Goal: Task Accomplishment & Management: Manage account settings

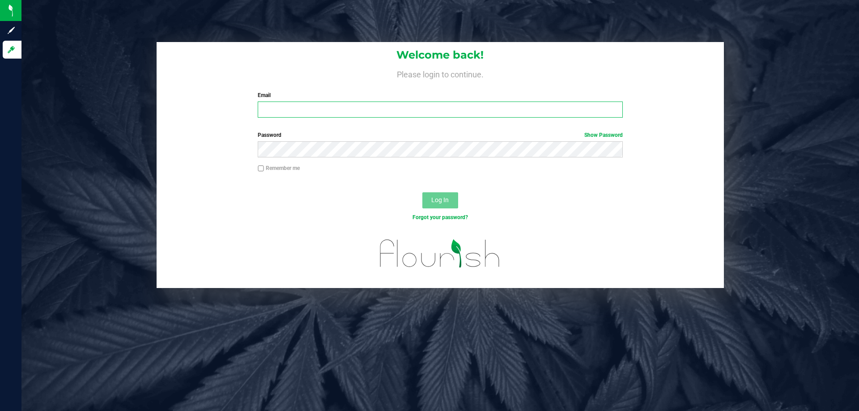
click at [272, 109] on input "Email" at bounding box center [440, 110] width 364 height 16
click at [283, 114] on input "Email" at bounding box center [440, 110] width 364 height 16
type input "rgerker@liveparallel.com"
click at [422, 192] on button "Log In" at bounding box center [440, 200] width 36 height 16
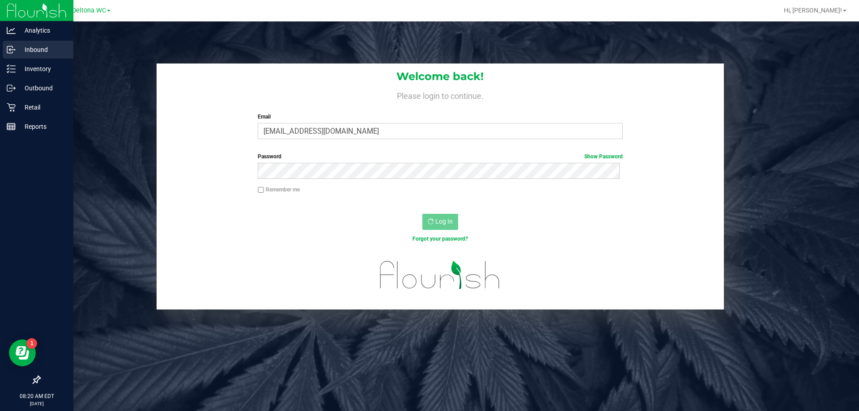
click at [38, 54] on p "Inbound" at bounding box center [43, 49] width 54 height 11
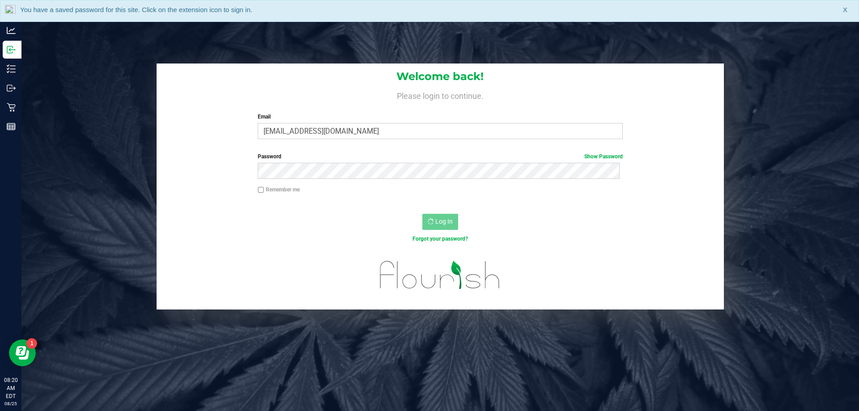
click at [846, 13] on span "X" at bounding box center [845, 10] width 4 height 10
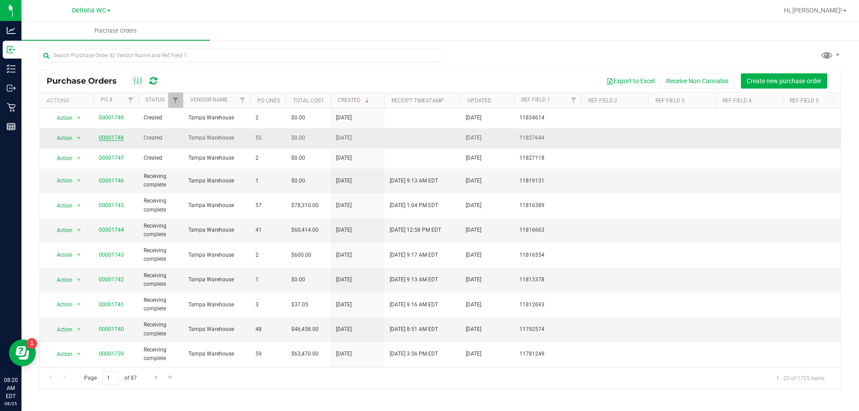
click at [114, 137] on link "00001748" at bounding box center [111, 138] width 25 height 6
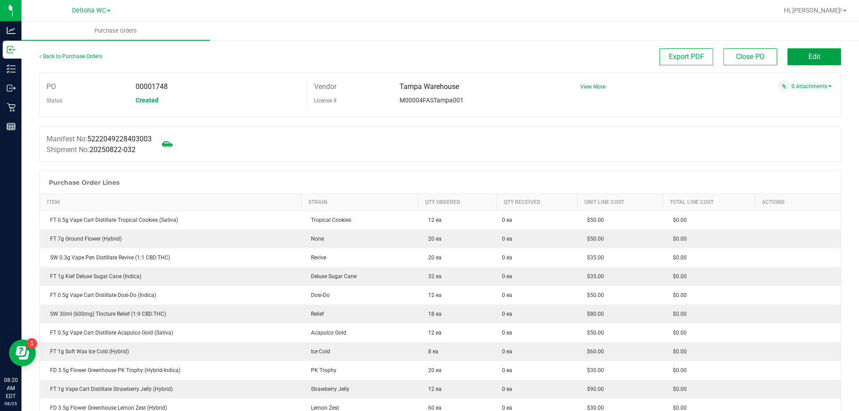
click at [824, 56] on button "Edit" at bounding box center [814, 56] width 54 height 17
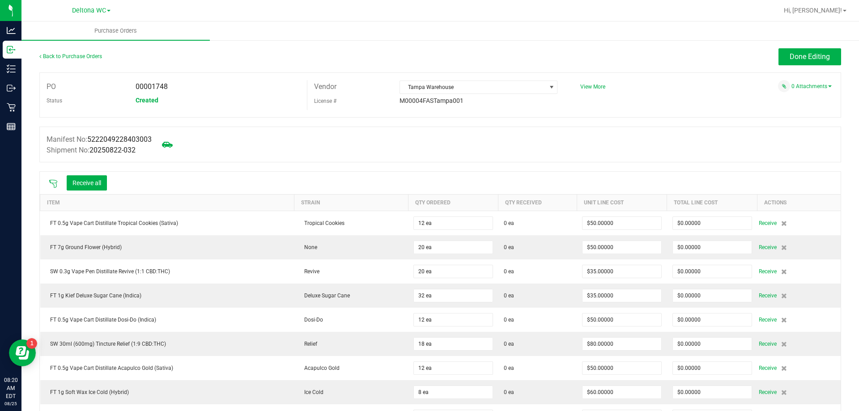
click at [51, 182] on icon at bounding box center [53, 183] width 9 height 9
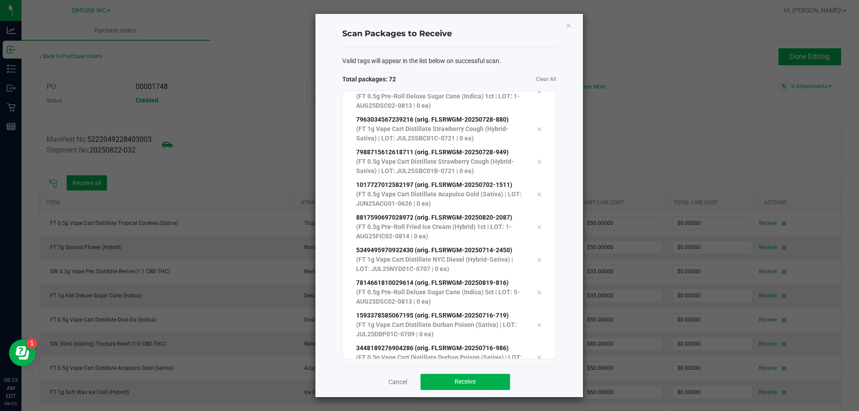
scroll to position [2105, 0]
click at [469, 385] on span "Receive" at bounding box center [464, 381] width 21 height 7
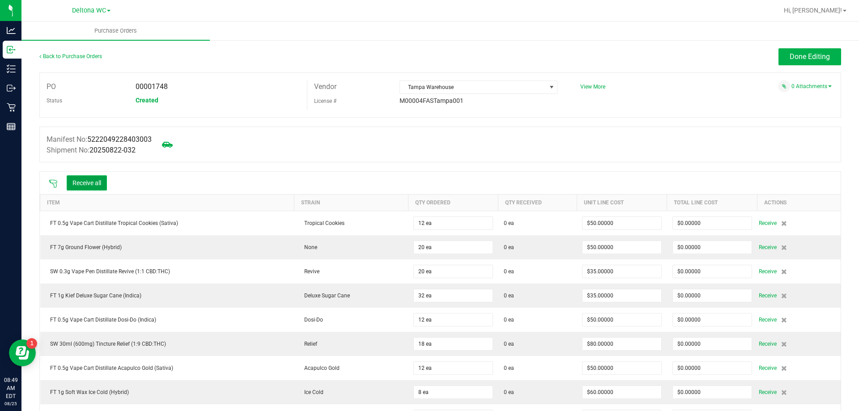
click at [97, 184] on button "Receive all" at bounding box center [87, 182] width 40 height 15
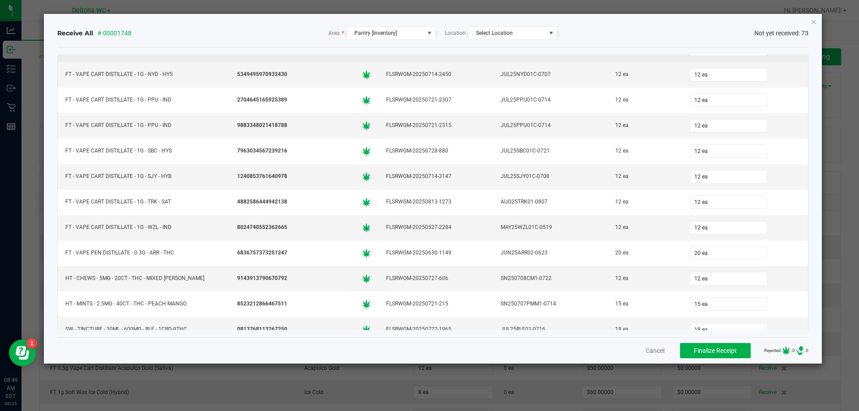
scroll to position [1605, 0]
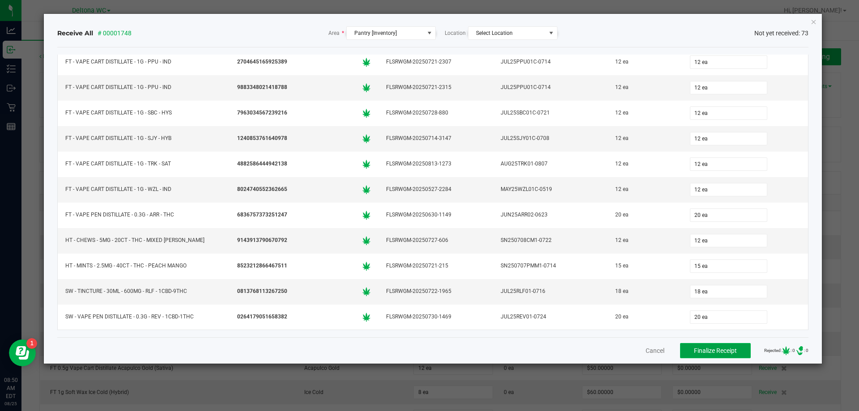
click at [723, 350] on span "Finalize Receipt" at bounding box center [715, 350] width 43 height 7
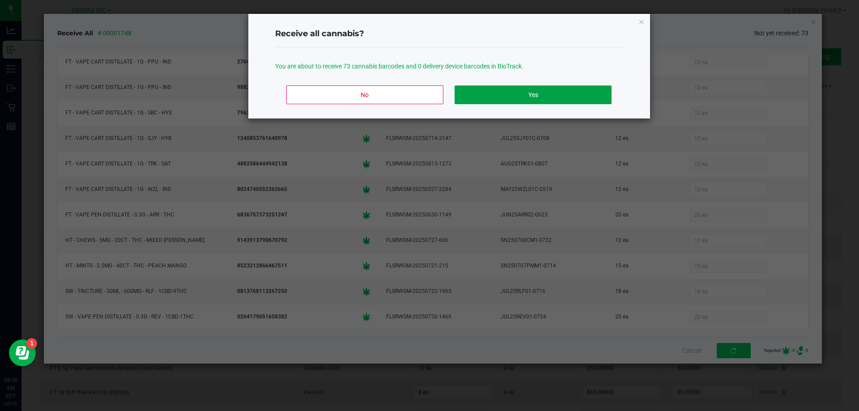
click at [514, 93] on button "Yes" at bounding box center [532, 94] width 157 height 19
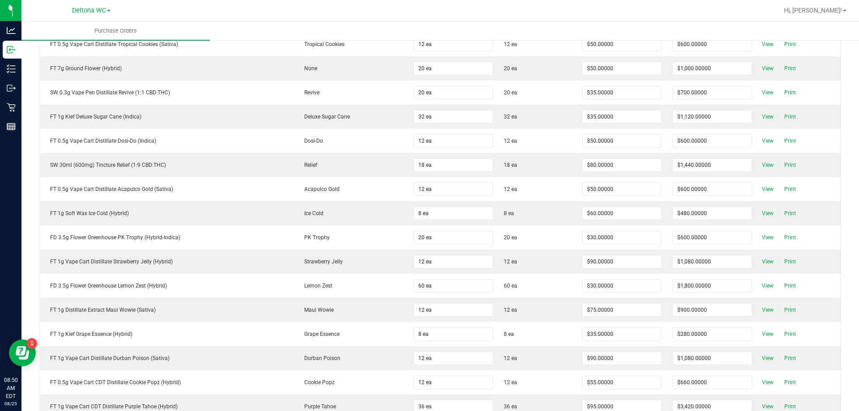
scroll to position [0, 0]
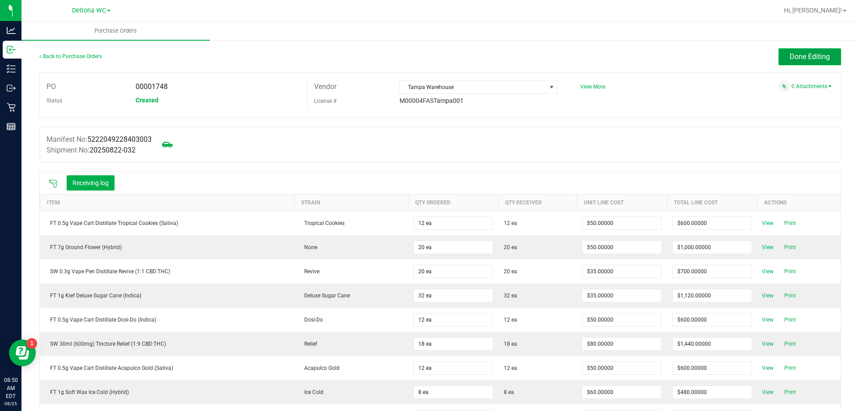
click at [802, 54] on span "Done Editing" at bounding box center [809, 56] width 40 height 8
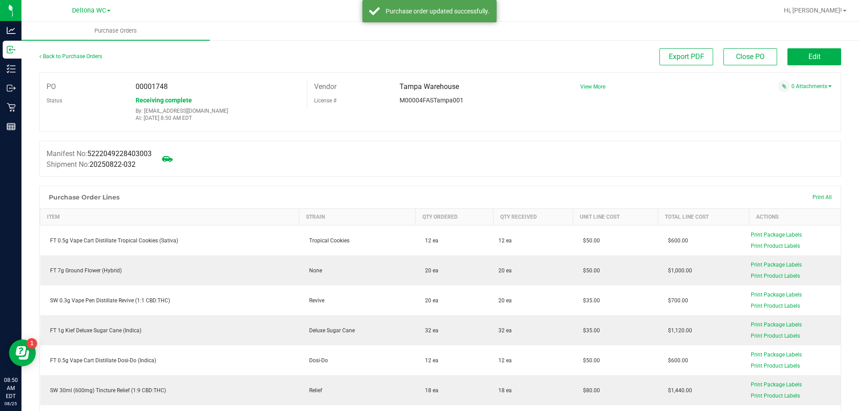
drag, startPoint x: 151, startPoint y: 85, endPoint x: 181, endPoint y: 82, distance: 30.1
click at [181, 82] on div "00001748" at bounding box center [218, 86] width 178 height 13
copy span "1748"
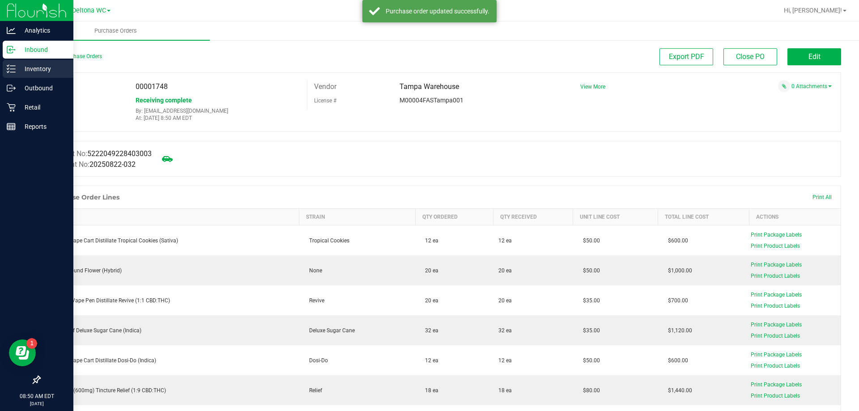
click at [15, 69] on line at bounding box center [12, 69] width 5 height 0
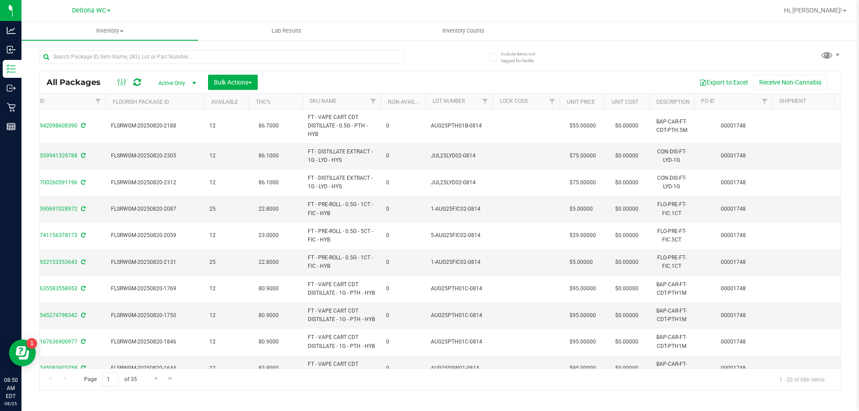
scroll to position [0, 542]
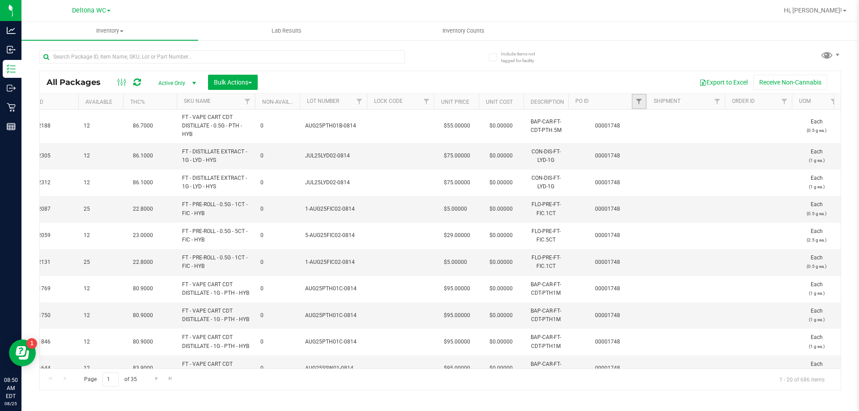
click at [643, 99] on link "Filter" at bounding box center [638, 101] width 15 height 15
paste input "1748"
type input "1748"
click at [657, 140] on button "Filter" at bounding box center [658, 145] width 43 height 20
click at [226, 80] on span "Bulk Actions" at bounding box center [233, 82] width 38 height 7
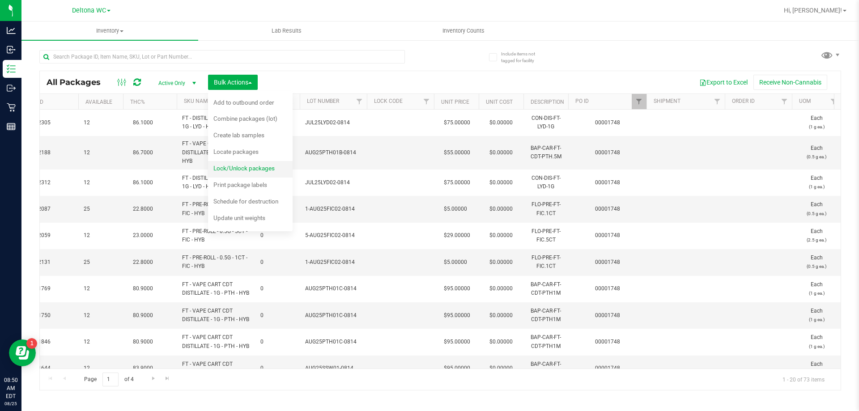
click at [237, 167] on span "Lock/Unlock packages" at bounding box center [243, 168] width 61 height 7
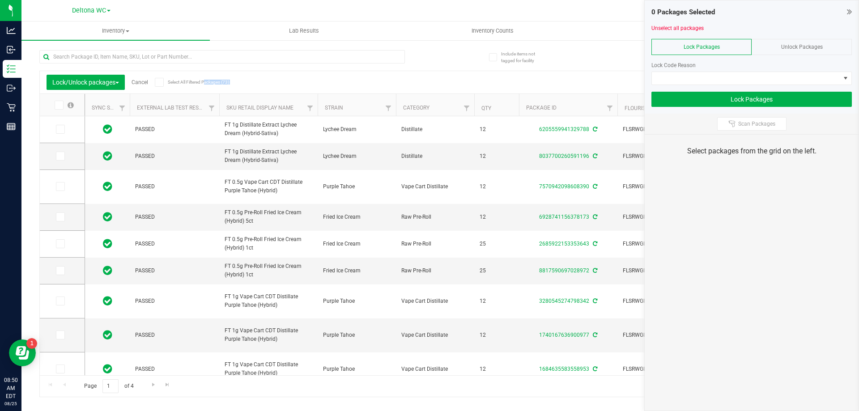
drag, startPoint x: 178, startPoint y: 80, endPoint x: 254, endPoint y: 80, distance: 76.0
click at [254, 80] on div "Lock/Unlock packages Cancel Select All Filtered Packages (73) Add to manufactur…" at bounding box center [440, 82] width 801 height 22
click at [254, 80] on div "Export to Excel Receive Non-Cannabis" at bounding box center [522, 82] width 621 height 15
click at [161, 82] on icon at bounding box center [159, 82] width 6 height 0
click at [0, 0] on input "Select All Filtered Packages (73)" at bounding box center [0, 0] width 0 height 0
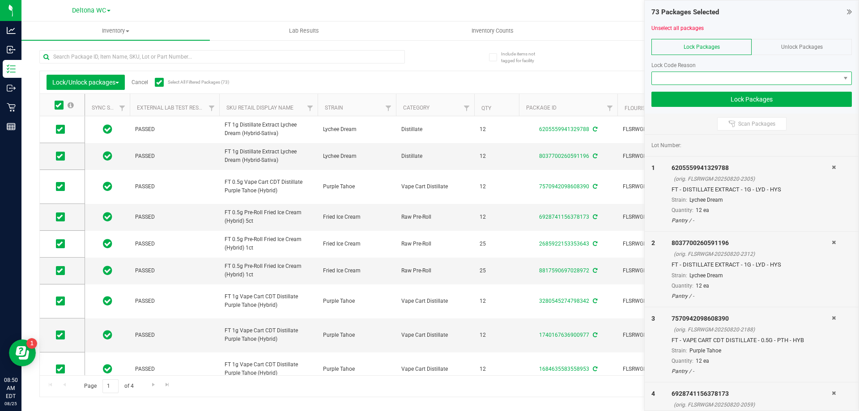
click at [697, 75] on span at bounding box center [746, 78] width 188 height 13
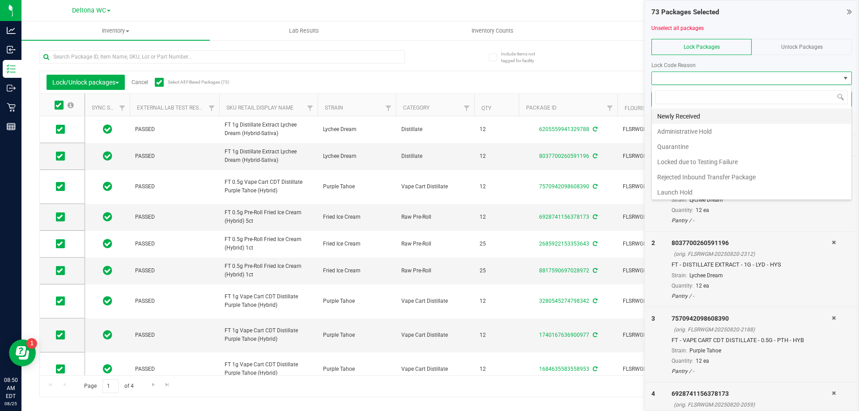
click at [698, 115] on li "Newly Received" at bounding box center [751, 116] width 199 height 15
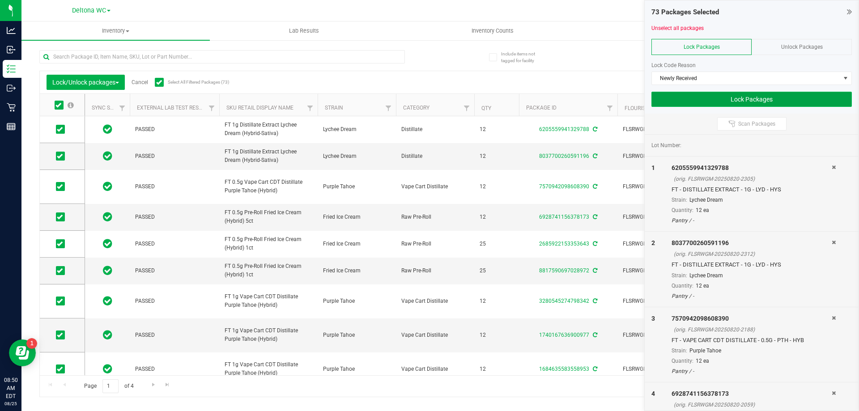
click at [751, 98] on button "Lock Packages" at bounding box center [751, 99] width 200 height 15
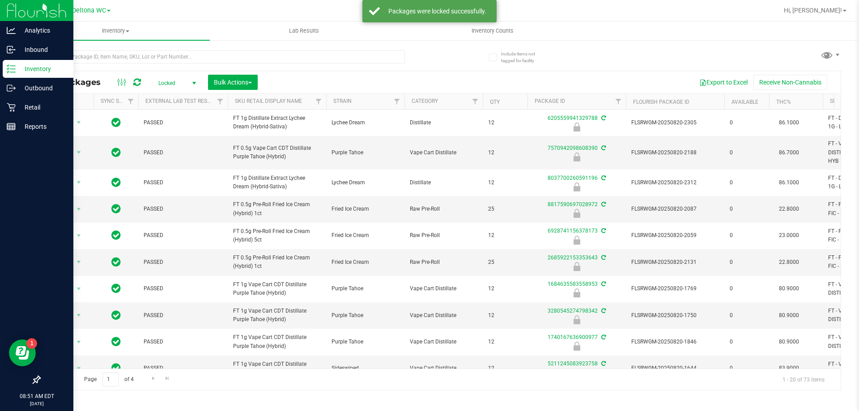
click at [9, 68] on icon at bounding box center [11, 68] width 9 height 9
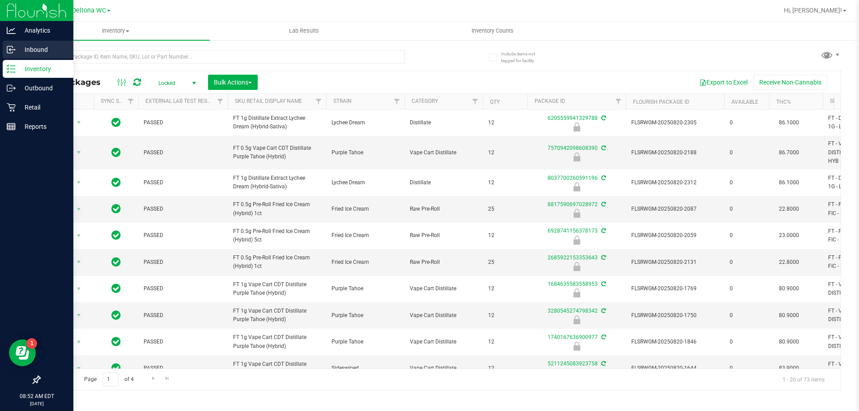
click at [14, 53] on icon at bounding box center [11, 49] width 9 height 9
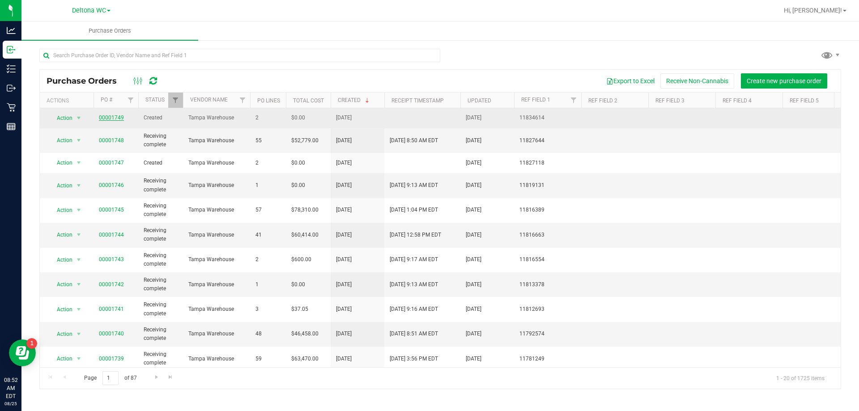
click at [114, 119] on link "00001749" at bounding box center [111, 117] width 25 height 6
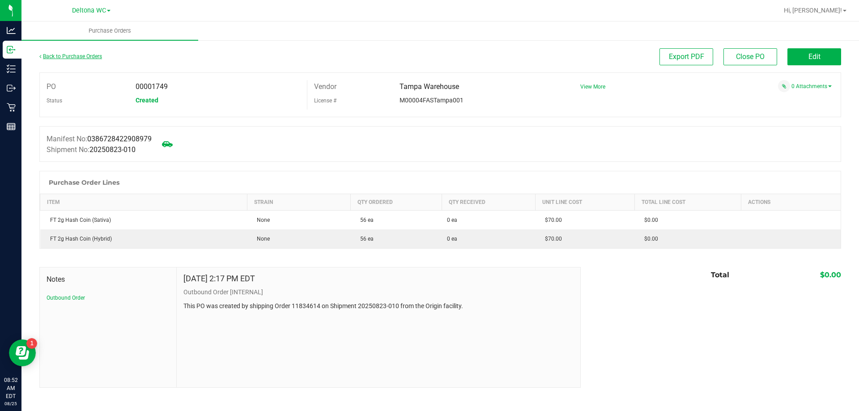
click at [88, 58] on link "Back to Purchase Orders" at bounding box center [70, 56] width 63 height 6
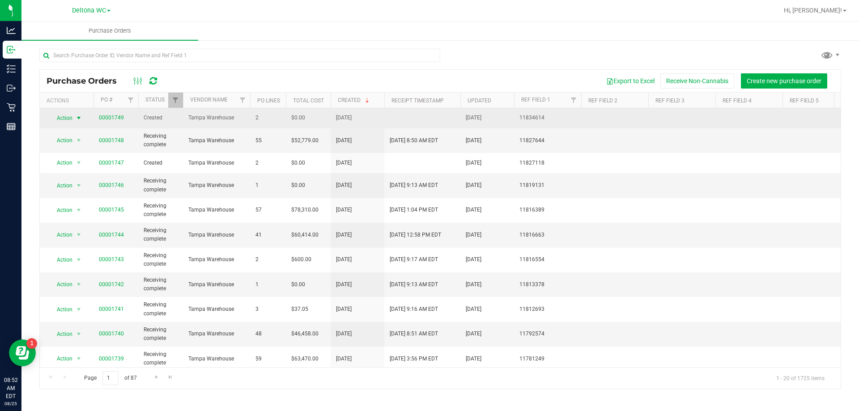
click at [69, 121] on span "Action" at bounding box center [61, 118] width 24 height 13
click at [144, 121] on span "Created" at bounding box center [161, 118] width 34 height 8
click at [108, 118] on link "00001749" at bounding box center [111, 117] width 25 height 6
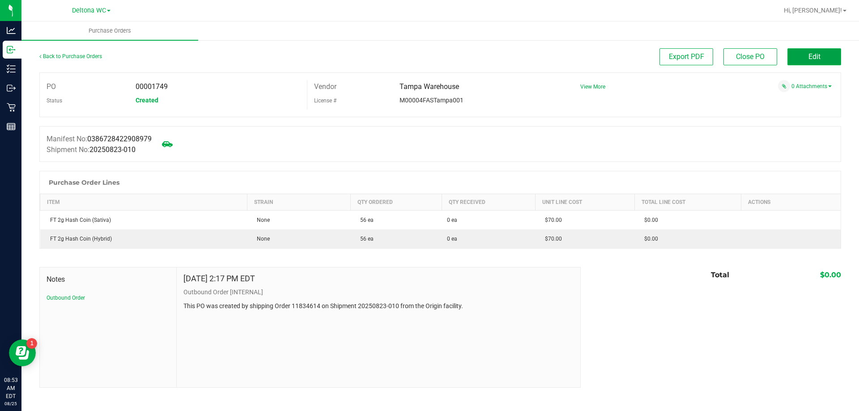
click at [832, 61] on button "Edit" at bounding box center [814, 56] width 54 height 17
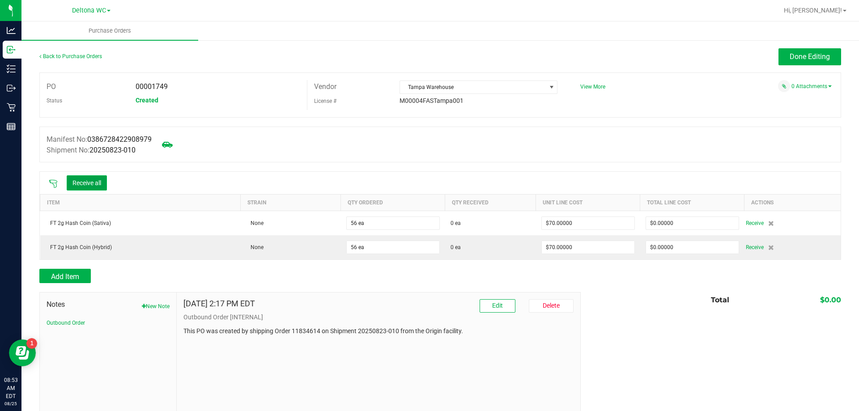
click at [76, 178] on button "Receive all" at bounding box center [87, 182] width 40 height 15
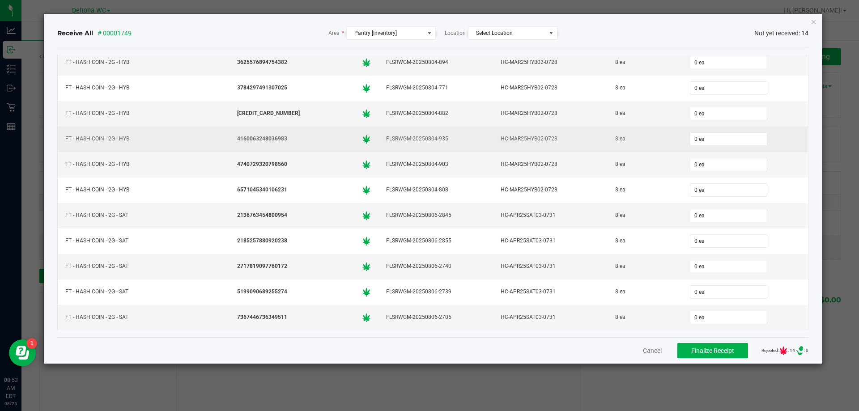
scroll to position [102, 0]
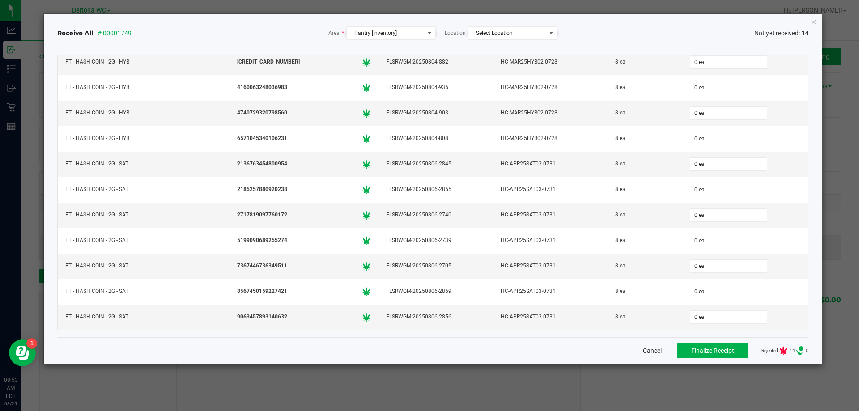
click at [643, 352] on button "Cancel" at bounding box center [652, 350] width 19 height 9
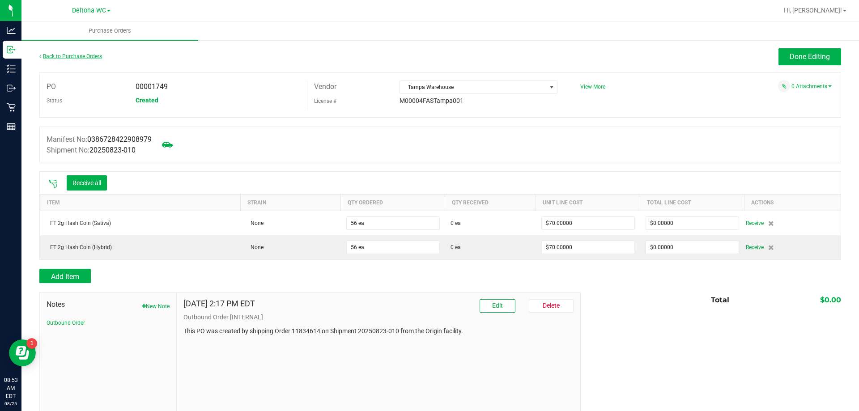
click at [57, 55] on link "Back to Purchase Orders" at bounding box center [70, 56] width 63 height 6
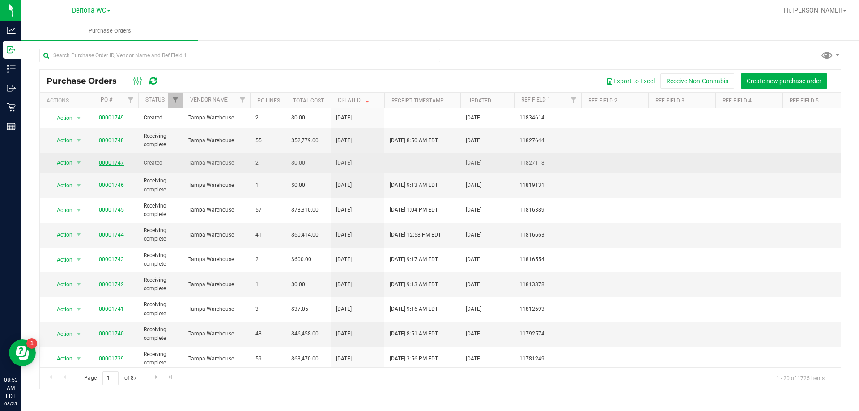
click at [112, 162] on link "00001747" at bounding box center [111, 163] width 25 height 6
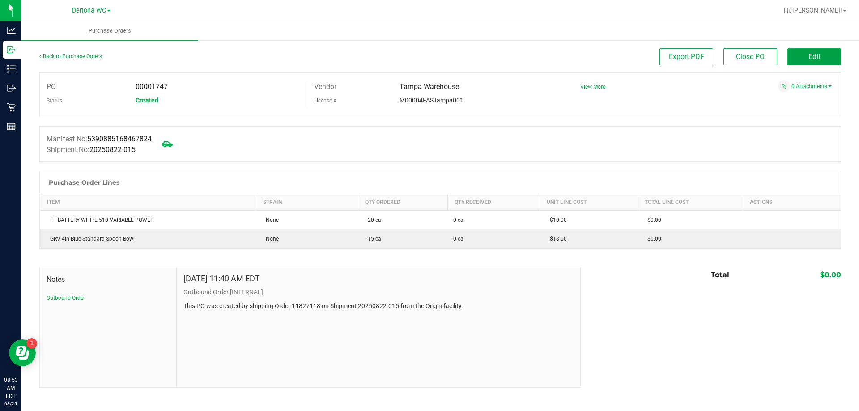
click at [805, 64] on button "Edit" at bounding box center [814, 56] width 54 height 17
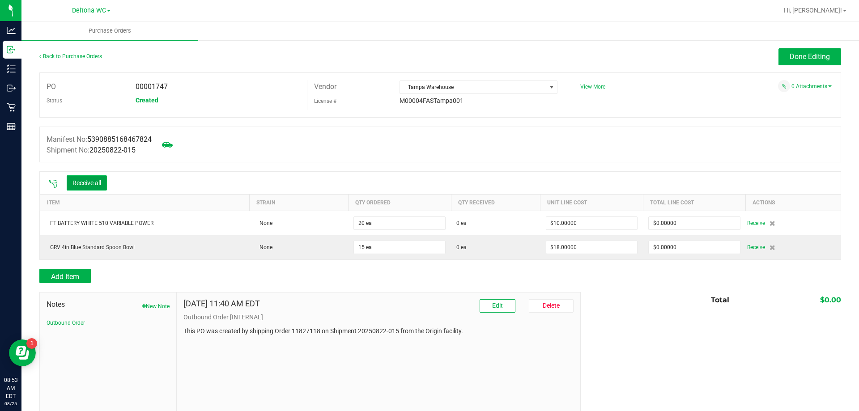
click at [86, 178] on button "Receive all" at bounding box center [87, 182] width 40 height 15
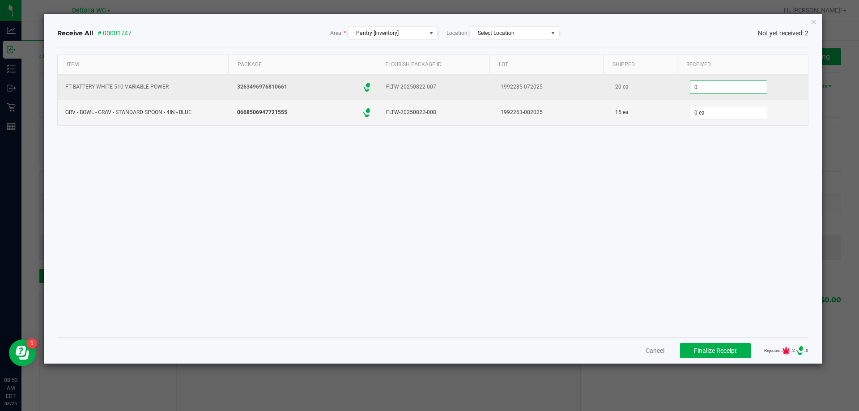
drag, startPoint x: 719, startPoint y: 89, endPoint x: 496, endPoint y: 97, distance: 223.8
click at [496, 97] on tr "FT BATTERY WHITE 510 VARIABLE POWER 3263496976810661 .st0{ } FLTW-20250822-007 …" at bounding box center [433, 87] width 750 height 25
drag, startPoint x: 690, startPoint y: 86, endPoint x: 664, endPoint y: 84, distance: 26.5
click at [664, 84] on tr "FT BATTERY WHITE 510 VARIABLE POWER 3263496976810661 .st0{ } FLTW-20250822-007 …" at bounding box center [433, 87] width 750 height 25
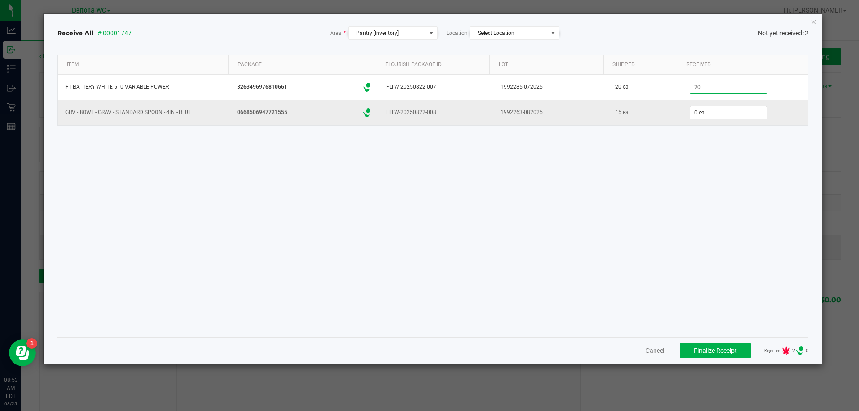
type input "20 ea"
type input "15 ea"
click at [640, 154] on div "Item Package Flourish Package ID Lot Shipped Received FT BATTERY WHITE 510 VARI…" at bounding box center [432, 192] width 751 height 275
click at [712, 348] on span "Finalize Receipt" at bounding box center [715, 350] width 43 height 7
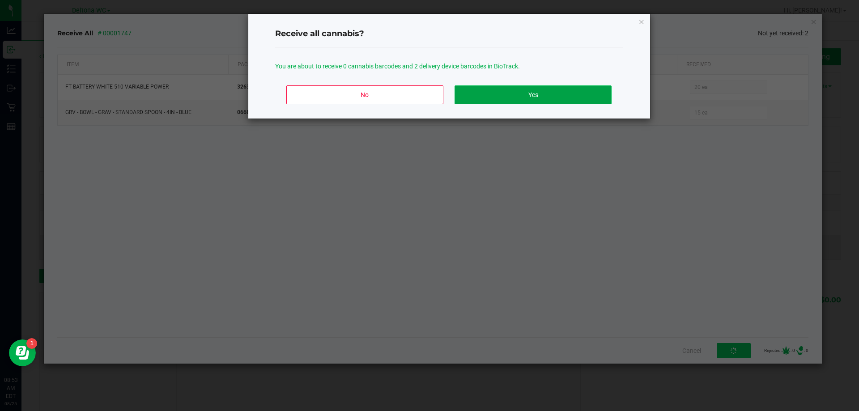
click at [508, 95] on button "Yes" at bounding box center [532, 94] width 157 height 19
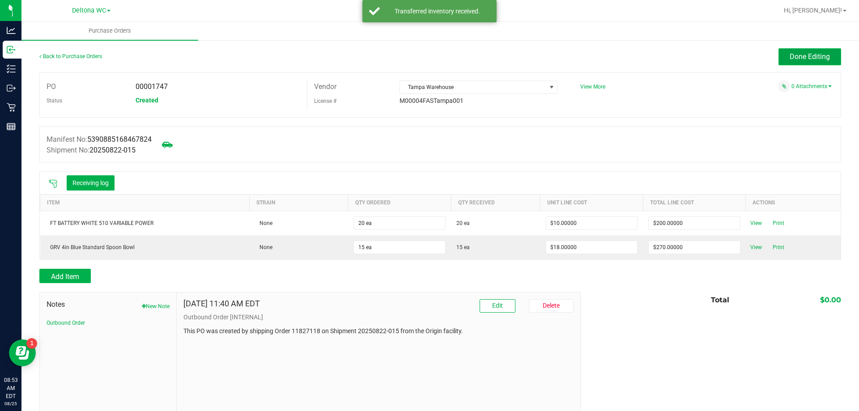
click at [792, 57] on span "Done Editing" at bounding box center [809, 56] width 40 height 8
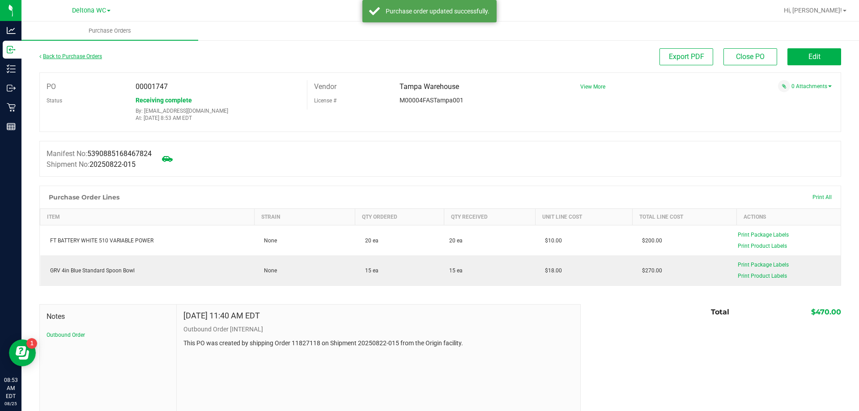
click at [80, 55] on link "Back to Purchase Orders" at bounding box center [70, 56] width 63 height 6
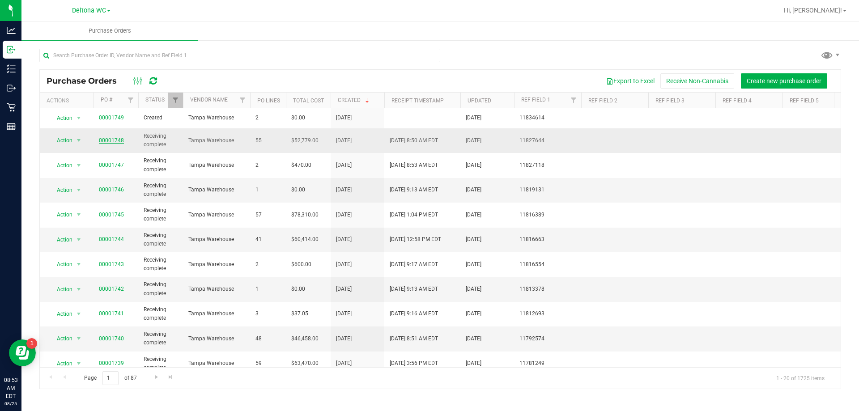
click at [112, 139] on link "00001748" at bounding box center [111, 140] width 25 height 6
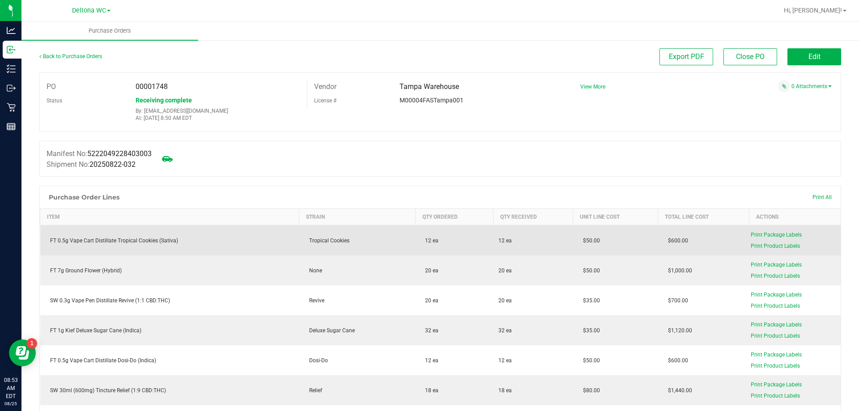
click at [149, 240] on div "FT 0.5g Vape Cart Distillate Tropical Cookies (Sativa)" at bounding box center [170, 241] width 248 height 8
copy div "FT 0.5g Vape Cart Distillate Tropical Cookies (Sativa)"
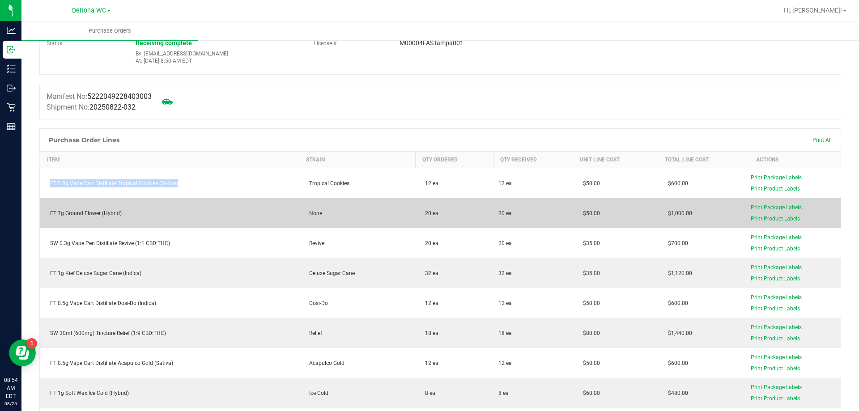
scroll to position [134, 0]
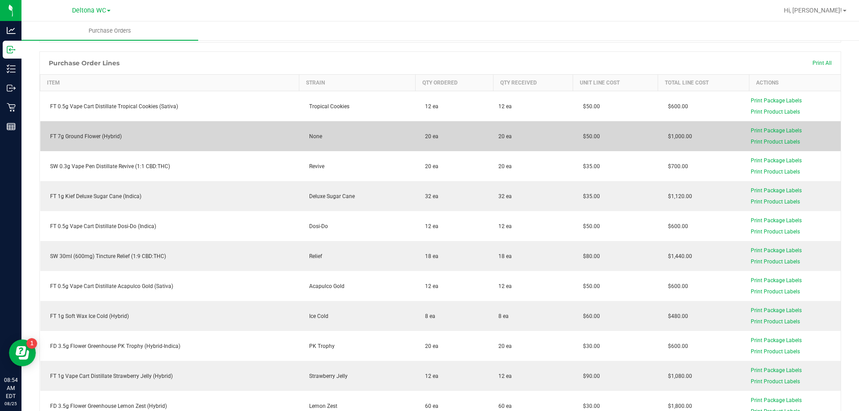
click at [80, 135] on div "FT 7g Ground Flower (Hybrid)" at bounding box center [170, 136] width 248 height 8
click at [80, 134] on div "FT 7g Ground Flower (Hybrid)" at bounding box center [170, 136] width 248 height 8
copy div "FT 7g Ground Flower (Hybrid)"
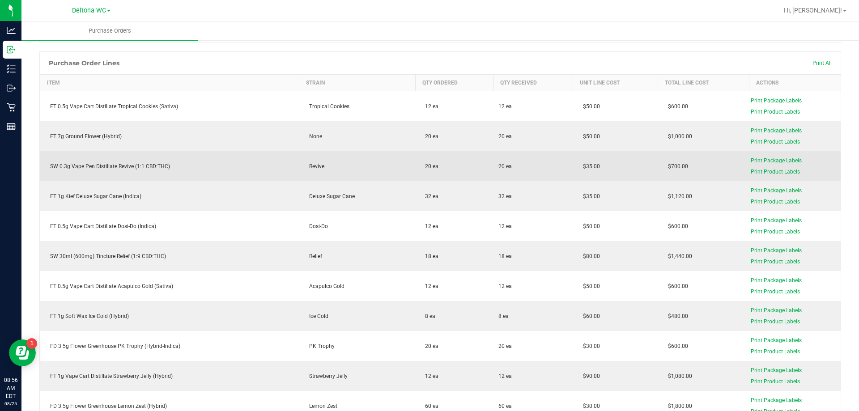
click at [110, 165] on div "SW 0.3g Vape Pen Distillate Revive (1:1 CBD:THC)" at bounding box center [170, 166] width 248 height 8
copy div "SW 0.3g Vape Pen Distillate Revive (1:1 CBD:THC)"
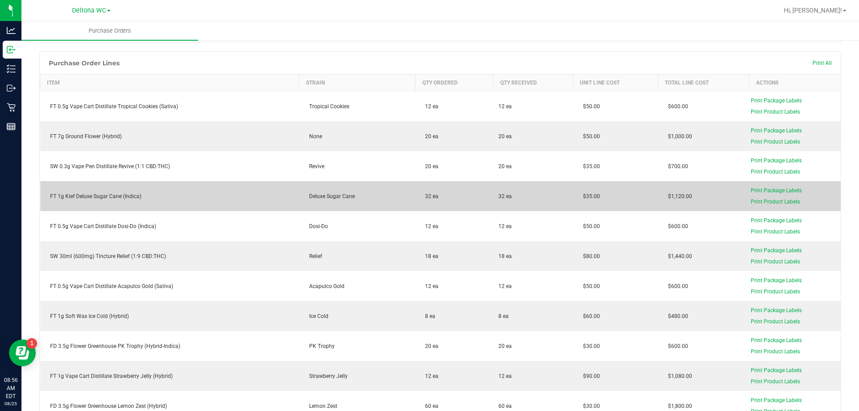
click at [72, 199] on div "FT 1g Kief Deluxe Sugar Cane (Indica)" at bounding box center [170, 196] width 248 height 8
copy div "FT 1g Kief Deluxe Sugar Cane (Indica)"
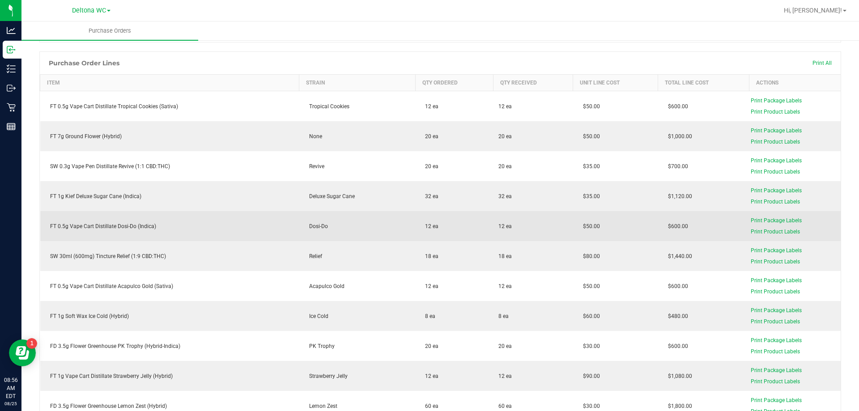
click at [102, 227] on div "FT 0.5g Vape Cart Distillate Dosi-Do (Indica)" at bounding box center [170, 226] width 248 height 8
copy div "FT 0.5g Vape Cart Distillate Dosi-Do (Indica)"
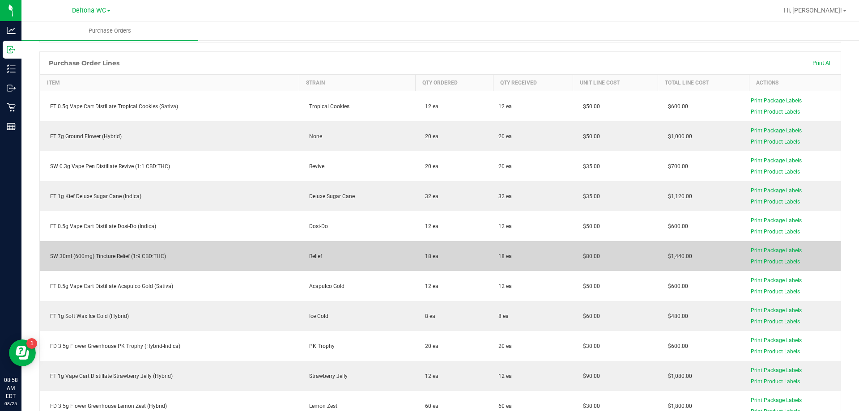
click at [89, 256] on div "SW 30ml (600mg) Tincture Relief (1:9 CBD:THC)" at bounding box center [170, 256] width 248 height 8
copy div "SW 30ml (600mg) Tincture Relief (1:9 CBD:THC)"
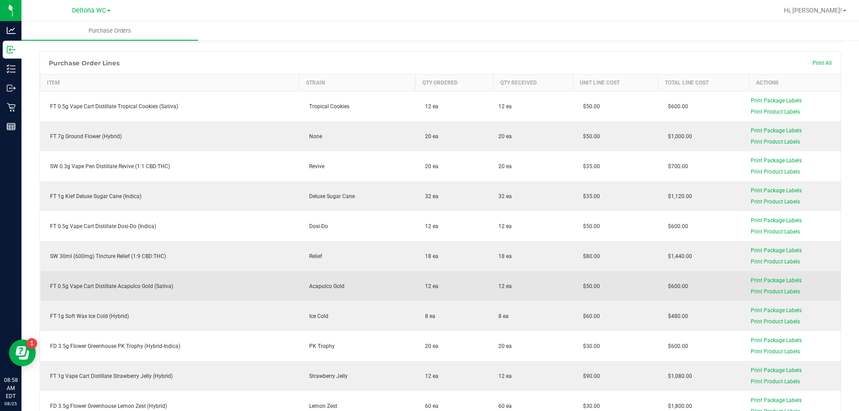
click at [75, 283] on div "FT 0.5g Vape Cart Distillate Acapulco Gold (Sativa)" at bounding box center [170, 286] width 248 height 8
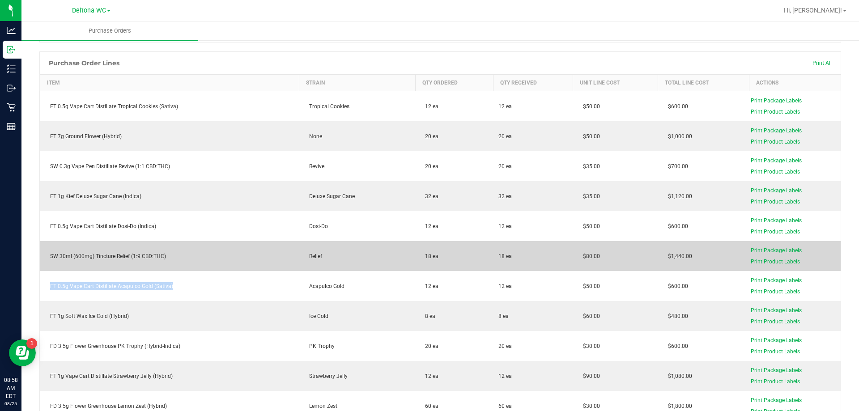
copy div "FT 0.5g Vape Cart Distillate Acapulco Gold (Sativa)"
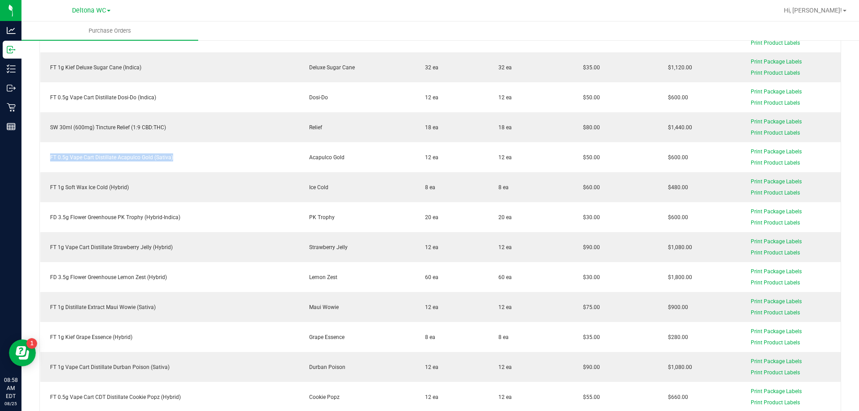
scroll to position [268, 0]
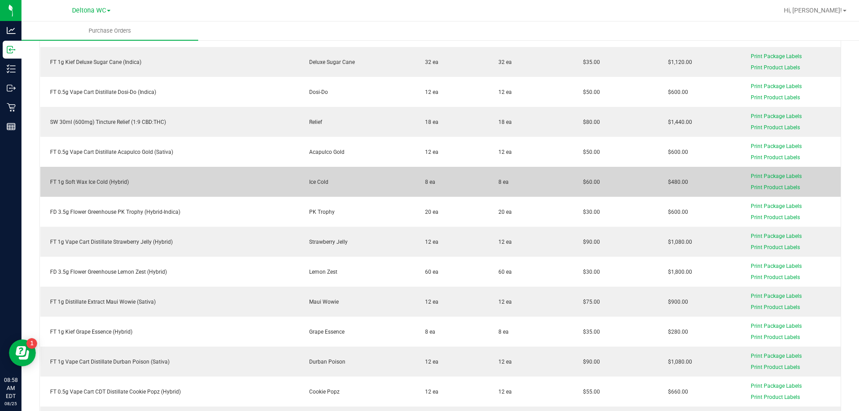
click at [115, 184] on div "FT 1g Soft Wax Ice Cold (Hybrid)" at bounding box center [170, 182] width 248 height 8
copy div "FT 1g Soft Wax Ice Cold (Hybrid)"
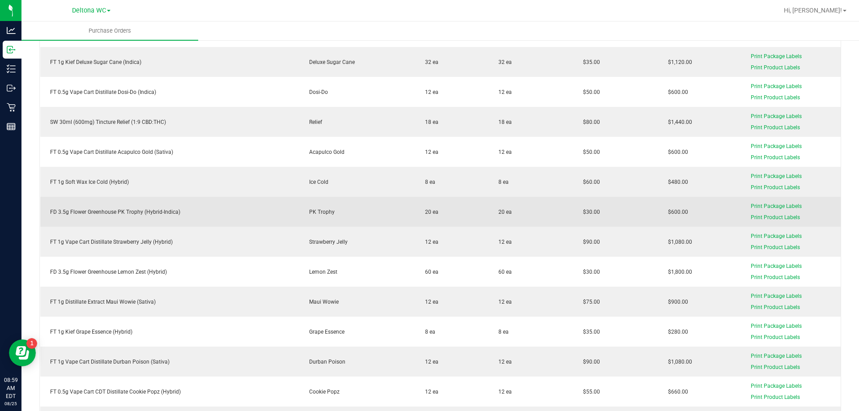
click at [123, 220] on td "FD 3.5g Flower Greenhouse PK Trophy (Hybrid-Indica)" at bounding box center [169, 212] width 259 height 30
copy div "FD 3.5g Flower Greenhouse PK Trophy (Hybrid-Indica)"
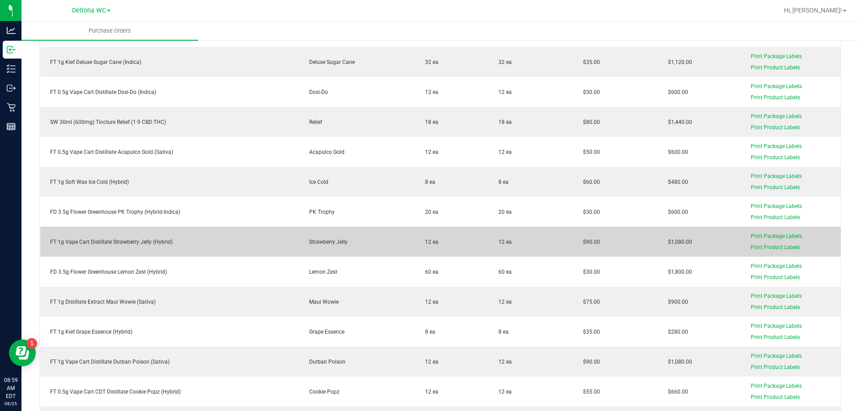
click at [119, 234] on td "FT 1g Vape Cart Distillate Strawberry Jelly (Hybrid)" at bounding box center [169, 242] width 259 height 30
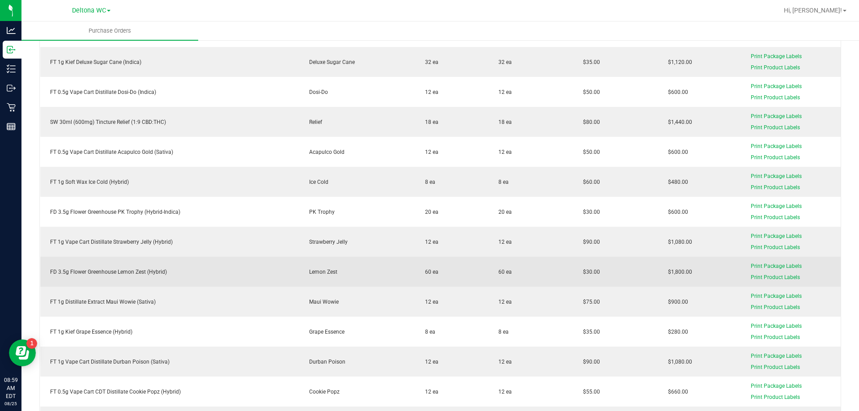
click at [128, 277] on td "FD 3.5g Flower Greenhouse Lemon Zest (Hybrid)" at bounding box center [169, 272] width 259 height 30
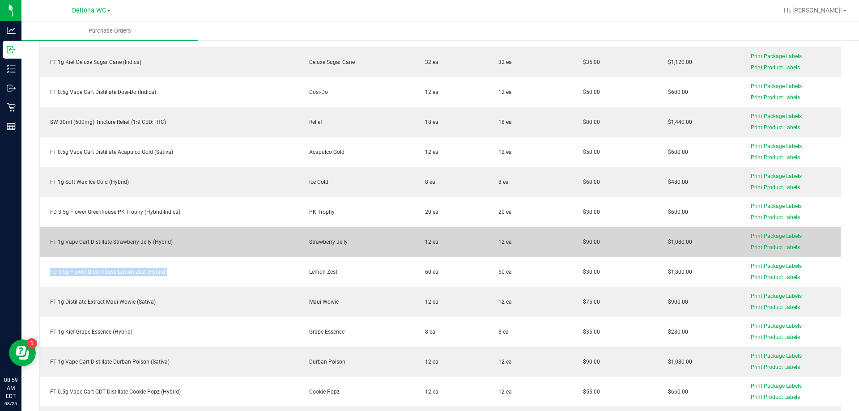
scroll to position [402, 0]
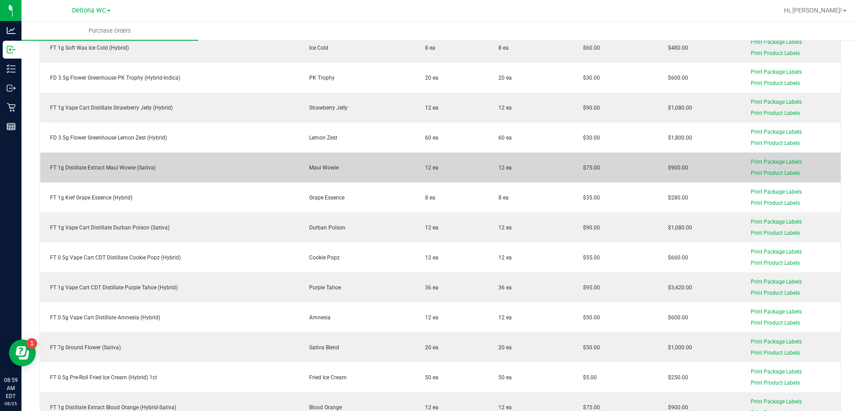
click at [119, 166] on div "FT 1g Distillate Extract Maui Wowie (Sativa)" at bounding box center [170, 168] width 248 height 8
click at [119, 167] on div "FT 1g Distillate Extract Maui Wowie (Sativa)" at bounding box center [170, 168] width 248 height 8
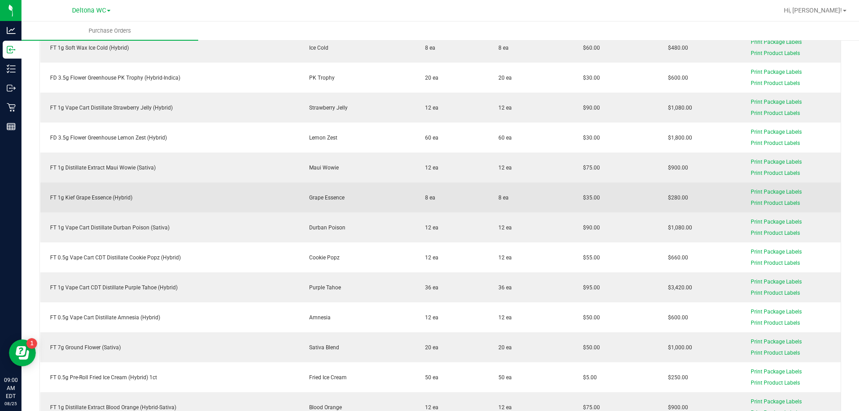
click at [100, 194] on div "FT 1g Kief Grape Essence (Hybrid)" at bounding box center [170, 198] width 248 height 8
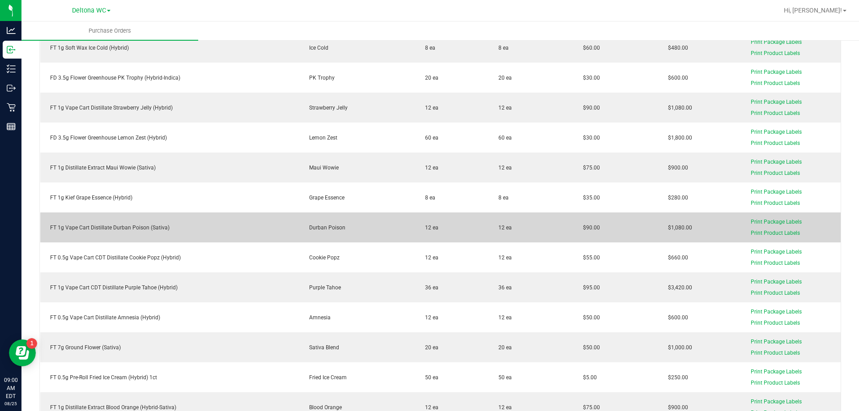
click at [158, 225] on div "FT 1g Vape Cart Distillate Durban Poison (Sativa)" at bounding box center [170, 228] width 248 height 8
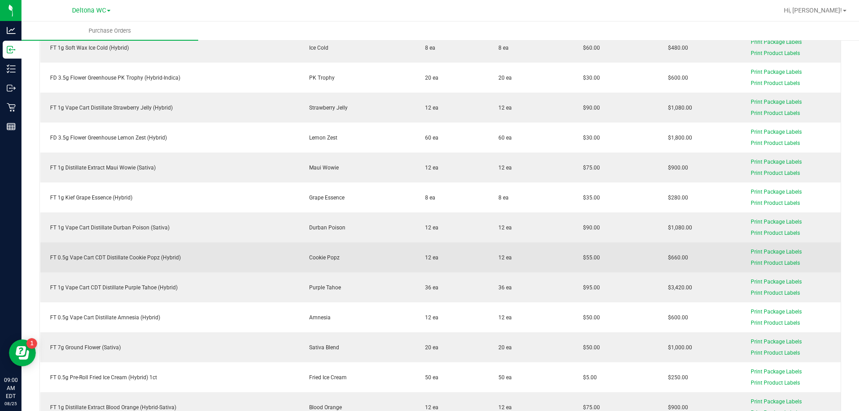
click at [135, 254] on div "FT 0.5g Vape Cart CDT Distillate Cookie Popz (Hybrid)" at bounding box center [170, 258] width 248 height 8
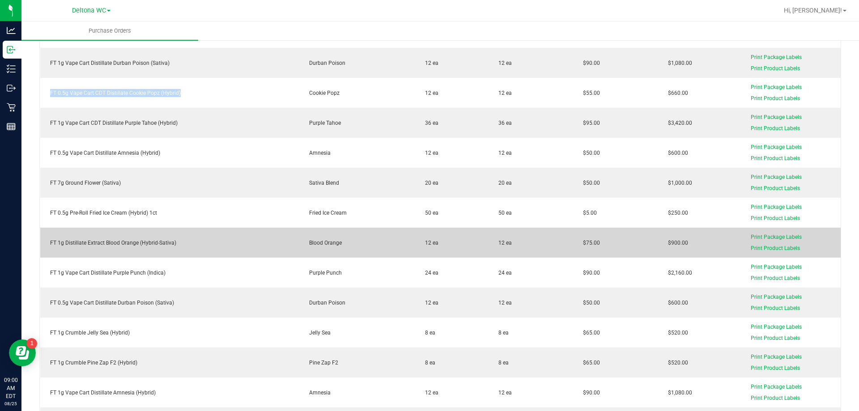
scroll to position [581, 0]
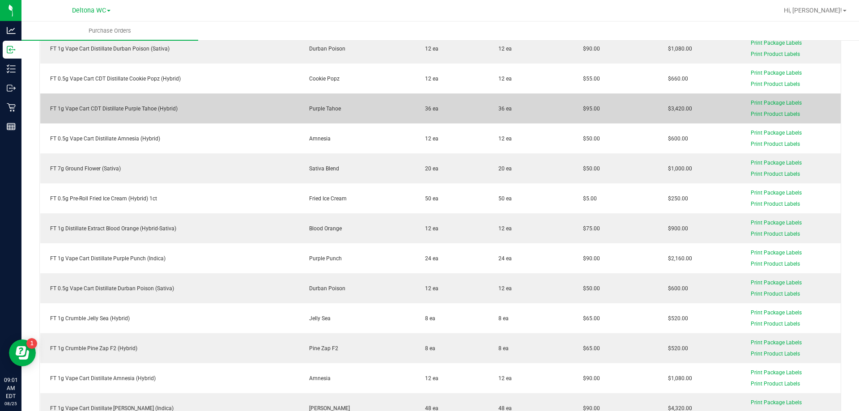
click at [124, 106] on div "FT 1g Vape Cart CDT Distillate Purple Tahoe (Hybrid)" at bounding box center [170, 109] width 248 height 8
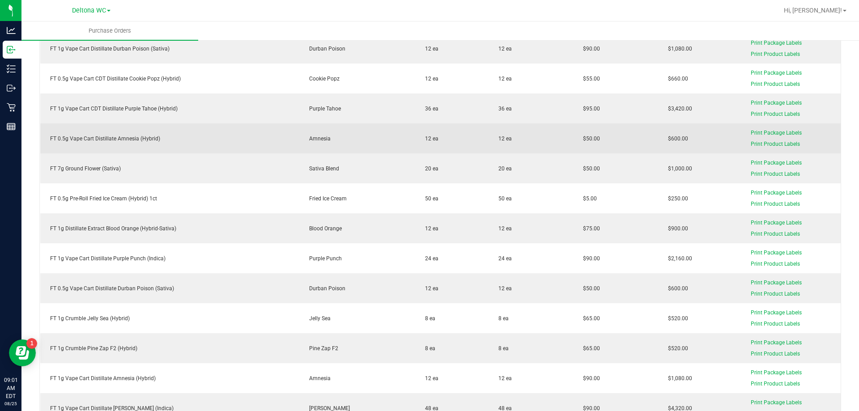
click at [121, 144] on td "FT 0.5g Vape Cart Distillate Amnesia (Hybrid)" at bounding box center [169, 138] width 259 height 30
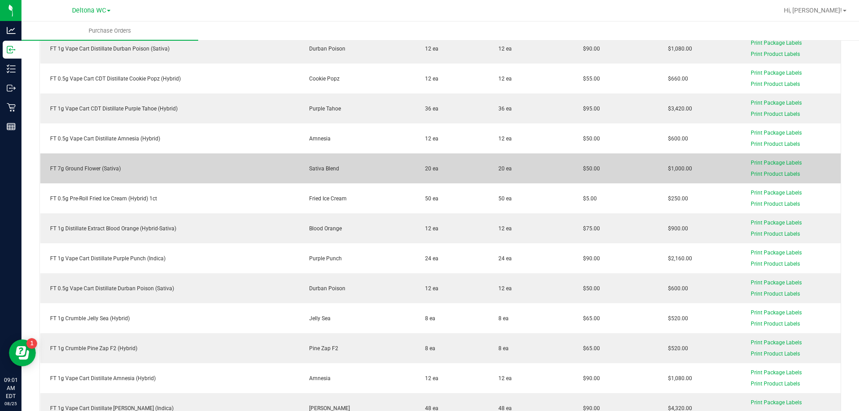
click at [118, 168] on div "FT 7g Ground Flower (Sativa)" at bounding box center [170, 169] width 248 height 8
click at [118, 169] on div "FT 7g Ground Flower (Sativa)" at bounding box center [170, 169] width 248 height 8
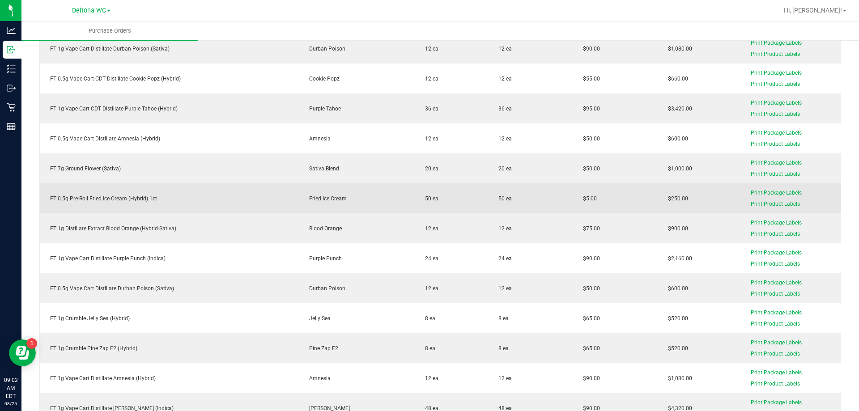
click at [104, 202] on div "FT 0.5g Pre-Roll Fried Ice Cream (Hybrid) 1ct" at bounding box center [170, 199] width 248 height 8
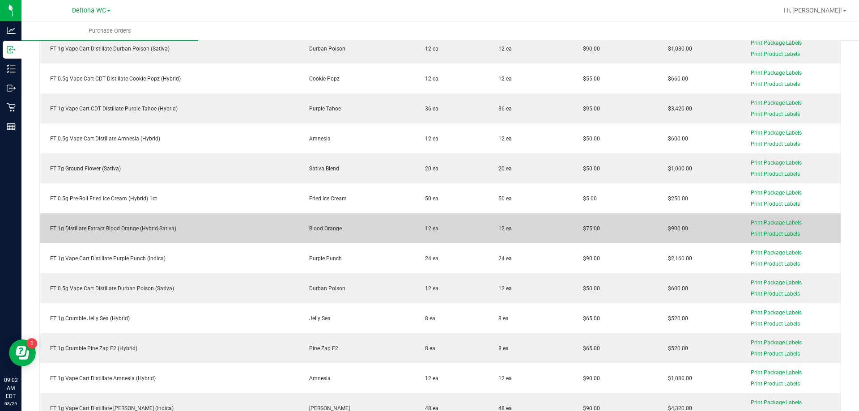
click at [134, 224] on td "FT 1g Distillate Extract Blood Orange (Hybrid-Sativa)" at bounding box center [169, 228] width 259 height 30
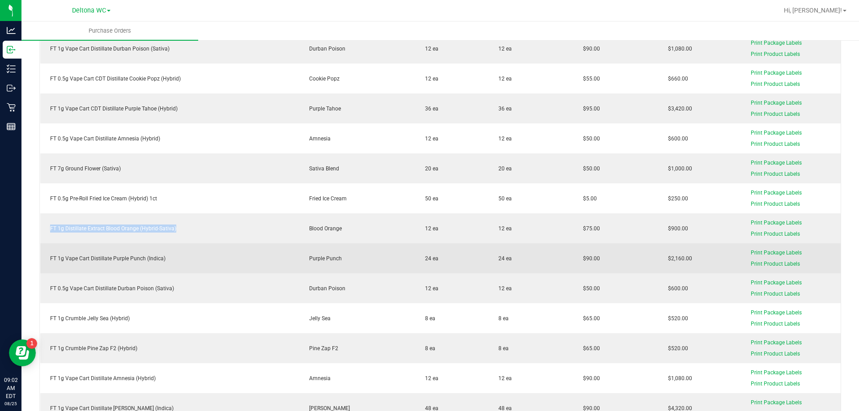
scroll to position [716, 0]
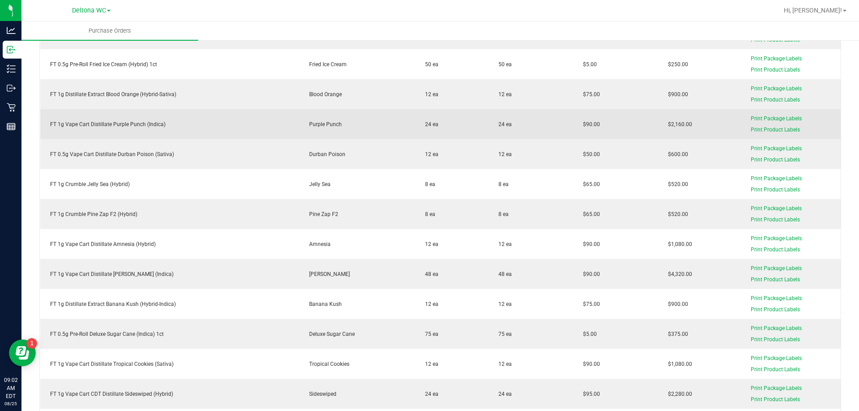
click at [133, 129] on td "FT 1g Vape Cart Distillate Purple Punch (Indica)" at bounding box center [169, 124] width 259 height 30
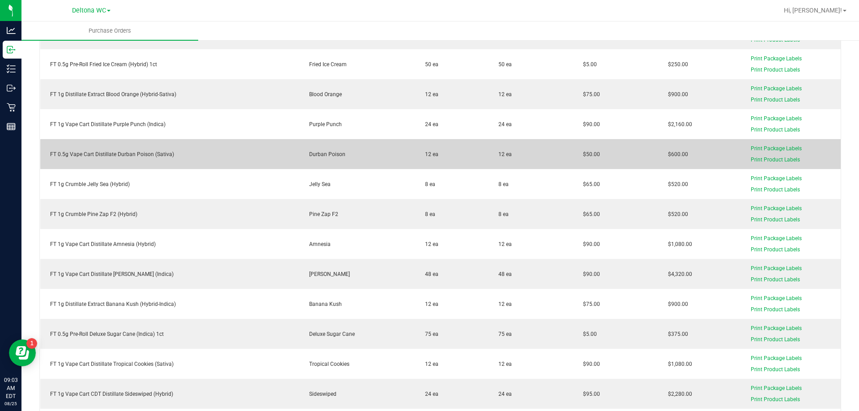
click at [113, 151] on div "FT 0.5g Vape Cart Distillate Durban Poison (Sativa)" at bounding box center [170, 154] width 248 height 8
click at [113, 150] on div "FT 0.5g Vape Cart Distillate Durban Poison (Sativa)" at bounding box center [170, 154] width 248 height 8
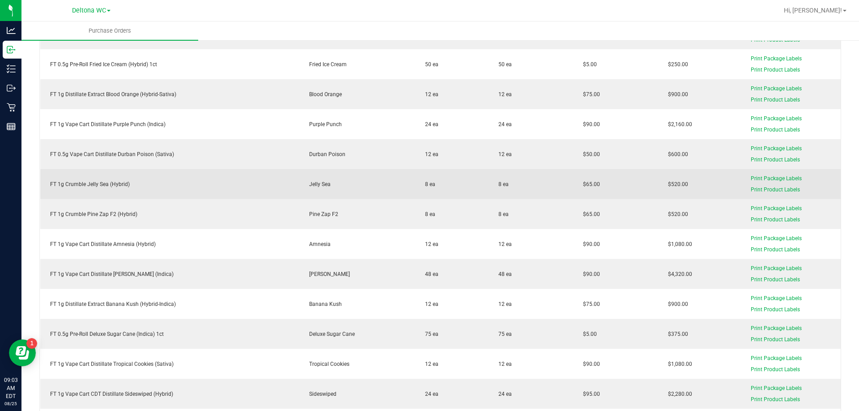
click at [101, 184] on div "FT 1g Crumble Jelly Sea (Hybrid)" at bounding box center [170, 184] width 248 height 8
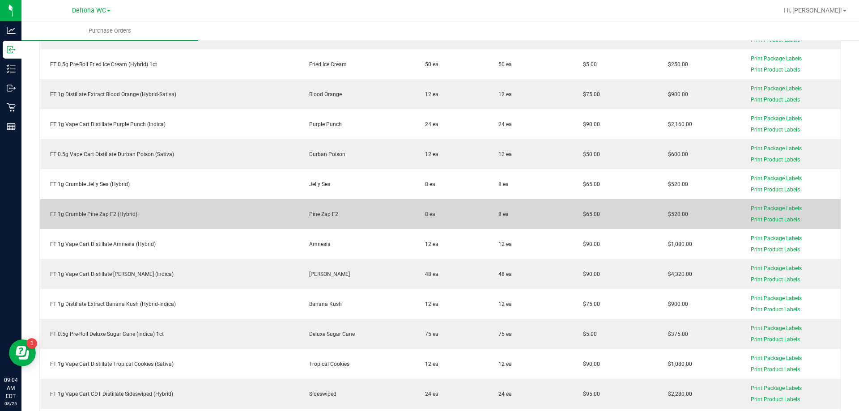
click at [107, 214] on div "FT 1g Crumble Pine Zap F2 (Hybrid)" at bounding box center [170, 214] width 248 height 8
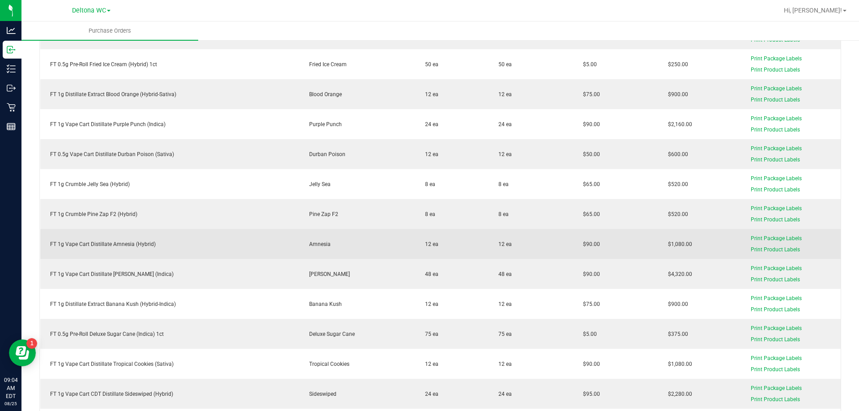
click at [90, 248] on div "FT 1g Vape Cart Distillate Amnesia (Hybrid)" at bounding box center [170, 244] width 248 height 8
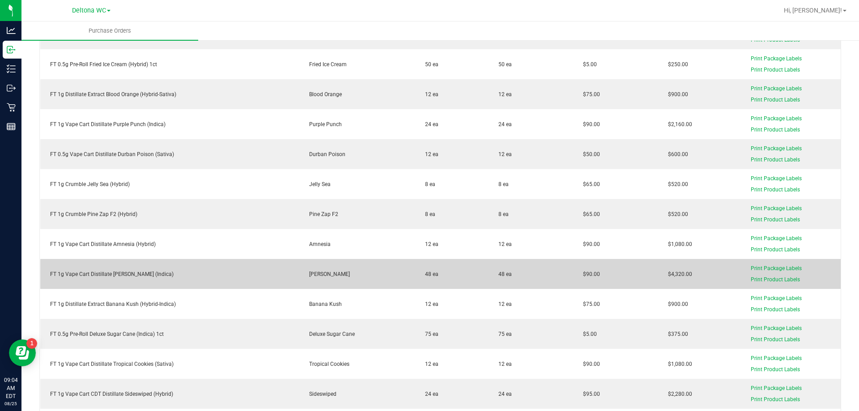
click at [106, 265] on td "FT 1g Vape Cart Distillate [PERSON_NAME] (Indica)" at bounding box center [169, 274] width 259 height 30
click at [105, 265] on td "FT 1g Vape Cart Distillate [PERSON_NAME] (Indica)" at bounding box center [169, 274] width 259 height 30
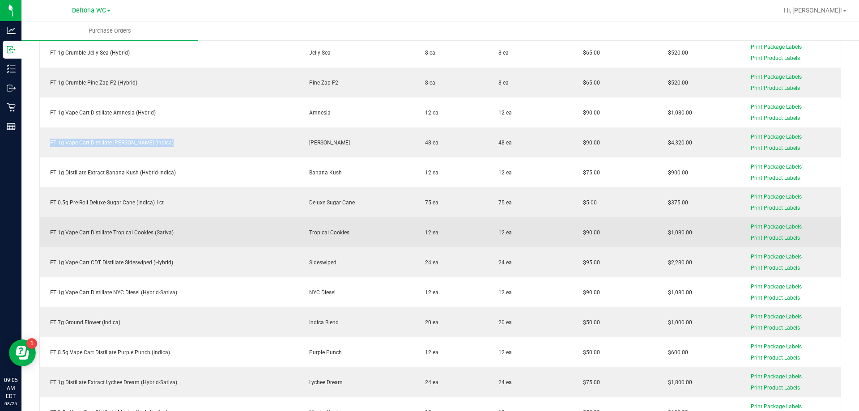
scroll to position [850, 0]
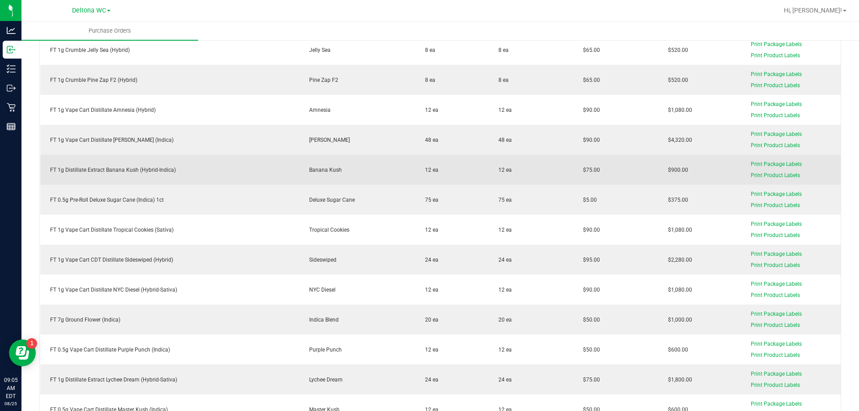
click at [145, 169] on div "FT 1g Distillate Extract Banana Kush (Hybrid-Indica)" at bounding box center [170, 170] width 248 height 8
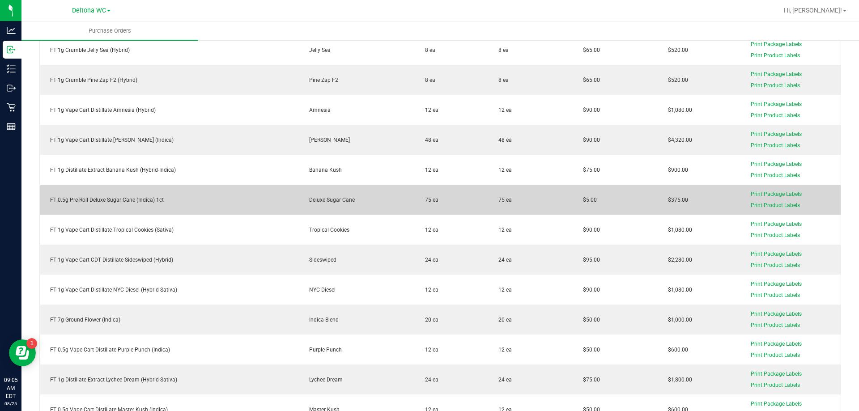
click at [122, 201] on div "FT 0.5g Pre-Roll Deluxe Sugar Cane (Indica) 1ct" at bounding box center [170, 200] width 248 height 8
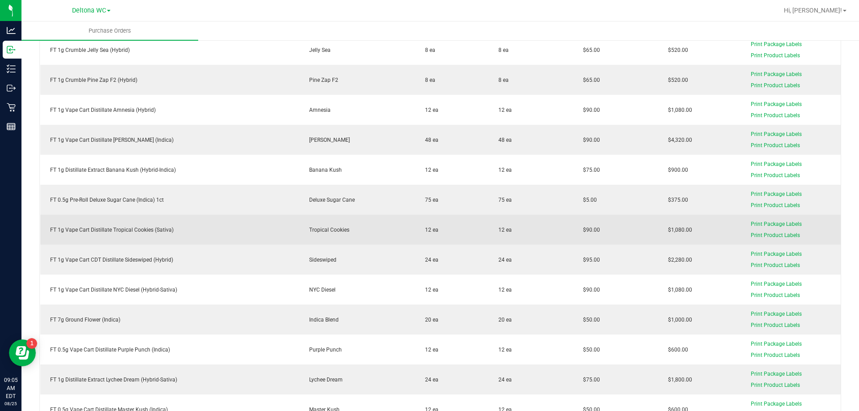
click at [129, 230] on div "FT 1g Vape Cart Distillate Tropical Cookies (Sativa)" at bounding box center [170, 230] width 248 height 8
click at [129, 229] on div "FT 1g Vape Cart Distillate Tropical Cookies (Sativa)" at bounding box center [170, 230] width 248 height 8
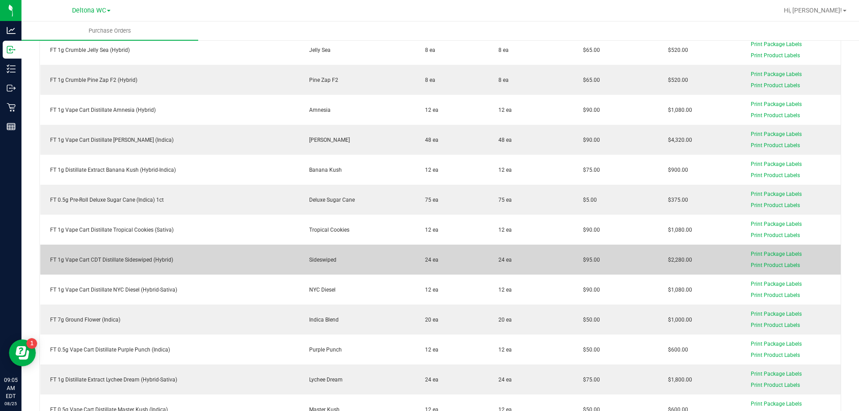
click at [120, 258] on div "FT 1g Vape Cart CDT Distillate Sideswiped (Hybrid)" at bounding box center [170, 260] width 248 height 8
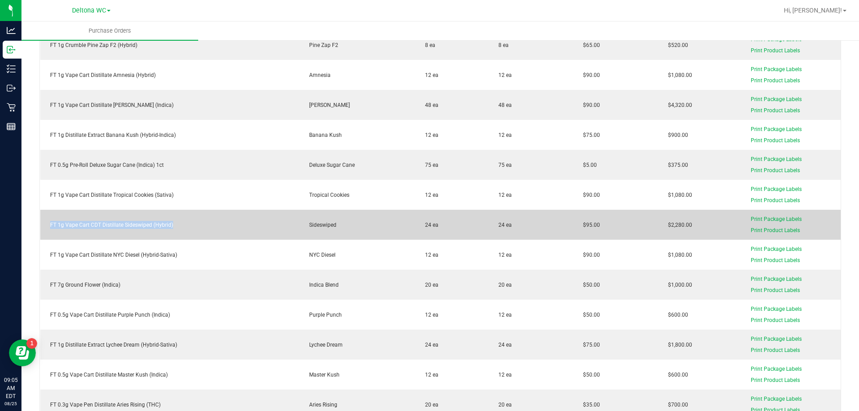
scroll to position [939, 0]
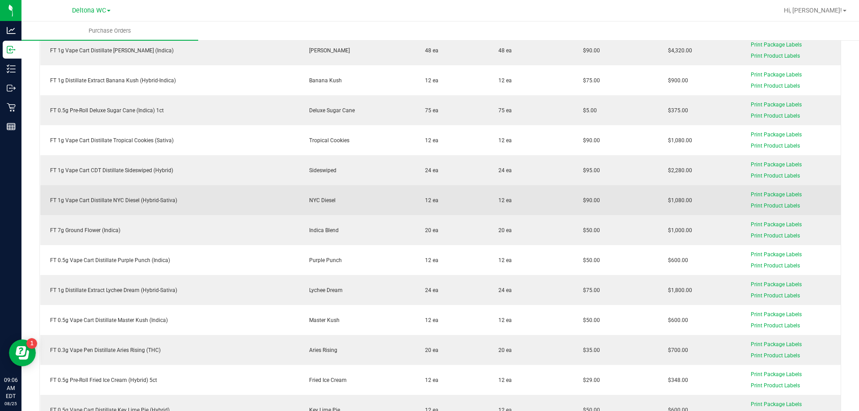
click at [104, 201] on div "FT 1g Vape Cart Distillate NYC Diesel (Hybrid-Sativa)" at bounding box center [170, 200] width 248 height 8
click at [103, 202] on div "FT 1g Vape Cart Distillate NYC Diesel (Hybrid-Sativa)" at bounding box center [170, 200] width 248 height 8
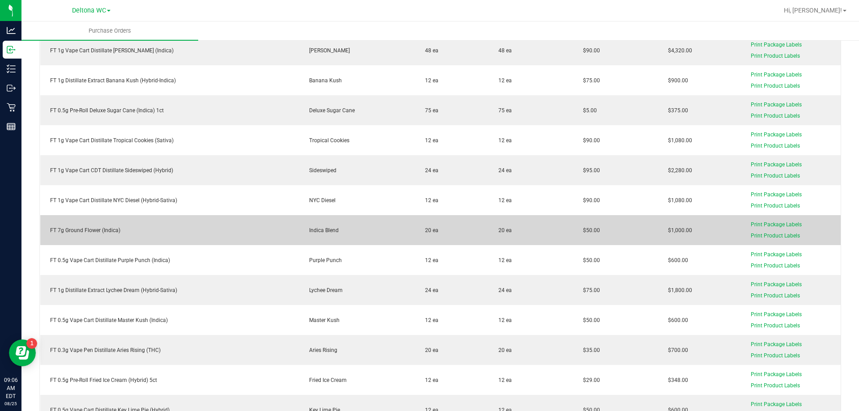
click at [104, 235] on td "FT 7g Ground Flower (Indica)" at bounding box center [169, 230] width 259 height 30
click at [105, 235] on td "FT 7g Ground Flower (Indica)" at bounding box center [169, 230] width 259 height 30
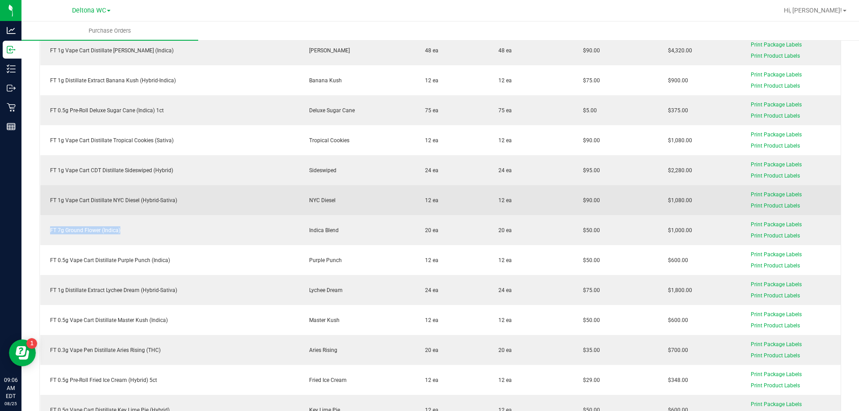
scroll to position [1029, 0]
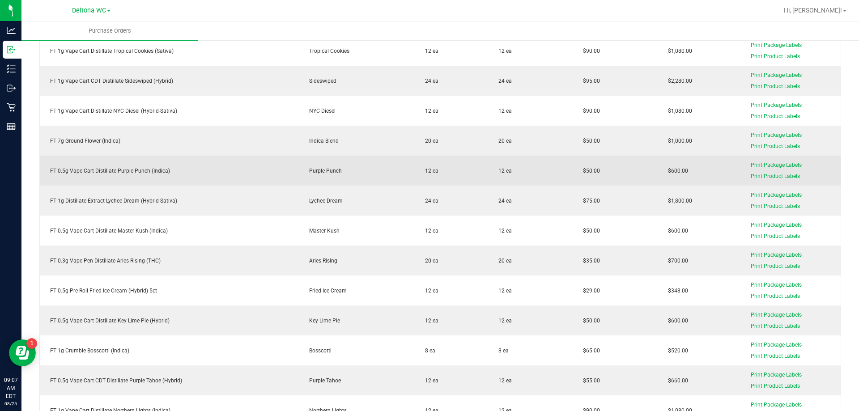
click at [115, 166] on td "FT 0.5g Vape Cart Distillate Purple Punch (Indica)" at bounding box center [169, 171] width 259 height 30
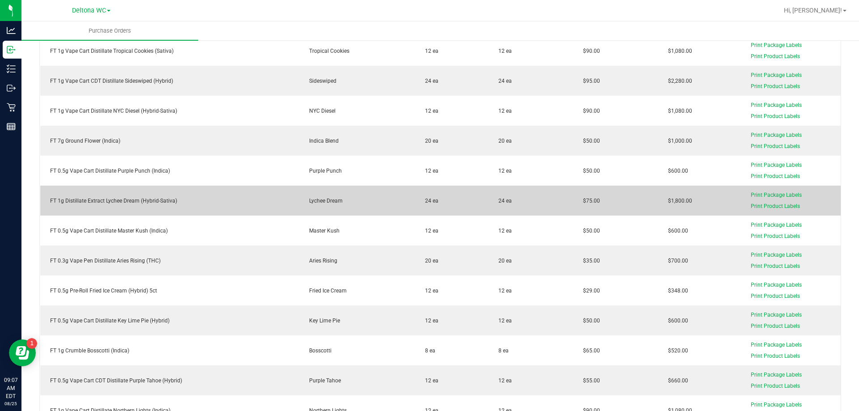
click at [143, 199] on div "FT 1g Distillate Extract Lychee Dream (Hybrid-Sativa)" at bounding box center [170, 201] width 248 height 8
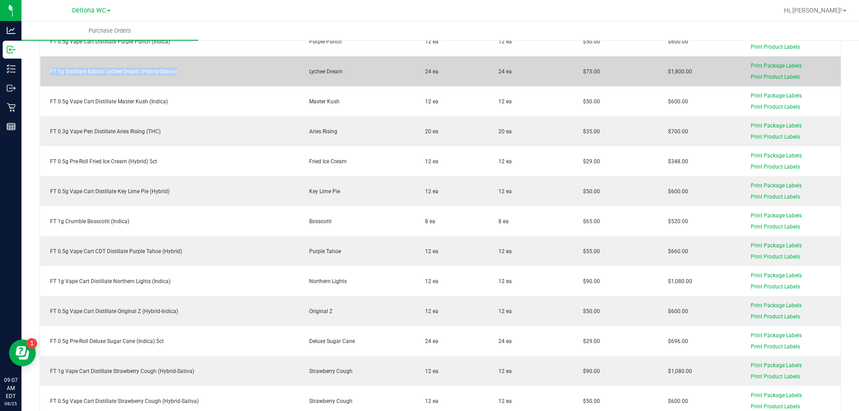
scroll to position [1163, 0]
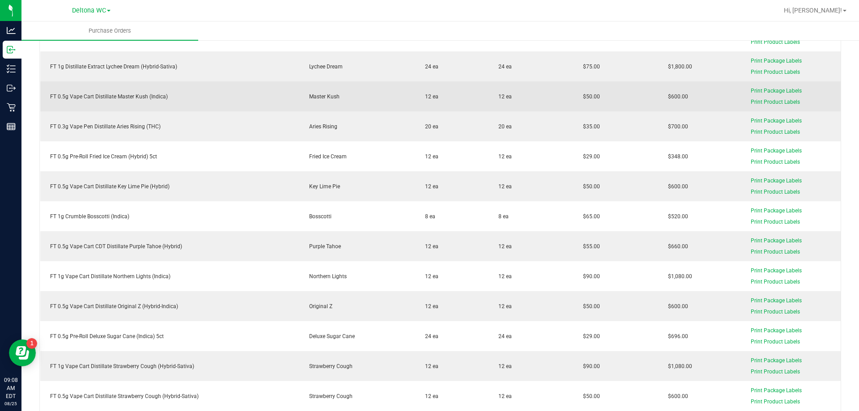
click at [93, 95] on div "FT 0.5g Vape Cart Distillate Master Kush (Indica)" at bounding box center [170, 97] width 248 height 8
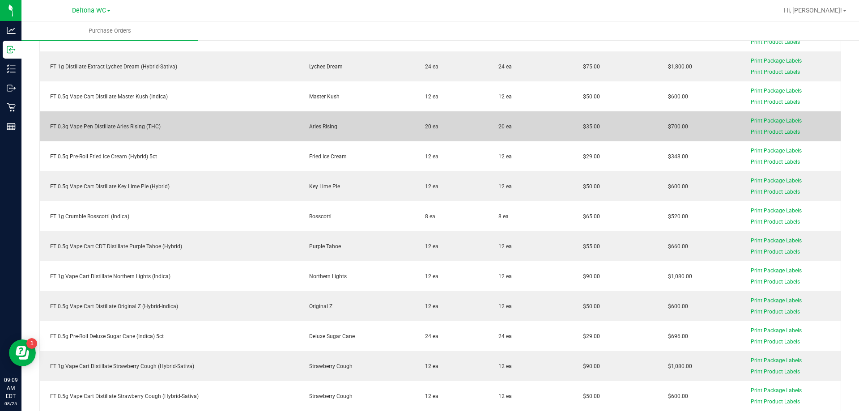
click at [114, 128] on div "FT 0.3g Vape Pen Distillate Aries Rising (THC)" at bounding box center [170, 127] width 248 height 8
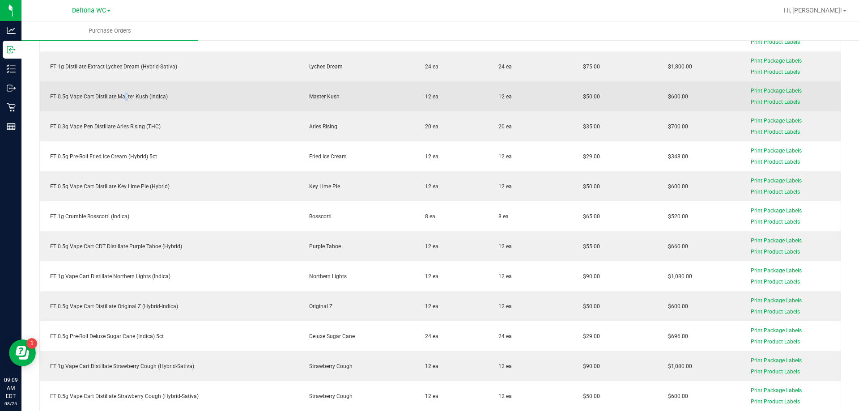
drag, startPoint x: 125, startPoint y: 93, endPoint x: 126, endPoint y: 100, distance: 6.3
click at [125, 93] on div "FT 0.5g Vape Cart Distillate Master Kush (Indica)" at bounding box center [170, 97] width 248 height 8
click at [126, 101] on div "FT 0.5g Vape Cart Distillate Master Kush (Indica)" at bounding box center [170, 97] width 248 height 8
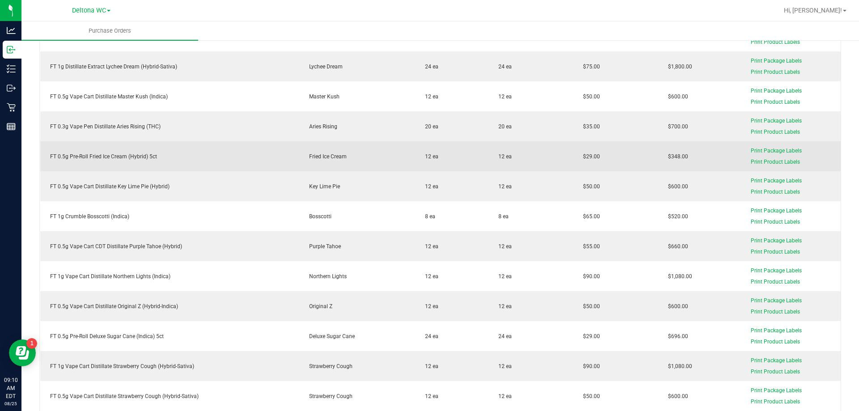
click at [93, 155] on div "FT 0.5g Pre-Roll Fried Ice Cream (Hybrid) 5ct" at bounding box center [170, 156] width 248 height 8
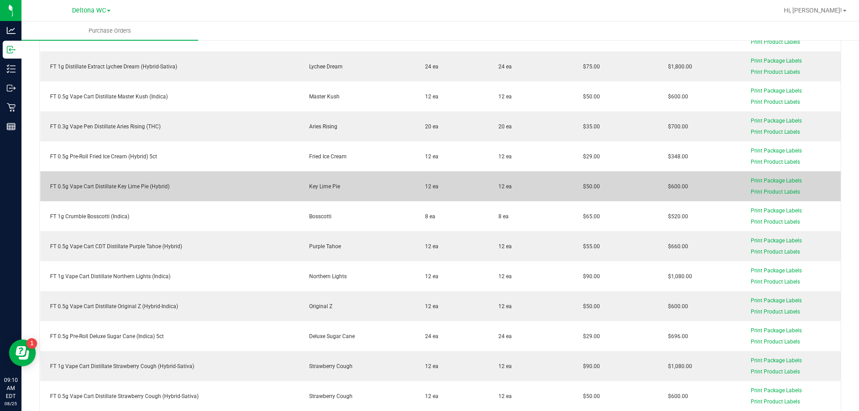
click at [144, 184] on div "FT 0.5g Vape Cart Distillate Key Lime Pie (Hybrid)" at bounding box center [170, 186] width 248 height 8
click at [143, 184] on div "FT 0.5g Vape Cart Distillate Key Lime Pie (Hybrid)" at bounding box center [170, 186] width 248 height 8
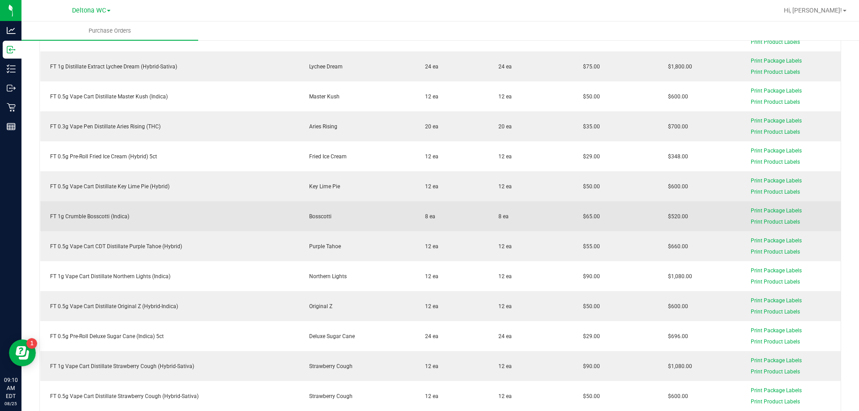
click at [90, 215] on div "FT 1g Crumble Bosscotti (Indica)" at bounding box center [170, 216] width 248 height 8
click at [90, 219] on div "FT 1g Crumble Bosscotti (Indica)" at bounding box center [170, 216] width 248 height 8
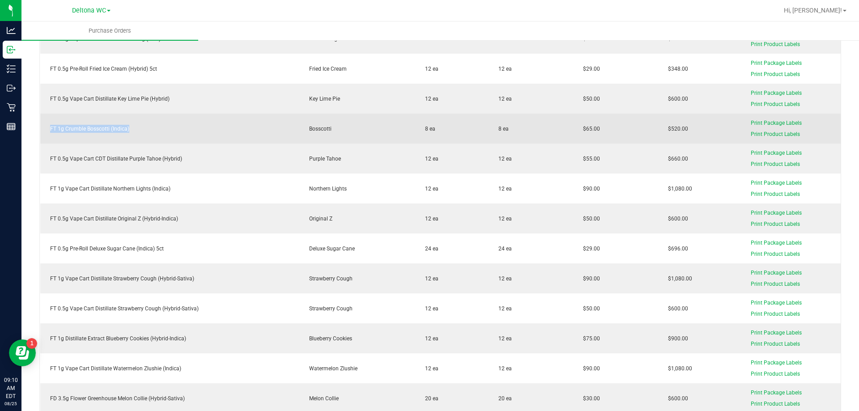
scroll to position [1252, 0]
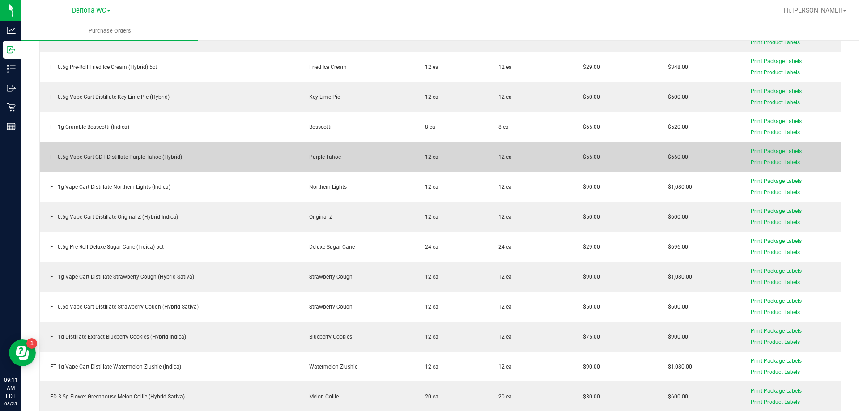
click at [122, 161] on td "FT 0.5g Vape Cart CDT Distillate Purple Tahoe (Hybrid)" at bounding box center [169, 157] width 259 height 30
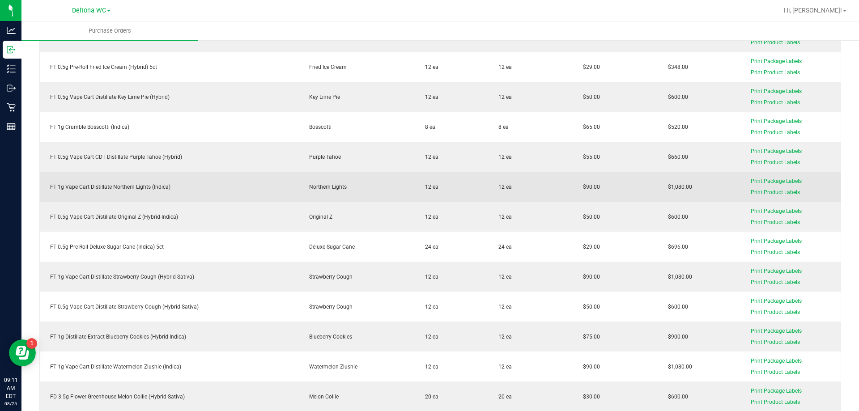
click at [110, 180] on td "FT 1g Vape Cart Distillate Northern Lights (Indica)" at bounding box center [169, 187] width 259 height 30
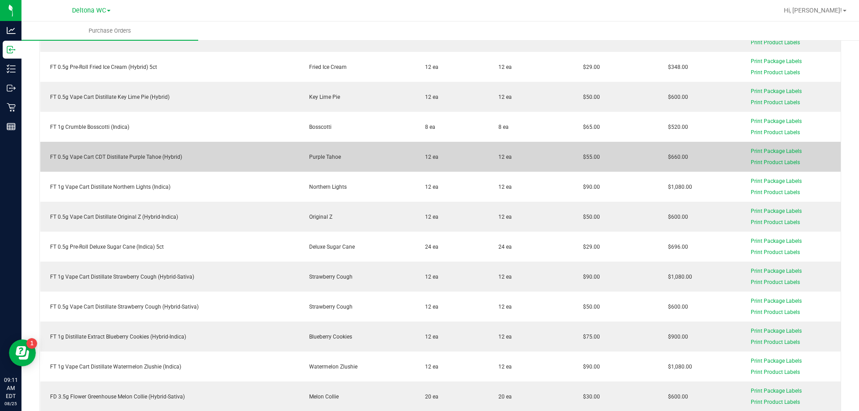
click at [106, 156] on div "FT 0.5g Vape Cart CDT Distillate Purple Tahoe (Hybrid)" at bounding box center [170, 157] width 248 height 8
click at [124, 155] on div "FT 0.5g Vape Cart CDT Distillate Purple Tahoe (Hybrid)" at bounding box center [170, 157] width 248 height 8
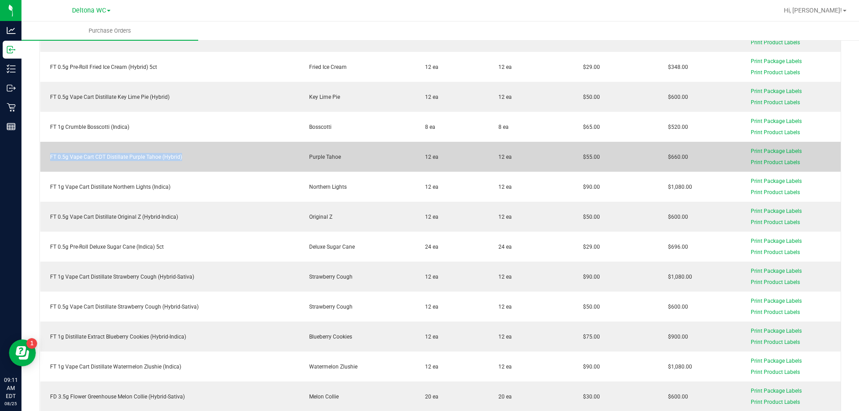
click at [127, 161] on div "FT 0.5g Vape Cart CDT Distillate Purple Tahoe (Hybrid)" at bounding box center [170, 157] width 248 height 8
drag, startPoint x: 130, startPoint y: 159, endPoint x: 159, endPoint y: 158, distance: 28.7
click at [159, 158] on div "FT 0.5g Vape Cart CDT Distillate Purple Tahoe (Hybrid)" at bounding box center [170, 157] width 248 height 8
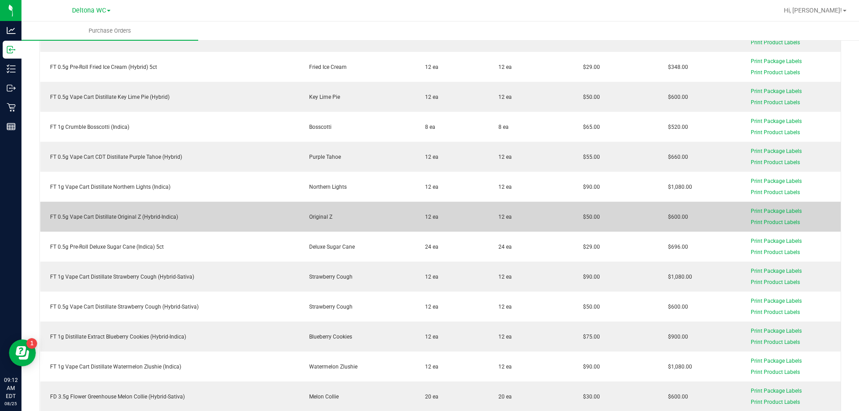
click at [114, 217] on div "FT 0.5g Vape Cart Distillate Original Z (Hybrid-Indica)" at bounding box center [170, 217] width 248 height 8
click at [114, 216] on div "FT 0.5g Vape Cart Distillate Original Z (Hybrid-Indica)" at bounding box center [170, 217] width 248 height 8
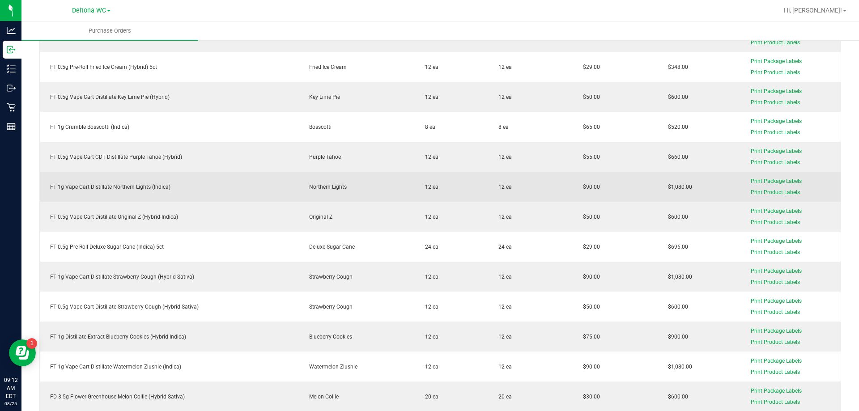
click at [60, 185] on div "FT 1g Vape Cart Distillate Northern Lights (Indica)" at bounding box center [170, 187] width 248 height 8
click at [60, 184] on div "FT 1g Vape Cart Distillate Northern Lights (Indica)" at bounding box center [170, 187] width 248 height 8
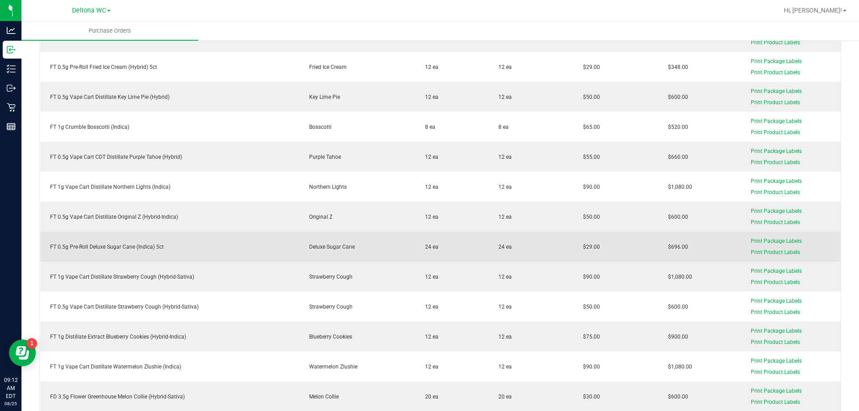
click at [85, 258] on td "FT 0.5g Pre-Roll Deluxe Sugar Cane (Indica) 5ct" at bounding box center [169, 247] width 259 height 30
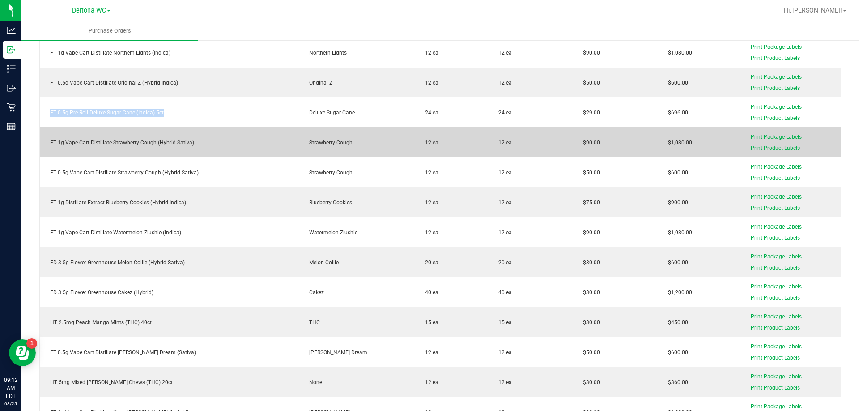
scroll to position [1431, 0]
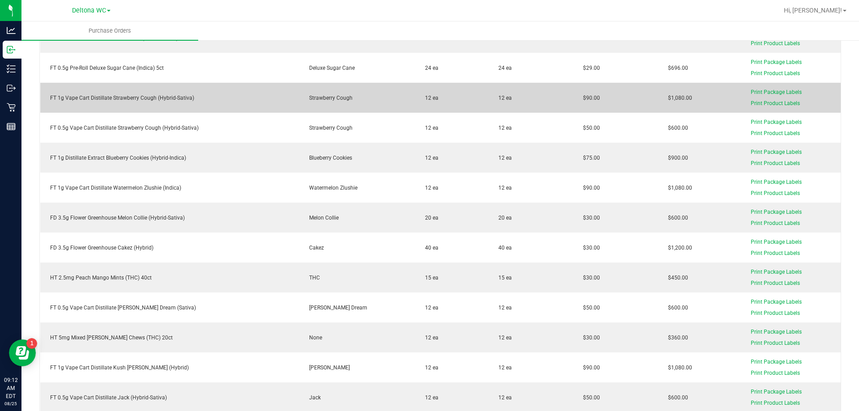
click at [136, 96] on div "FT 1g Vape Cart Distillate Strawberry Cough (Hybrid-Sativa)" at bounding box center [170, 98] width 248 height 8
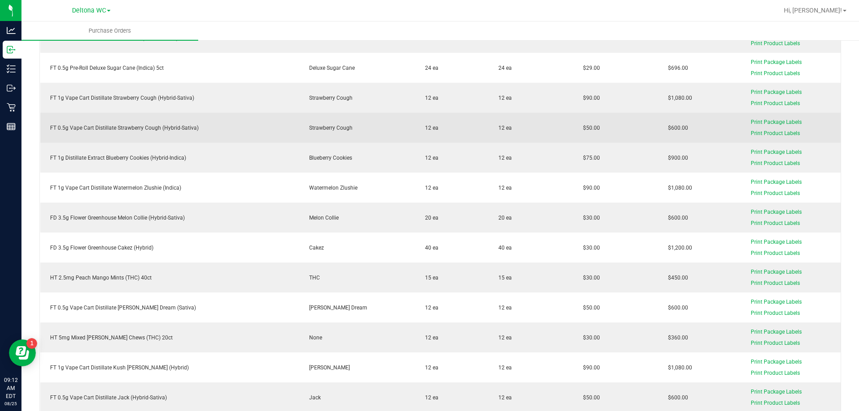
click at [118, 128] on div "FT 0.5g Vape Cart Distillate Strawberry Cough (Hybrid-Sativa)" at bounding box center [170, 128] width 248 height 8
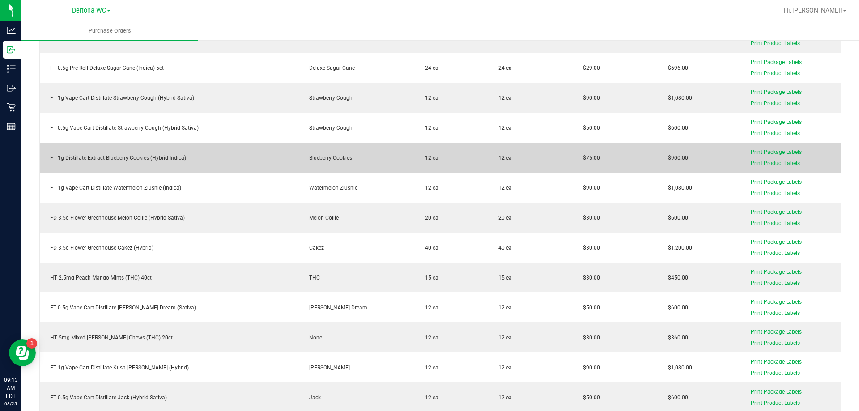
click at [97, 153] on td "FT 1g Distillate Extract Blueberry Cookies (Hybrid-Indica)" at bounding box center [169, 158] width 259 height 30
click at [97, 152] on td "FT 1g Distillate Extract Blueberry Cookies (Hybrid-Indica)" at bounding box center [169, 158] width 259 height 30
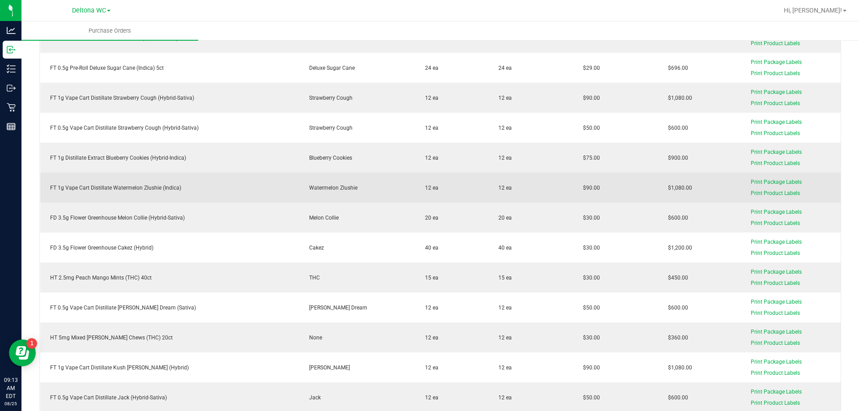
click at [132, 190] on div "FT 1g Vape Cart Distillate Watermelon Zlushie (Indica)" at bounding box center [170, 188] width 248 height 8
click at [132, 189] on div "FT 1g Vape Cart Distillate Watermelon Zlushie (Indica)" at bounding box center [170, 188] width 248 height 8
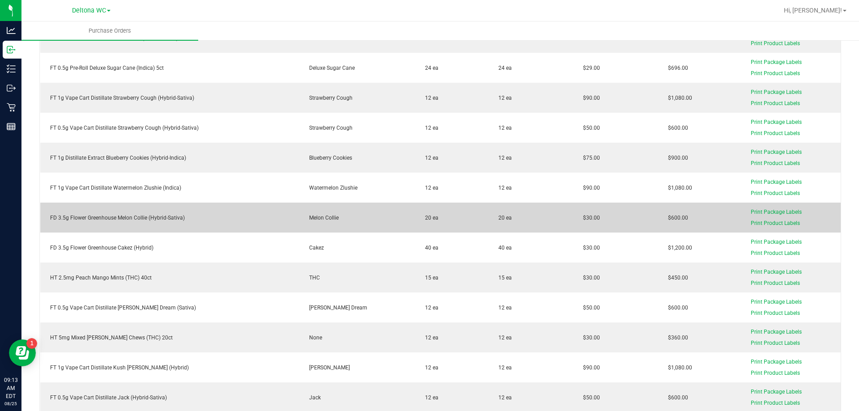
click at [105, 217] on div "FD 3.5g Flower Greenhouse Melon Collie (Hybrid-Sativa)" at bounding box center [170, 218] width 248 height 8
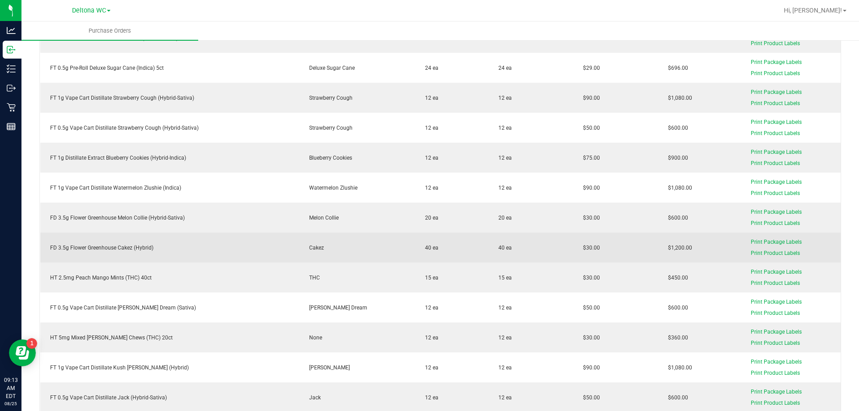
click at [114, 240] on td "FD 3.5g Flower Greenhouse Cakez (Hybrid)" at bounding box center [169, 248] width 259 height 30
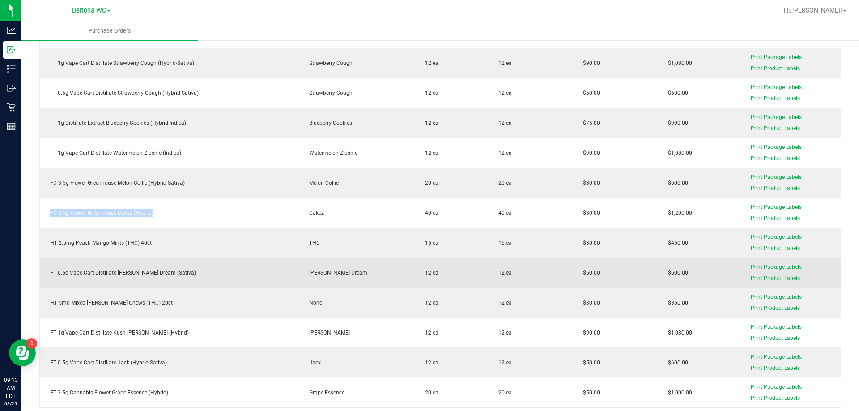
scroll to position [1521, 0]
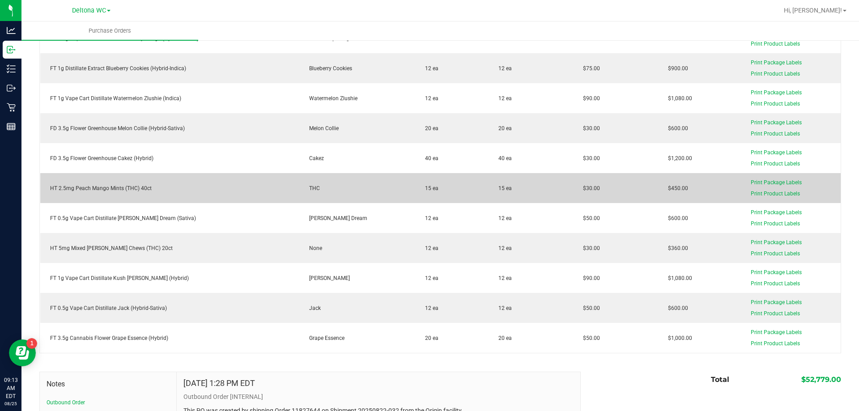
click at [114, 201] on td "HT 2.5mg Peach Mango Mints (THC) 40ct" at bounding box center [169, 188] width 259 height 30
click at [114, 200] on td "HT 2.5mg Peach Mango Mints (THC) 40ct" at bounding box center [169, 188] width 259 height 30
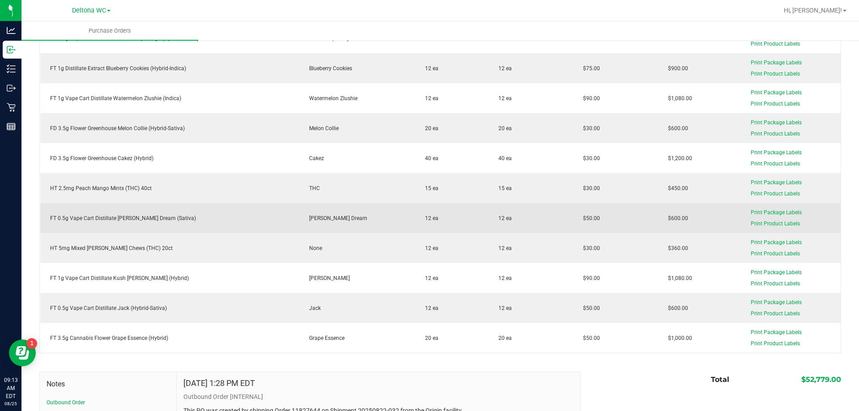
click at [124, 217] on div "FT 0.5g Vape Cart Distillate [PERSON_NAME] Dream (Sativa)" at bounding box center [170, 218] width 248 height 8
click at [123, 218] on div "FT 0.5g Vape Cart Distillate [PERSON_NAME] Dream (Sativa)" at bounding box center [170, 218] width 248 height 8
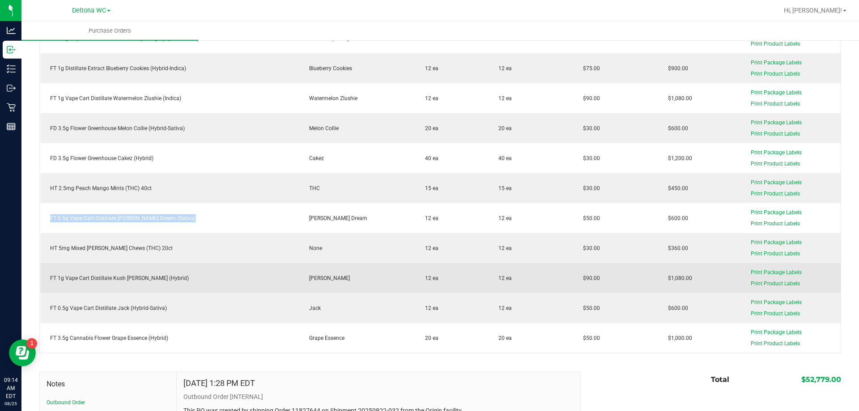
scroll to position [1565, 0]
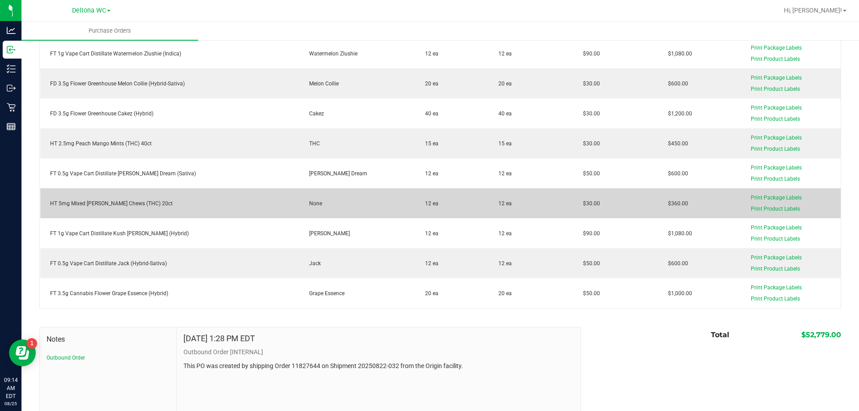
click at [125, 201] on div "HT 5mg Mixed [PERSON_NAME] Chews (THC) 20ct" at bounding box center [170, 203] width 248 height 8
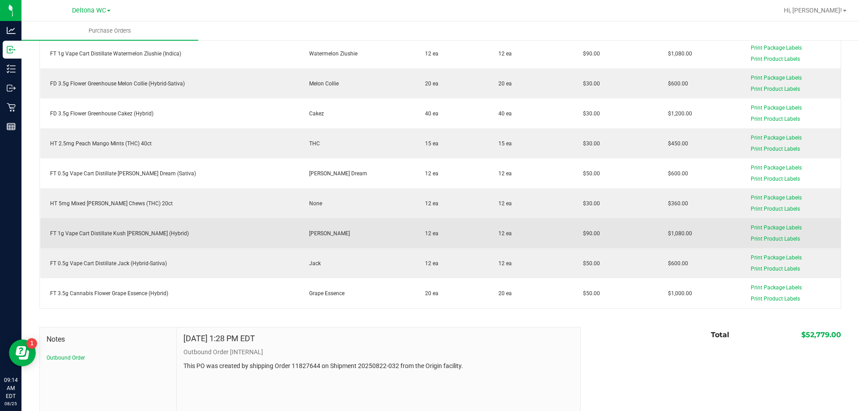
click at [125, 229] on td "FT 1g Vape Cart Distillate Kush [PERSON_NAME] (Hybrid)" at bounding box center [169, 233] width 259 height 30
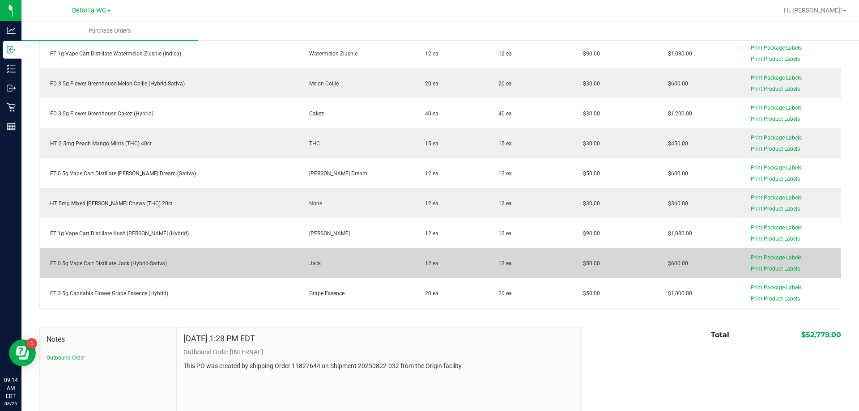
click at [141, 262] on div "FT 0.5g Vape Cart Distillate Jack (Hybrid-Sativa)" at bounding box center [170, 263] width 248 height 8
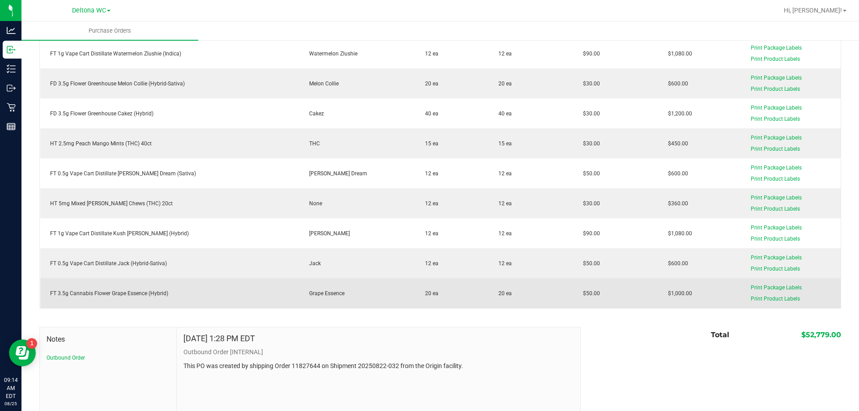
click at [124, 289] on div "FT 3.5g Cannabis Flower Grape Essence (Hybrid)" at bounding box center [170, 293] width 248 height 8
click at [123, 291] on div "FT 3.5g Cannabis Flower Grape Essence (Hybrid)" at bounding box center [170, 293] width 248 height 8
click at [123, 292] on div "FT 3.5g Cannabis Flower Grape Essence (Hybrid)" at bounding box center [170, 293] width 248 height 8
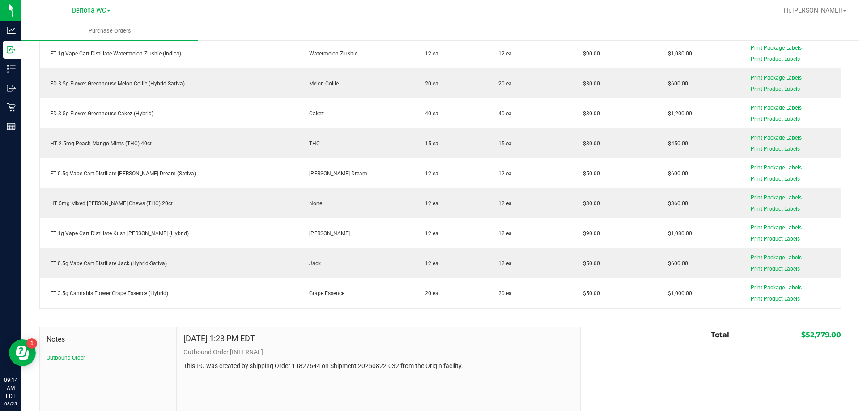
click at [254, 309] on div at bounding box center [439, 313] width 801 height 9
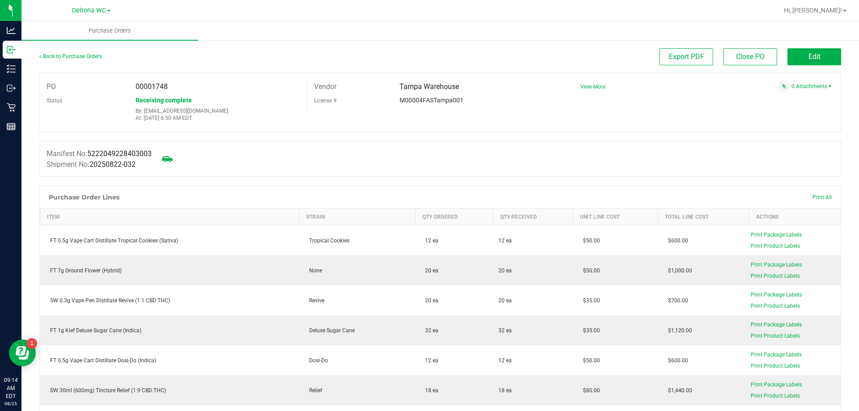
drag, startPoint x: 246, startPoint y: 315, endPoint x: 242, endPoint y: 104, distance: 211.6
click at [69, 54] on link "Back to Purchase Orders" at bounding box center [70, 56] width 63 height 6
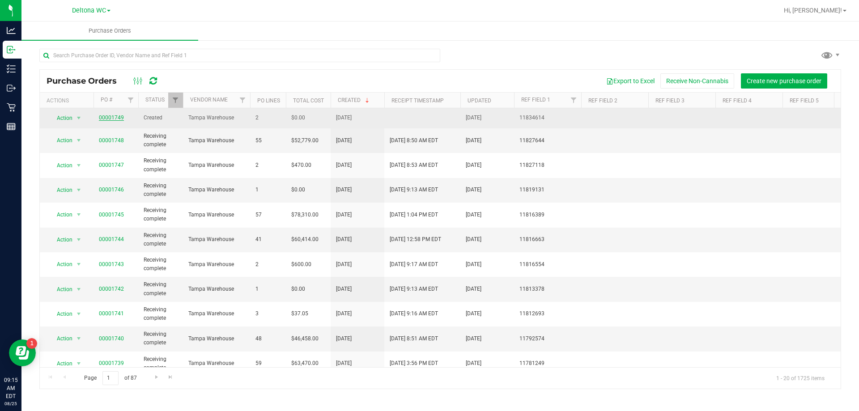
click at [110, 116] on link "00001749" at bounding box center [111, 117] width 25 height 6
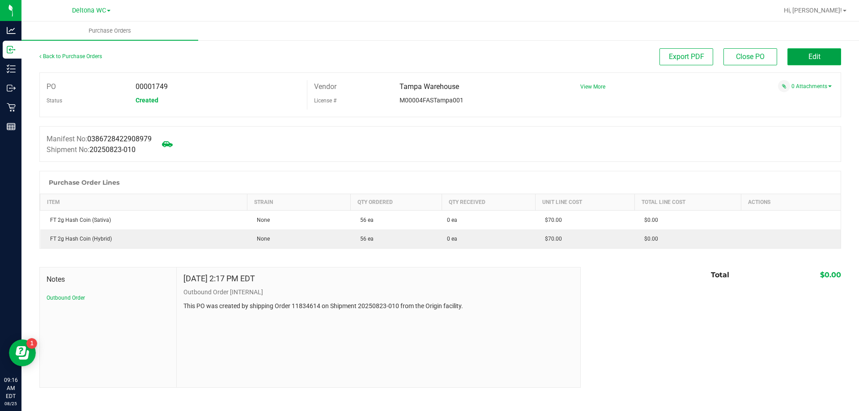
click at [804, 55] on button "Edit" at bounding box center [814, 56] width 54 height 17
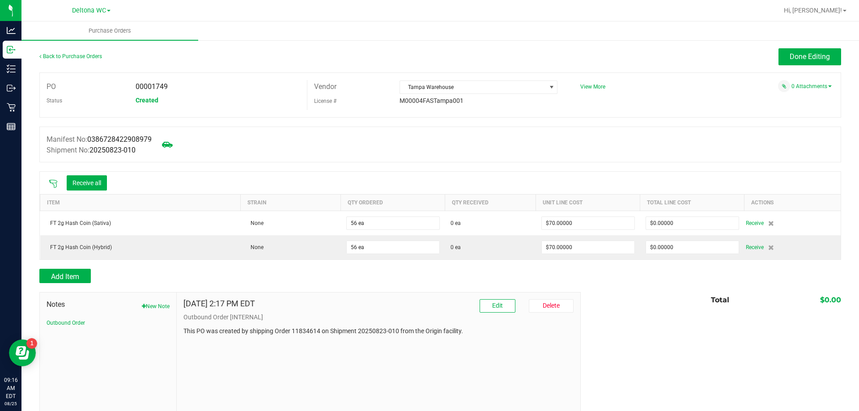
click at [50, 184] on icon at bounding box center [53, 183] width 9 height 9
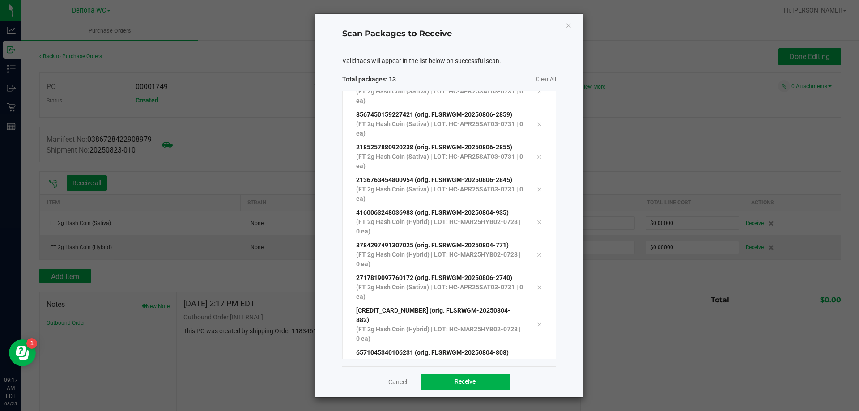
scroll to position [179, 0]
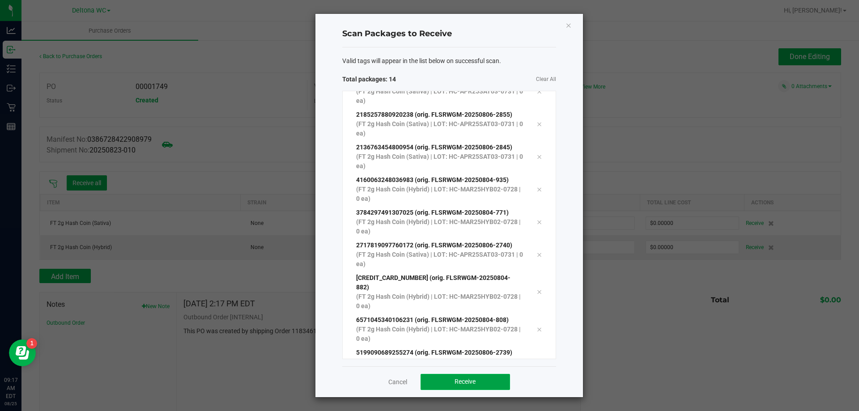
click at [453, 377] on button "Receive" at bounding box center [464, 382] width 89 height 16
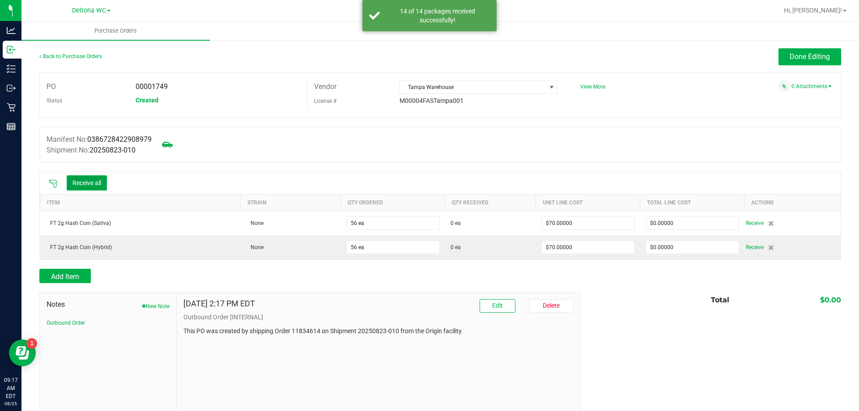
click at [100, 184] on button "Receive all" at bounding box center [87, 182] width 40 height 15
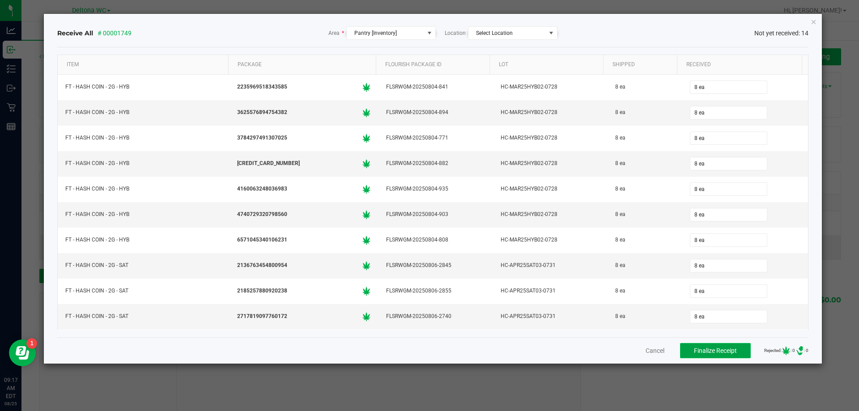
click at [714, 351] on span "Finalize Receipt" at bounding box center [715, 350] width 43 height 7
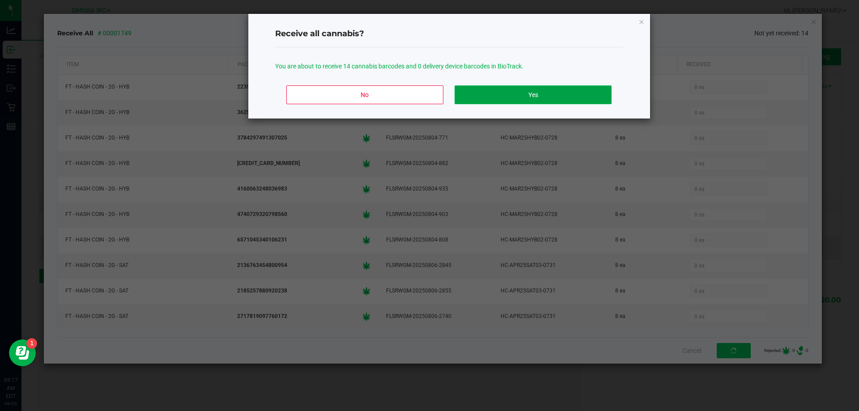
click at [530, 89] on button "Yes" at bounding box center [532, 94] width 157 height 19
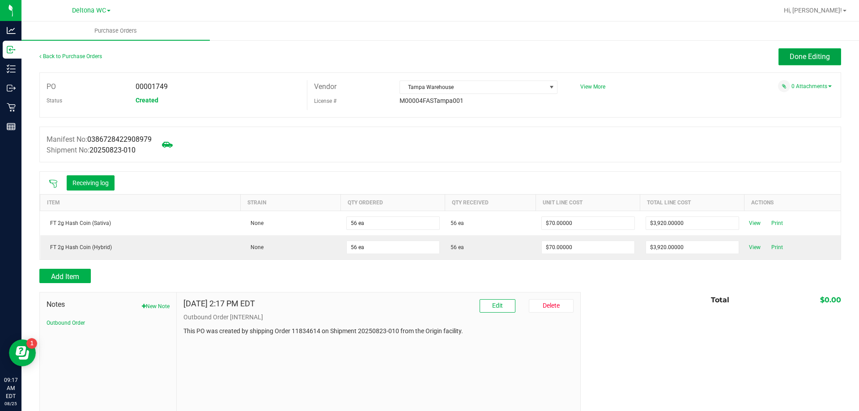
click at [805, 58] on span "Done Editing" at bounding box center [809, 56] width 40 height 8
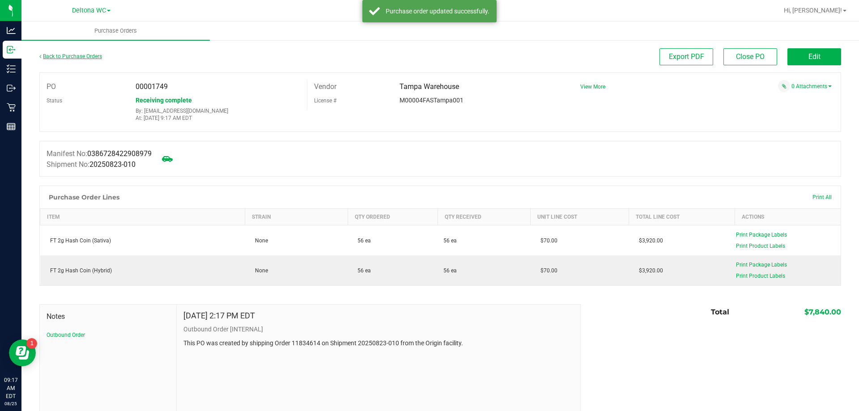
click at [79, 55] on link "Back to Purchase Orders" at bounding box center [70, 56] width 63 height 6
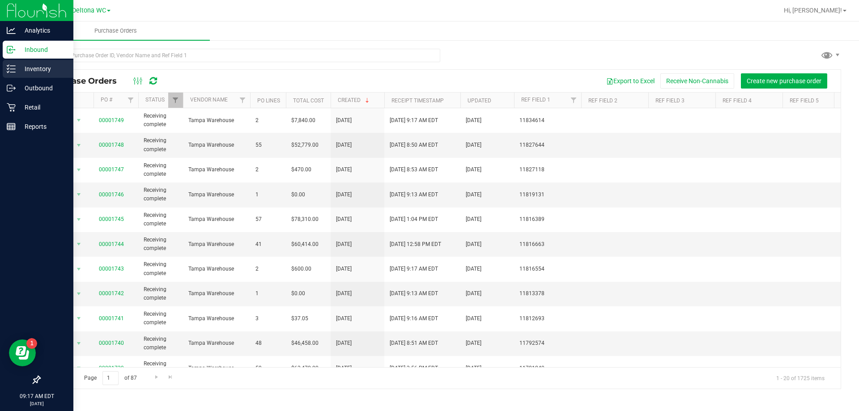
click at [17, 65] on p "Inventory" at bounding box center [43, 69] width 54 height 11
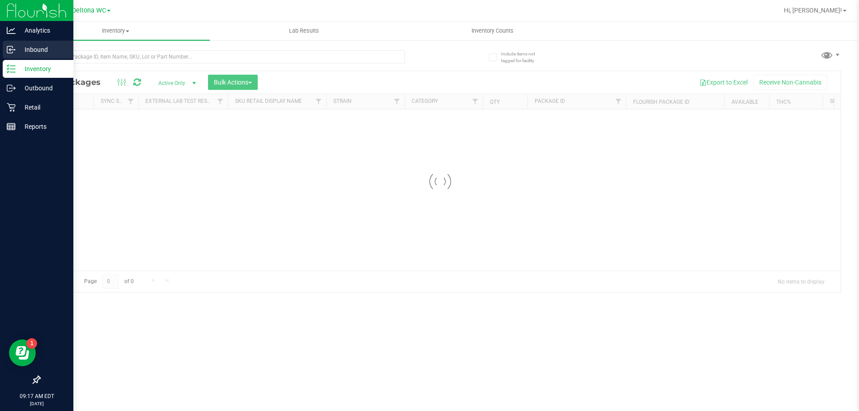
click at [14, 48] on icon at bounding box center [11, 49] width 9 height 9
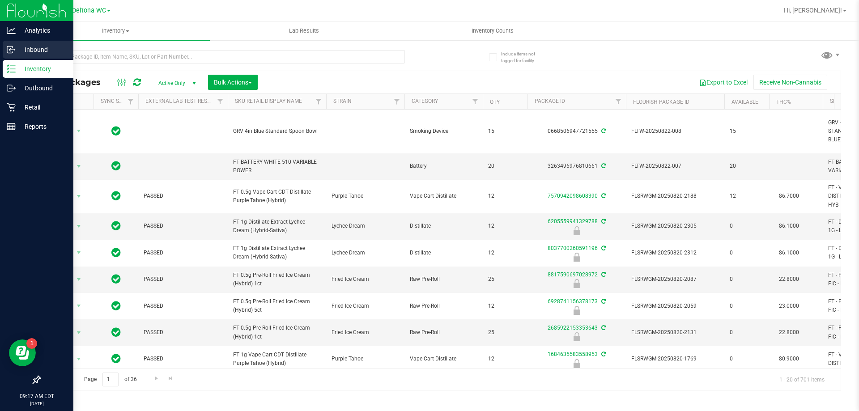
click at [16, 53] on p "Inbound" at bounding box center [43, 49] width 54 height 11
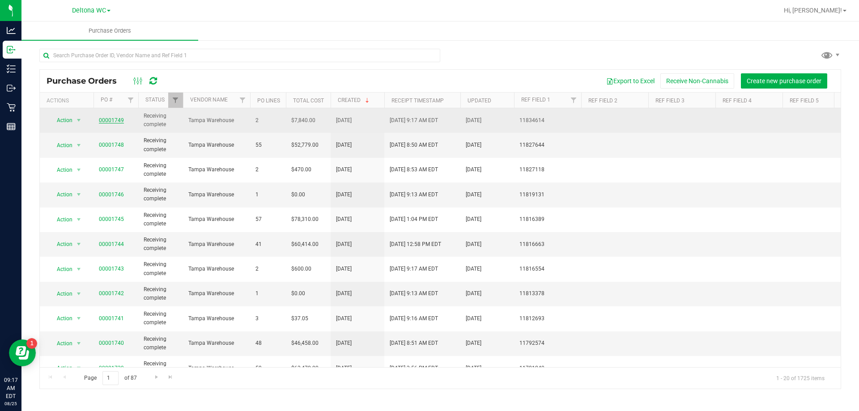
click at [116, 118] on link "00001749" at bounding box center [111, 120] width 25 height 6
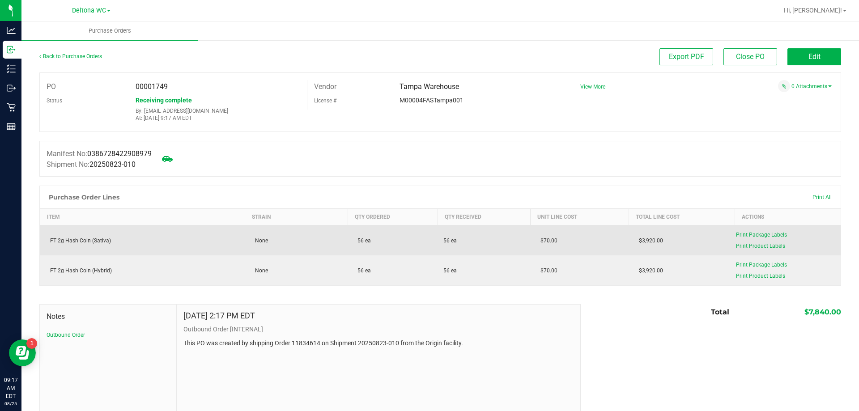
click at [91, 250] on td "FT 2g Hash Coin (Sativa)" at bounding box center [142, 240] width 205 height 30
click at [90, 248] on td "FT 2g Hash Coin (Sativa)" at bounding box center [142, 240] width 205 height 30
click at [93, 242] on div "FT 2g Hash Coin (Sativa)" at bounding box center [143, 241] width 194 height 8
click at [93, 241] on div "FT 2g Hash Coin (Sativa)" at bounding box center [143, 241] width 194 height 8
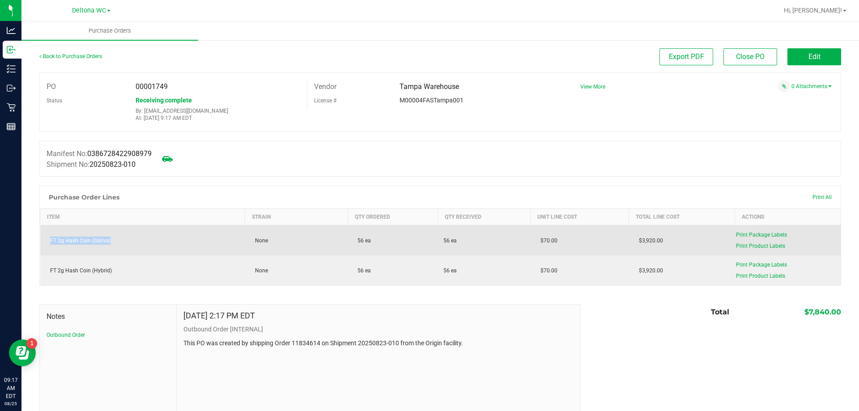
click at [93, 241] on div "FT 2g Hash Coin (Sativa)" at bounding box center [143, 241] width 194 height 8
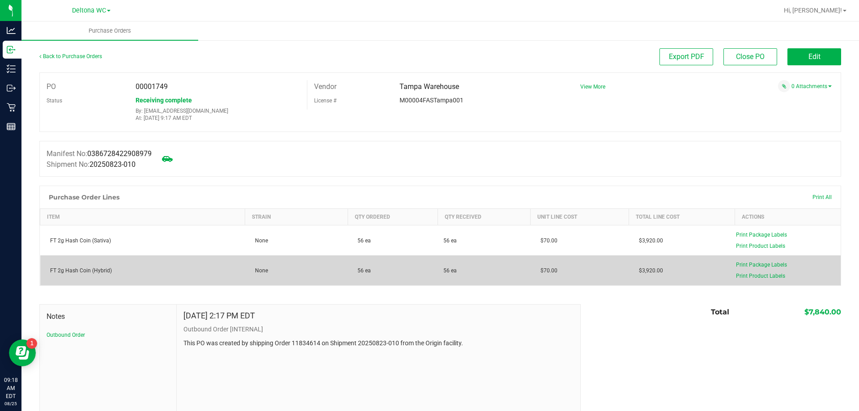
click at [102, 270] on div "FT 2g Hash Coin (Hybrid)" at bounding box center [143, 271] width 194 height 8
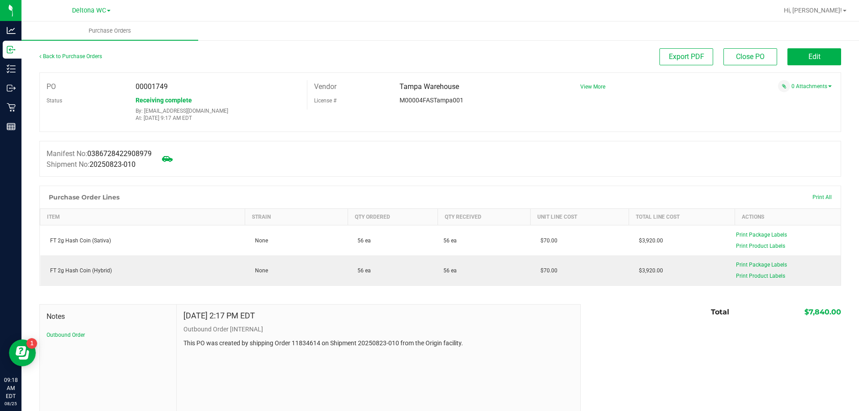
click at [372, 115] on div "PO 00001749 Status Receiving complete By: rgerker@liveparallel.com At: Aug 25, …" at bounding box center [439, 101] width 801 height 59
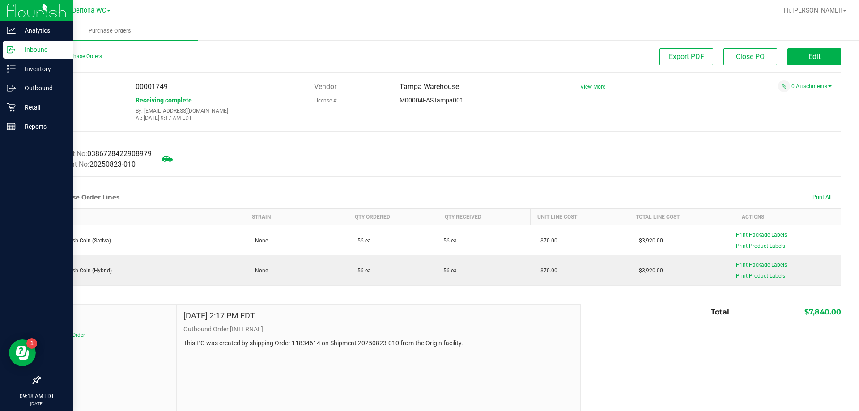
click at [38, 47] on p "Inbound" at bounding box center [43, 49] width 54 height 11
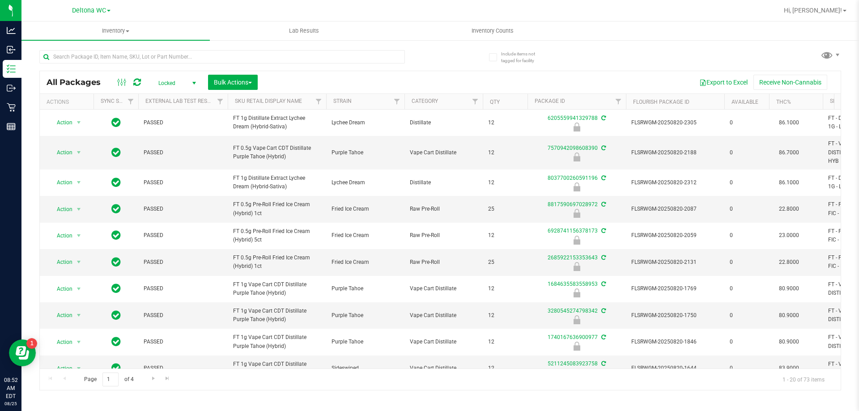
click at [180, 86] on span "Locked" at bounding box center [175, 83] width 49 height 13
click at [182, 100] on li "Active Only" at bounding box center [175, 97] width 48 height 13
click at [142, 64] on div at bounding box center [221, 60] width 365 height 21
click at [142, 61] on input "text" at bounding box center [221, 56] width 365 height 13
paste input "FT 0.5g Vape Cart Distillate Tropical Cookies (Sativa)"
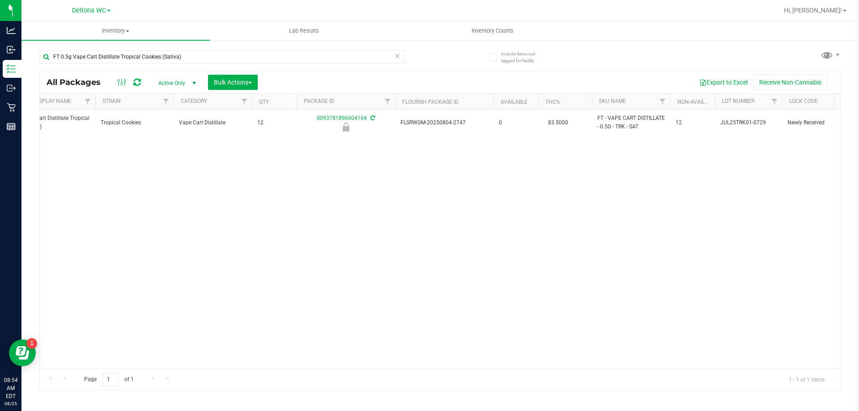
scroll to position [0, 479]
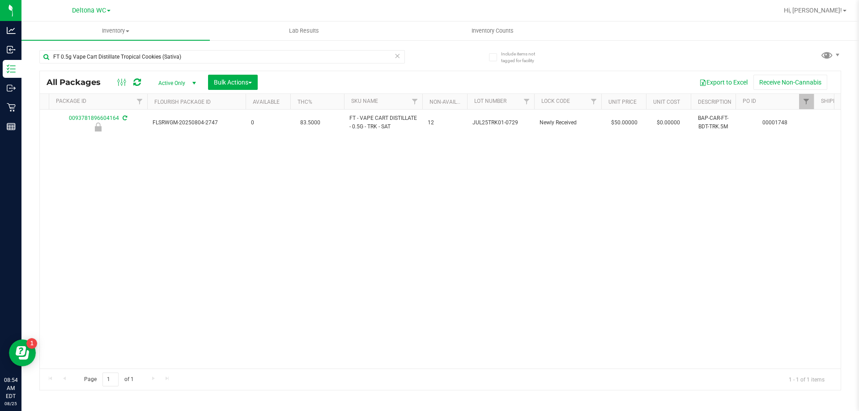
drag, startPoint x: 376, startPoint y: 164, endPoint x: 469, endPoint y: 178, distance: 93.7
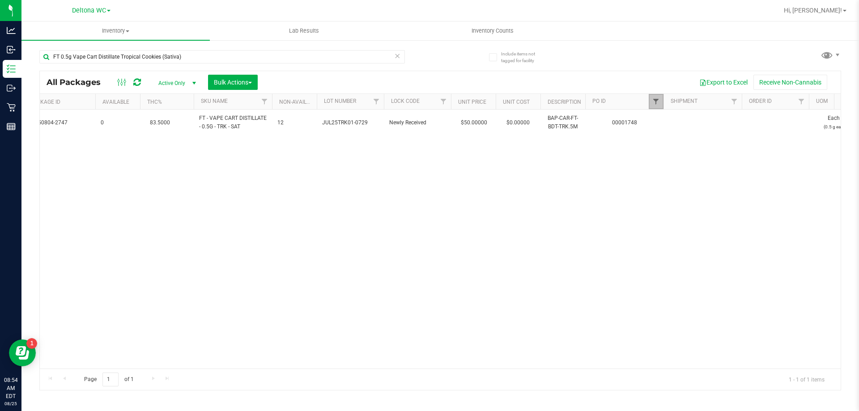
click at [658, 104] on span "Filter" at bounding box center [655, 101] width 7 height 7
click at [720, 150] on button "Clear" at bounding box center [724, 145] width 43 height 20
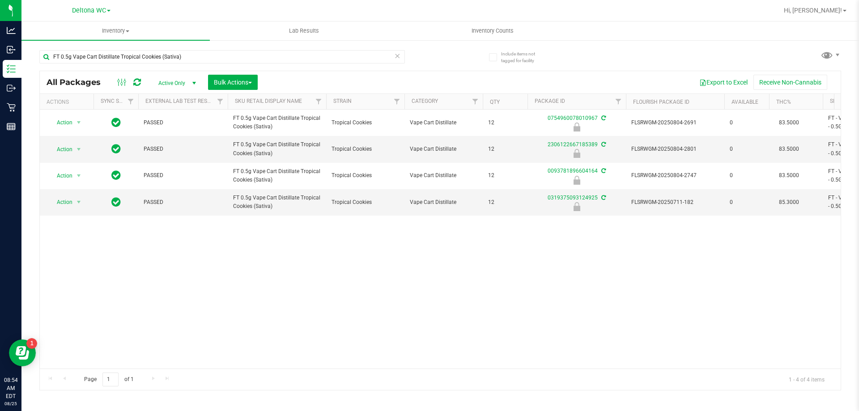
drag, startPoint x: 626, startPoint y: 231, endPoint x: 320, endPoint y: 269, distance: 308.3
click at [797, 102] on th "THC%" at bounding box center [796, 102] width 54 height 16
drag, startPoint x: 138, startPoint y: 48, endPoint x: 133, endPoint y: 52, distance: 6.7
click at [138, 48] on div "FT 0.5g Vape Cart Distillate Tropical Cookies (Sativa)" at bounding box center [239, 56] width 401 height 29
click at [132, 55] on input "FT 0.5g Vape Cart Distillate Tropical Cookies (Sativa)" at bounding box center [221, 56] width 365 height 13
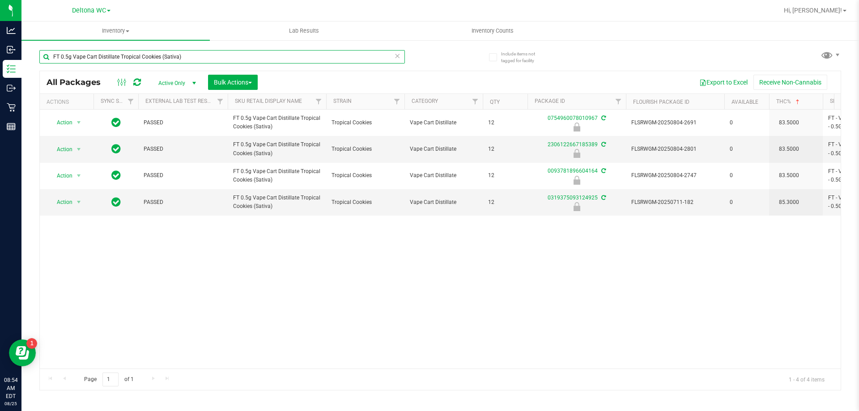
click at [131, 55] on input "FT 0.5g Vape Cart Distillate Tropical Cookies (Sativa)" at bounding box center [221, 56] width 365 height 13
paste input "7g Ground Flower (Hybrid"
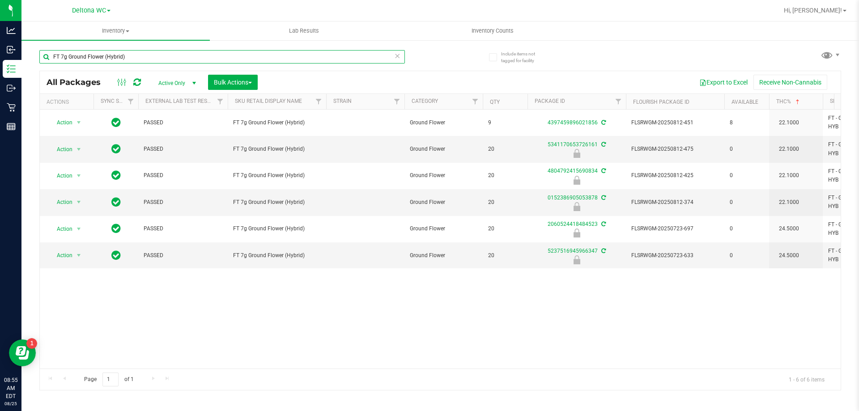
type input "FT 7g Ground Flower (Hybrid)"
click at [186, 81] on span "Active Only" at bounding box center [175, 83] width 49 height 13
click at [236, 83] on span "Bulk Actions" at bounding box center [233, 82] width 38 height 7
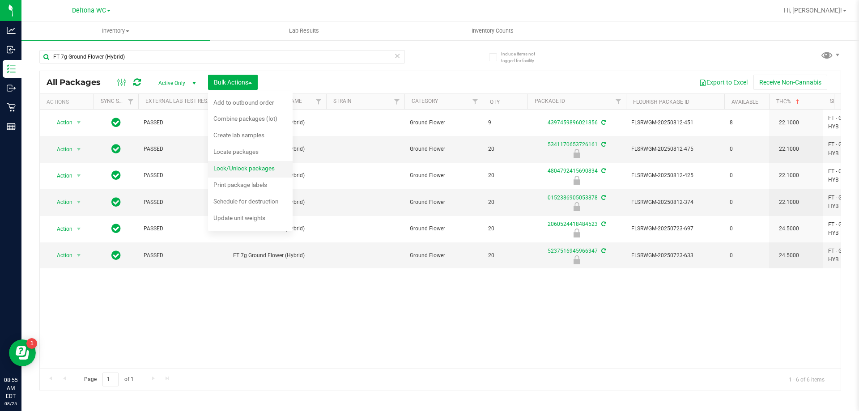
click at [242, 169] on span "Lock/Unlock packages" at bounding box center [243, 168] width 61 height 7
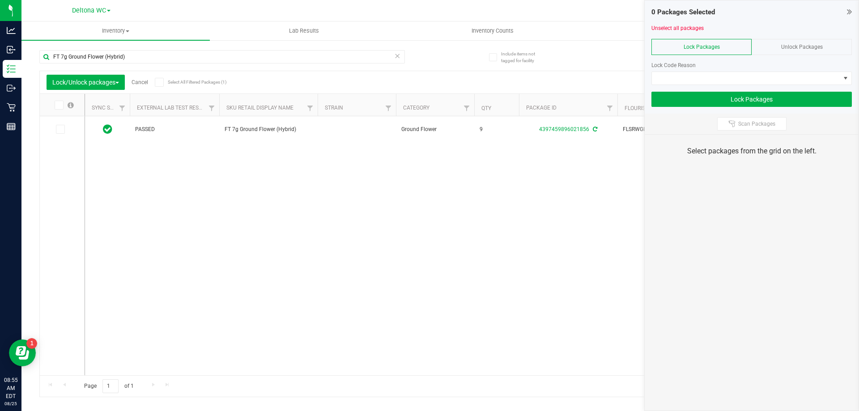
click at [786, 49] on span "Unlock Packages" at bounding box center [802, 47] width 42 height 6
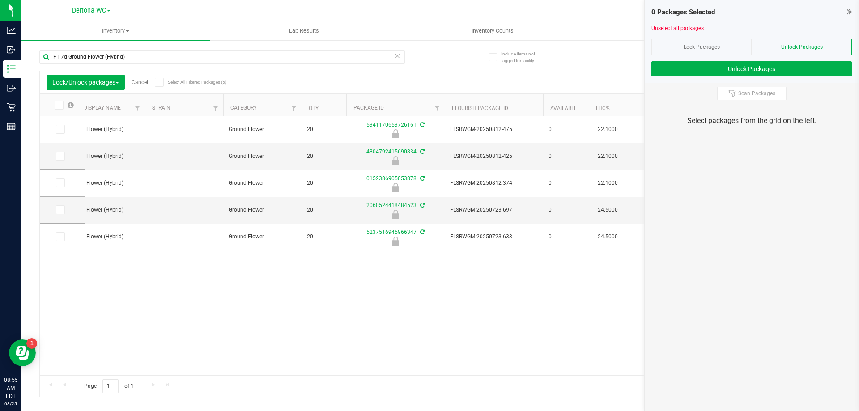
scroll to position [0, 180]
click at [60, 210] on icon at bounding box center [60, 210] width 6 height 0
click at [0, 0] on input "checkbox" at bounding box center [0, 0] width 0 height 0
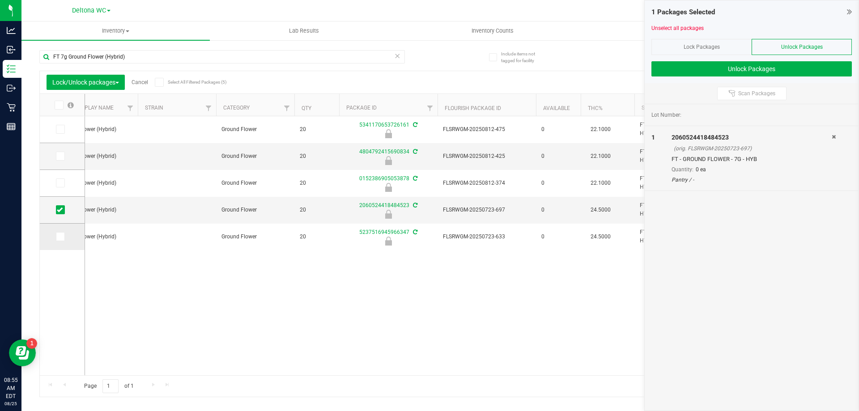
click at [56, 231] on td at bounding box center [62, 237] width 45 height 26
click at [60, 237] on icon at bounding box center [60, 237] width 6 height 0
click at [0, 0] on input "checkbox" at bounding box center [0, 0] width 0 height 0
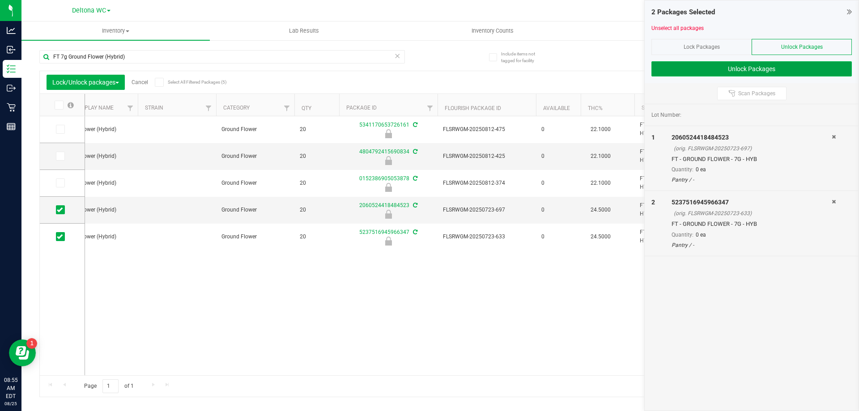
click at [796, 68] on button "Unlock Packages" at bounding box center [751, 68] width 200 height 15
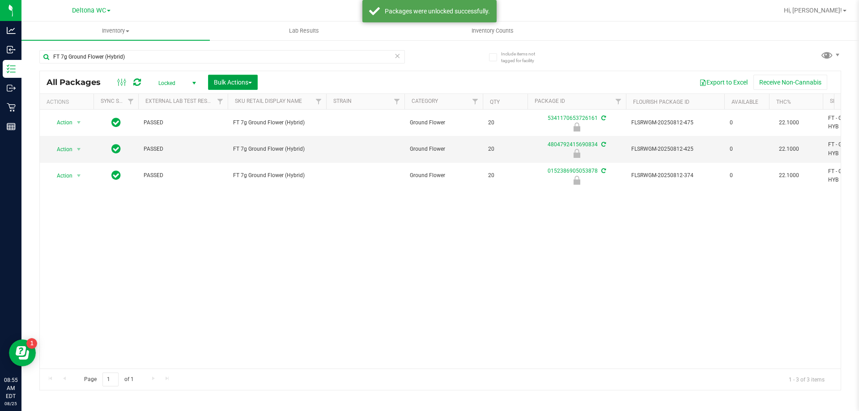
click at [236, 81] on span "Bulk Actions" at bounding box center [233, 82] width 38 height 7
click at [249, 165] on span "Lock/Unlock packages" at bounding box center [243, 168] width 61 height 7
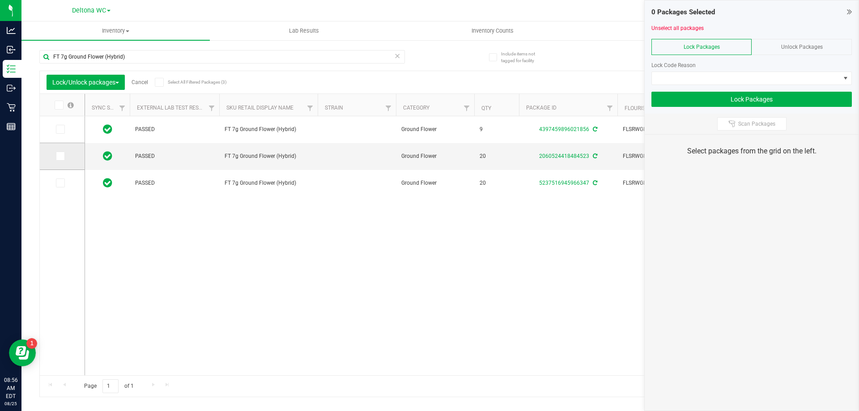
click at [60, 156] on icon at bounding box center [60, 156] width 6 height 0
click at [0, 0] on input "checkbox" at bounding box center [0, 0] width 0 height 0
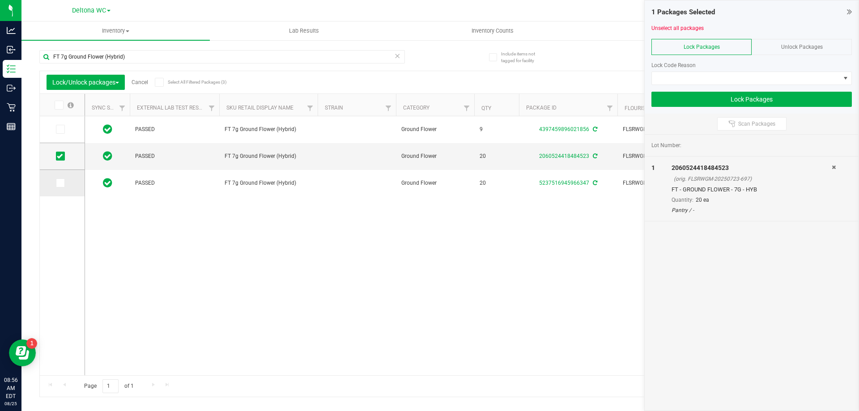
click at [60, 183] on icon at bounding box center [60, 183] width 6 height 0
click at [0, 0] on input "checkbox" at bounding box center [0, 0] width 0 height 0
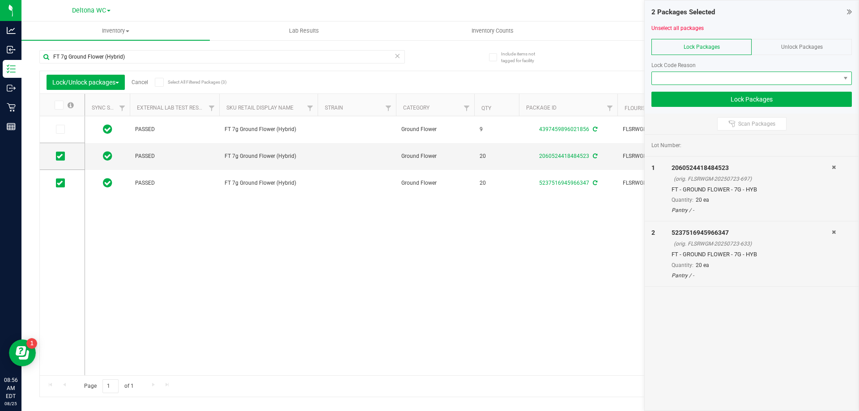
click at [711, 80] on span at bounding box center [746, 78] width 188 height 13
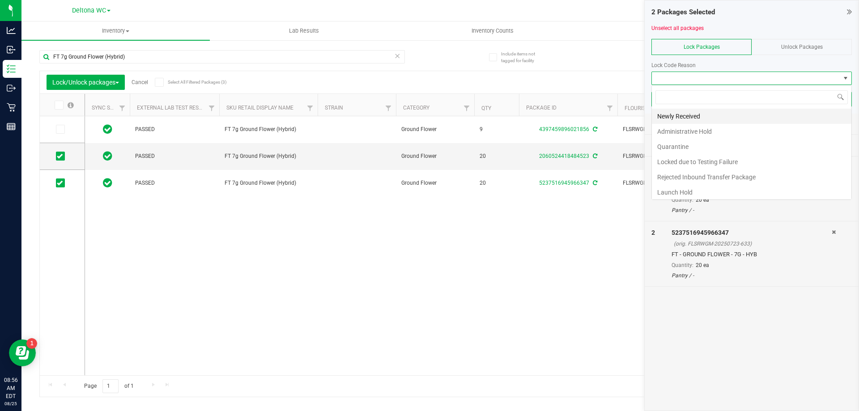
scroll to position [13, 200]
click at [708, 188] on li "Launch Hold" at bounding box center [751, 192] width 199 height 15
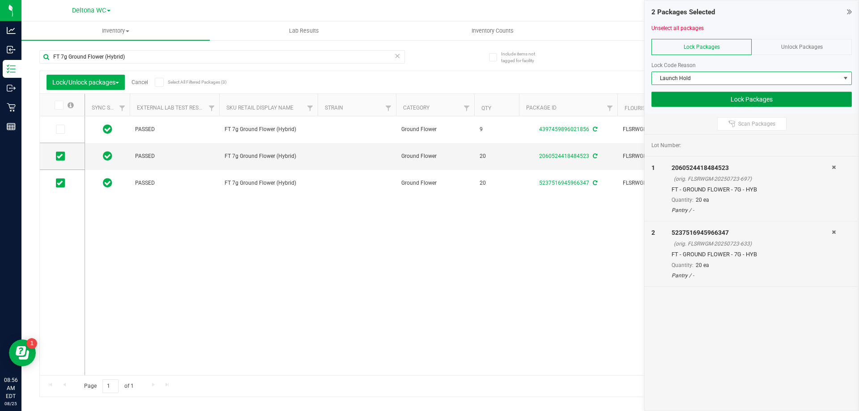
click at [773, 102] on button "Lock Packages" at bounding box center [751, 99] width 200 height 15
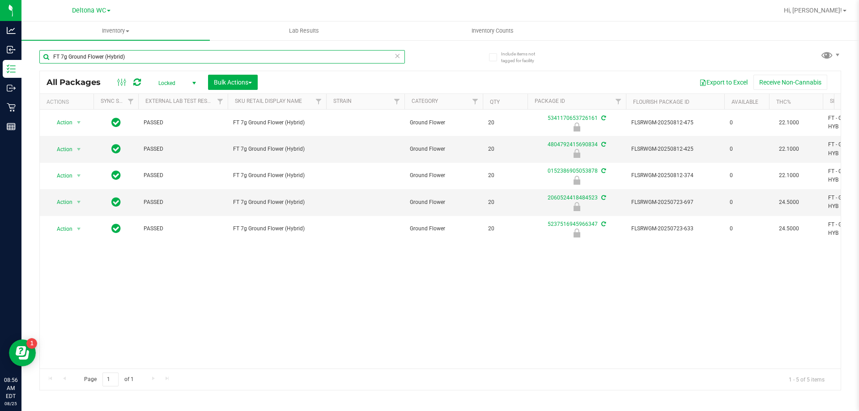
click at [126, 56] on input "FT 7g Ground Flower (Hybrid)" at bounding box center [221, 56] width 365 height 13
click at [125, 56] on input "FT 7g Ground Flower (Hybrid)" at bounding box center [221, 56] width 365 height 13
paste input "SW 0.3g Vape Pen Distillate Revive (1:1 CBD:THC"
type input "SW 0.3g Vape Pen Distillate Revive (1:1 CBD:THC)"
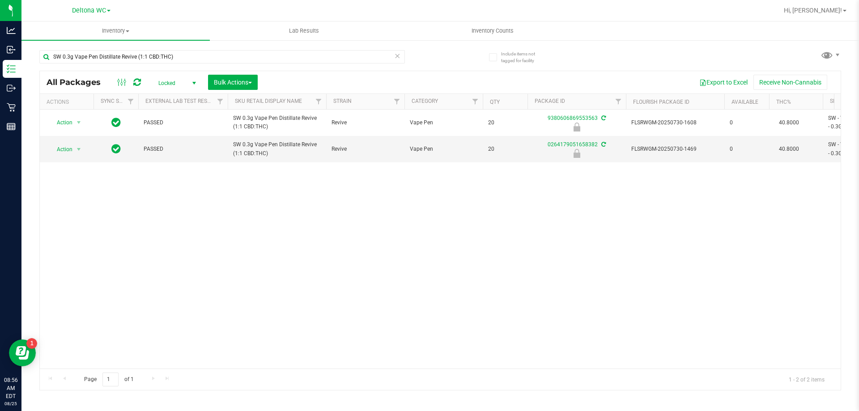
click at [186, 79] on span "Locked" at bounding box center [175, 83] width 49 height 13
click at [165, 99] on li "Active Only" at bounding box center [175, 97] width 48 height 13
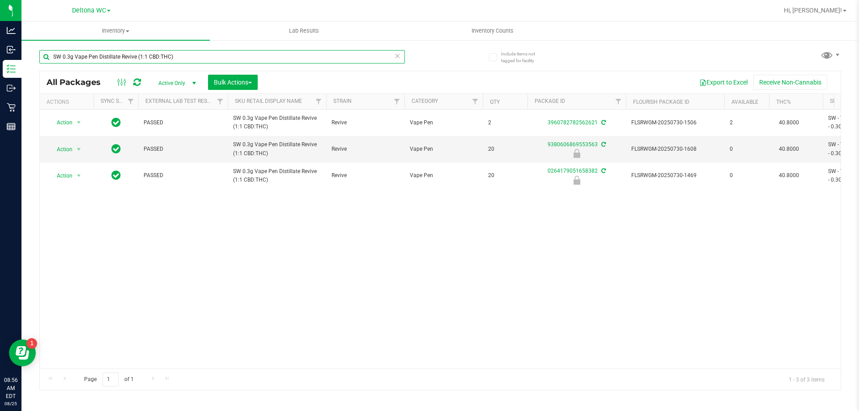
click at [150, 53] on input "SW 0.3g Vape Pen Distillate Revive (1:1 CBD:THC)" at bounding box center [221, 56] width 365 height 13
paste input "FT 1g Kief Deluxe Sugar Cane (Indica"
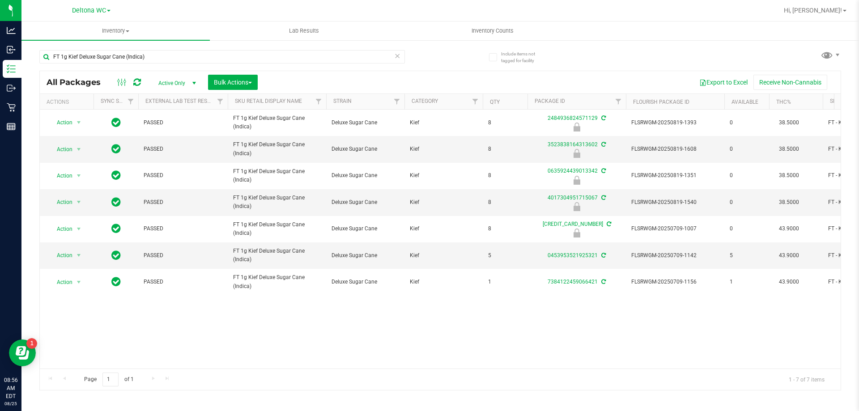
drag, startPoint x: 369, startPoint y: 369, endPoint x: 397, endPoint y: 363, distance: 28.9
click at [407, 368] on div "All Packages Active Only Active Only Lab Samples Locked All External Internal B…" at bounding box center [439, 231] width 801 height 320
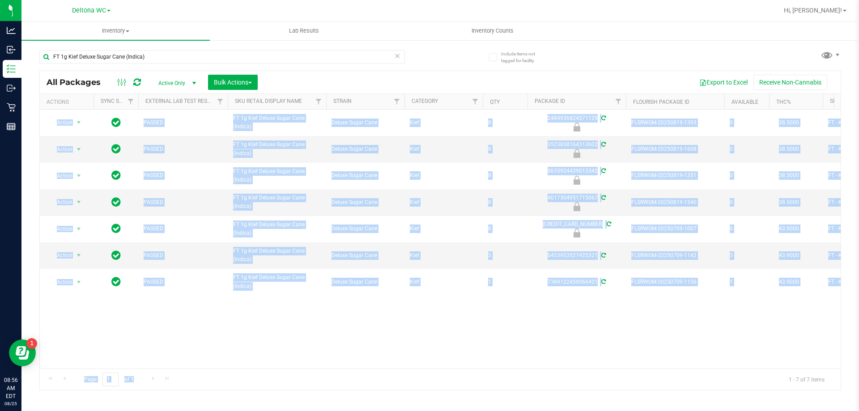
scroll to position [0, 39]
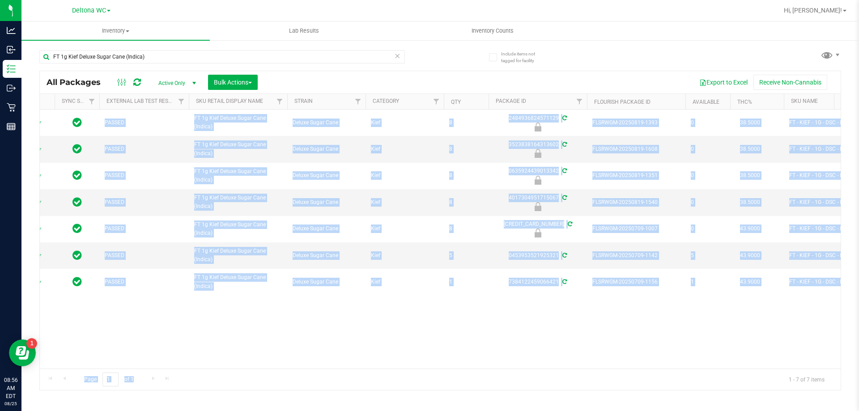
click at [428, 351] on div "Action Action Edit attributes Global inventory Locate package Package audit log…" at bounding box center [440, 239] width 801 height 259
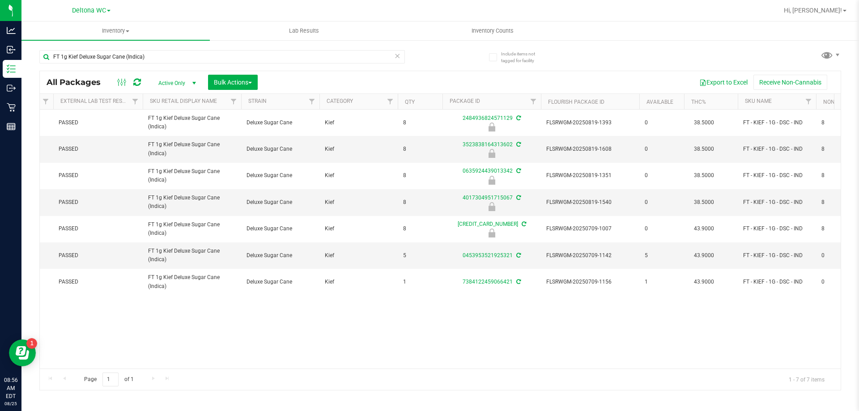
scroll to position [0, 0]
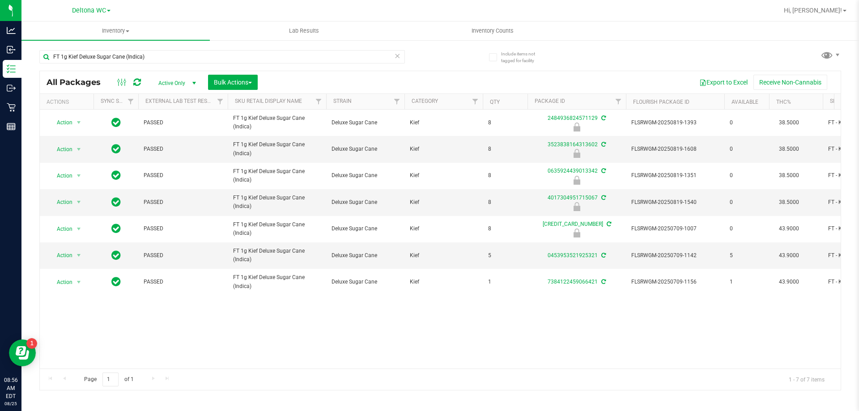
click at [803, 103] on th "THC%" at bounding box center [796, 102] width 54 height 16
click at [139, 64] on div "FT 1g Kief Deluxe Sugar Cane (Indica)" at bounding box center [221, 60] width 365 height 21
click at [140, 59] on input "FT 1g Kief Deluxe Sugar Cane (Indica)" at bounding box center [221, 56] width 365 height 13
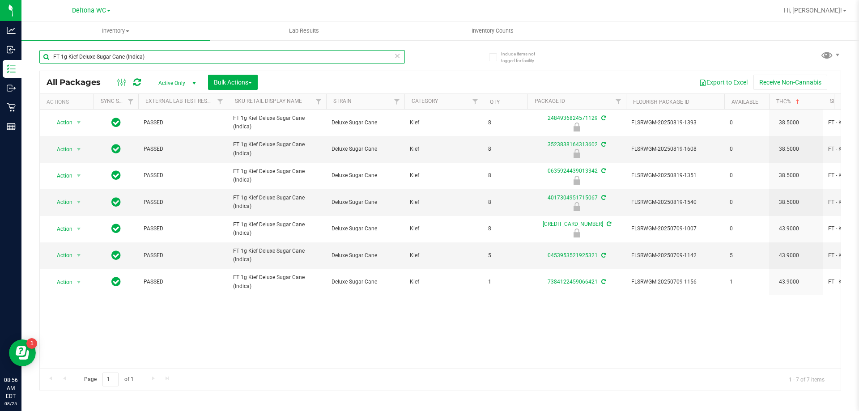
paste input "0.5g Vape Cart Distillate Dosi-Do"
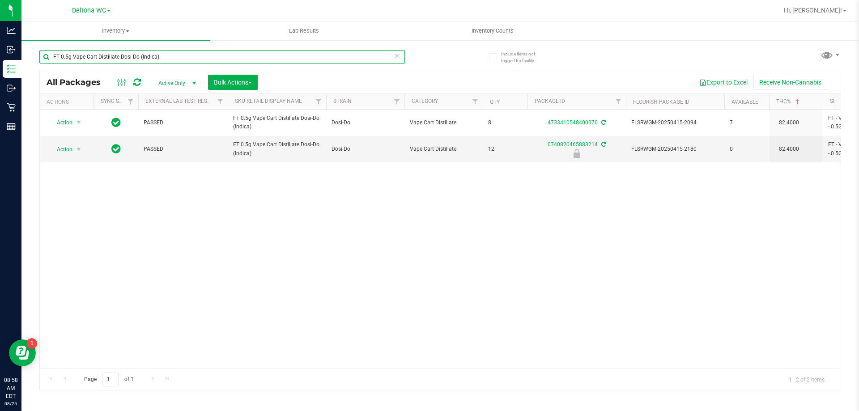
paste input "SW 30ml (600mg) Tincture Relief (1:9 CBD:THC"
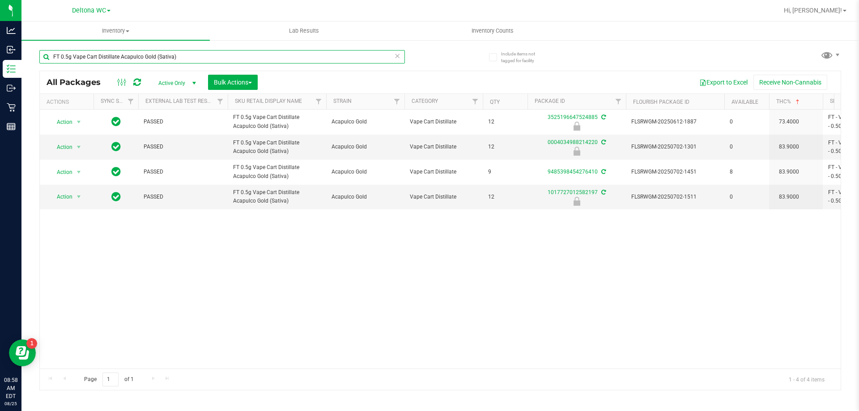
paste input "1g Soft Wax Ice Cold (Hybrid"
type input "FT 1g Soft Wax Ice Cold (Hybrid)"
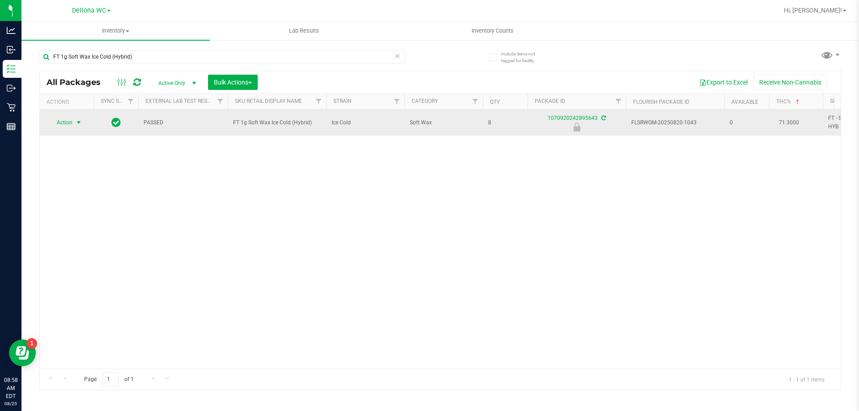
click at [78, 123] on span "select" at bounding box center [78, 122] width 7 height 7
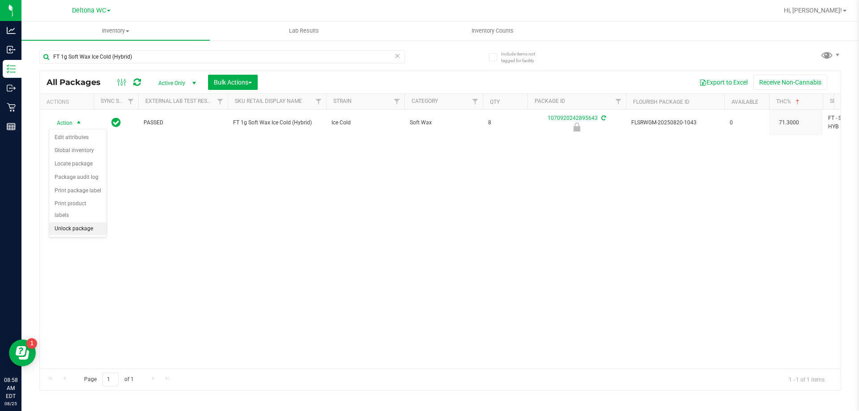
click at [90, 222] on li "Unlock package" at bounding box center [77, 228] width 57 height 13
click at [153, 49] on div "FT 1g Soft Wax Ice Cold (Hybrid)" at bounding box center [239, 56] width 401 height 29
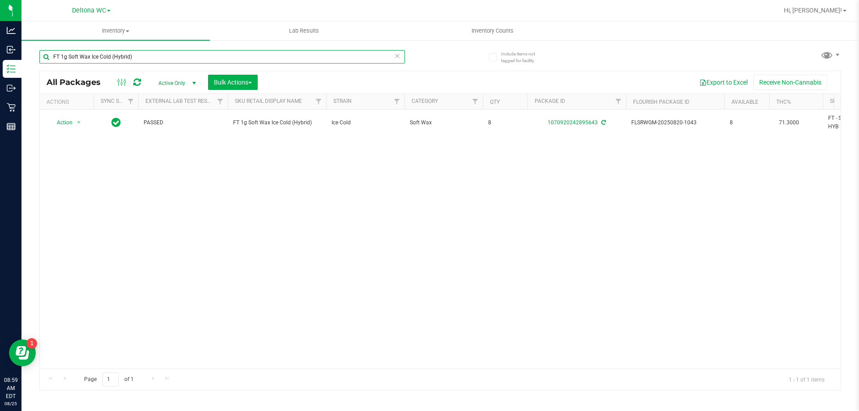
click at [153, 53] on input "FT 1g Soft Wax Ice Cold (Hybrid)" at bounding box center [221, 56] width 365 height 13
paste input "D 3.5g Flower Greenhouse PK Trophy (Hybrid-Indica"
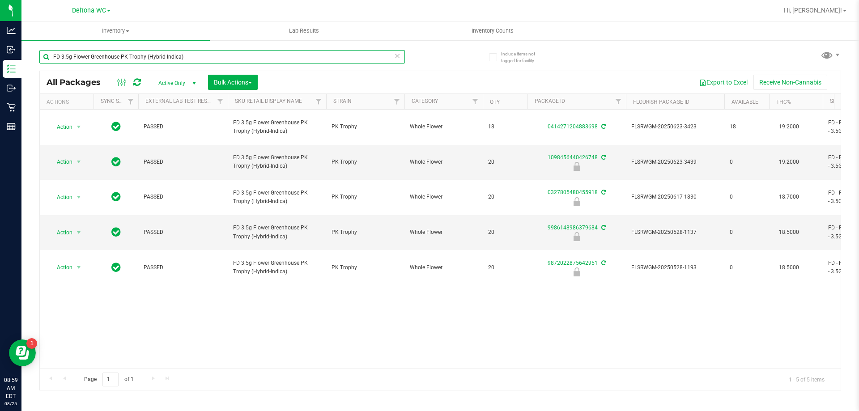
paste input "T 1g Vape Cart Distillate Strawberry Jelly (Hybrid"
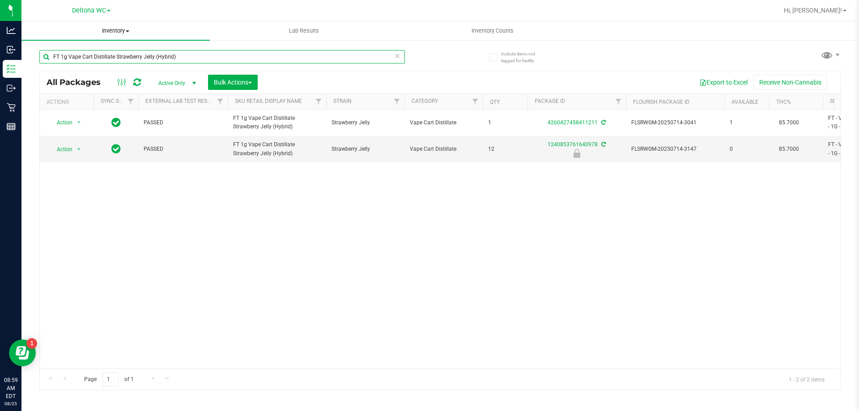
paste input "D 3.5g Flower Greenhouse Lemon Zest"
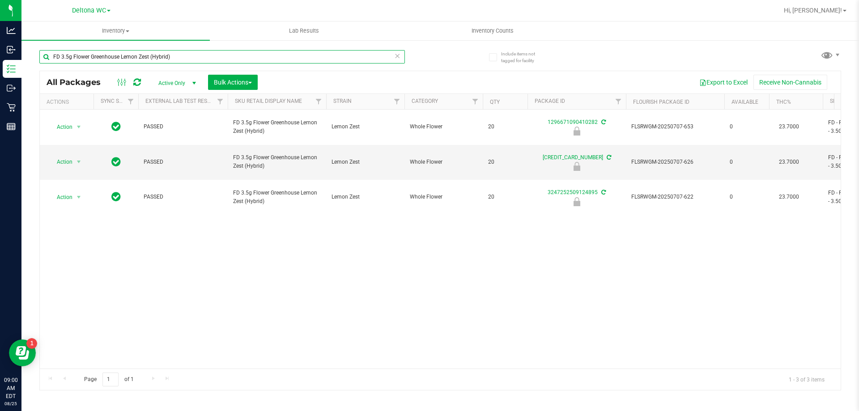
paste input "T 1g Distillate Extract Maui Wowie (Sativa"
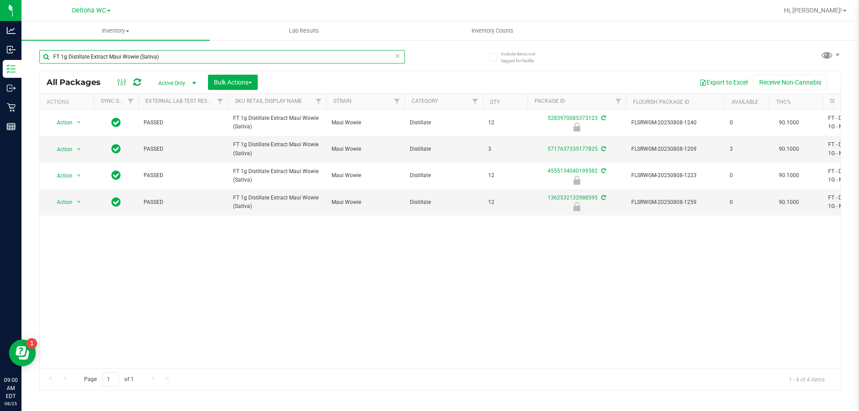
paste input "Kief Grape Essence (Hybrid"
type input "FT 1g Kief Grape Essence (Hybrid)"
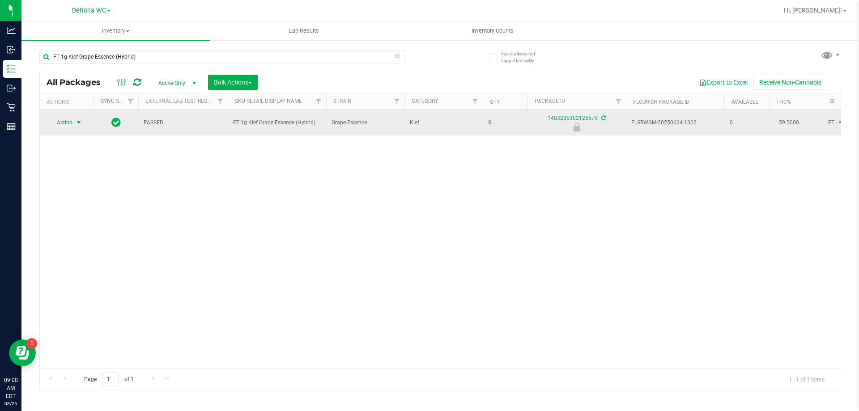
click at [57, 121] on span "Action" at bounding box center [61, 122] width 24 height 13
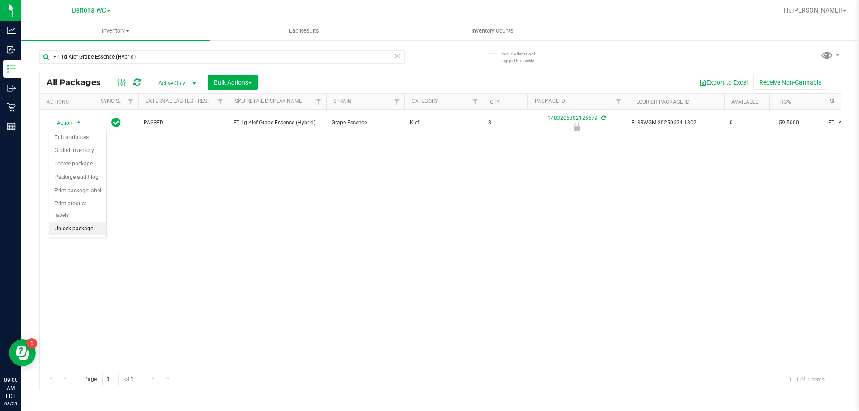
click at [88, 222] on li "Unlock package" at bounding box center [77, 228] width 57 height 13
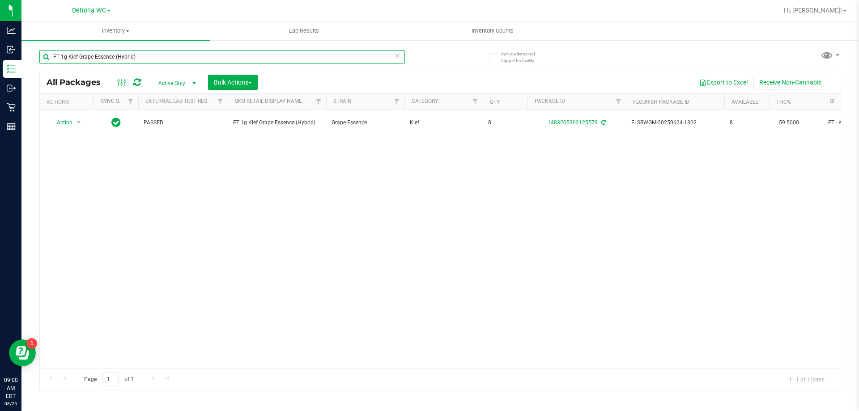
click at [151, 56] on input "FT 1g Kief Grape Essence (Hybrid)" at bounding box center [221, 56] width 365 height 13
paste input "Vape Cart Distillate Durban Poison (Sativa"
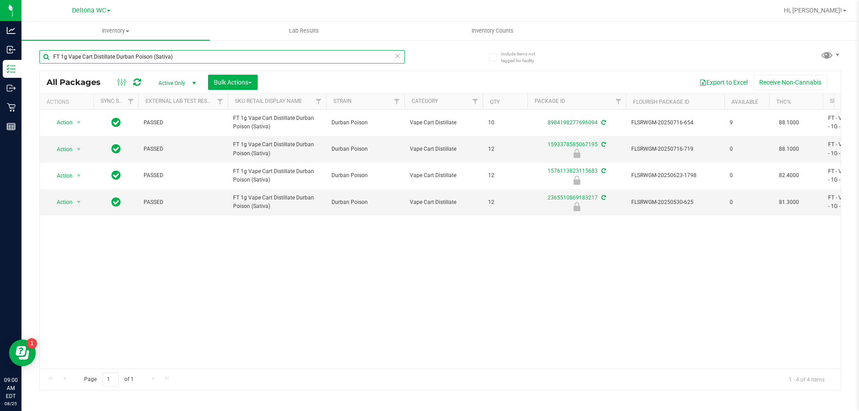
paste input "0.5g Vape Cart CDT Distillate Cookie Popz (Hybrid"
type input "FT 0.5g Vape Cart CDT Distillate Cookie Popz (Hybrid)"
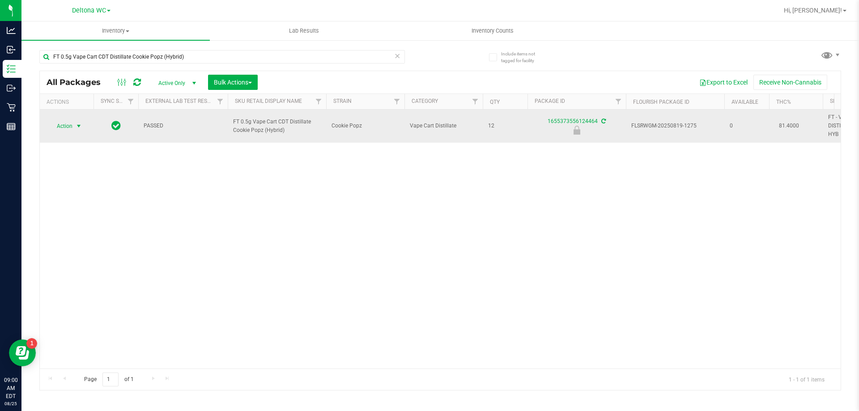
click at [74, 127] on span "select" at bounding box center [78, 126] width 11 height 13
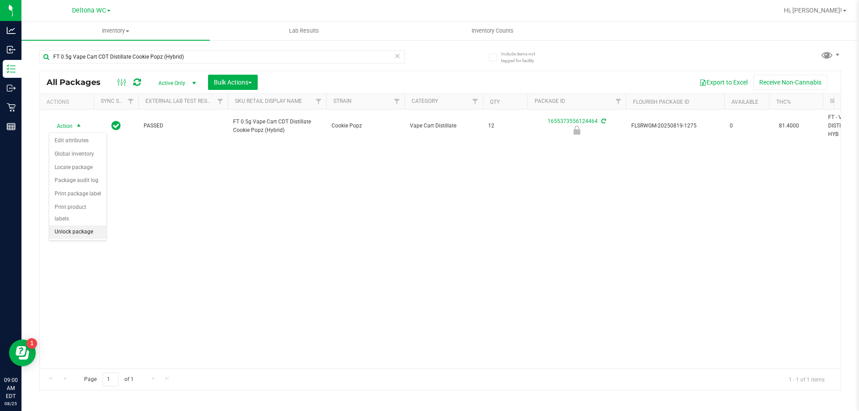
click at [83, 225] on li "Unlock package" at bounding box center [77, 231] width 57 height 13
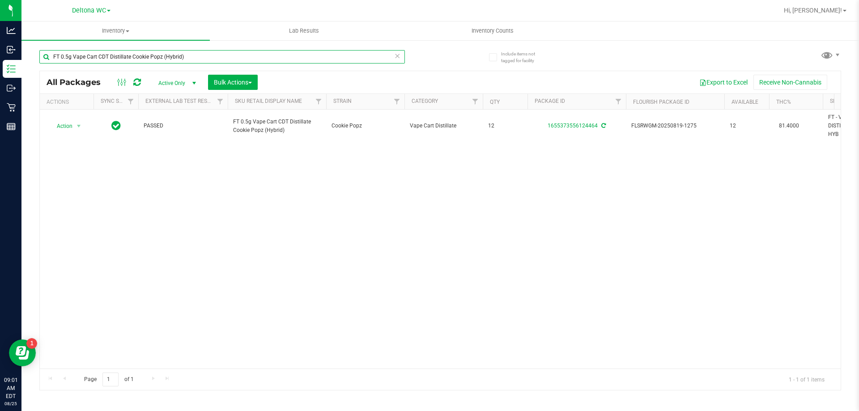
click at [101, 58] on input "FT 0.5g Vape Cart CDT Distillate Cookie Popz (Hybrid)" at bounding box center [221, 56] width 365 height 13
paste input "1g Vape Cart CDT Distillate Purple Tahoe"
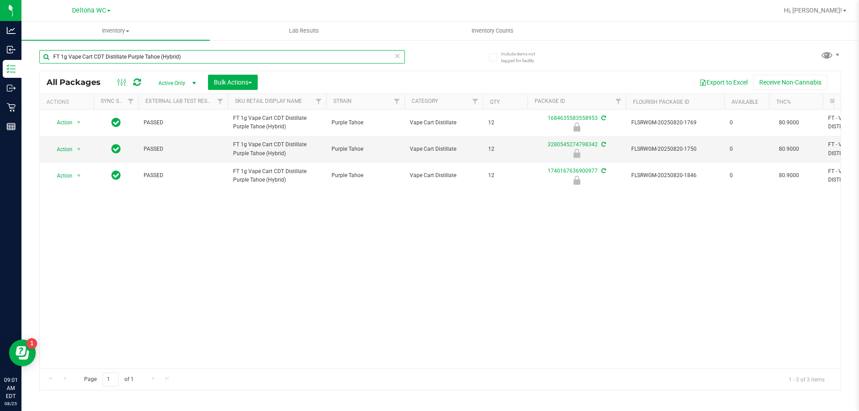
paste input "0.5g Vape Cart Distillate Amnesia"
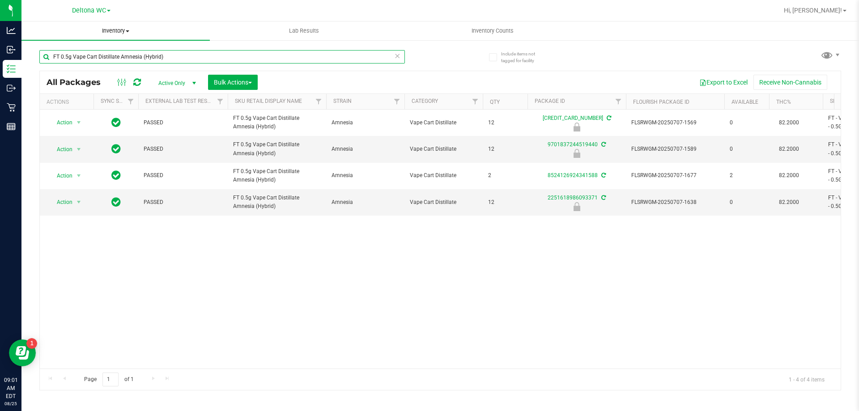
paste input "7g Ground Flower (Sativa"
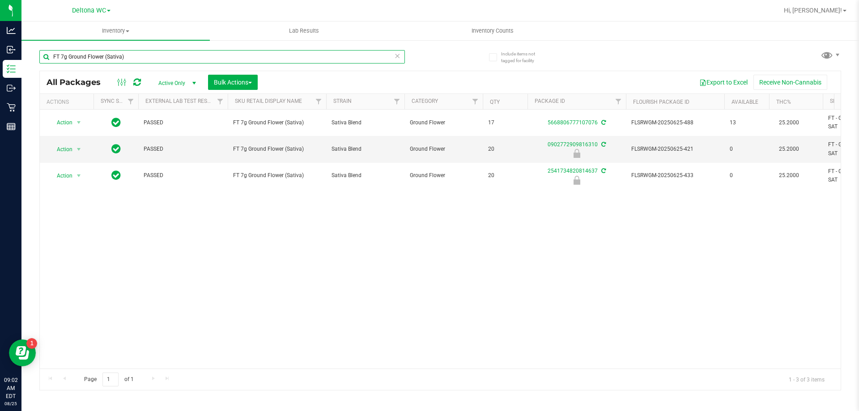
paste input "0.5g Pre-Roll Fried Ice Cream (Hybrid) 1ct"
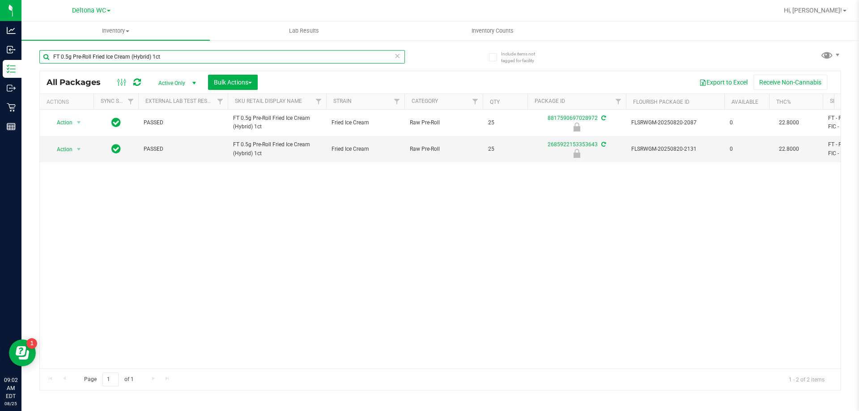
paste input "1g Distillate Extract Blood Orange (Hybrid-Sativa)"
type input "FT 1g Distillate Extract Blood Orange (Hybrid-Sativa)"
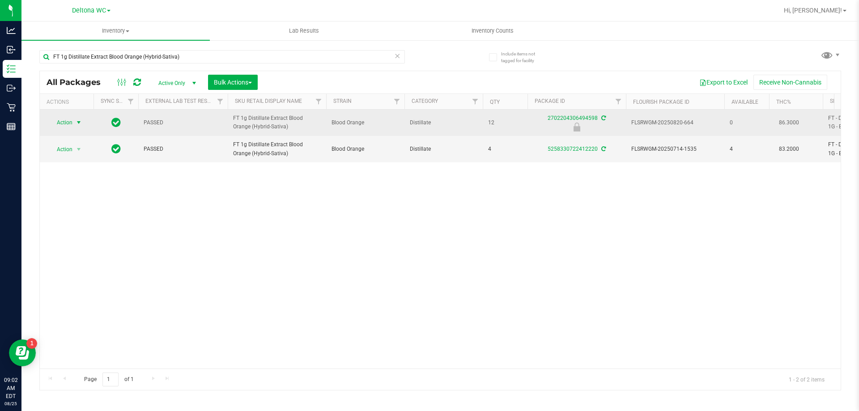
click at [74, 123] on span "select" at bounding box center [78, 122] width 11 height 13
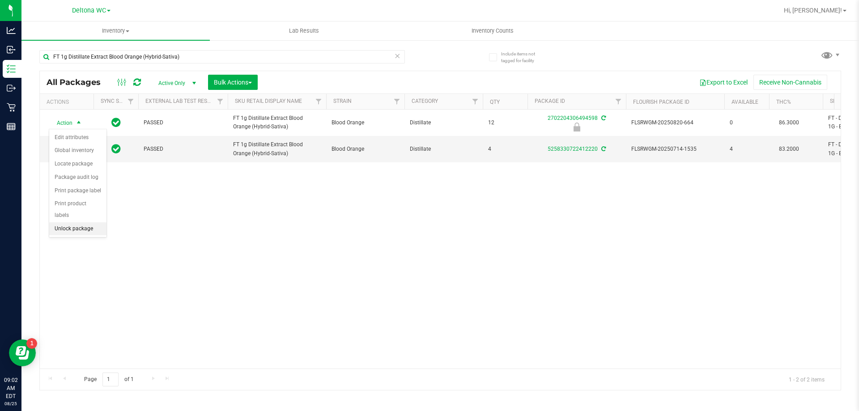
click at [83, 222] on li "Unlock package" at bounding box center [77, 228] width 57 height 13
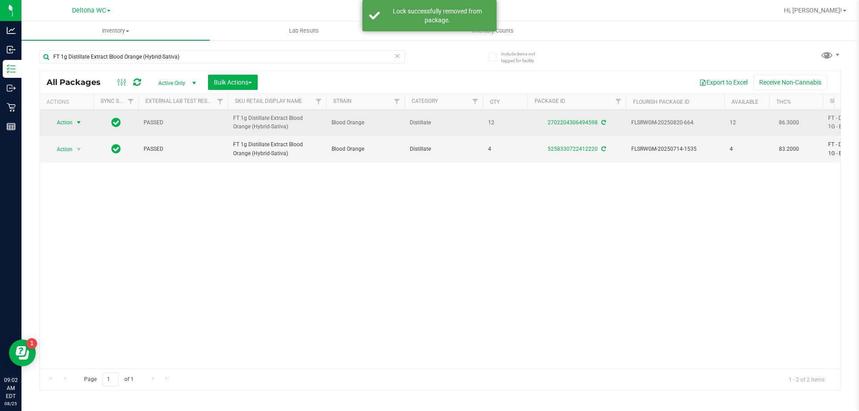
click at [76, 120] on span "select" at bounding box center [78, 122] width 7 height 7
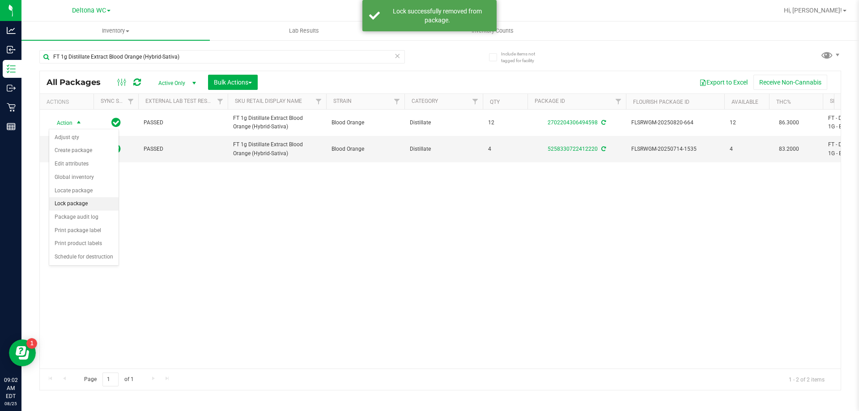
click at [83, 199] on li "Lock package" at bounding box center [83, 203] width 69 height 13
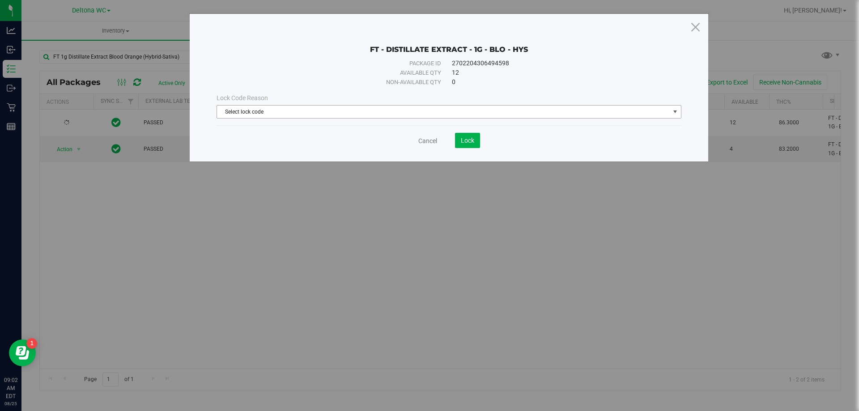
click at [395, 118] on span "Select lock code" at bounding box center [448, 111] width 465 height 13
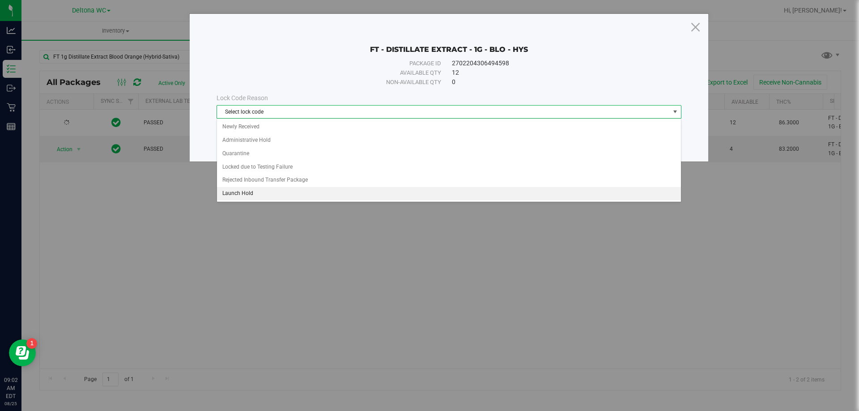
click at [281, 192] on li "Launch Hold" at bounding box center [449, 193] width 464 height 13
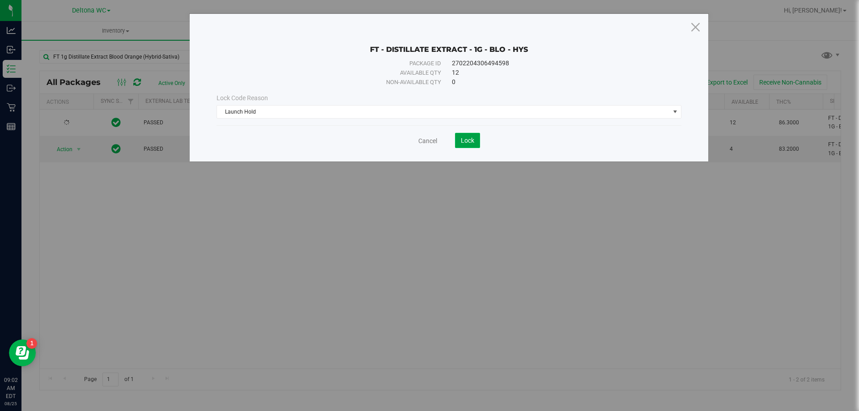
click at [464, 147] on button "Lock" at bounding box center [467, 140] width 25 height 15
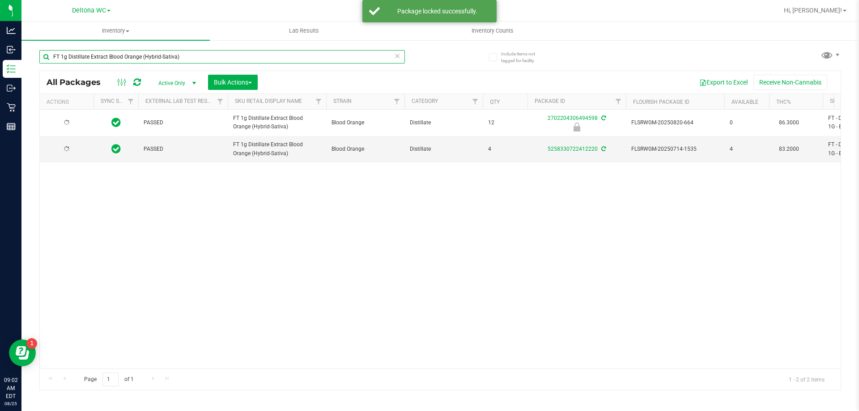
click at [184, 54] on input "FT 1g Distillate Extract Blood Orange (Hybrid-Sativa)" at bounding box center [221, 56] width 365 height 13
paste input "Vape Cart Distillate Purple Punch (Indic"
type input "FT 1g Vape Cart Distillate Purple Punch (Indica)"
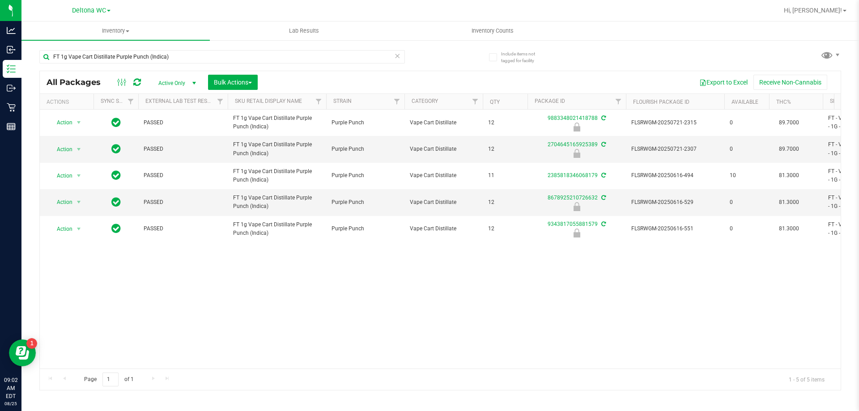
click at [780, 106] on th "THC%" at bounding box center [796, 102] width 54 height 16
click at [75, 203] on span "select" at bounding box center [78, 202] width 11 height 13
click at [73, 302] on li "Unlock package" at bounding box center [77, 308] width 57 height 13
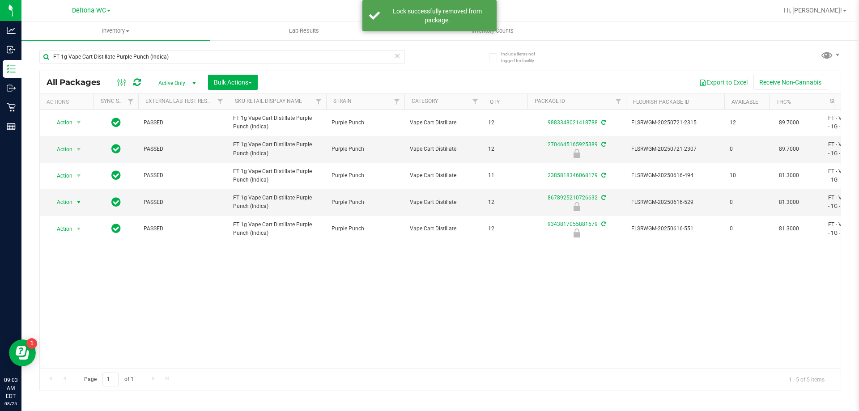
click at [70, 199] on span "Action" at bounding box center [61, 202] width 24 height 13
click at [379, 313] on div "Action Action Adjust qty Create package Edit attributes Global inventory Locate…" at bounding box center [440, 239] width 801 height 259
click at [79, 149] on span "select" at bounding box center [78, 149] width 7 height 7
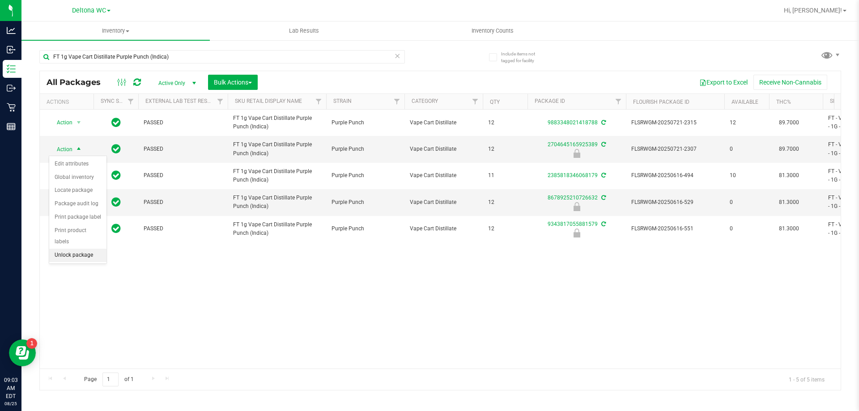
click at [75, 249] on li "Unlock package" at bounding box center [77, 255] width 57 height 13
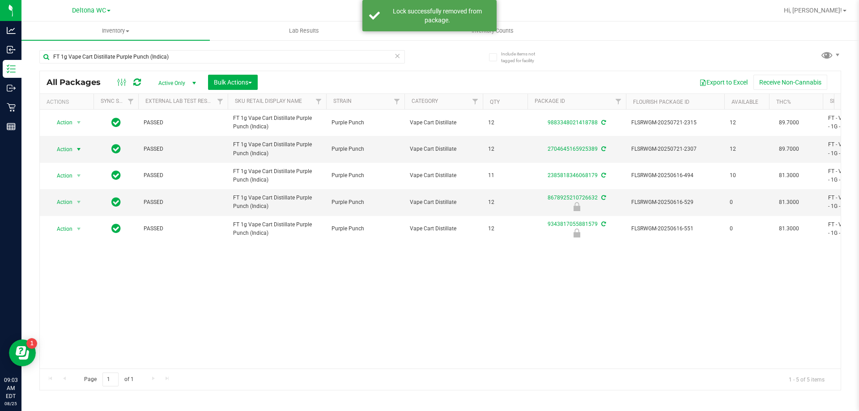
click at [78, 148] on span "select" at bounding box center [78, 149] width 7 height 7
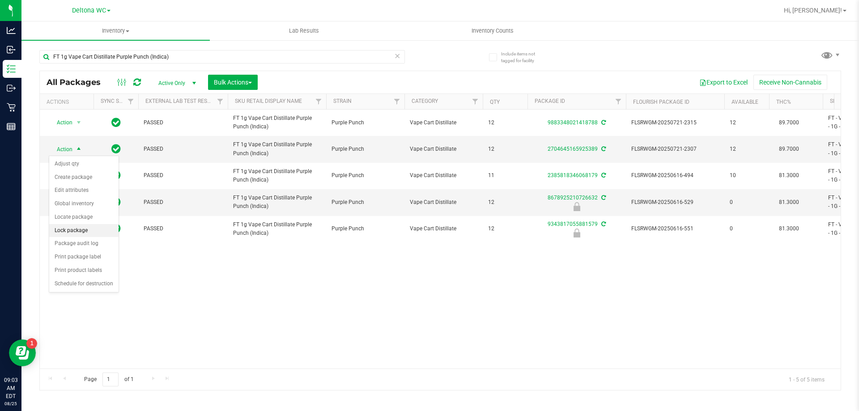
click at [76, 230] on li "Lock package" at bounding box center [83, 230] width 69 height 13
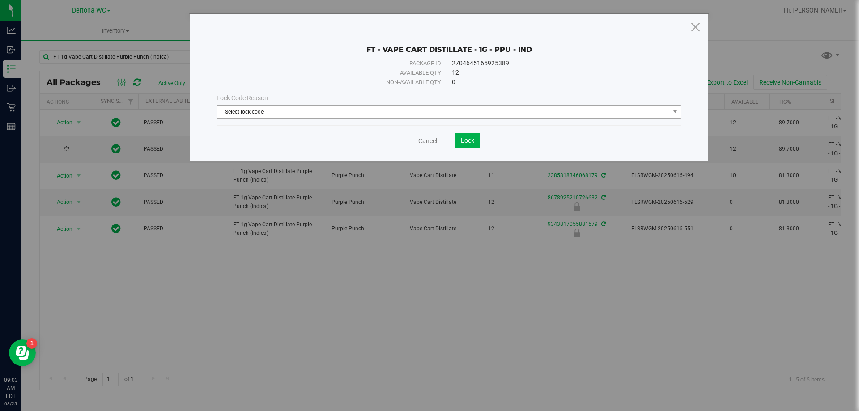
click at [420, 113] on span "Select lock code" at bounding box center [443, 112] width 453 height 13
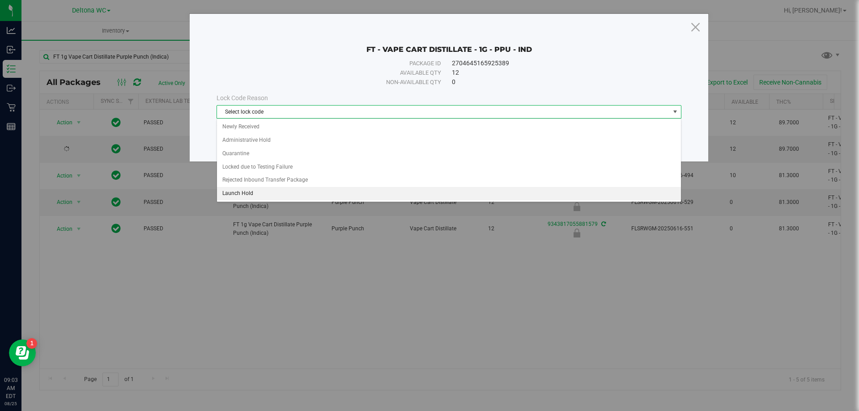
click at [270, 191] on li "Launch Hold" at bounding box center [449, 193] width 464 height 13
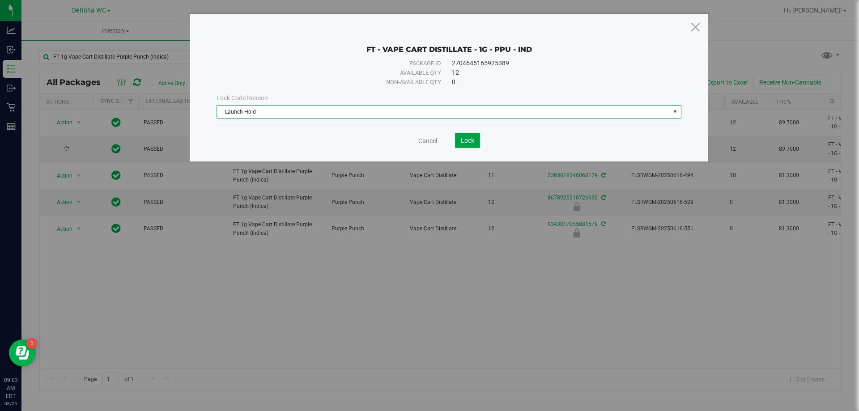
click at [470, 144] on span "Lock" at bounding box center [467, 140] width 13 height 7
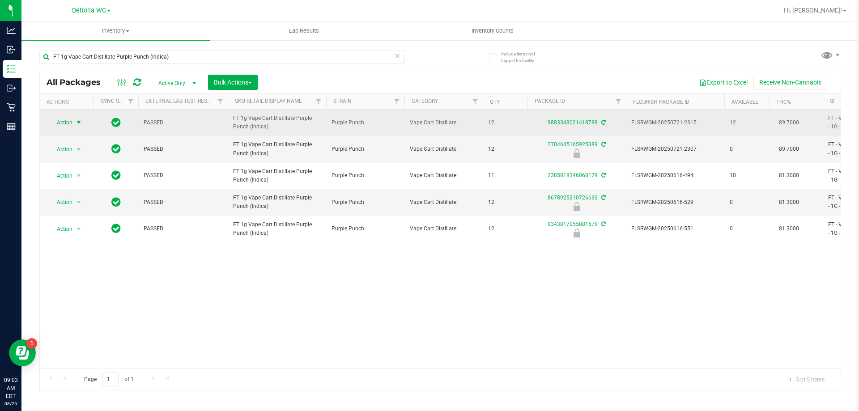
click at [71, 119] on span "Action" at bounding box center [61, 122] width 24 height 13
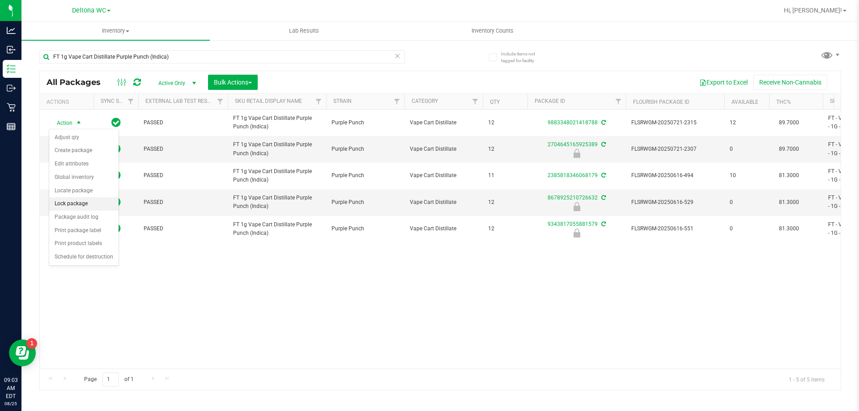
click at [86, 201] on li "Lock package" at bounding box center [83, 203] width 69 height 13
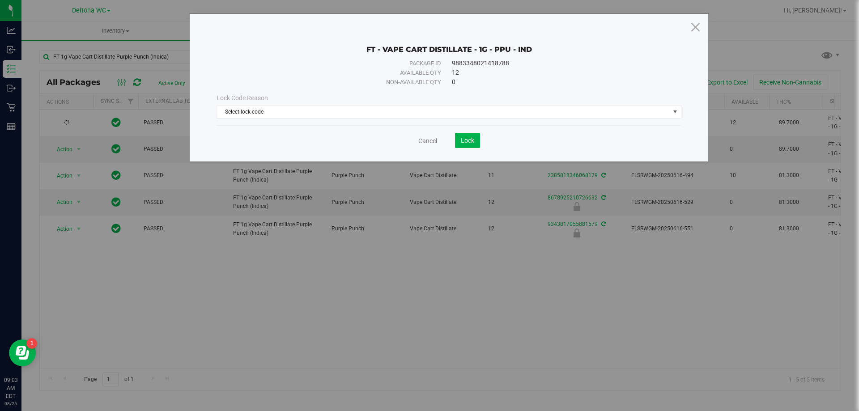
click at [450, 119] on div "Lock Code Reason Select lock code Select lock code Newly Received Administrativ…" at bounding box center [449, 106] width 478 height 38
click at [449, 114] on span "Select lock code" at bounding box center [443, 112] width 453 height 13
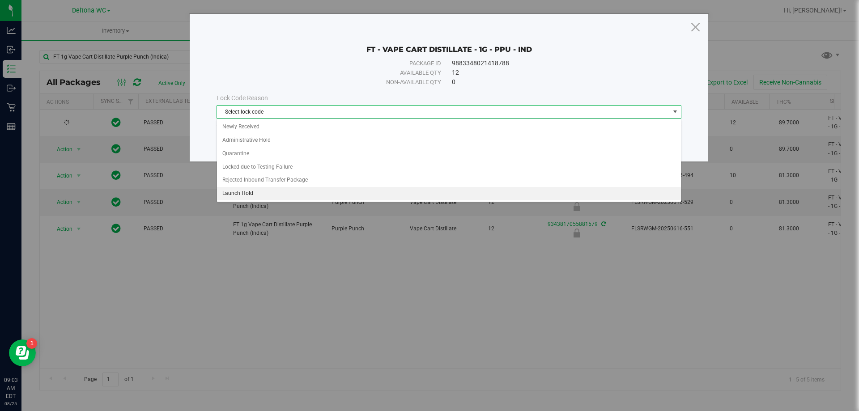
click at [302, 189] on li "Launch Hold" at bounding box center [449, 193] width 464 height 13
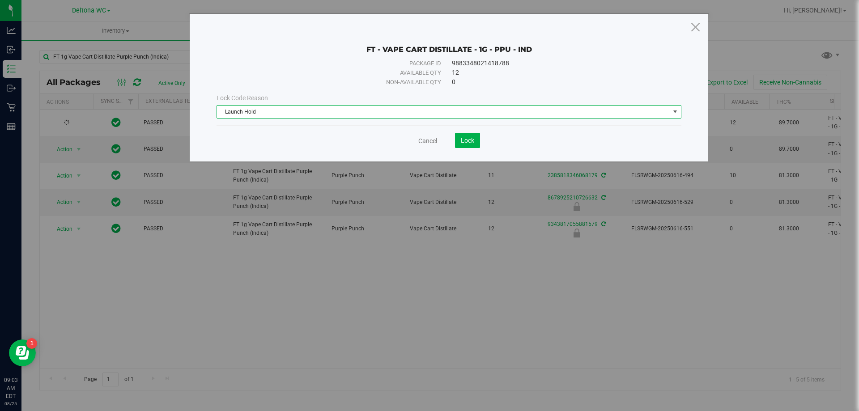
click at [474, 148] on div "FT - VAPE CART DISTILLATE - 1G - PPU - IND Package ID 9883348021418788 Availabl…" at bounding box center [449, 88] width 518 height 148
click at [472, 146] on button "Lock" at bounding box center [467, 140] width 25 height 15
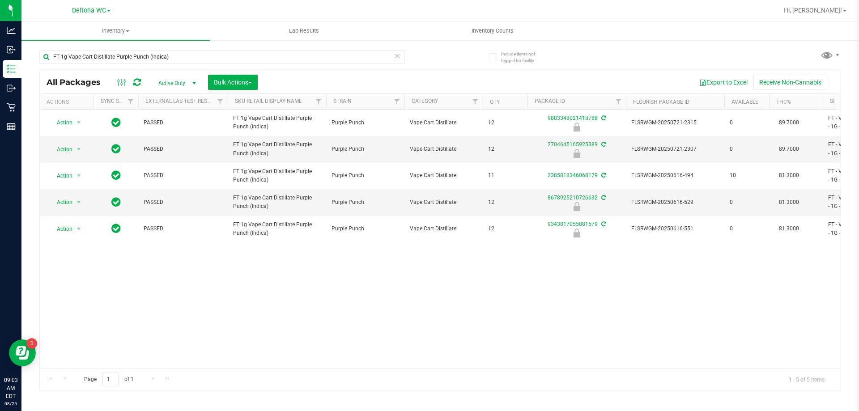
drag, startPoint x: 402, startPoint y: 361, endPoint x: 413, endPoint y: 365, distance: 11.0
click at [429, 360] on div "Action Action Edit attributes Global inventory Locate package Package audit log…" at bounding box center [440, 239] width 801 height 259
click at [145, 55] on input "FT 1g Vape Cart Distillate Purple Punch (Indica)" at bounding box center [221, 56] width 365 height 13
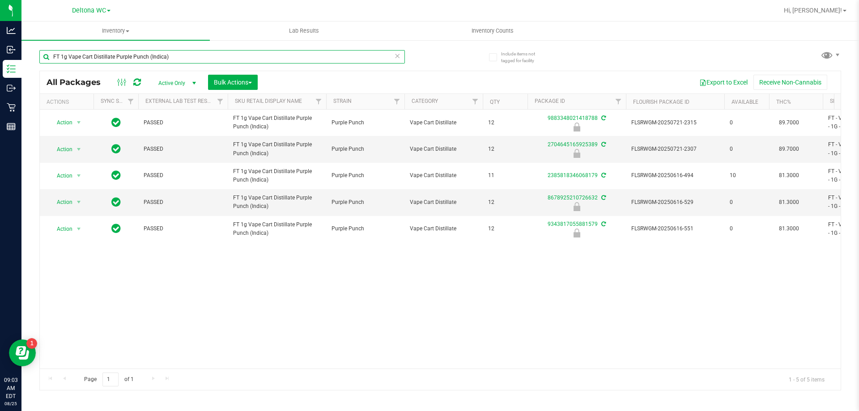
paste input "0.5g Vape Cart Distillate Durban Poison (Sativ"
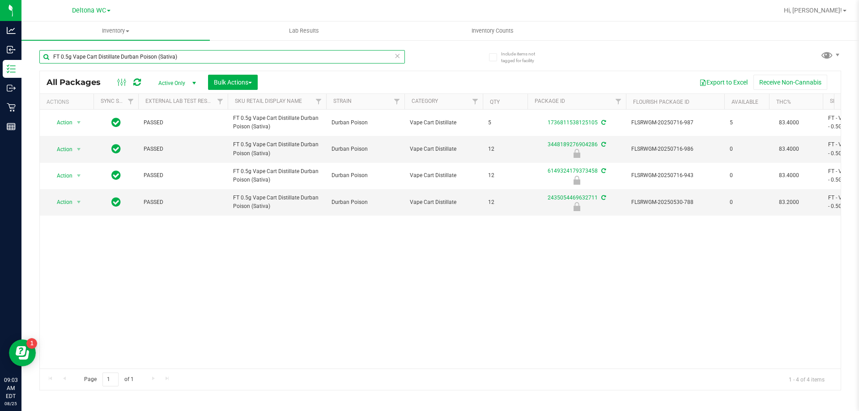
paste input "1g Crumble Jelly Sea (Hybrid"
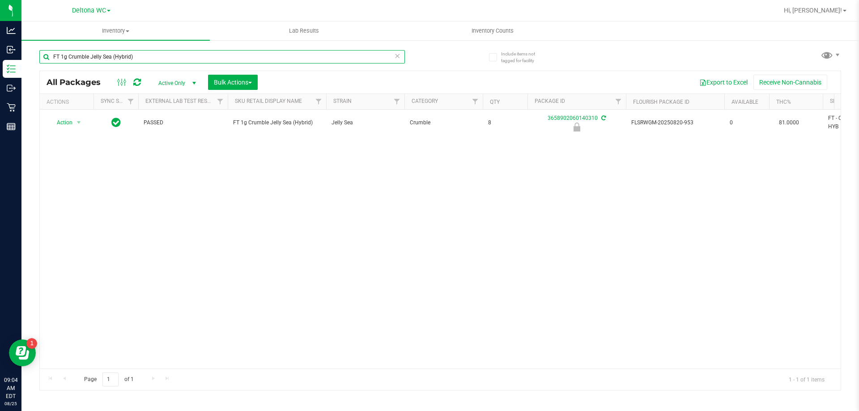
click at [136, 52] on input "FT 1g Crumble Jelly Sea (Hybrid)" at bounding box center [221, 56] width 365 height 13
paste input "Pine Zap F2"
paste input "Vape Cart Distillate Amnesia"
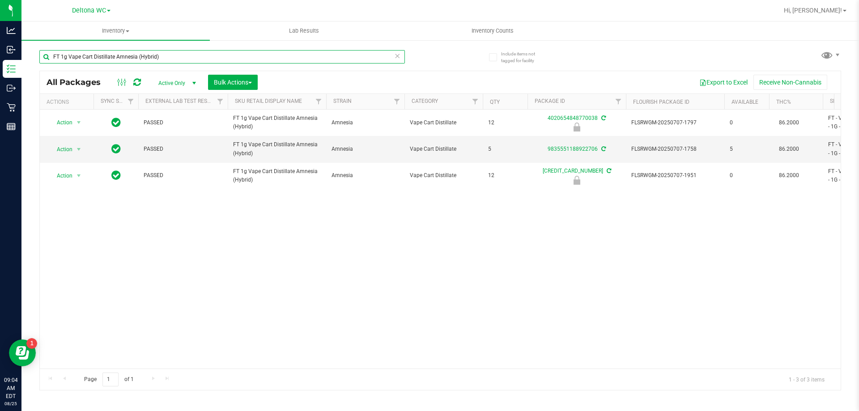
paste input "[PERSON_NAME] (Indica"
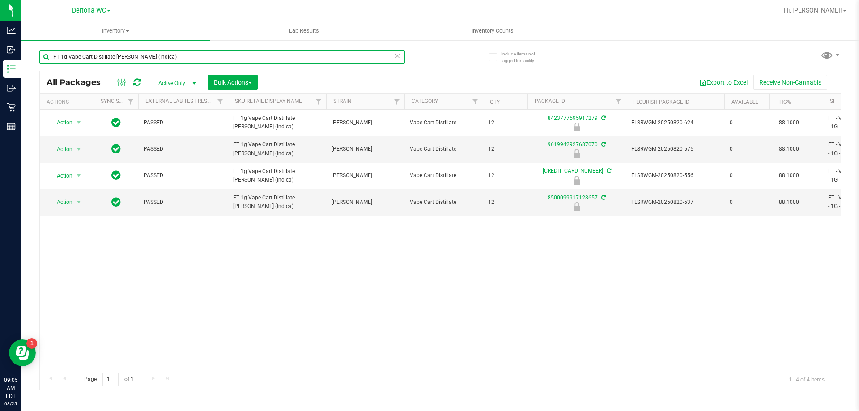
paste input "Distillate Extract Banana Kush (Hybrid-"
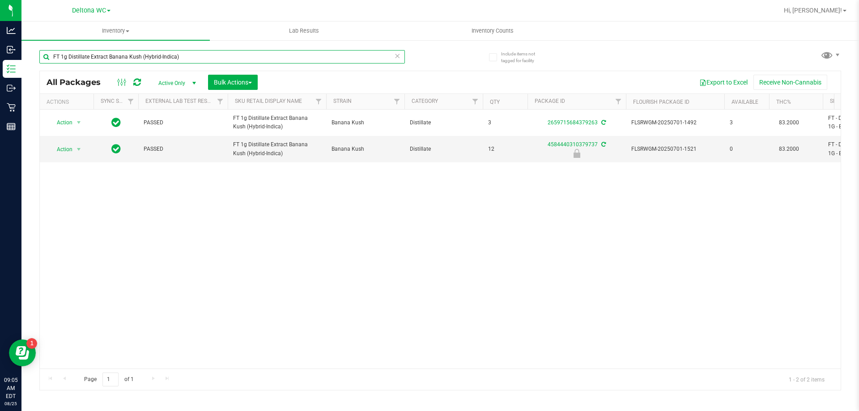
paste input "0.5g Pre-Roll Deluxe Sugar Cane (Indica) 1ct"
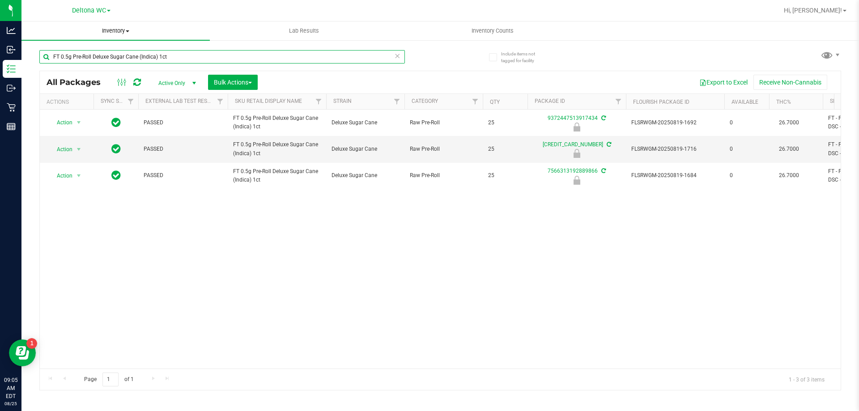
paste input "1g Vape Cart Distillate Tropical Cookies (Sativa)"
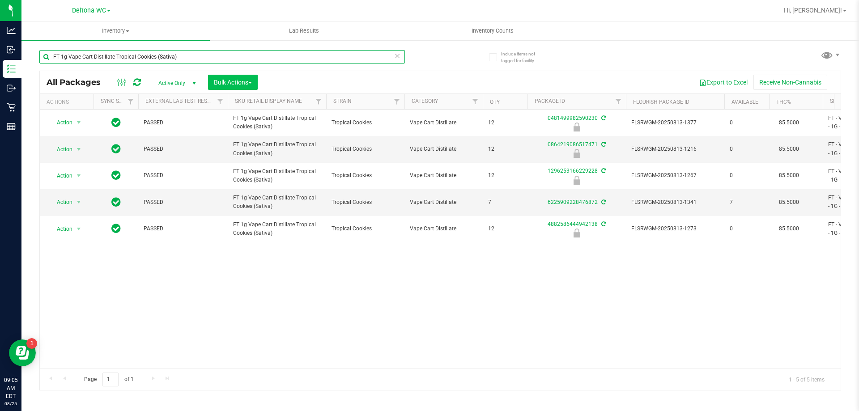
paste input "CDT Distillate Sideswiped (Hybrid"
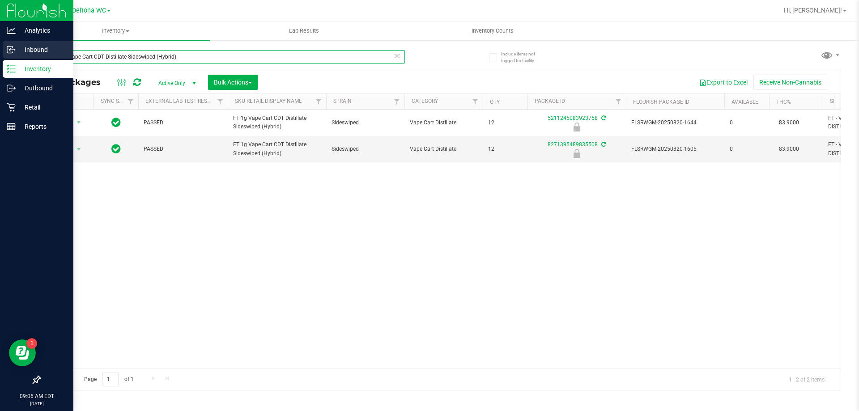
drag, startPoint x: 203, startPoint y: 55, endPoint x: 0, endPoint y: 57, distance: 203.5
click at [0, 57] on div "Analytics Inbound Inventory Outbound Retail Reports 09:06 AM EDT [DATE] 08/25 D…" at bounding box center [429, 205] width 859 height 411
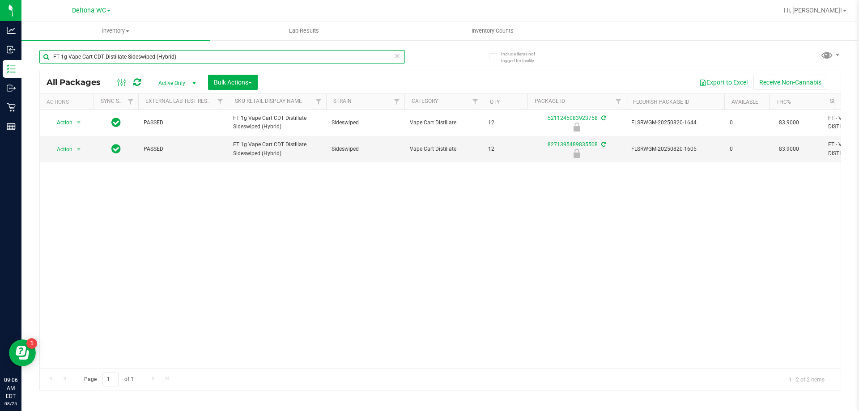
paste input "Distillate NYC Diesel (Hybrid-Sativa"
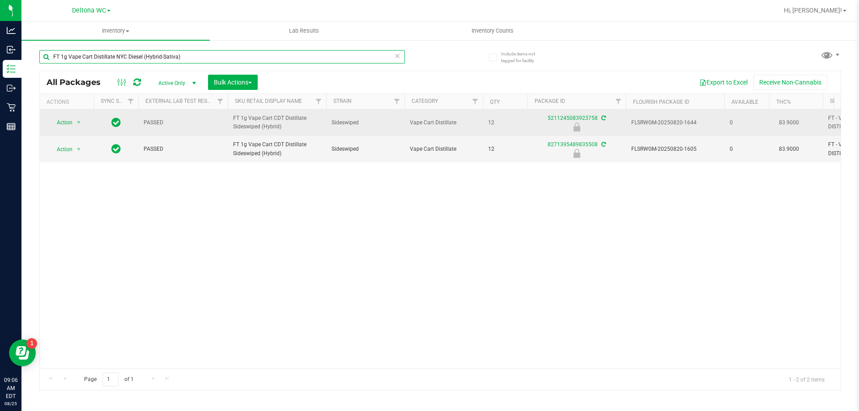
type input "FT 1g Vape Cart Distillate NYC Diesel (Hybrid-Sativa)"
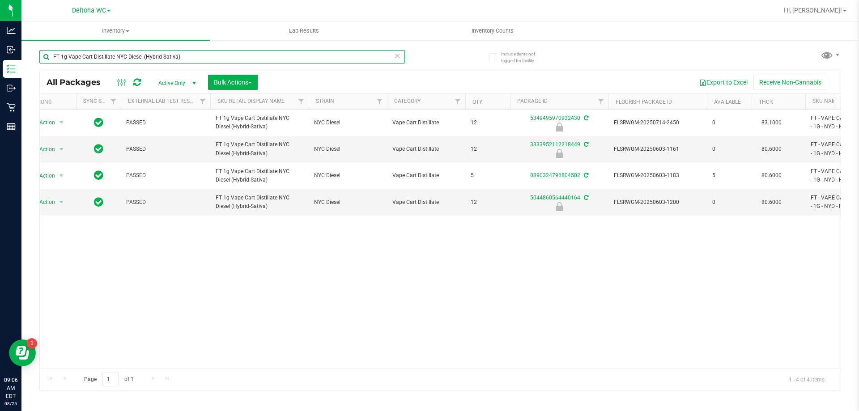
scroll to position [0, 42]
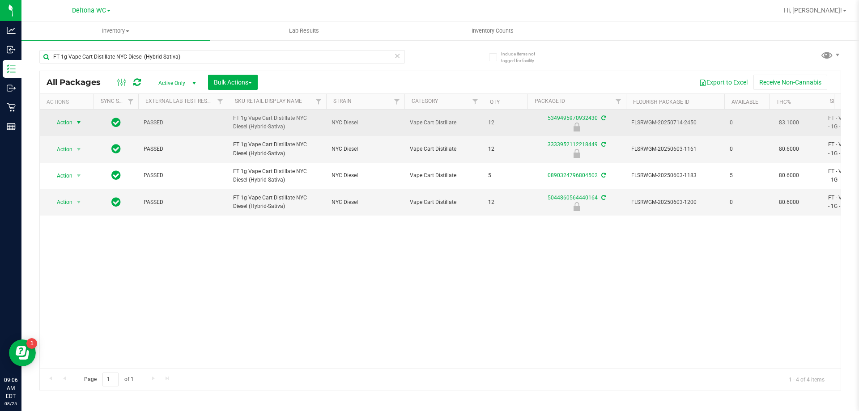
click at [64, 119] on span "Action" at bounding box center [61, 122] width 24 height 13
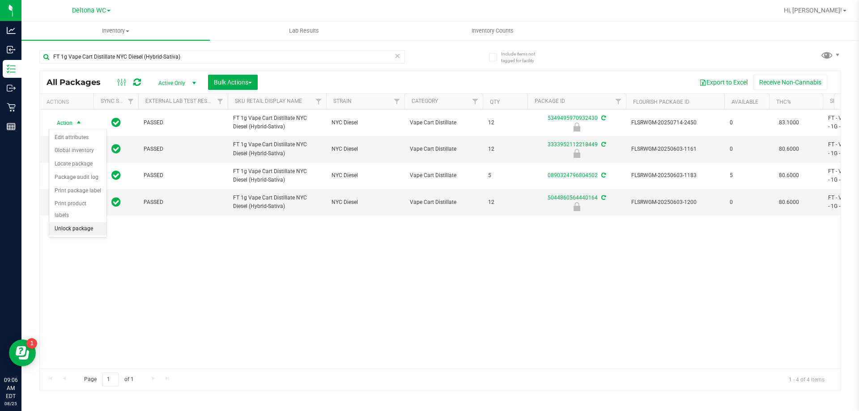
click at [93, 222] on li "Unlock package" at bounding box center [77, 228] width 57 height 13
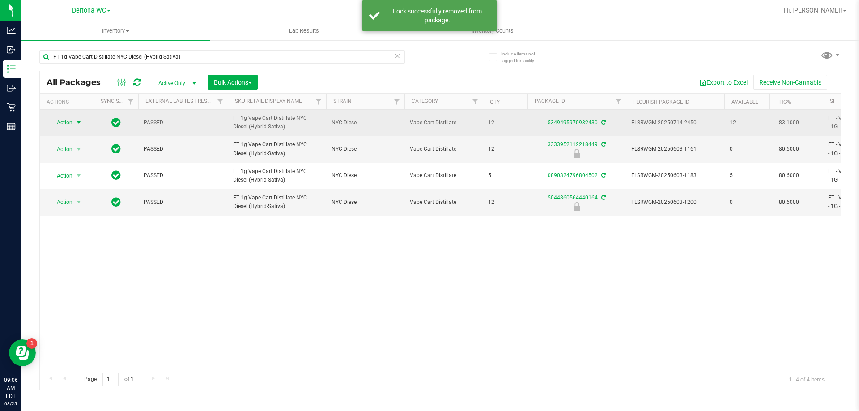
click at [76, 127] on span "select" at bounding box center [78, 122] width 11 height 13
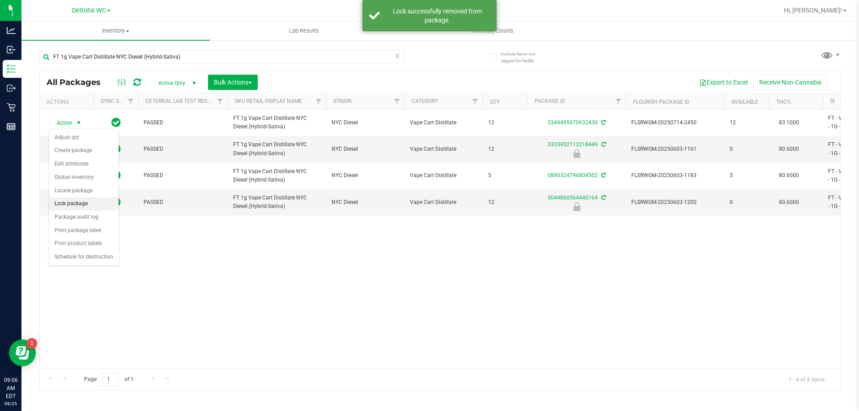
click at [73, 198] on li "Lock package" at bounding box center [83, 203] width 69 height 13
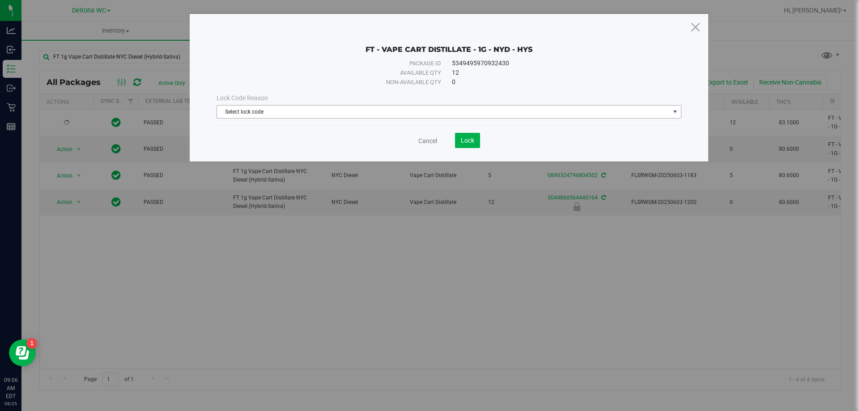
click at [501, 108] on span "Select lock code" at bounding box center [443, 112] width 453 height 13
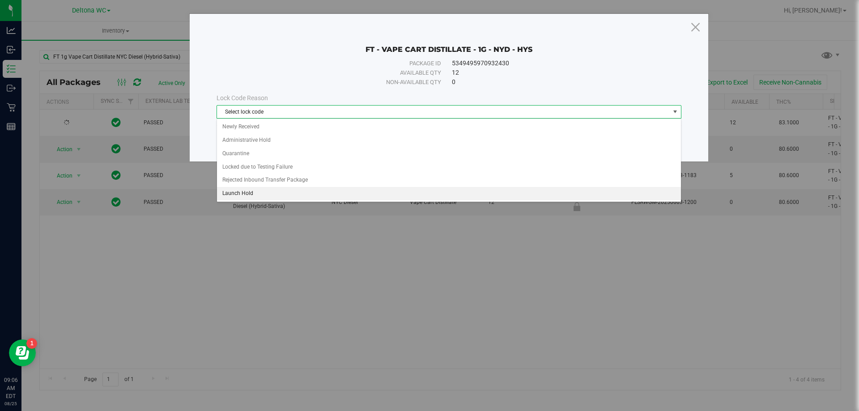
click at [254, 192] on li "Launch Hold" at bounding box center [449, 193] width 464 height 13
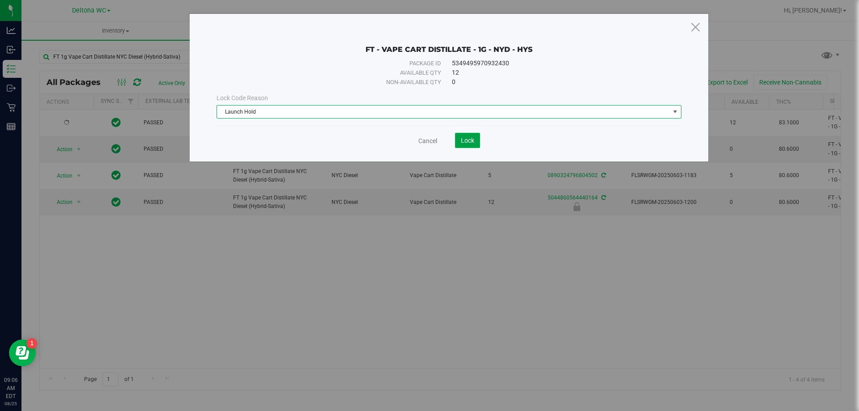
click at [462, 137] on span "Lock" at bounding box center [467, 140] width 13 height 7
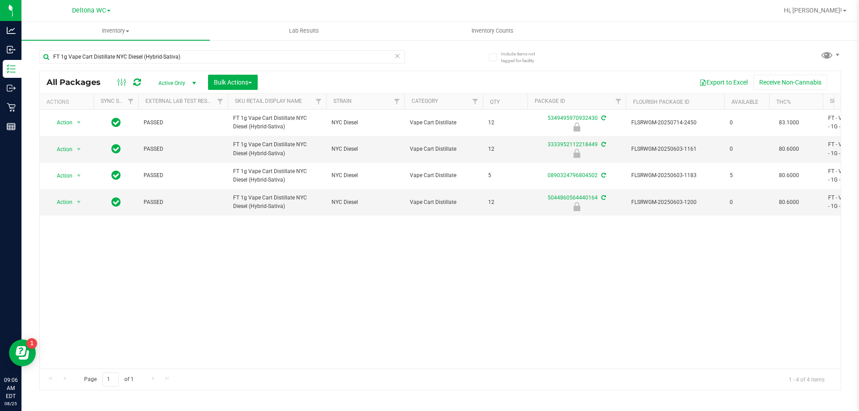
click at [190, 47] on div "FT 1g Vape Cart Distillate NYC Diesel (Hybrid-Sativa)" at bounding box center [239, 56] width 401 height 29
click at [186, 54] on input "FT 1g Vape Cart Distillate NYC Diesel (Hybrid-Sativa)" at bounding box center [221, 56] width 365 height 13
paste input "7g Ground Flower (Indic"
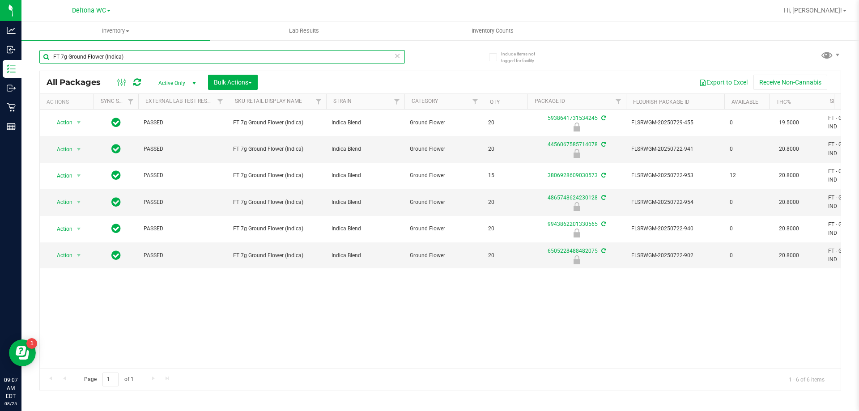
paste input "0.5g Vape Cart Distillate Purple Punch"
type input "FT 0.5g Vape Cart Distillate Purple Punch (Indica)"
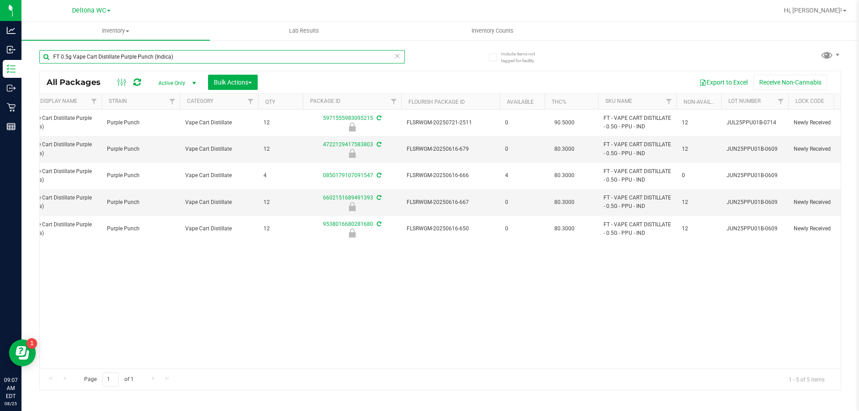
scroll to position [0, 246]
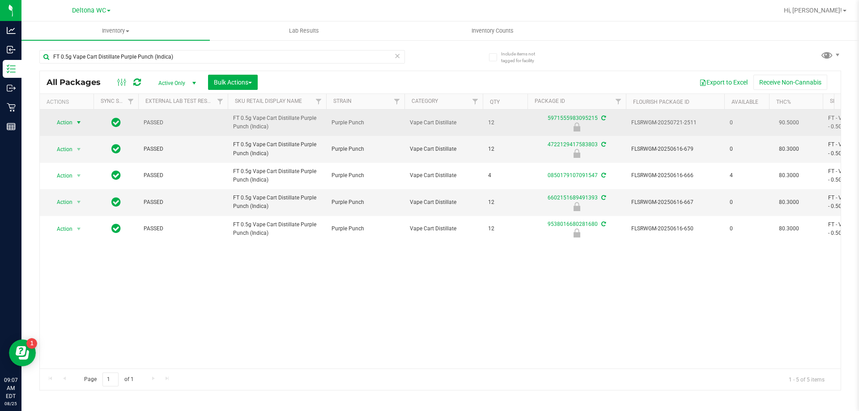
click at [60, 119] on span "Action" at bounding box center [61, 122] width 24 height 13
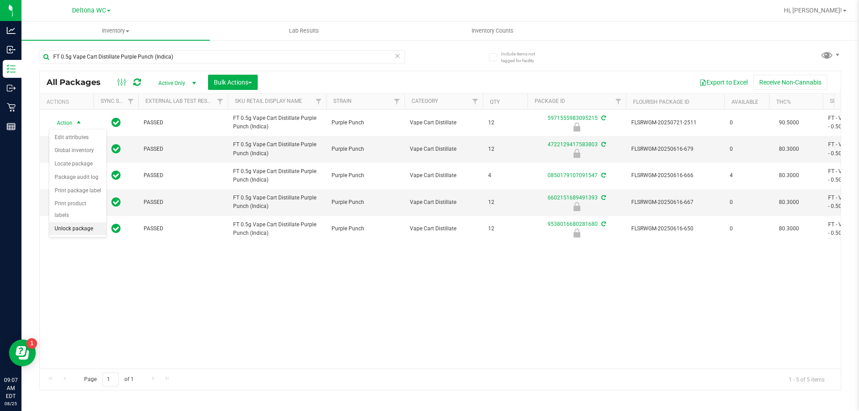
click at [68, 222] on li "Unlock package" at bounding box center [77, 228] width 57 height 13
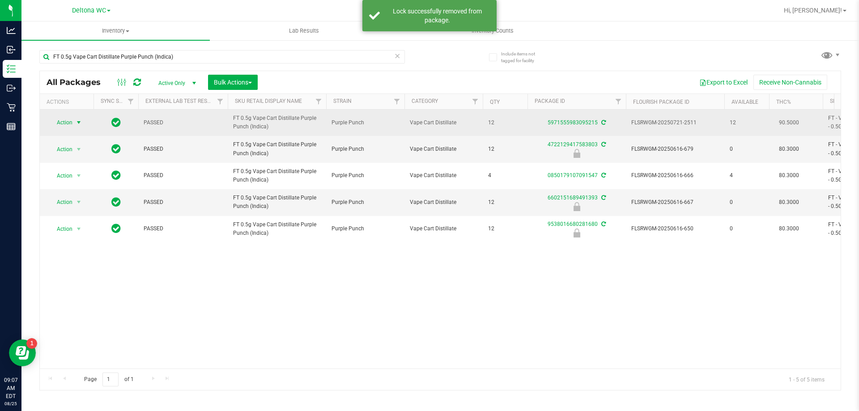
click at [68, 127] on span "Action" at bounding box center [61, 122] width 24 height 13
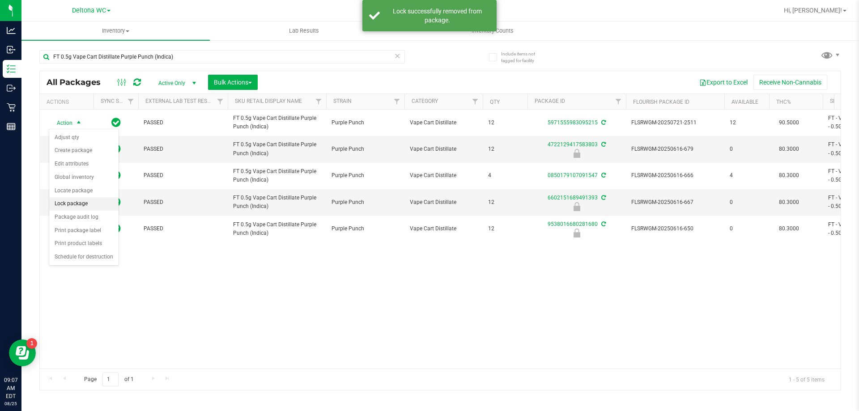
click at [73, 204] on li "Lock package" at bounding box center [83, 203] width 69 height 13
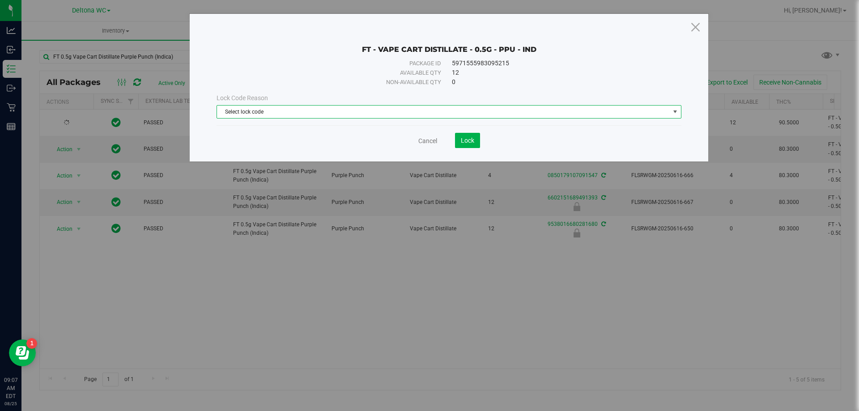
click at [416, 106] on span "Select lock code" at bounding box center [443, 112] width 453 height 13
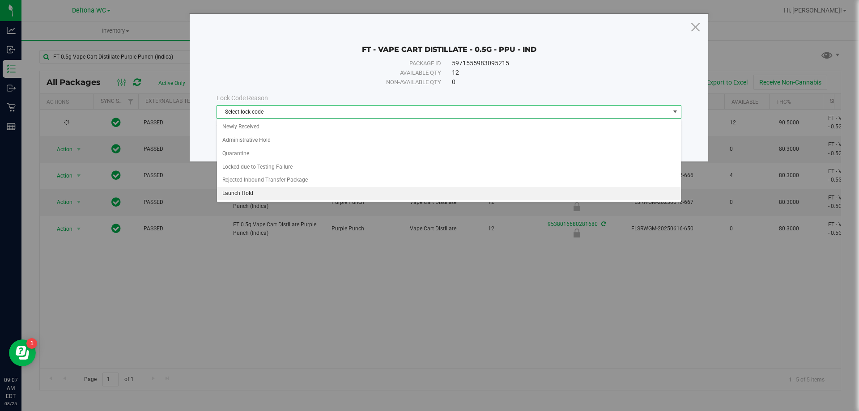
click at [269, 189] on li "Launch Hold" at bounding box center [449, 193] width 464 height 13
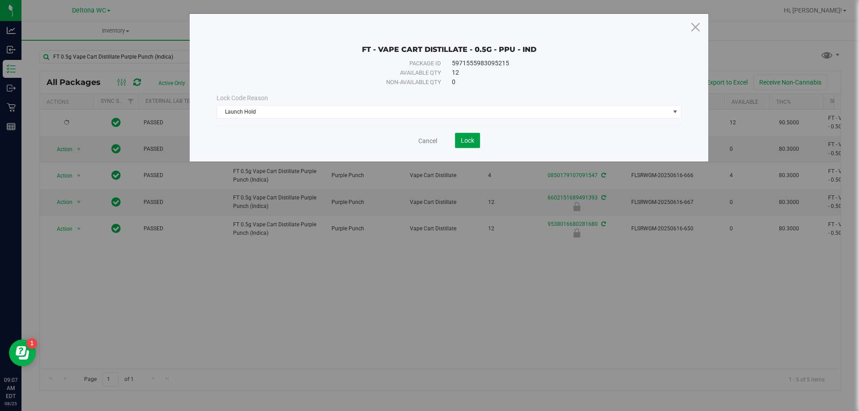
click at [473, 138] on span "Lock" at bounding box center [467, 140] width 13 height 7
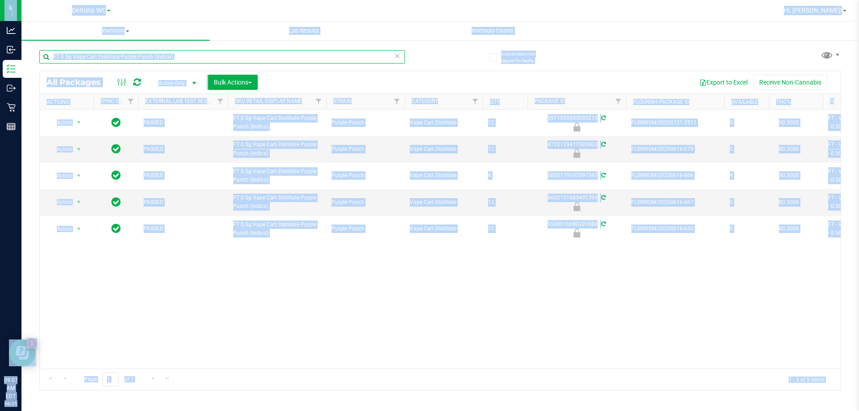
click at [193, 55] on input "FT 0.5g Vape Cart Distillate Purple Punch (Indica)" at bounding box center [221, 56] width 365 height 13
click at [187, 64] on div "FT 0.5g Vape Cart Distillate Purple Punch (Indica)" at bounding box center [221, 60] width 365 height 21
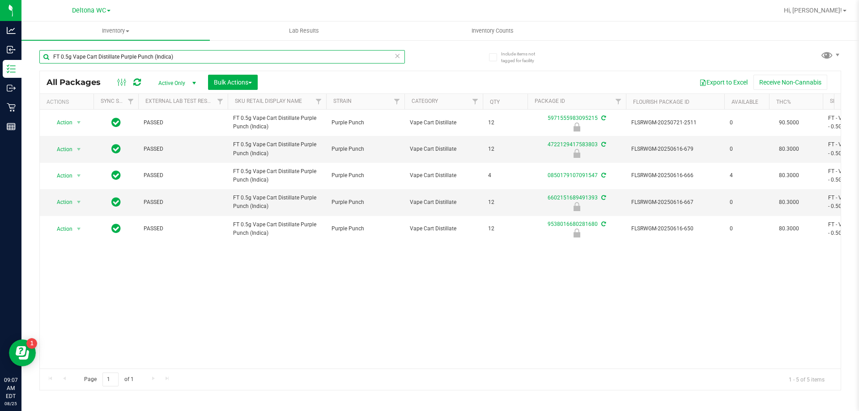
click at [186, 61] on input "FT 0.5g Vape Cart Distillate Purple Punch (Indica)" at bounding box center [221, 56] width 365 height 13
paste input "1g Distillate Extract Lychee Dream (Hybrid-Sativ"
type input "FT 1g Distillate Extract Lychee Dream (Hybrid-Sativa)"
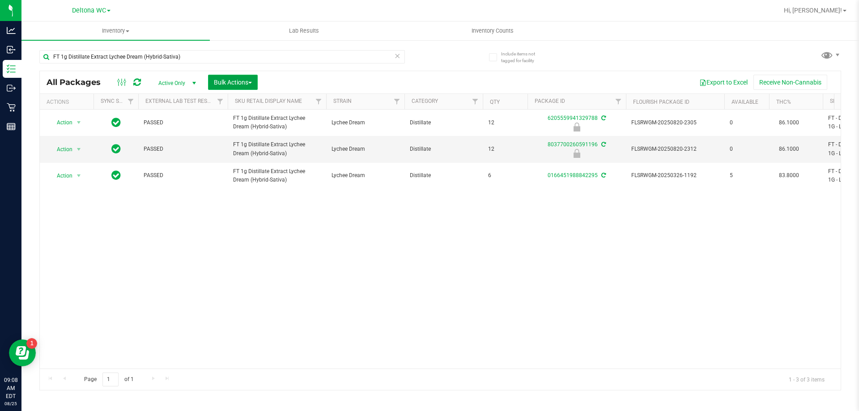
click at [222, 80] on span "Bulk Actions" at bounding box center [233, 82] width 38 height 7
click at [229, 155] on span "Locate packages" at bounding box center [235, 151] width 45 height 7
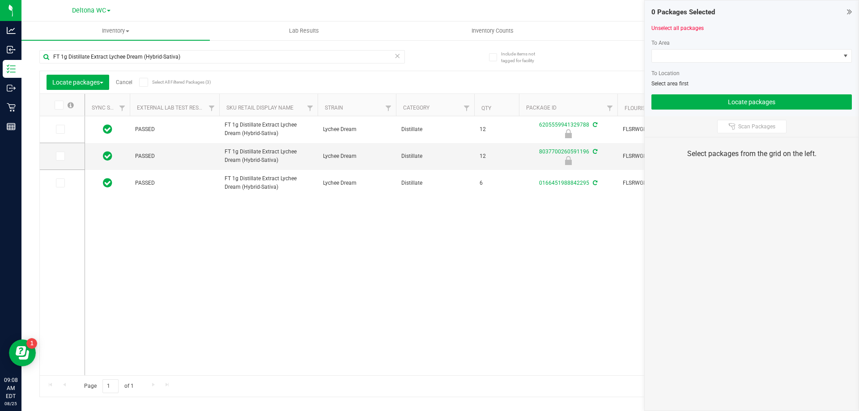
click at [847, 13] on icon at bounding box center [849, 11] width 5 height 9
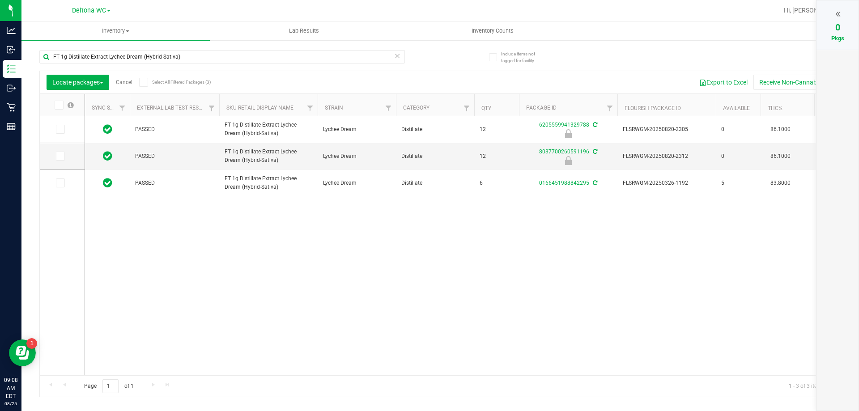
click at [849, 12] on div at bounding box center [837, 13] width 24 height 13
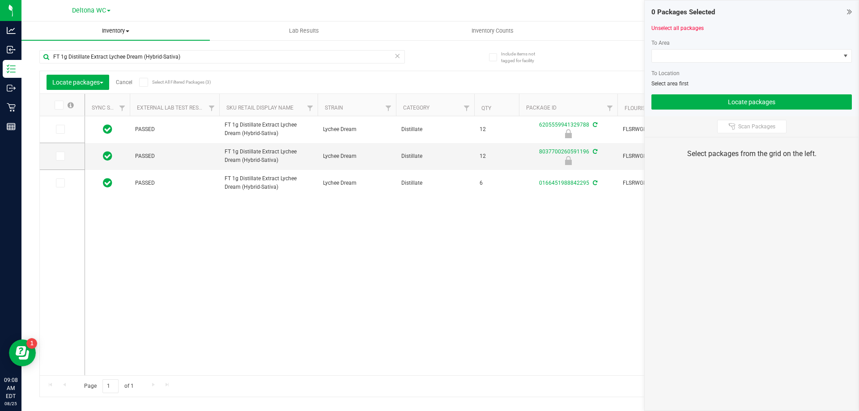
click at [93, 27] on span "Inventory" at bounding box center [115, 31] width 188 height 8
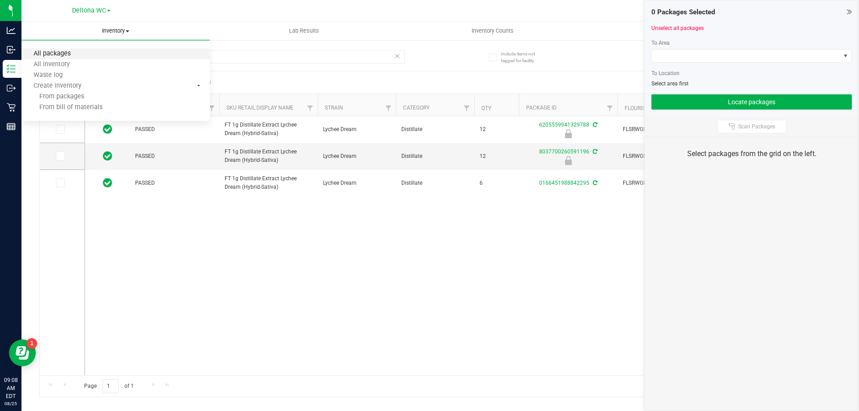
click at [63, 55] on span "All packages" at bounding box center [51, 54] width 61 height 8
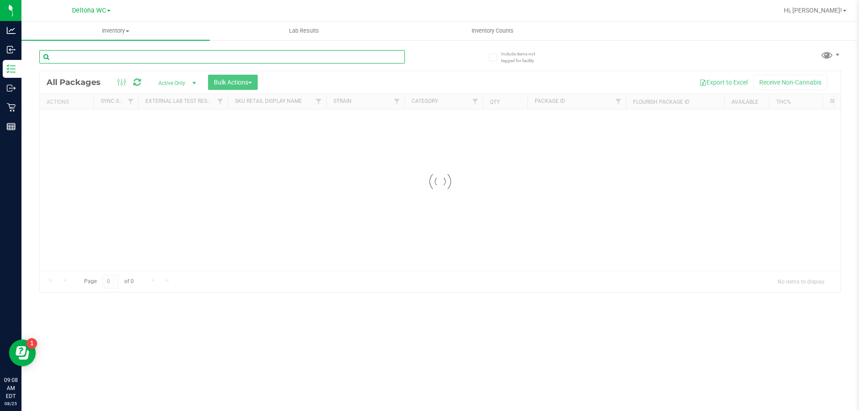
click at [95, 51] on input "text" at bounding box center [221, 56] width 365 height 13
paste input "FT 1g Distillate Extract Lychee Dream (Hybrid-Sativa)"
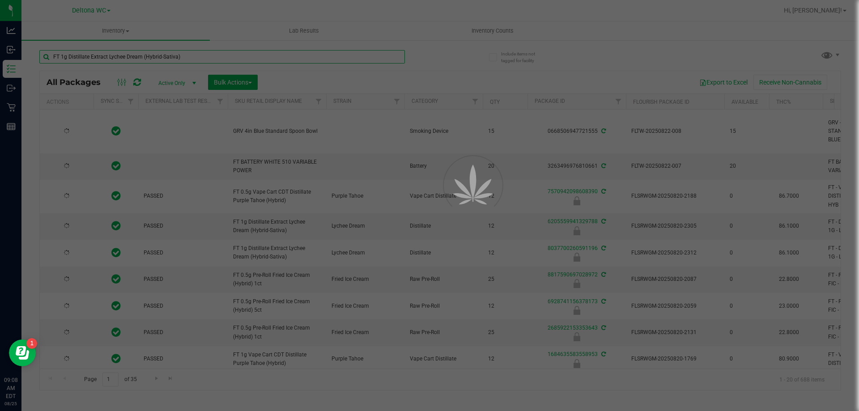
type input "FT 1g Distillate Extract Lychee Dream (Hybrid-Sativa)"
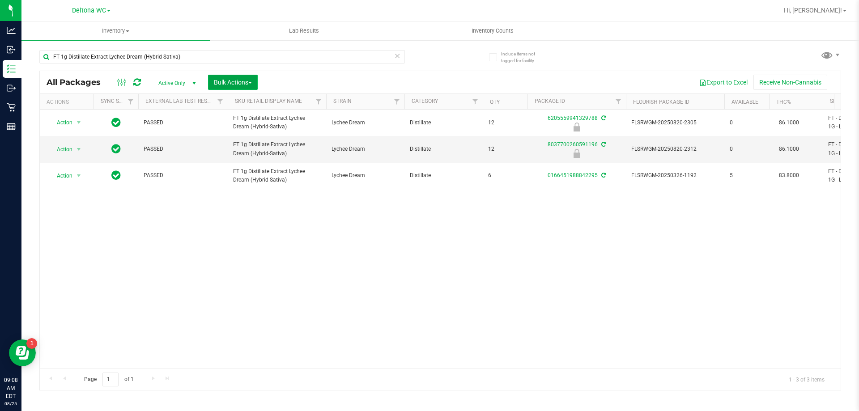
click at [245, 82] on span "Bulk Actions" at bounding box center [233, 82] width 38 height 7
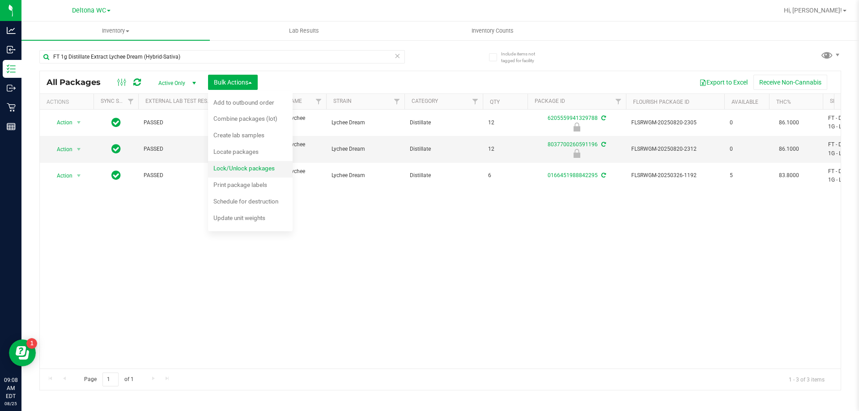
click at [231, 163] on div "Lock/Unlock packages" at bounding box center [249, 169] width 73 height 14
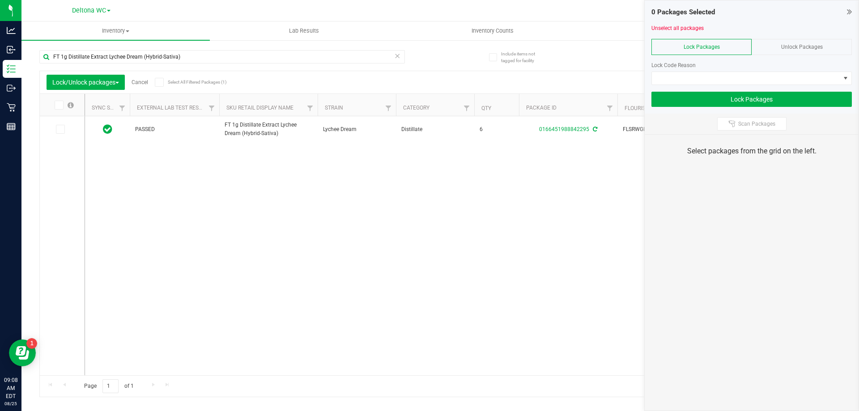
click at [779, 39] on div "Unlock Packages" at bounding box center [801, 47] width 100 height 16
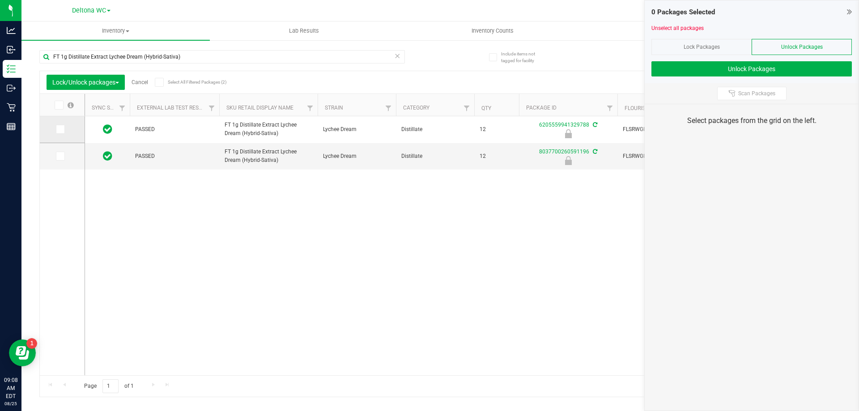
click at [59, 129] on icon at bounding box center [60, 129] width 6 height 0
click at [0, 0] on input "checkbox" at bounding box center [0, 0] width 0 height 0
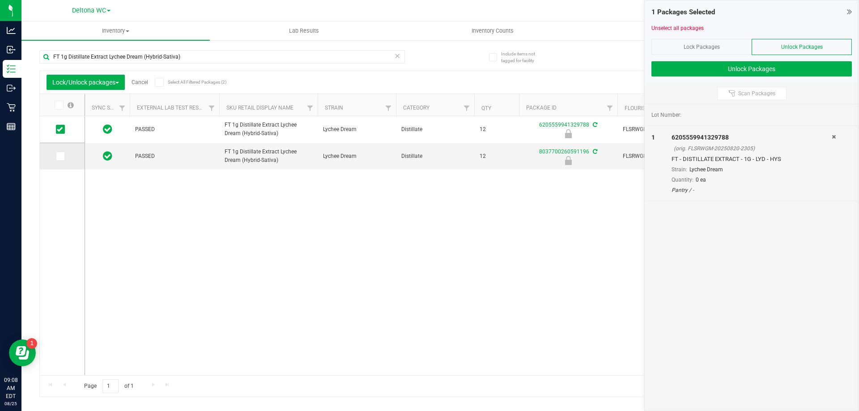
click at [61, 156] on icon at bounding box center [60, 156] width 6 height 0
click at [0, 0] on input "checkbox" at bounding box center [0, 0] width 0 height 0
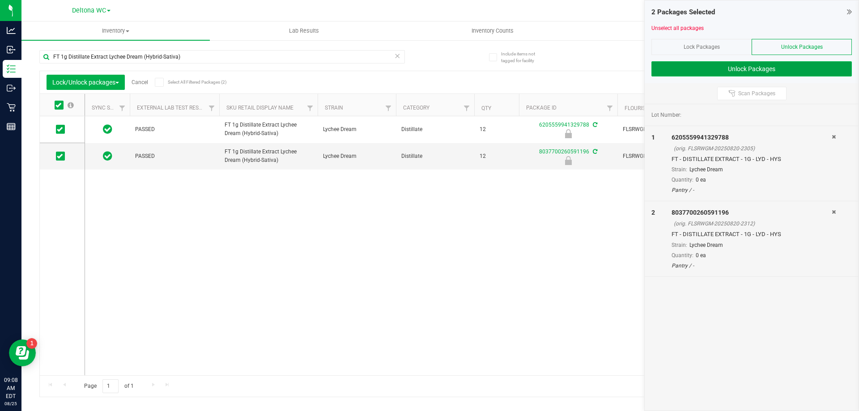
click at [709, 68] on button "Unlock Packages" at bounding box center [751, 68] width 200 height 15
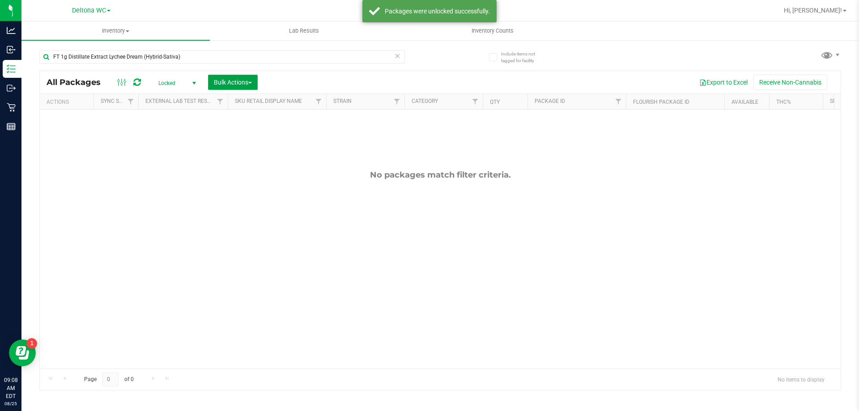
click at [240, 81] on span "Bulk Actions" at bounding box center [233, 82] width 38 height 7
click at [225, 170] on span "Lock/Unlock packages" at bounding box center [243, 168] width 61 height 7
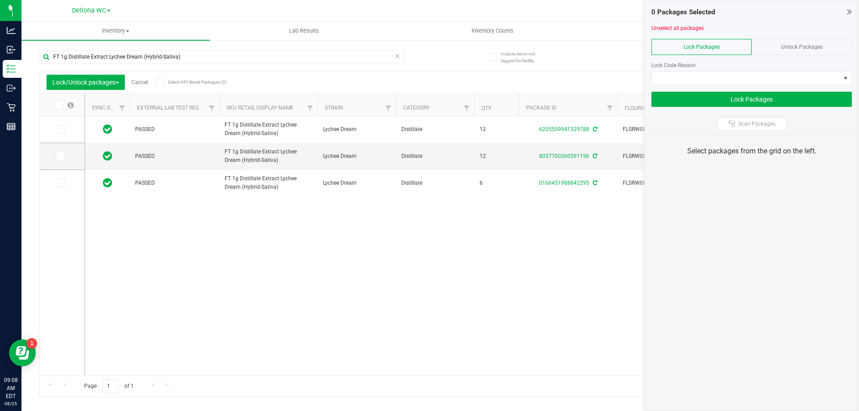
click at [707, 50] on span "Lock Packages" at bounding box center [701, 47] width 36 height 6
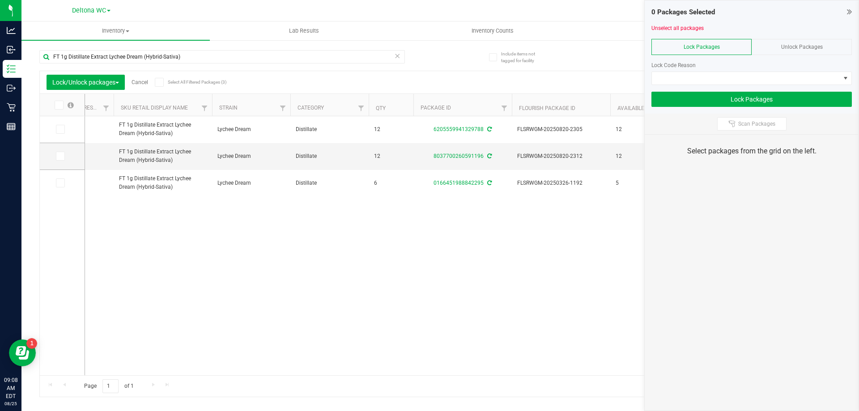
scroll to position [0, 275]
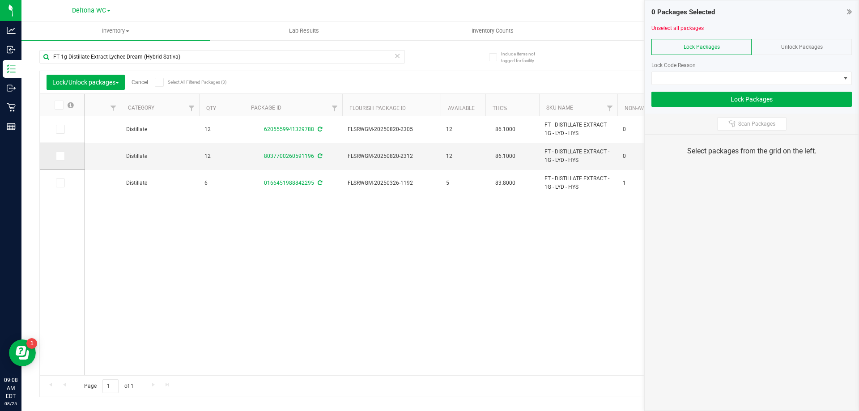
click at [64, 159] on span at bounding box center [60, 156] width 9 height 9
click at [0, 0] on input "checkbox" at bounding box center [0, 0] width 0 height 0
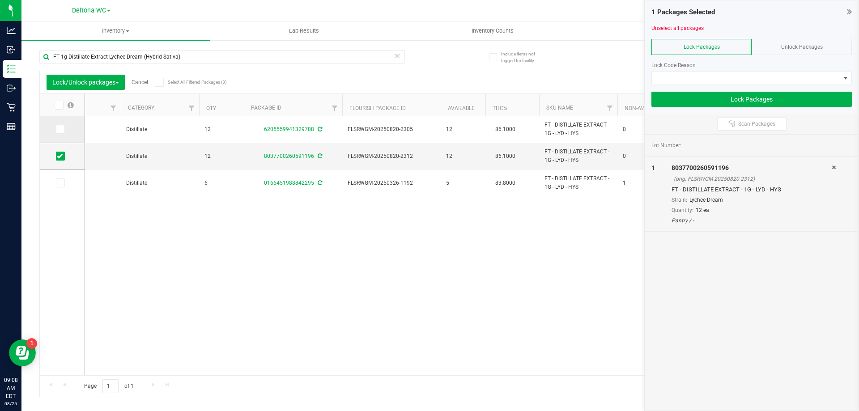
click at [60, 129] on icon at bounding box center [60, 129] width 6 height 0
click at [0, 0] on input "checkbox" at bounding box center [0, 0] width 0 height 0
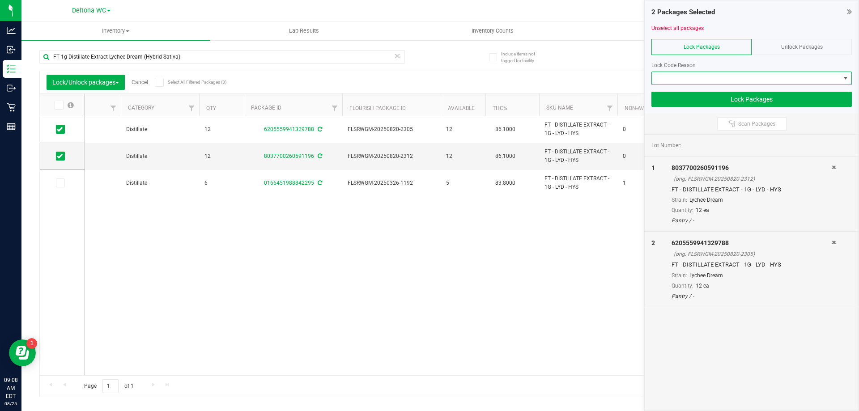
click at [686, 76] on span at bounding box center [746, 78] width 188 height 13
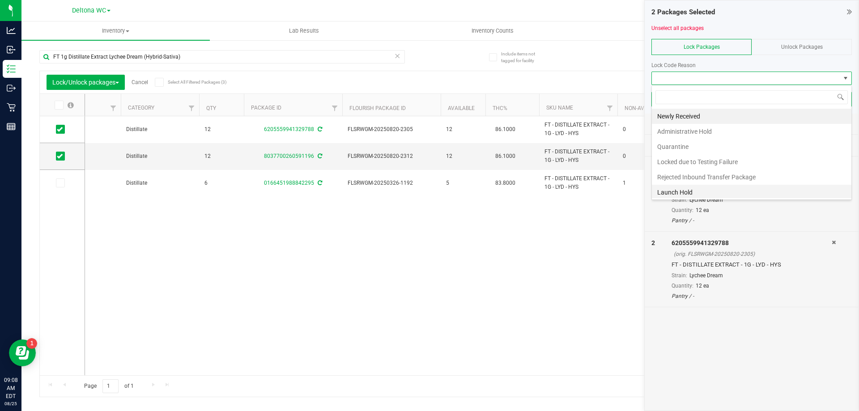
scroll to position [13, 200]
click at [688, 192] on li "Launch Hold" at bounding box center [751, 192] width 199 height 15
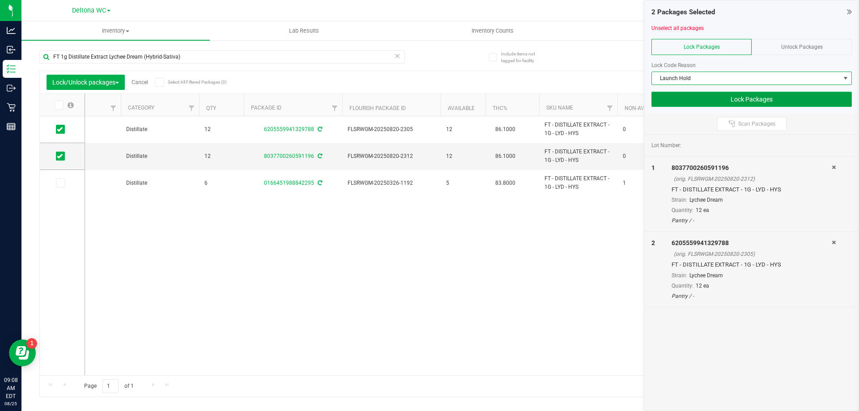
click at [733, 99] on button "Lock Packages" at bounding box center [751, 99] width 200 height 15
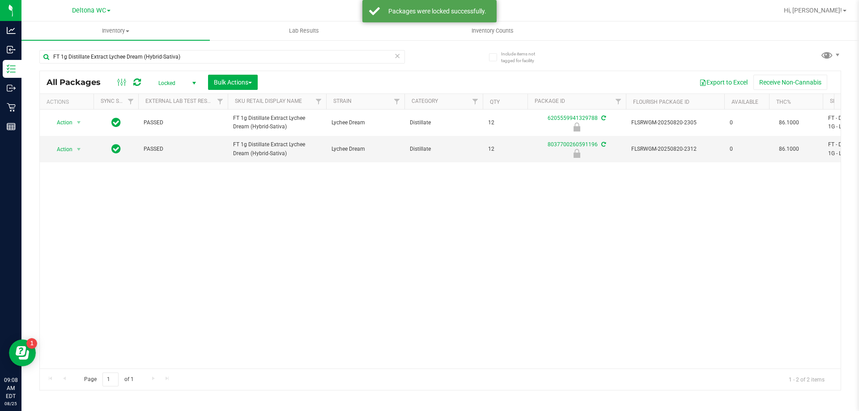
click at [101, 49] on div "FT 1g Distillate Extract Lychee Dream (Hybrid-Sativa)" at bounding box center [239, 56] width 401 height 29
click at [98, 55] on input "FT 1g Distillate Extract Lychee Dream (Hybrid-Sativa)" at bounding box center [221, 56] width 365 height 13
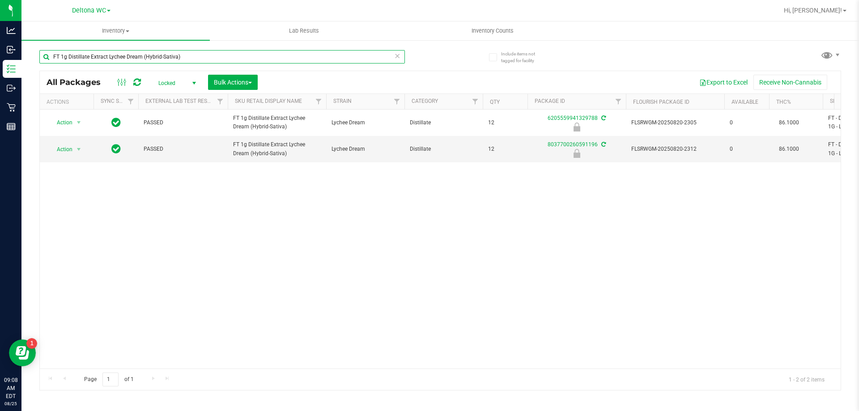
click at [98, 55] on input "FT 1g Distillate Extract Lychee Dream (Hybrid-Sativa)" at bounding box center [221, 56] width 365 height 13
paste input "0.5g Vape Cart Distillate Master Kush (Indic"
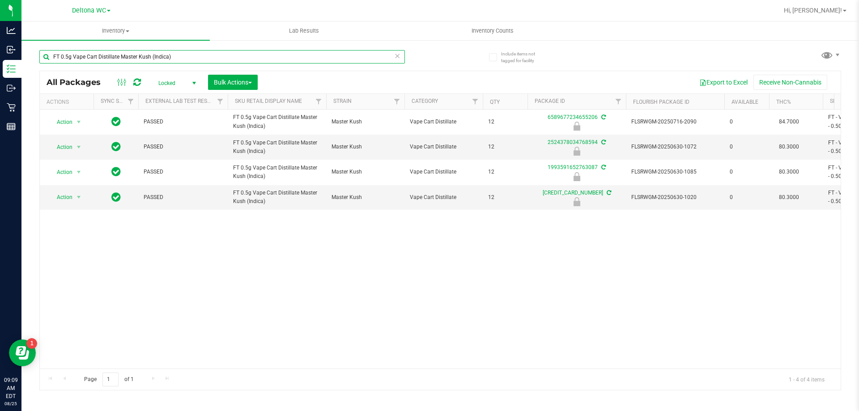
paste input "3g Vape Pen Distillate Aries Rising (THC"
type input "FT 0.3g Vape Pen Distillate Aries Rising (THC)"
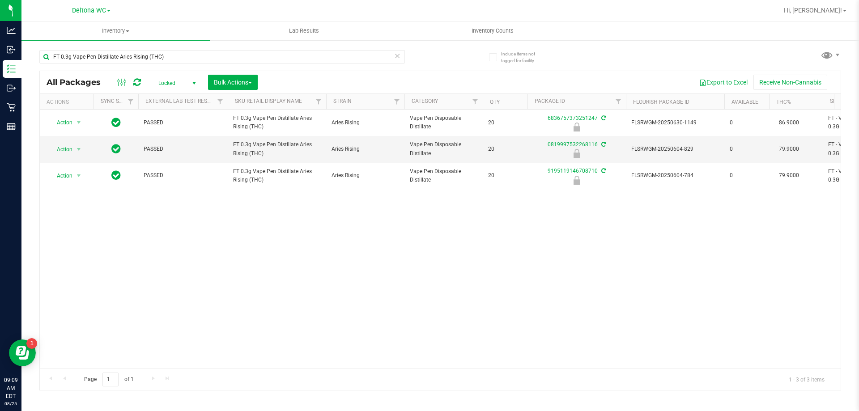
click at [173, 84] on span "Locked" at bounding box center [175, 83] width 49 height 13
click at [174, 100] on li "Active Only" at bounding box center [175, 97] width 48 height 13
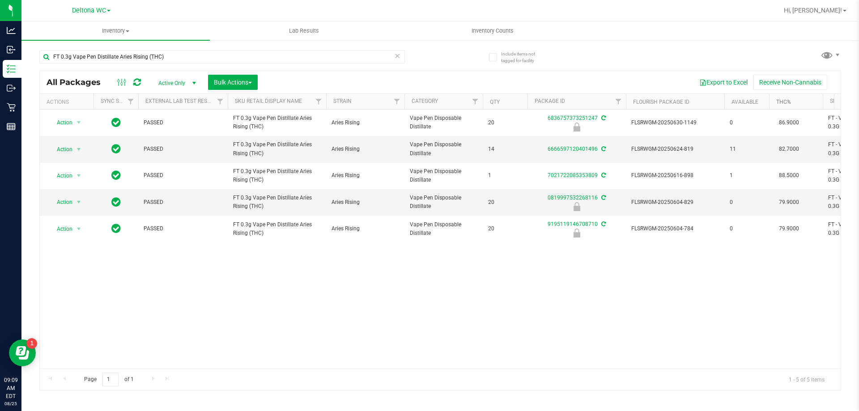
click at [788, 102] on link "THC%" at bounding box center [783, 102] width 15 height 6
click at [51, 197] on span "Action" at bounding box center [61, 202] width 24 height 13
click at [72, 302] on li "Unlock package" at bounding box center [77, 308] width 57 height 13
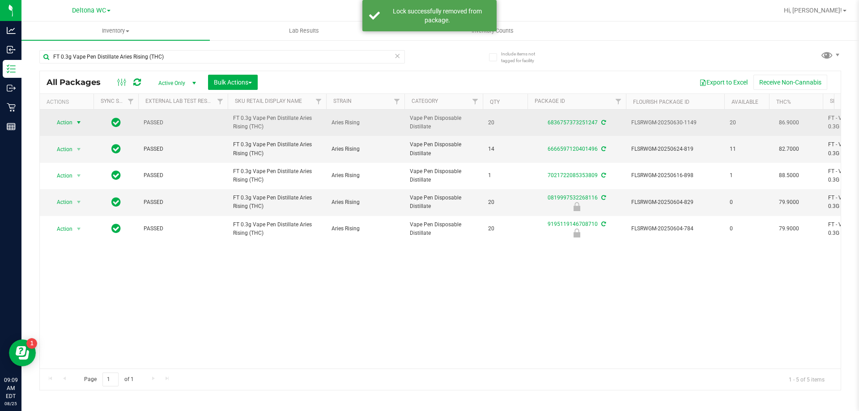
click at [81, 122] on span "select" at bounding box center [78, 122] width 7 height 7
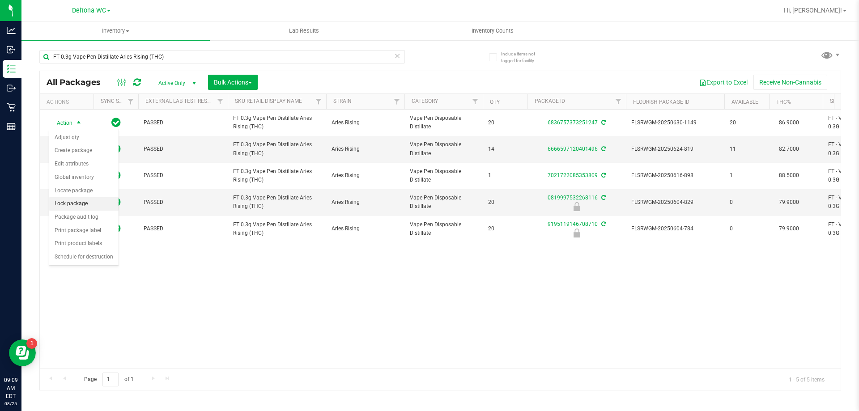
click at [71, 204] on li "Lock package" at bounding box center [83, 203] width 69 height 13
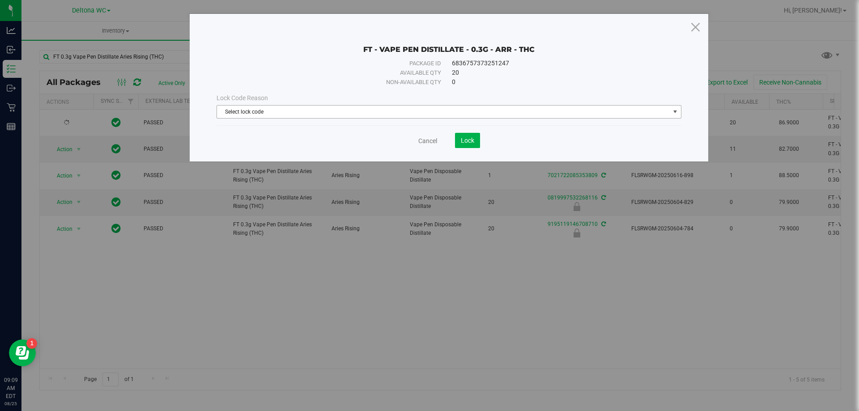
drag, startPoint x: 523, startPoint y: 114, endPoint x: 514, endPoint y: 115, distance: 8.6
click at [523, 114] on span "Select lock code" at bounding box center [443, 112] width 453 height 13
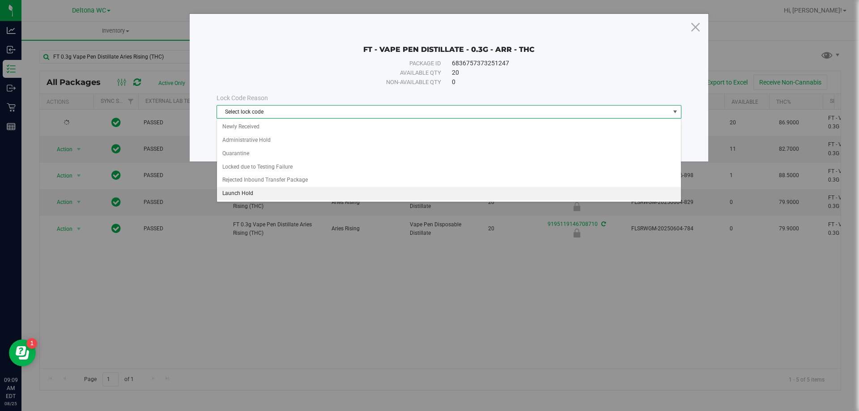
click at [237, 195] on li "Launch Hold" at bounding box center [449, 193] width 464 height 13
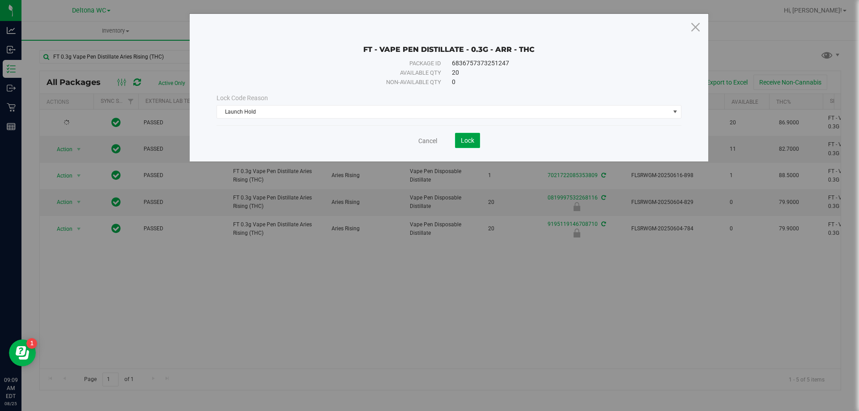
click at [462, 144] on button "Lock" at bounding box center [467, 140] width 25 height 15
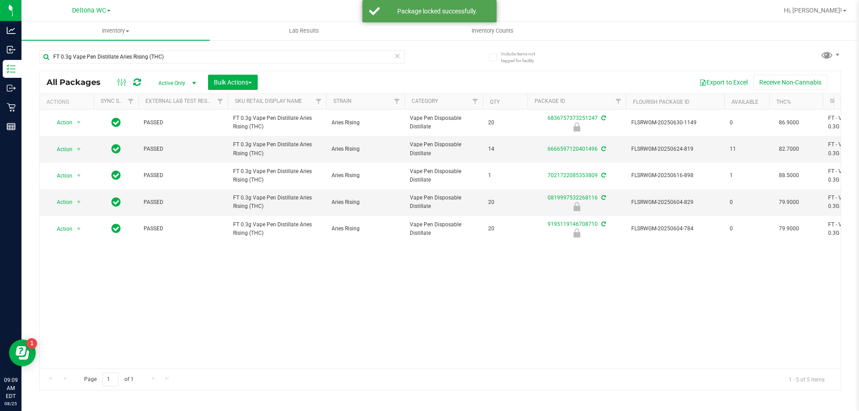
click at [796, 101] on th "THC%" at bounding box center [796, 102] width 54 height 16
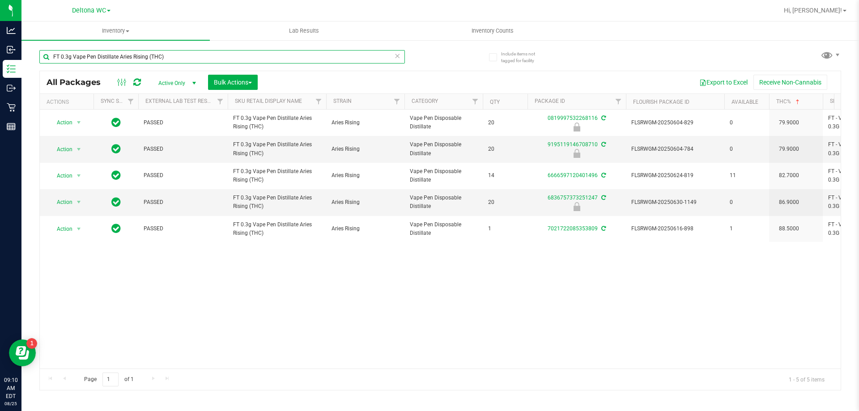
click at [152, 55] on input "FT 0.3g Vape Pen Distillate Aries Rising (THC)" at bounding box center [221, 56] width 365 height 13
paste input "5g Vape Cart Distillate Master Kush (Indica"
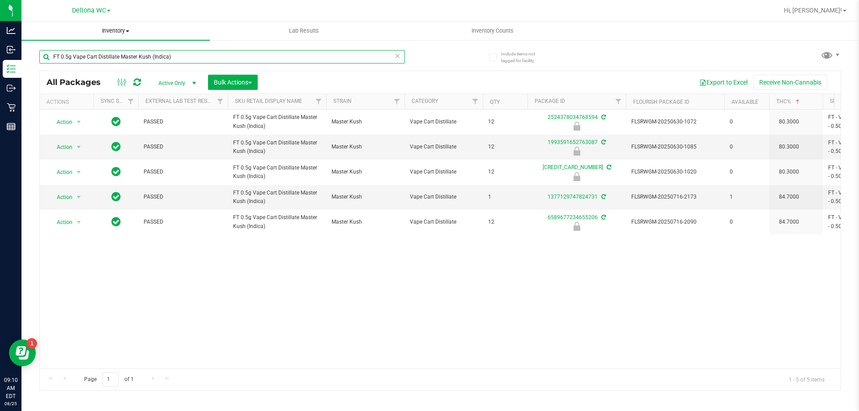
paste input "Pre-Roll Fried Ice Cream (Hybrid) 5ct"
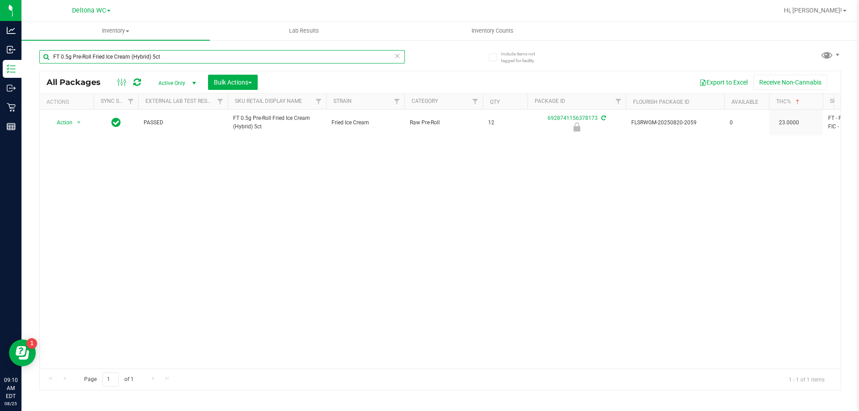
paste input "Vape Cart Distillate Key Lime Pie (Hybrid)"
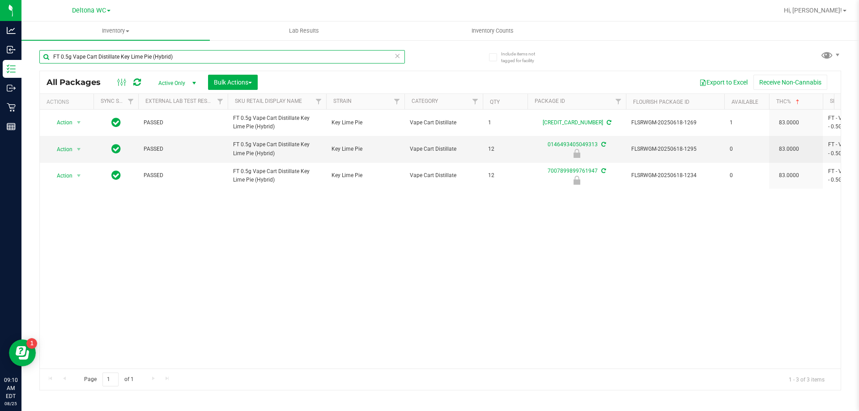
click at [182, 49] on div "FT 0.5g Vape Cart Distillate Key Lime Pie (Hybrid)" at bounding box center [239, 56] width 401 height 29
click at [182, 56] on input "FT 0.5g Vape Cart Distillate Key Lime Pie (Hybrid)" at bounding box center [221, 56] width 365 height 13
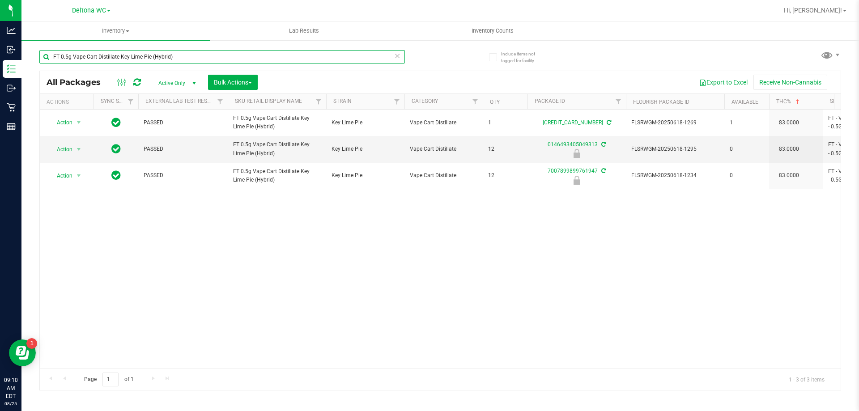
click at [182, 56] on input "FT 0.5g Vape Cart Distillate Key Lime Pie (Hybrid)" at bounding box center [221, 56] width 365 height 13
paste input "1g Crumble Bosscotti (Indica"
type input "FT 1g Crumble Bosscotti (Indica)"
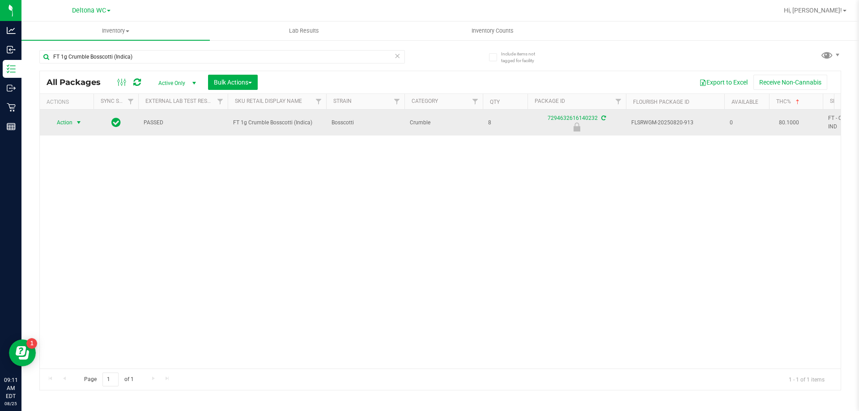
click at [73, 128] on span "select" at bounding box center [78, 122] width 11 height 13
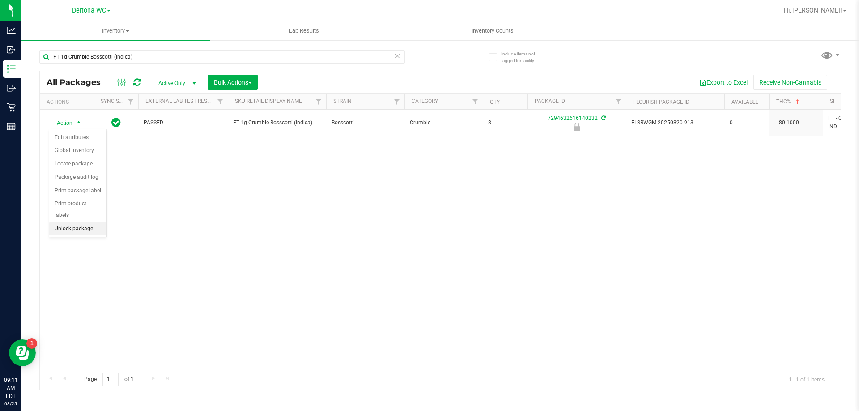
click at [64, 222] on li "Unlock package" at bounding box center [77, 228] width 57 height 13
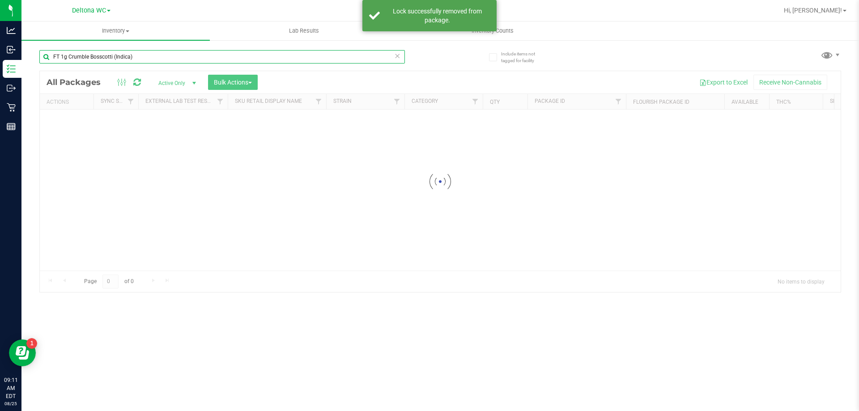
click at [180, 54] on input "FT 1g Crumble Bosscotti (Indica)" at bounding box center [221, 56] width 365 height 13
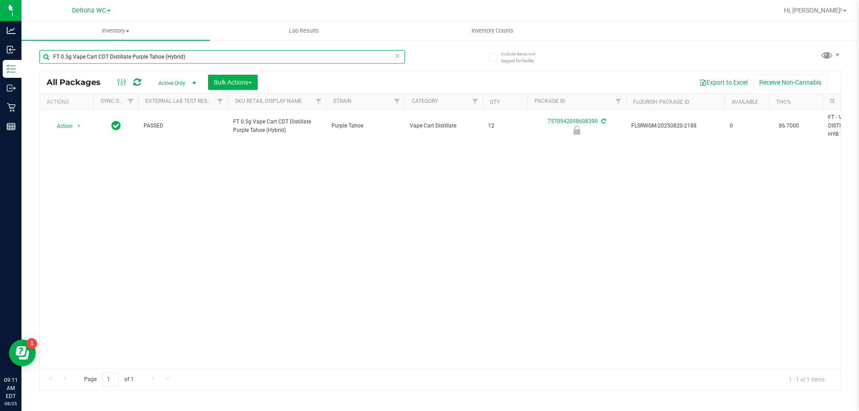
paste input "1g Vape Cart Distillate Northern Lights (Indica"
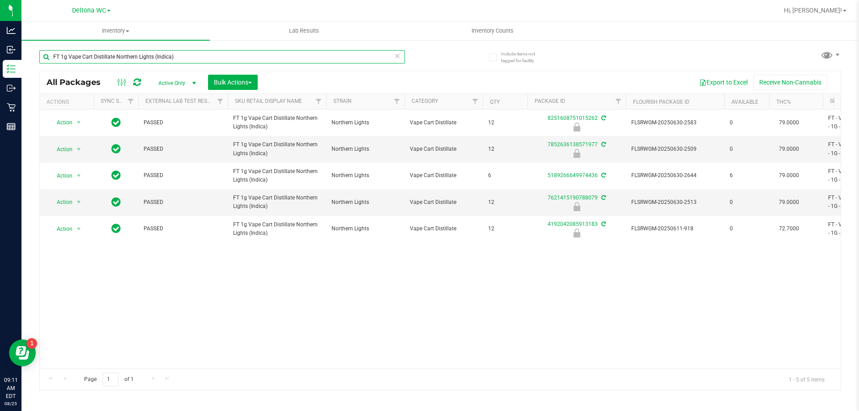
paste input "Purple Tahoe"
type input "Purple Tahoe"
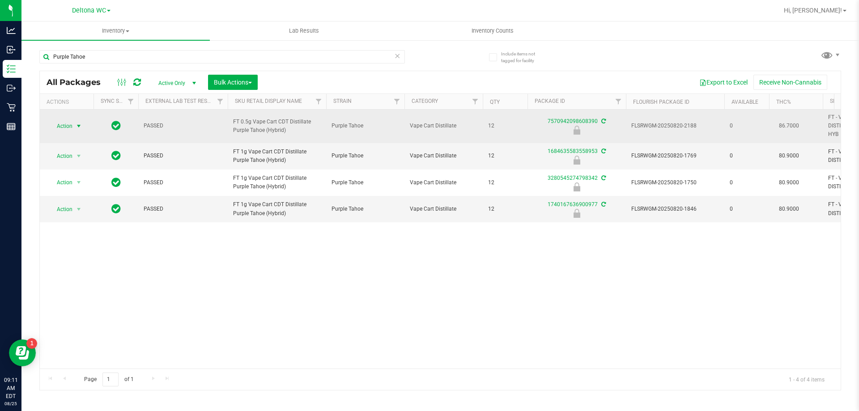
click at [65, 125] on span "Action" at bounding box center [61, 126] width 24 height 13
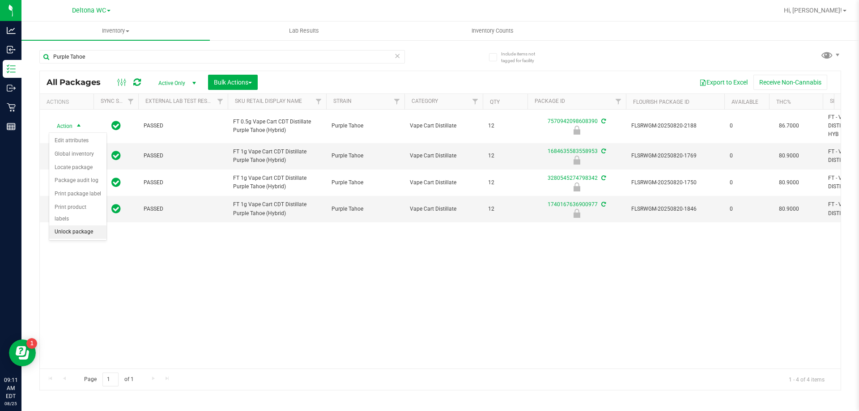
click at [71, 225] on li "Unlock package" at bounding box center [77, 231] width 57 height 13
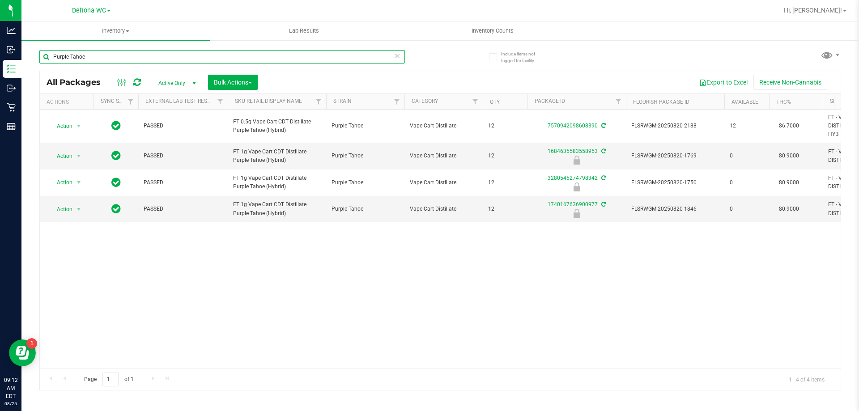
click at [156, 59] on input "Purple Tahoe" at bounding box center [221, 56] width 365 height 13
paste input "FT 0.5g Vape Cart Distillate Original Z (Hybrid-Indica)"
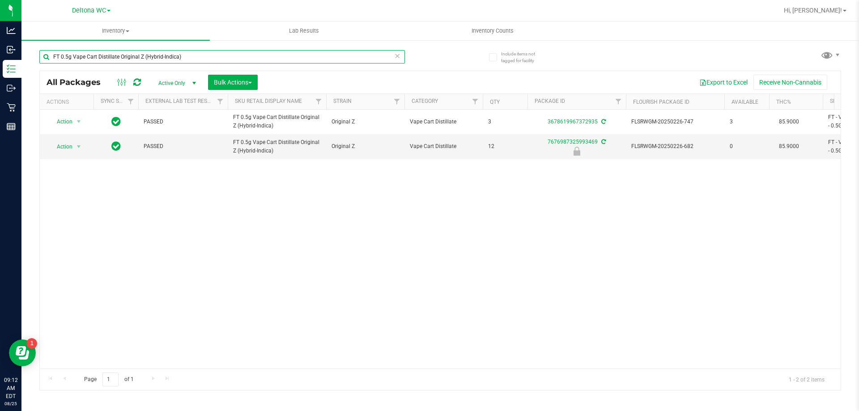
paste input "1g Vape Cart Distillate Northern Lights ("
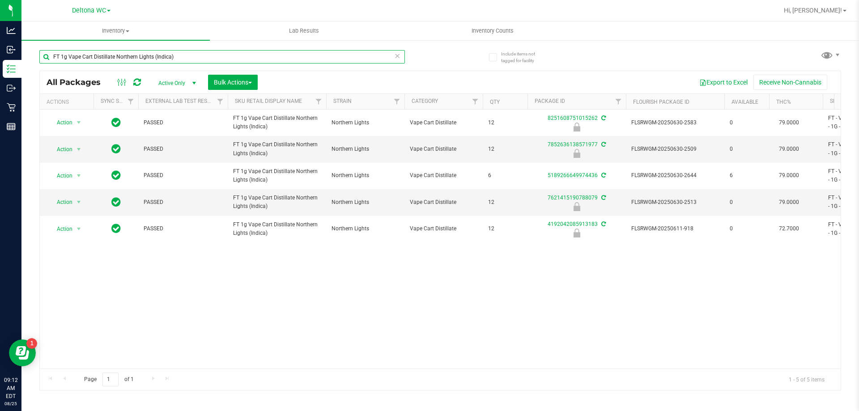
paste input "0.5g Pre-Roll Deluxe Sugar Cane (Indica) 5ct"
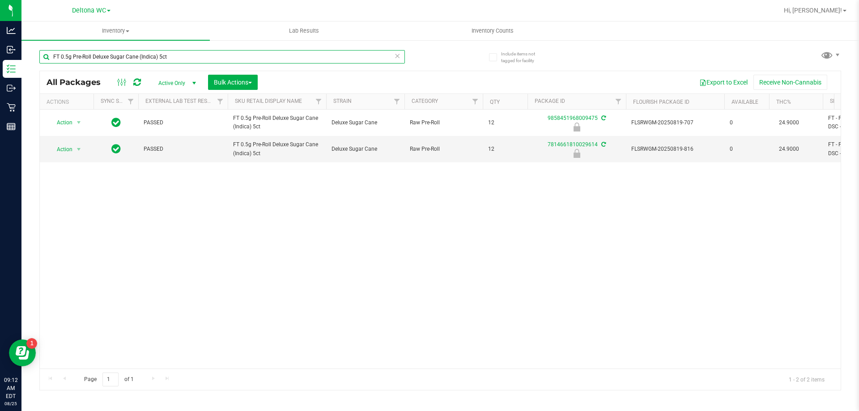
paste input "1g Vape Cart Distillate Strawberry Cough (Hybrid-Sativa)"
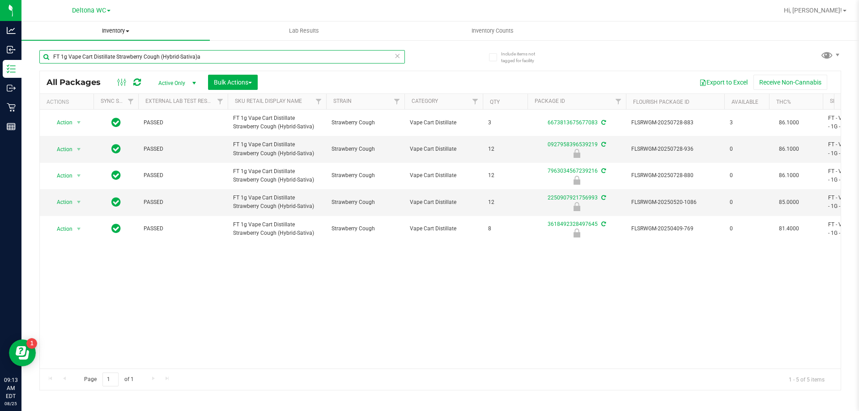
paste input "0.5g Vape Cart Distillate Strawberry Cough (Hybrid-Sativa)"
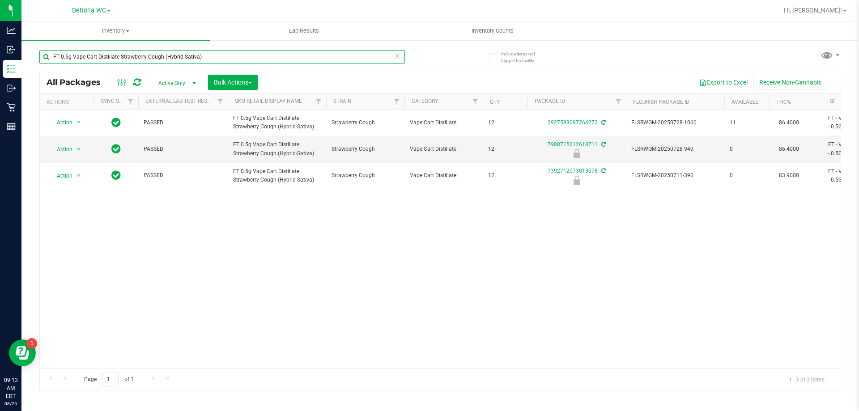
paste input "1g Distillate Extract Blueberry Cookies (Hybrid-Indic"
click at [270, 57] on input "FT 1g Distillate Extract Blueberry Cookies (Hybrid-Indica)" at bounding box center [221, 56] width 365 height 13
click at [270, 56] on input "FT 1g Distillate Extract Blueberry Cookies (Hybrid-Indica)" at bounding box center [221, 56] width 365 height 13
paste input "Vape Cart Distillate Watermelon Zlushie ("
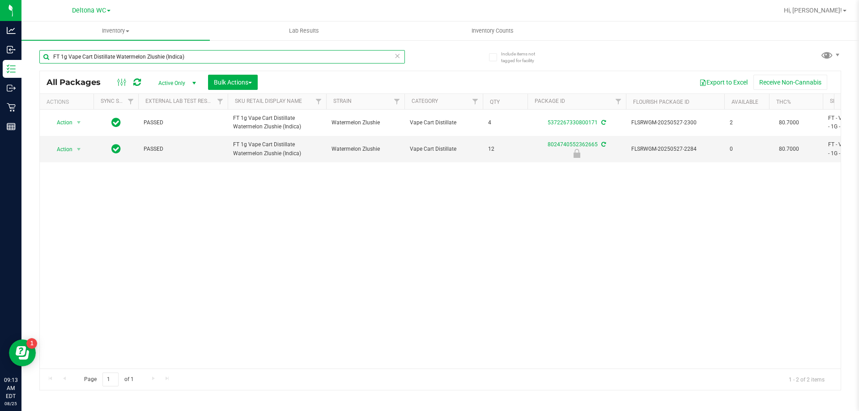
paste input "D 3.5g Flower Greenhouse Melon Collie (Hybrid-Sativ"
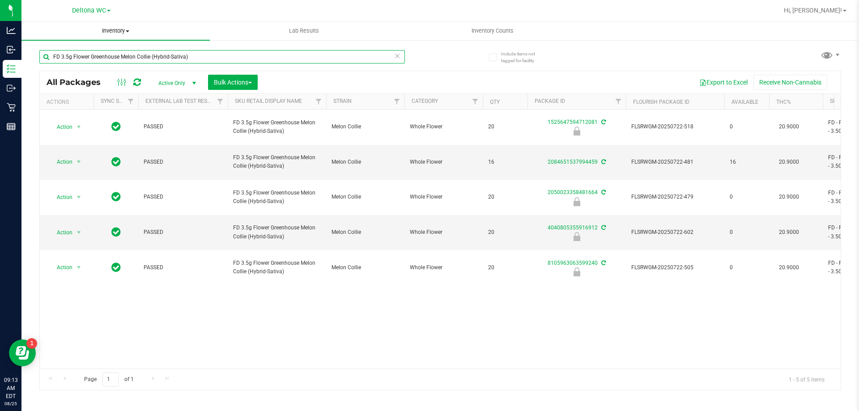
paste input "Cakez (Hybrid"
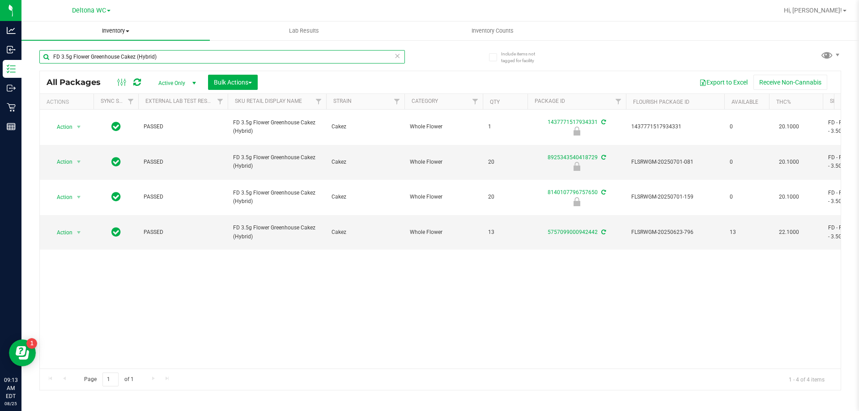
paste input "HT 2.5mg Peach Mango Mints (THC) 40ct"
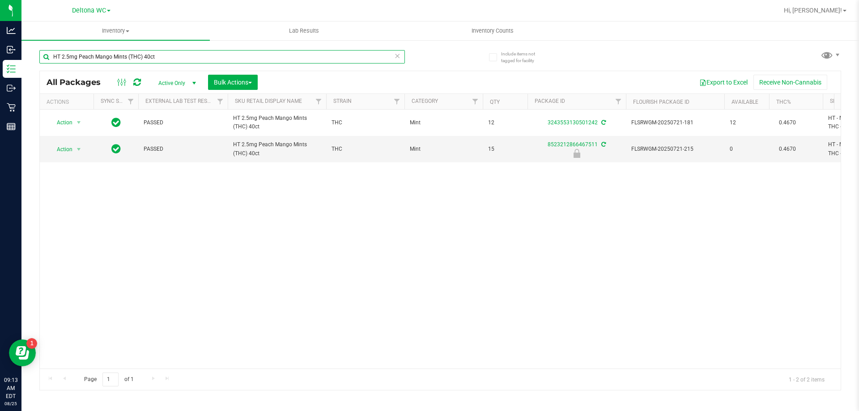
paste input "FT 0.5g Vape Cart Distillate [PERSON_NAME] Dream (Sativa)"
paste input "HT 5mg Mixed [PERSON_NAME] Chews (THC) 20ct"
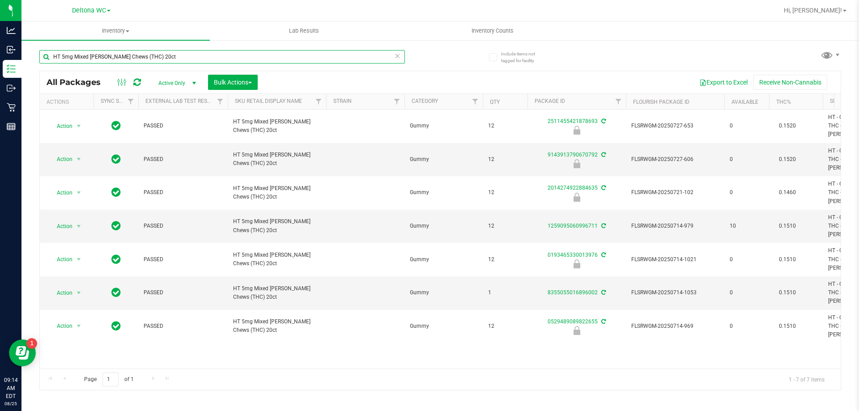
click at [295, 55] on input "HT 5mg Mixed [PERSON_NAME] Chews (THC) 20ct" at bounding box center [221, 56] width 365 height 13
paste input "FT 1g Vape Cart Distillate Kush [PERSON_NAME] (Hybrid)"
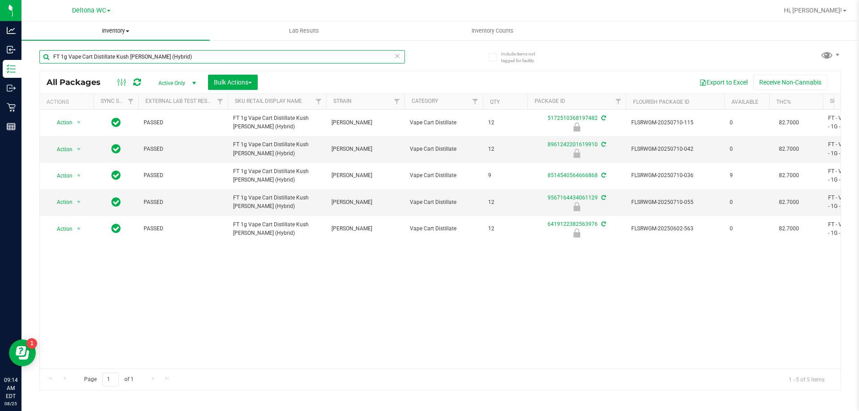
paste input "0.5g Vape Cart Distillate Jack (Hybrid-Sativa"
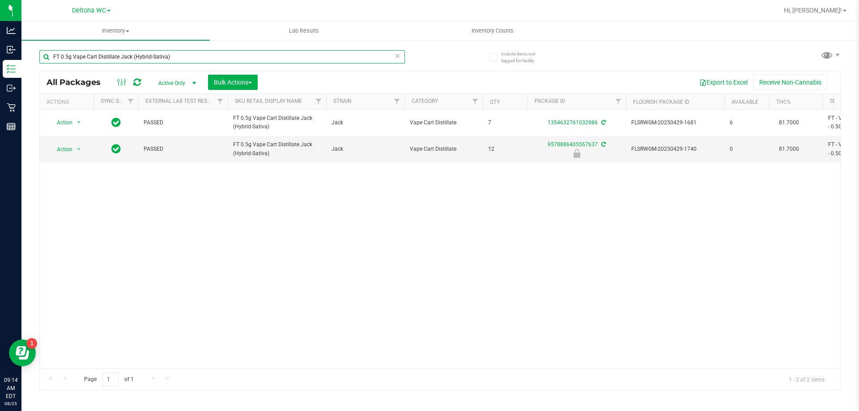
paste input "3.5g Cannabis Flower Grape Essence (Hybrid"
paste input "FT 2g Hash Coin (Sativa)"
paste input "text"
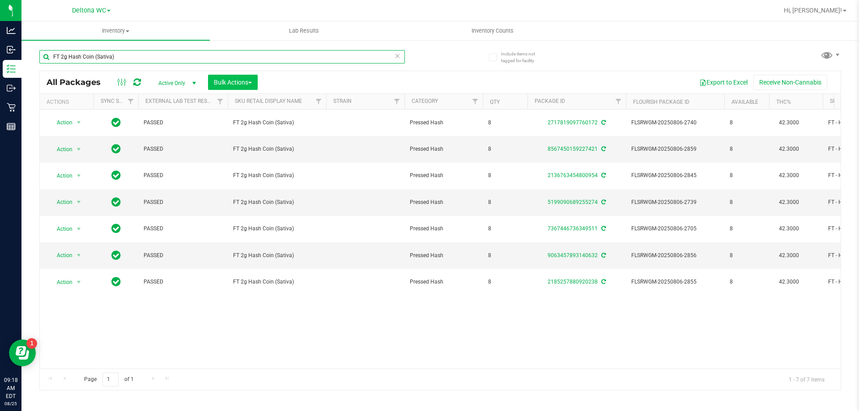
type input "FT 2g Hash Coin (Sativa)"
click at [242, 83] on span "Bulk Actions" at bounding box center [233, 82] width 38 height 7
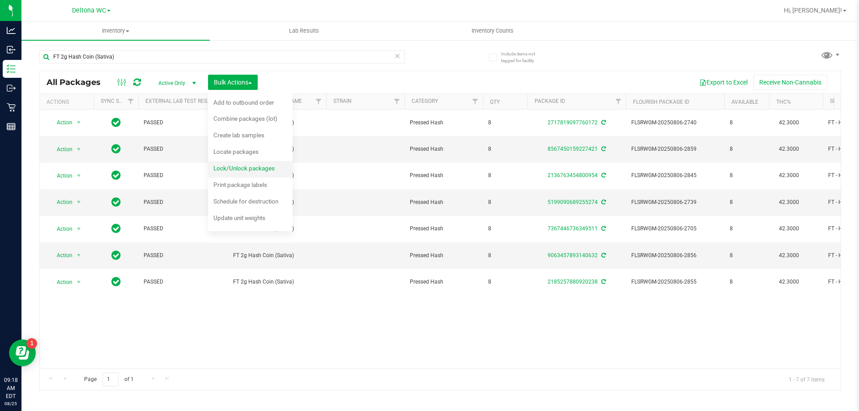
click at [241, 168] on span "Lock/Unlock packages" at bounding box center [243, 168] width 61 height 7
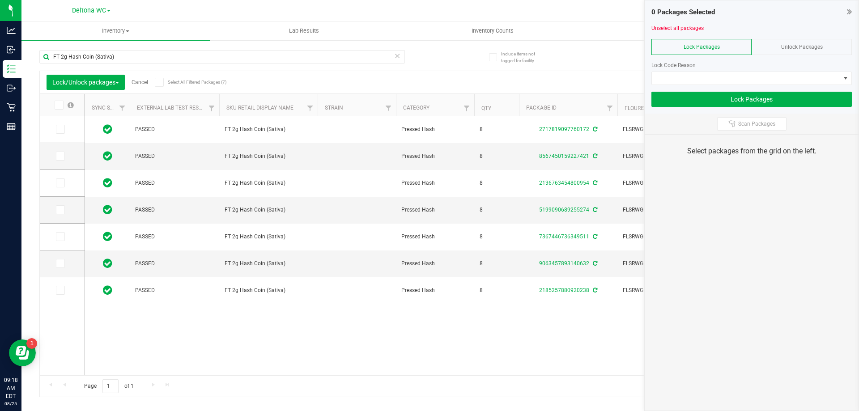
click at [159, 86] on span at bounding box center [159, 82] width 9 height 9
click at [0, 0] on input "Select All Filtered Packages (7)" at bounding box center [0, 0] width 0 height 0
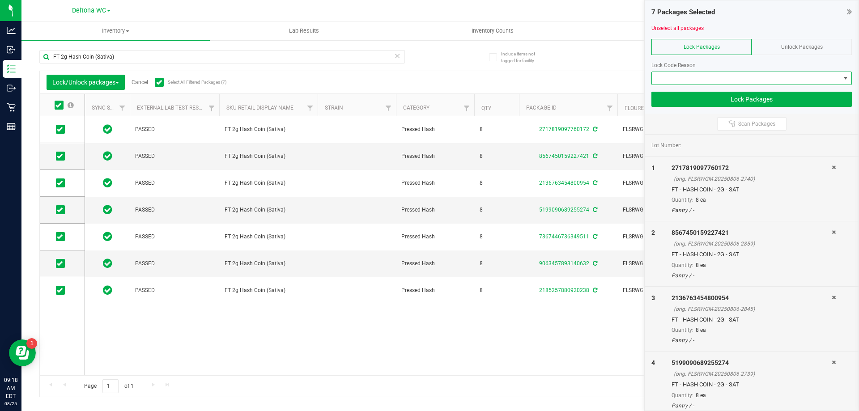
click at [760, 74] on span at bounding box center [746, 78] width 188 height 13
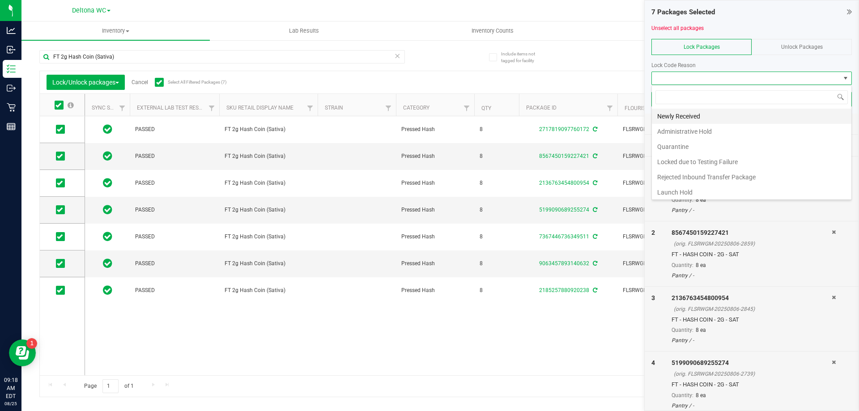
scroll to position [13, 200]
click at [737, 119] on li "Newly Received" at bounding box center [751, 116] width 199 height 15
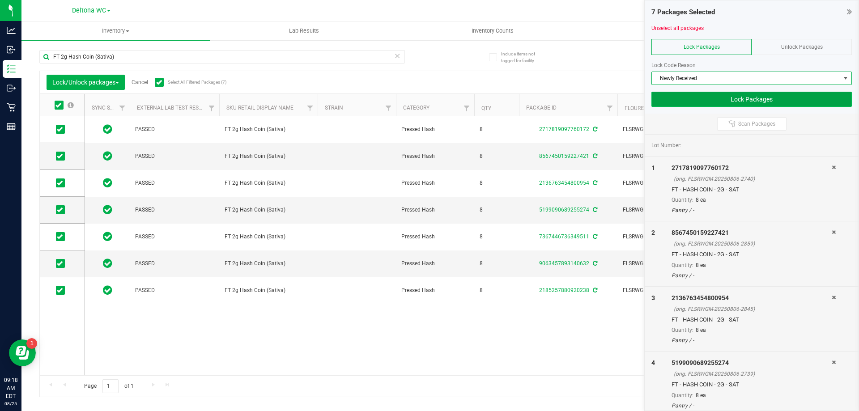
click at [747, 102] on button "Lock Packages" at bounding box center [751, 99] width 200 height 15
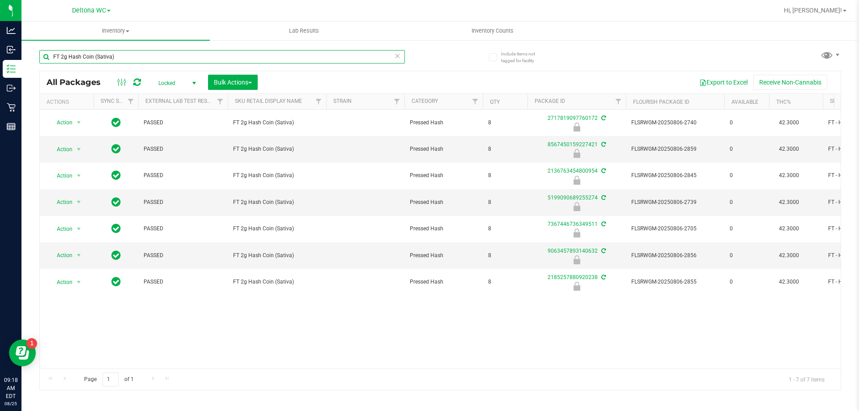
click at [142, 56] on input "FT 2g Hash Coin (Sativa)" at bounding box center [221, 56] width 365 height 13
click at [142, 55] on input "FT 2g Hash Coin (Sativa)" at bounding box center [221, 56] width 365 height 13
paste input "Hybrid"
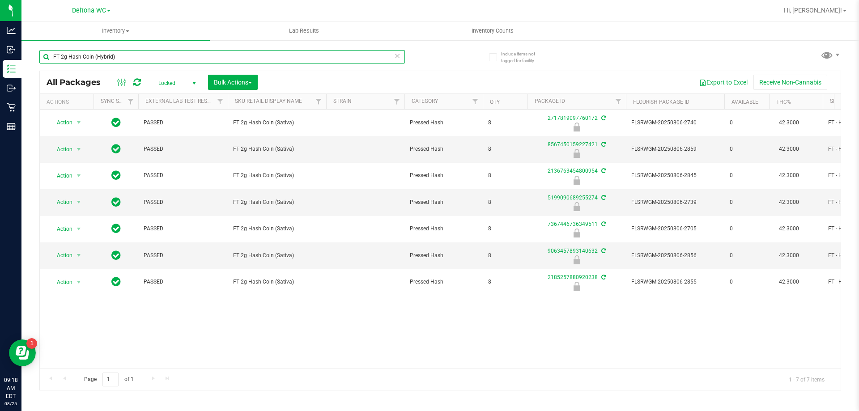
type input "FT 2g Hash Coin (Hybrid)"
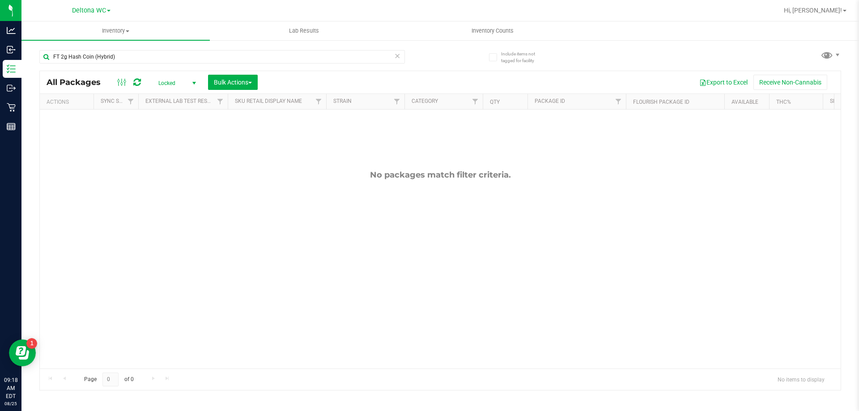
click at [178, 77] on span "Locked" at bounding box center [175, 83] width 49 height 13
click at [180, 101] on li "Active Only" at bounding box center [175, 97] width 48 height 13
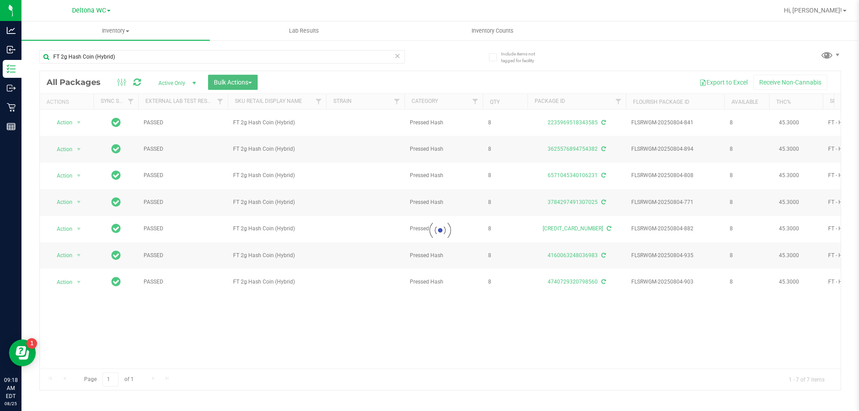
click at [241, 87] on button "Bulk Actions" at bounding box center [233, 82] width 50 height 15
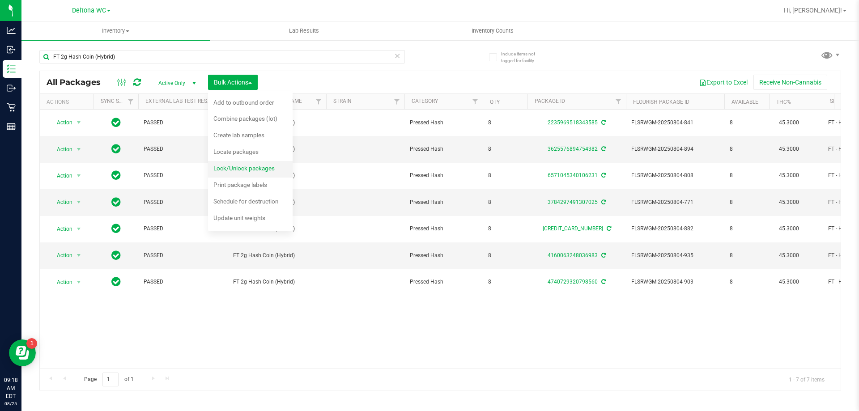
click at [246, 170] on span "Lock/Unlock packages" at bounding box center [243, 168] width 61 height 7
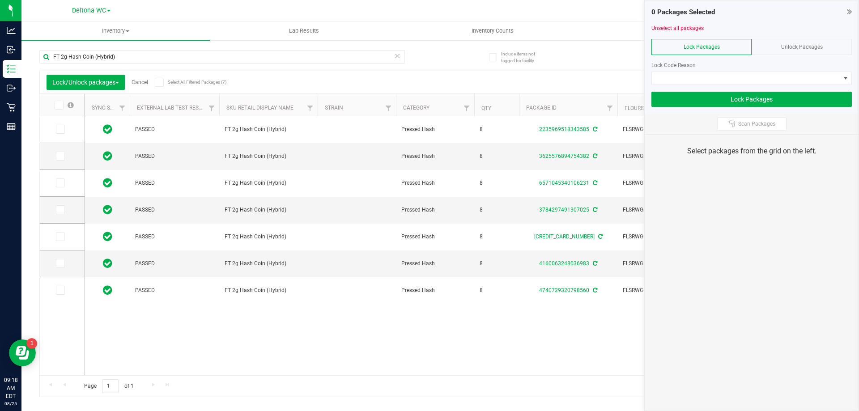
drag, startPoint x: 160, startPoint y: 85, endPoint x: 274, endPoint y: 92, distance: 114.7
click at [161, 85] on span at bounding box center [159, 82] width 9 height 9
drag, startPoint x: 186, startPoint y: 81, endPoint x: 531, endPoint y: 93, distance: 344.6
click at [187, 81] on span "Select All Filtered Packages (7)" at bounding box center [190, 82] width 45 height 5
click at [0, 0] on input "Select All Filtered Packages (7)" at bounding box center [0, 0] width 0 height 0
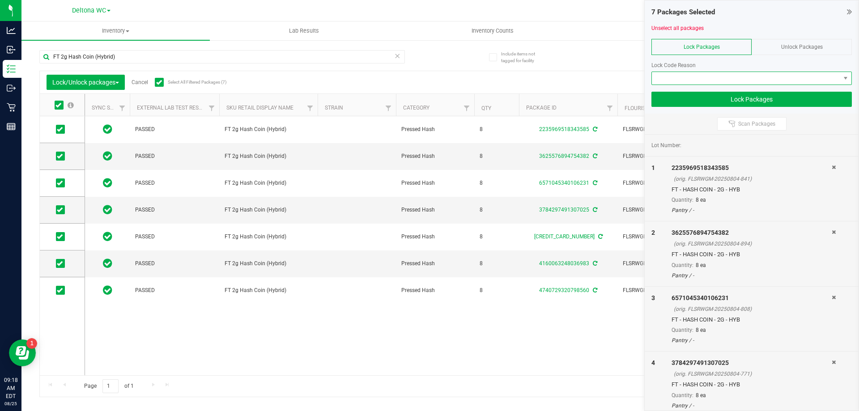
click at [787, 77] on span at bounding box center [746, 78] width 188 height 13
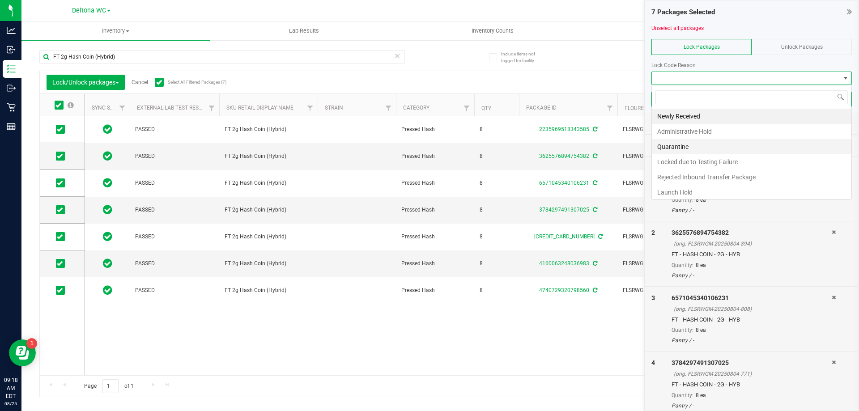
scroll to position [13, 200]
click at [704, 117] on li "Newly Received" at bounding box center [751, 116] width 199 height 15
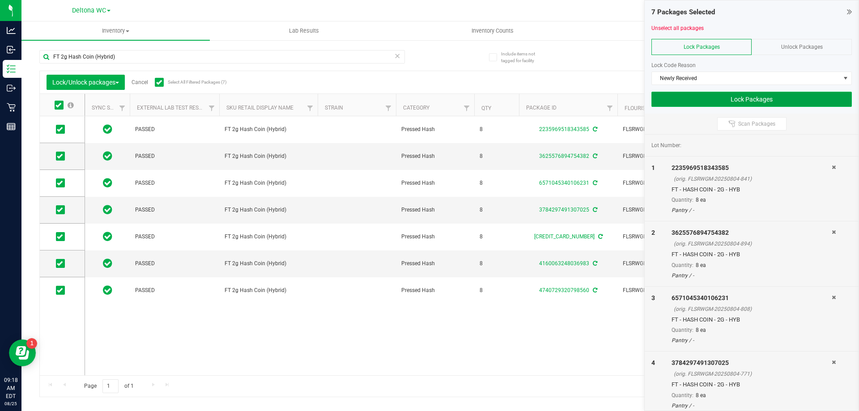
click at [759, 101] on button "Lock Packages" at bounding box center [751, 99] width 200 height 15
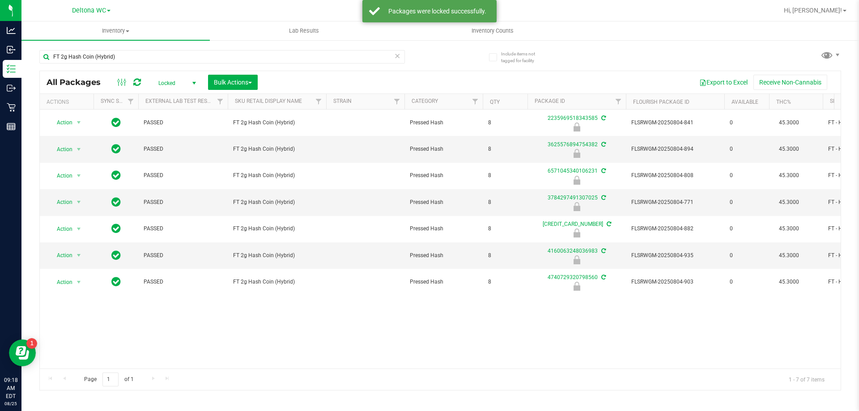
click at [190, 82] on span "select" at bounding box center [193, 83] width 11 height 13
click at [187, 95] on li "Active Only" at bounding box center [175, 97] width 48 height 13
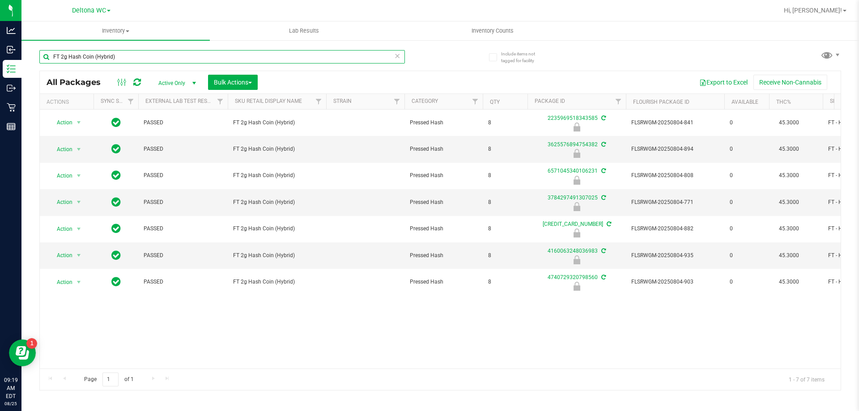
click at [153, 51] on input "FT 2g Hash Coin (Hybrid)" at bounding box center [221, 56] width 365 height 13
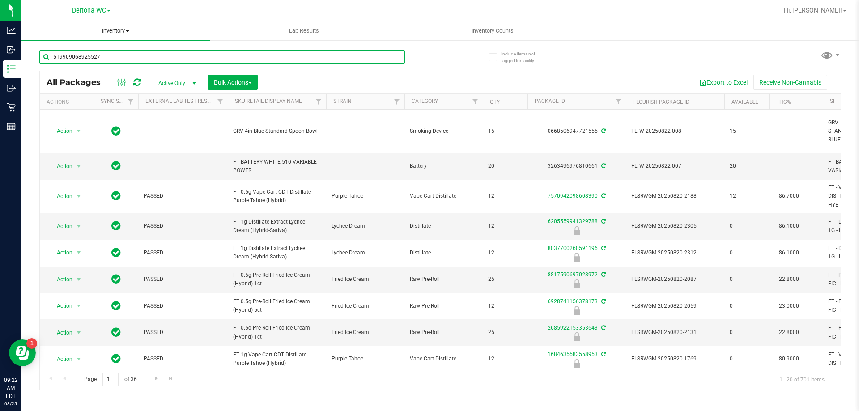
type input "5199090689255274"
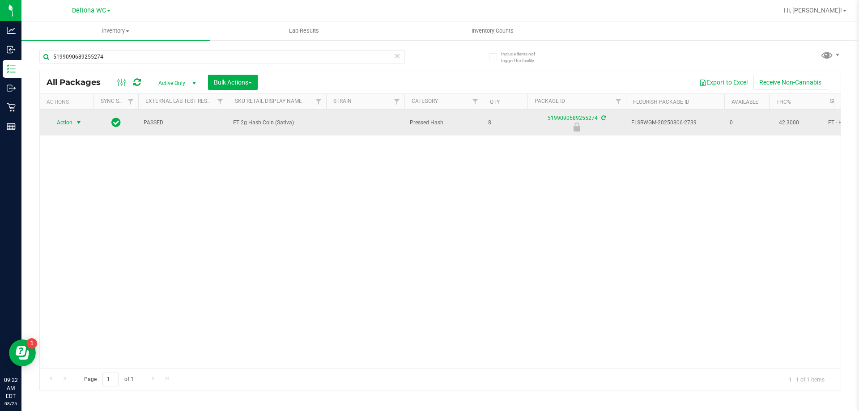
drag, startPoint x: 86, startPoint y: 113, endPoint x: 76, endPoint y: 118, distance: 11.0
click at [76, 118] on span "select" at bounding box center [78, 122] width 11 height 13
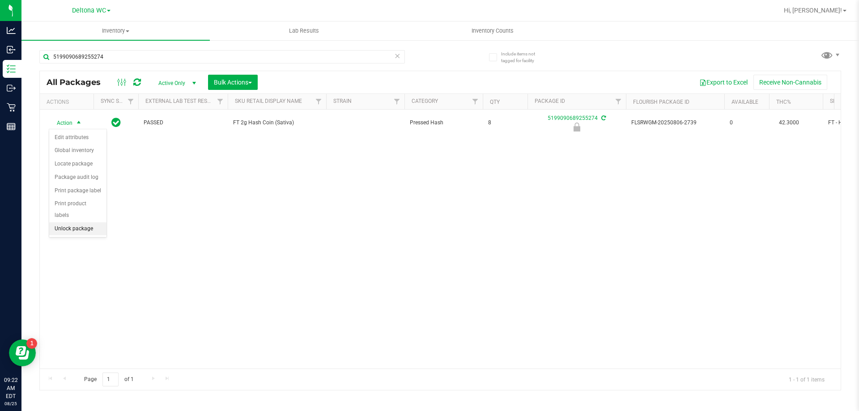
click at [94, 222] on li "Unlock package" at bounding box center [77, 228] width 57 height 13
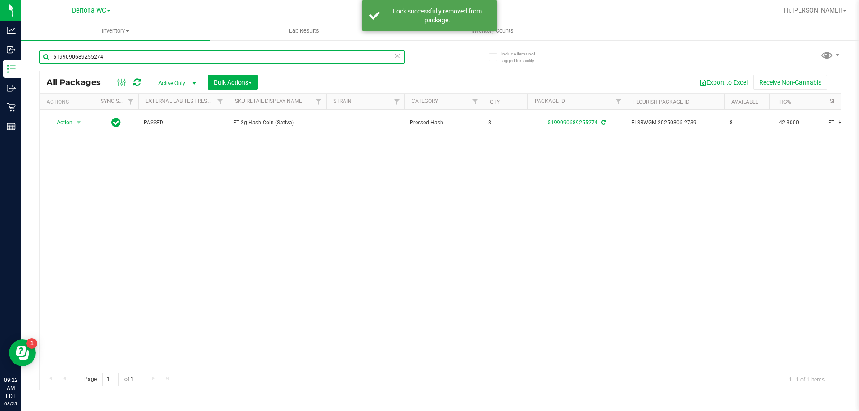
click at [116, 59] on input "5199090689255274" at bounding box center [221, 56] width 365 height 13
click at [96, 56] on input "5199090689255274" at bounding box center [221, 56] width 365 height 13
click at [71, 56] on input "5199090689255274" at bounding box center [221, 56] width 365 height 13
type input "6571045340106231"
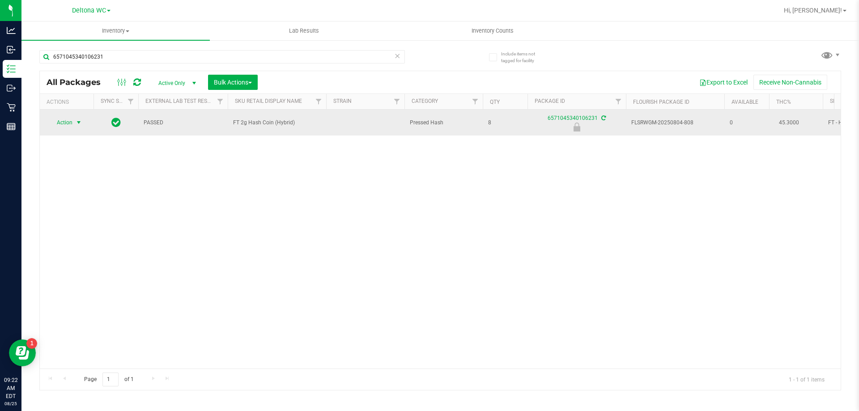
click at [74, 123] on span "select" at bounding box center [78, 122] width 11 height 13
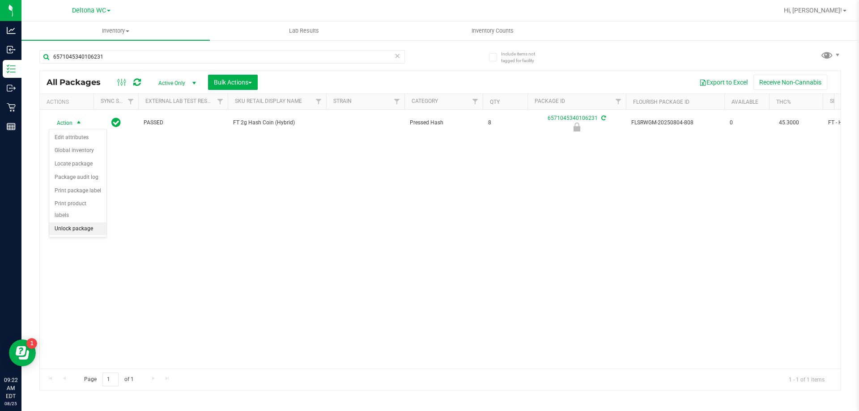
click at [93, 222] on li "Unlock package" at bounding box center [77, 228] width 57 height 13
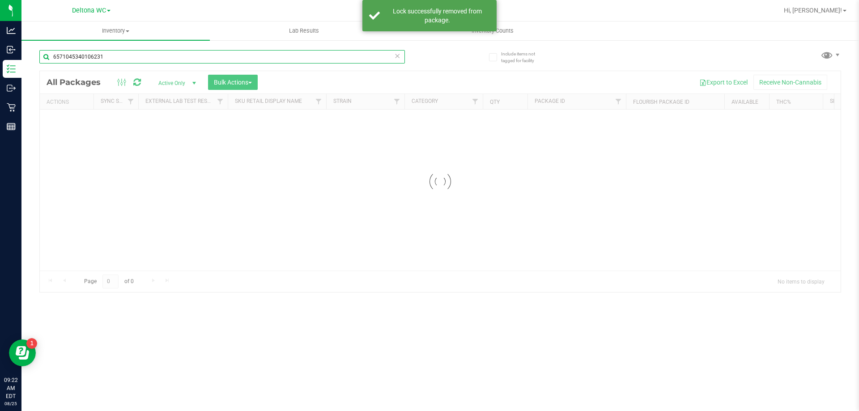
click at [102, 57] on input "6571045340106231" at bounding box center [221, 56] width 365 height 13
click at [103, 57] on input "6571045340106231" at bounding box center [221, 56] width 365 height 13
click at [103, 57] on div "Inventory All packages All inventory Waste log Create inventory Lab Results Inv…" at bounding box center [439, 216] width 837 height 390
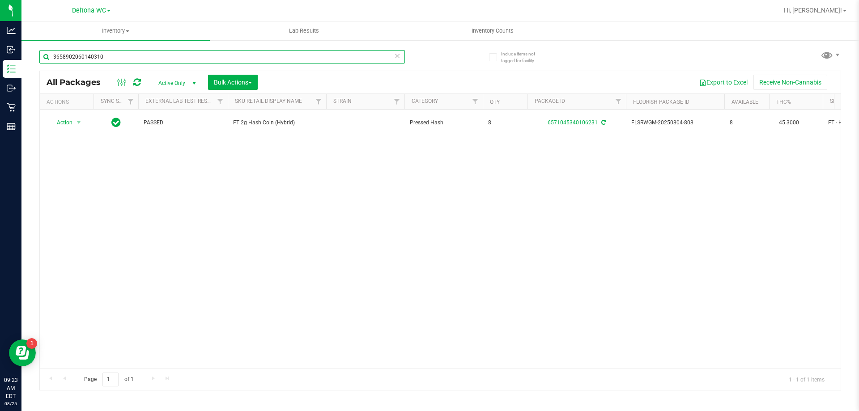
type input "3658902060140310"
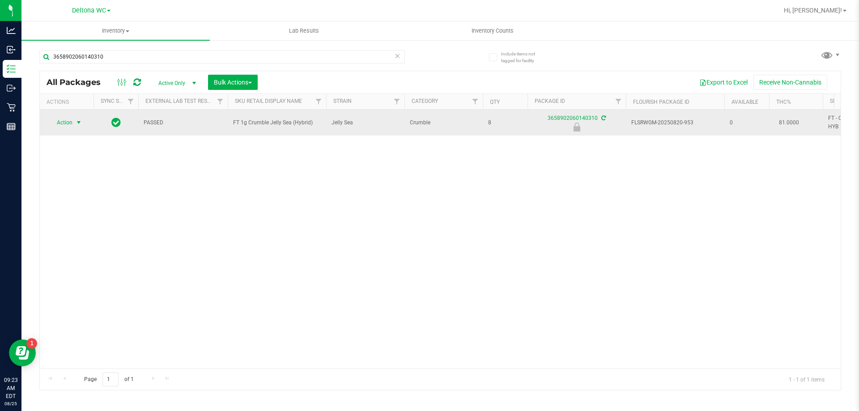
click at [82, 121] on span "select" at bounding box center [78, 122] width 7 height 7
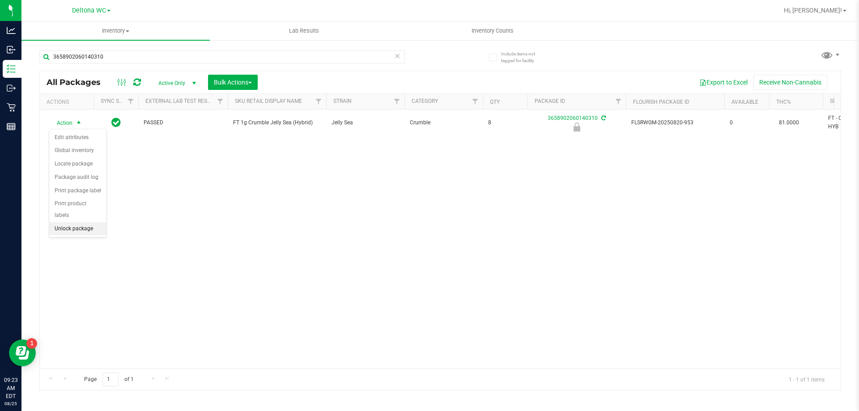
click at [72, 222] on li "Unlock package" at bounding box center [77, 228] width 57 height 13
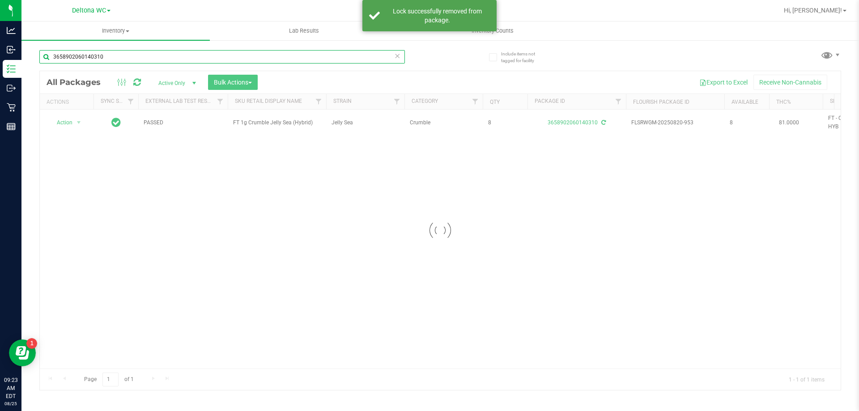
click at [111, 61] on input "3658902060140310" at bounding box center [221, 56] width 365 height 13
click at [112, 63] on input "3658902060140310" at bounding box center [221, 56] width 365 height 13
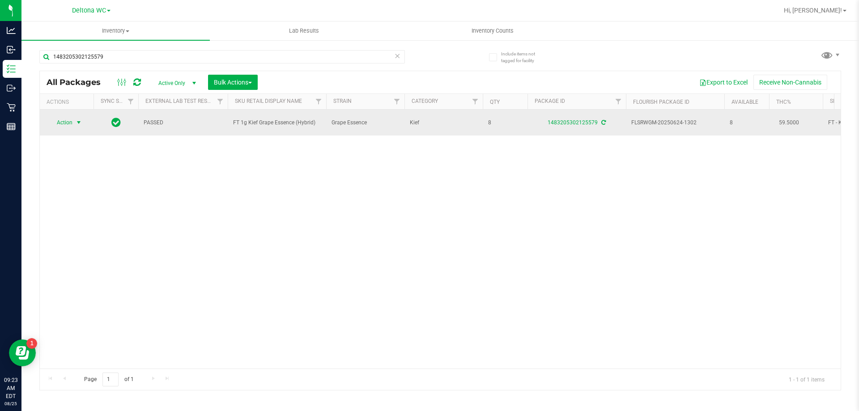
click at [67, 125] on span "Action" at bounding box center [61, 122] width 24 height 13
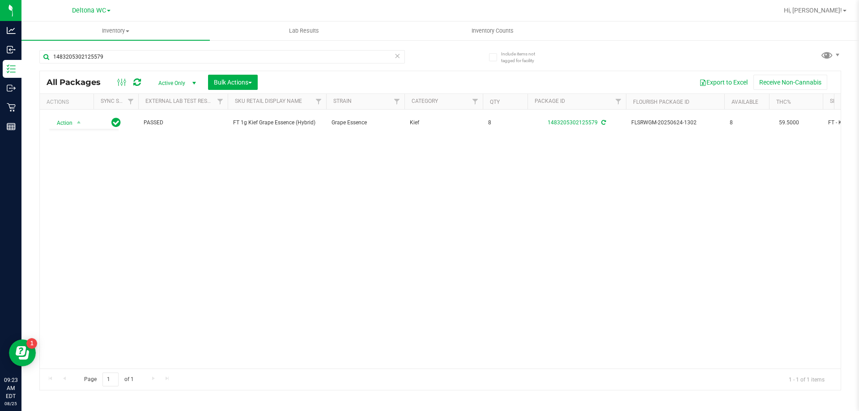
click at [192, 165] on div "Action Action Adjust qty Create package Edit attributes Global inventory Locate…" at bounding box center [440, 239] width 801 height 259
click at [123, 64] on div "1483205302125579" at bounding box center [221, 60] width 365 height 21
click at [123, 65] on div "1483205302125579" at bounding box center [221, 60] width 365 height 21
click at [121, 52] on input "1483205302125579" at bounding box center [221, 56] width 365 height 13
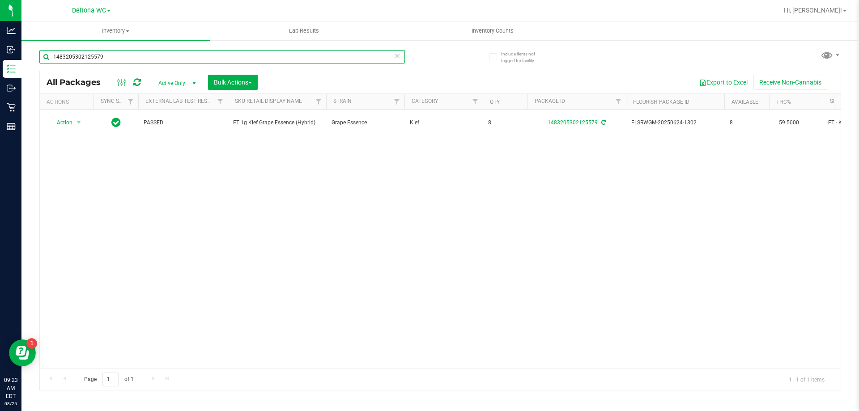
click at [121, 52] on input "1483205302125579" at bounding box center [221, 56] width 365 height 13
type input "3751465589722408"
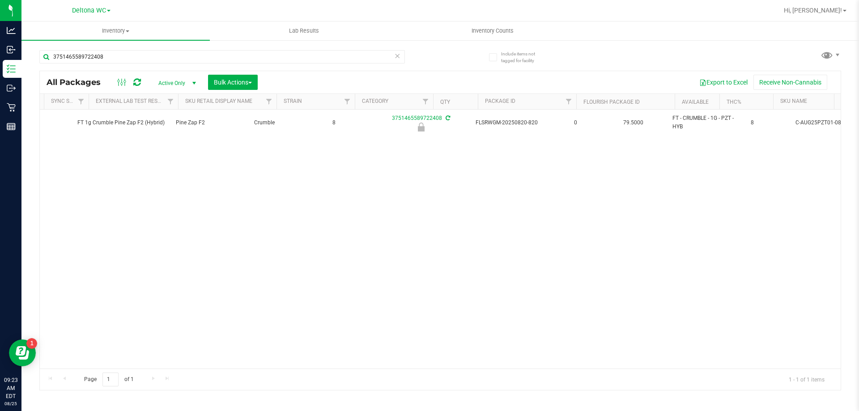
scroll to position [0, 156]
drag, startPoint x: 176, startPoint y: 199, endPoint x: 181, endPoint y: 195, distance: 6.4
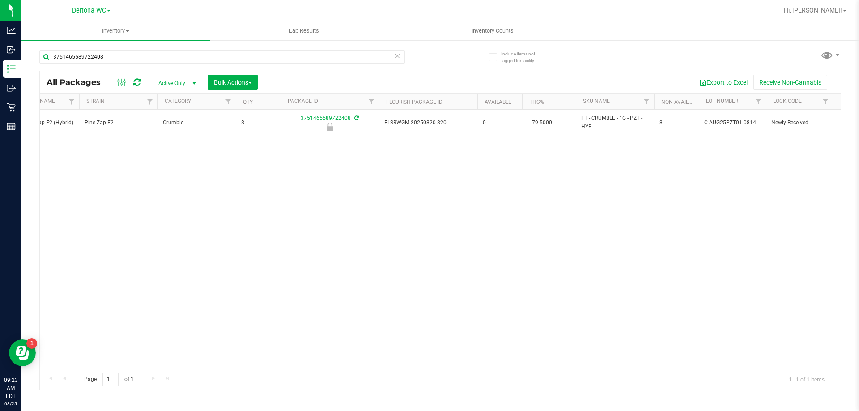
scroll to position [0, 0]
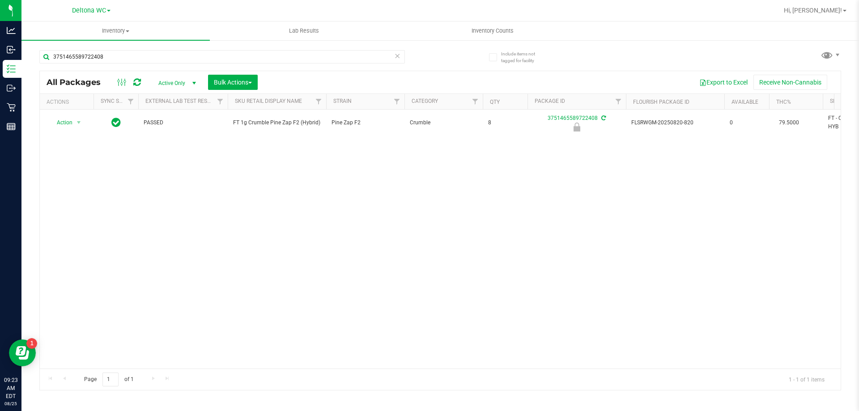
drag, startPoint x: 260, startPoint y: 173, endPoint x: 45, endPoint y: 160, distance: 215.5
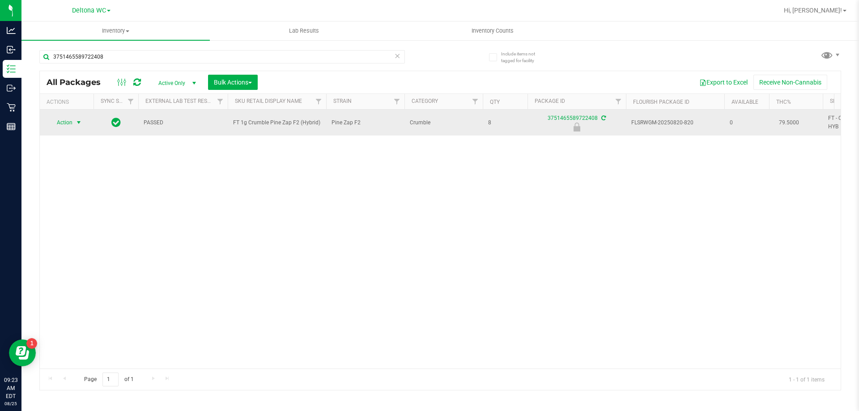
click at [73, 123] on span "select" at bounding box center [78, 122] width 11 height 13
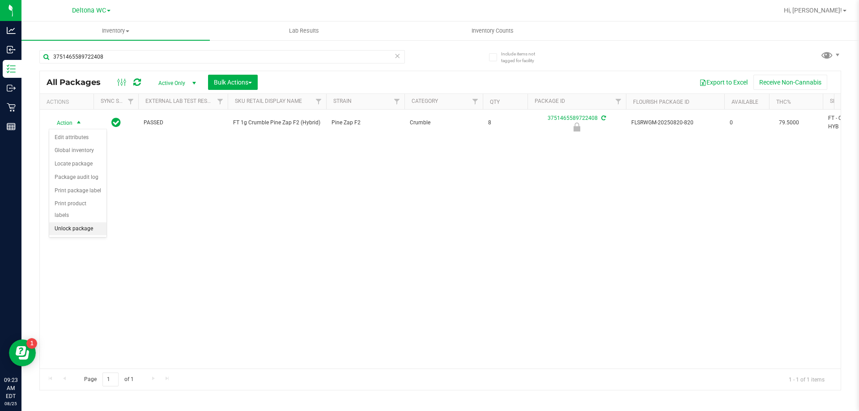
click at [62, 222] on li "Unlock package" at bounding box center [77, 228] width 57 height 13
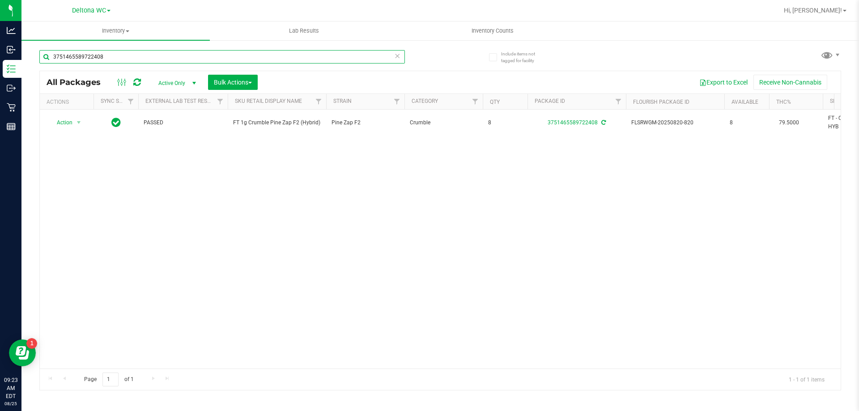
click at [83, 56] on input "3751465589722408" at bounding box center [221, 56] width 365 height 13
click at [80, 55] on input "3751465589722408" at bounding box center [221, 56] width 365 height 13
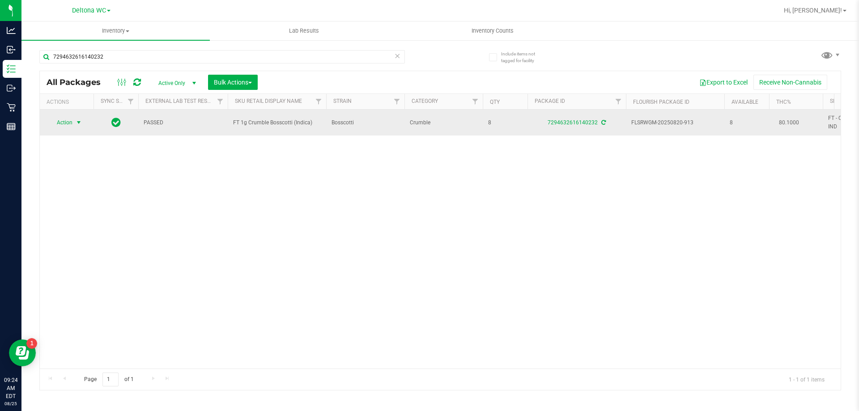
click at [70, 118] on span "Action" at bounding box center [61, 122] width 24 height 13
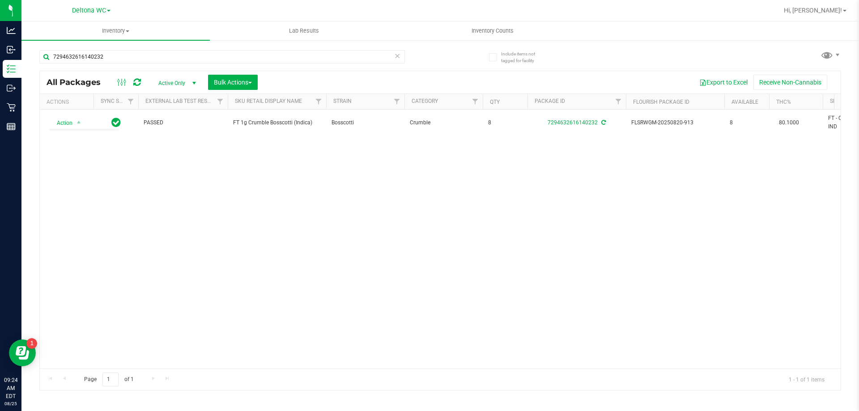
click at [153, 177] on div "Action Action Adjust qty Create package Edit attributes Global inventory Locate…" at bounding box center [440, 239] width 801 height 259
click at [128, 57] on input "7294632616140232" at bounding box center [221, 56] width 365 height 13
click at [128, 60] on input "7294632616140232" at bounding box center [221, 56] width 365 height 13
click at [128, 61] on input "7294632616140232" at bounding box center [221, 56] width 365 height 13
type input "0813768113267250"
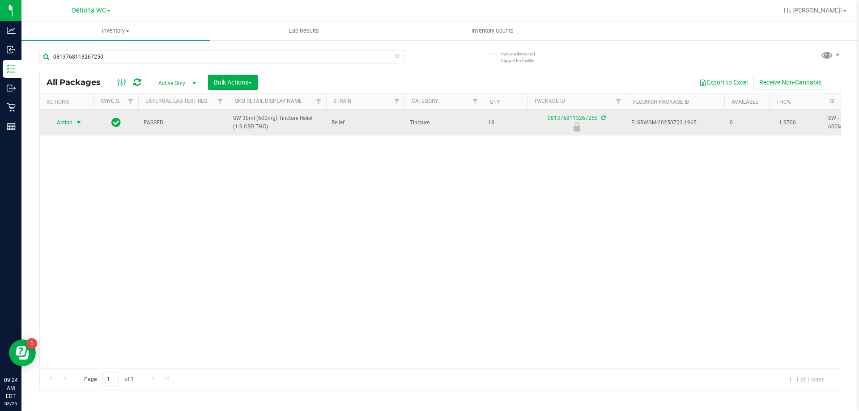
click at [73, 127] on span "Action" at bounding box center [67, 122] width 36 height 13
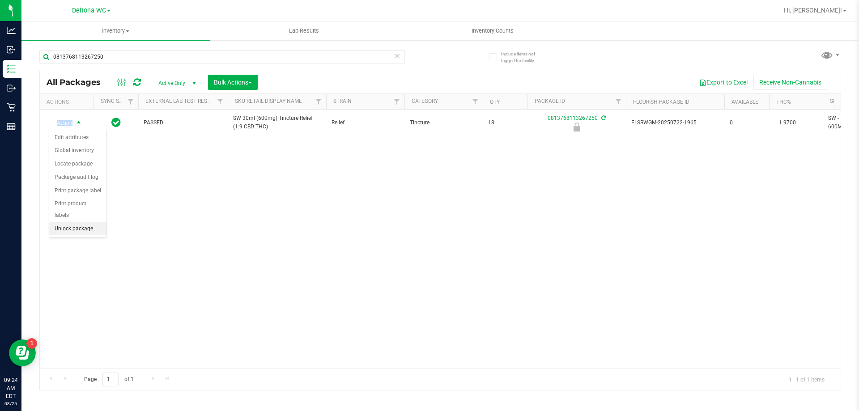
click at [80, 222] on li "Unlock package" at bounding box center [77, 228] width 57 height 13
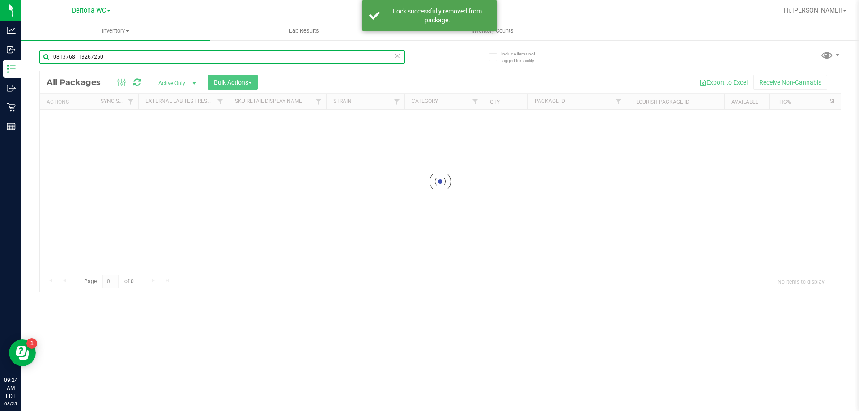
click at [129, 57] on input "0813768113267250" at bounding box center [221, 56] width 365 height 13
click at [129, 58] on div "Inventory All packages All inventory Waste log Create inventory Lab Results Inv…" at bounding box center [439, 216] width 837 height 390
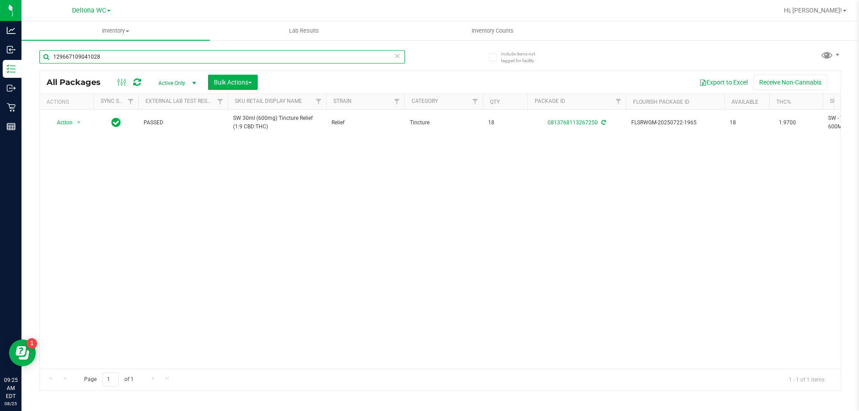
type input "1296671090410282"
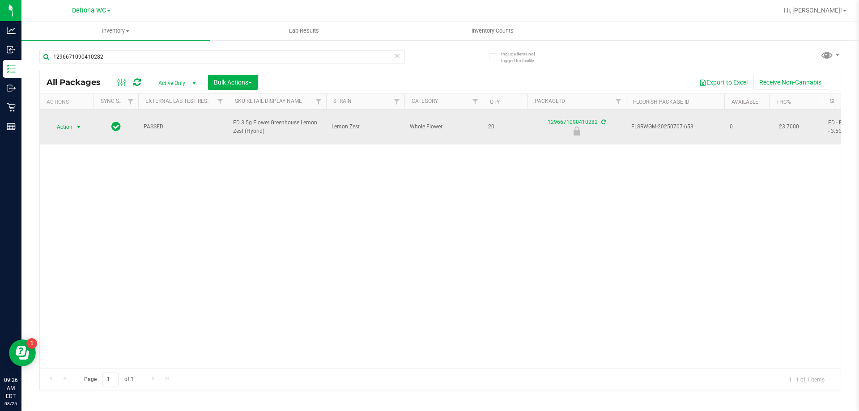
click at [85, 121] on div "Action Action Edit attributes Global inventory Locate package Package audit log…" at bounding box center [66, 127] width 43 height 13
click at [80, 123] on span "select" at bounding box center [78, 126] width 7 height 7
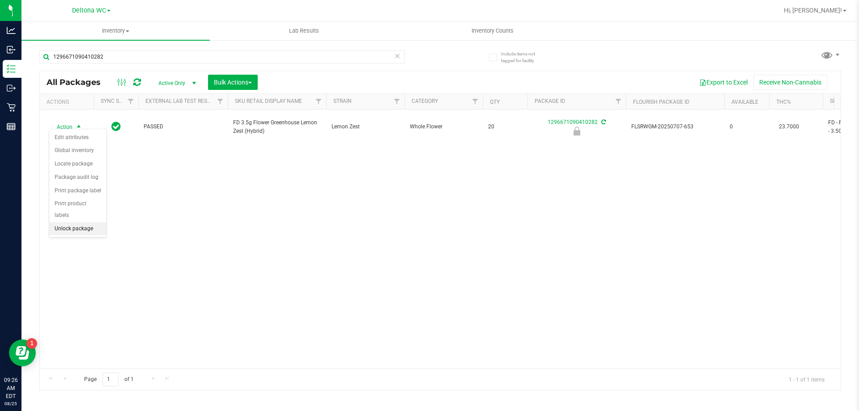
click at [65, 222] on li "Unlock package" at bounding box center [77, 228] width 57 height 13
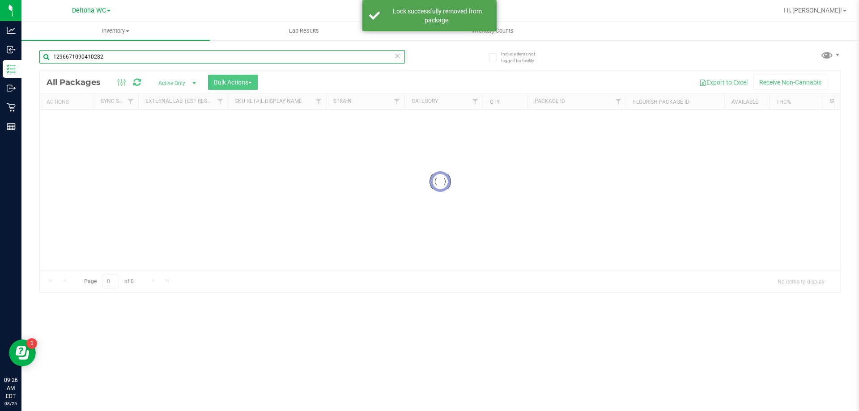
click at [114, 59] on input "1296671090410282" at bounding box center [221, 56] width 365 height 13
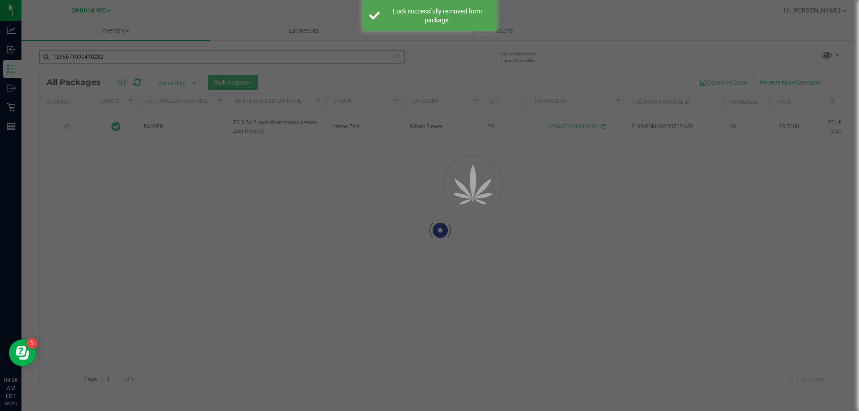
click at [115, 59] on div at bounding box center [429, 205] width 859 height 411
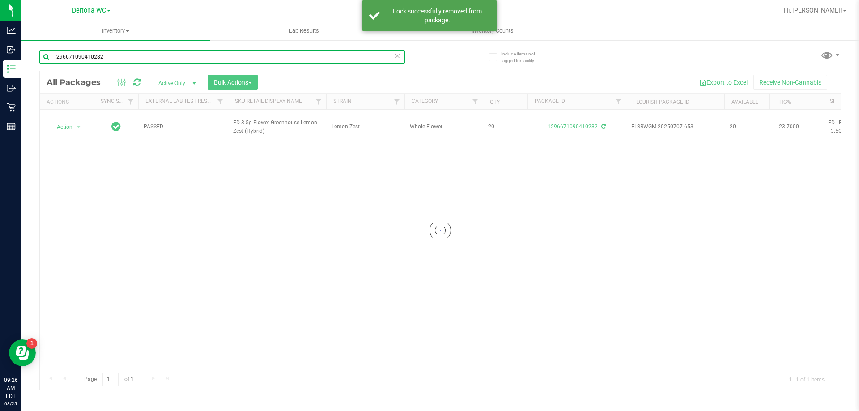
click at [115, 60] on input "1296671090410282" at bounding box center [221, 56] width 365 height 13
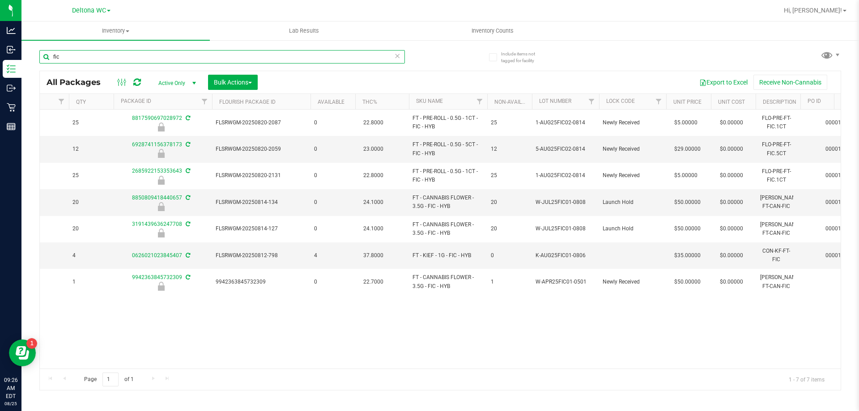
scroll to position [0, 415]
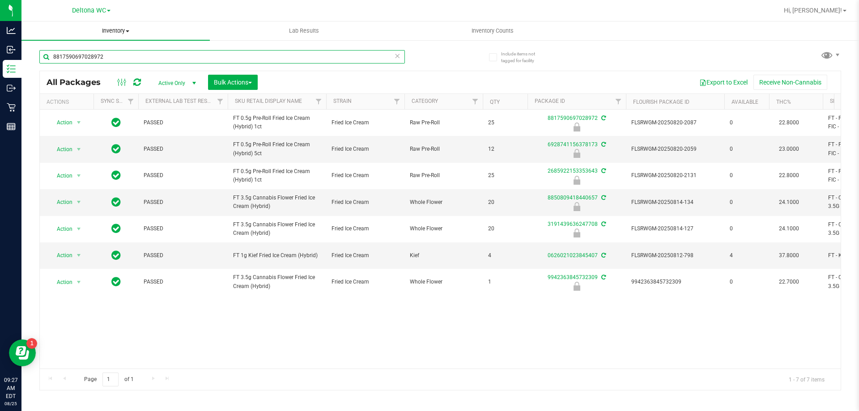
type input "8817590697028972"
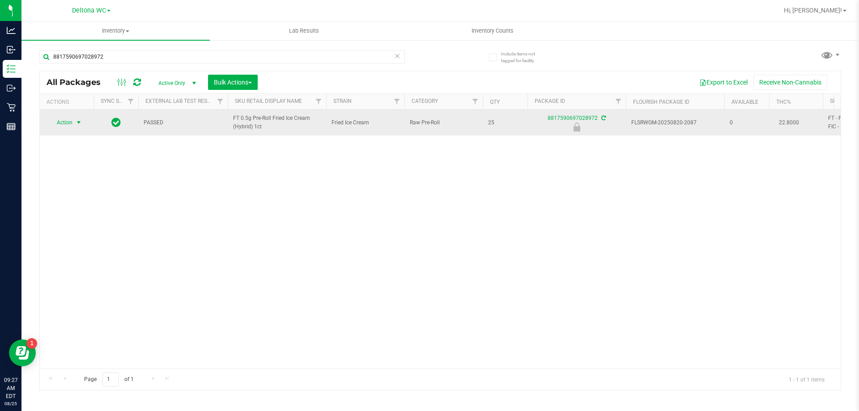
click at [75, 125] on span "select" at bounding box center [78, 122] width 7 height 7
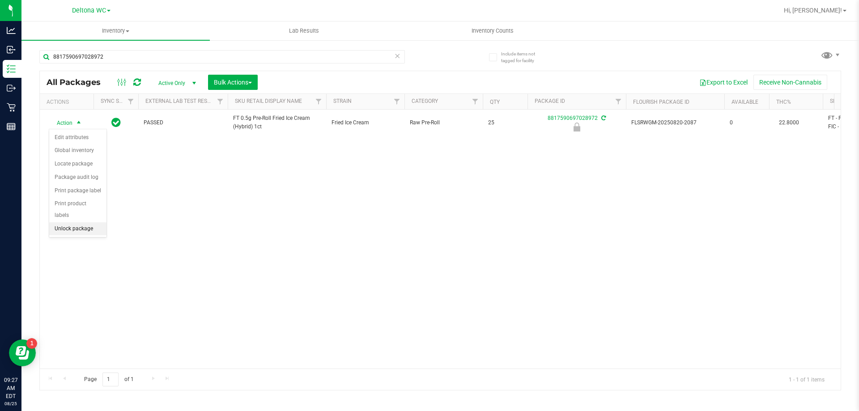
click at [83, 222] on li "Unlock package" at bounding box center [77, 228] width 57 height 13
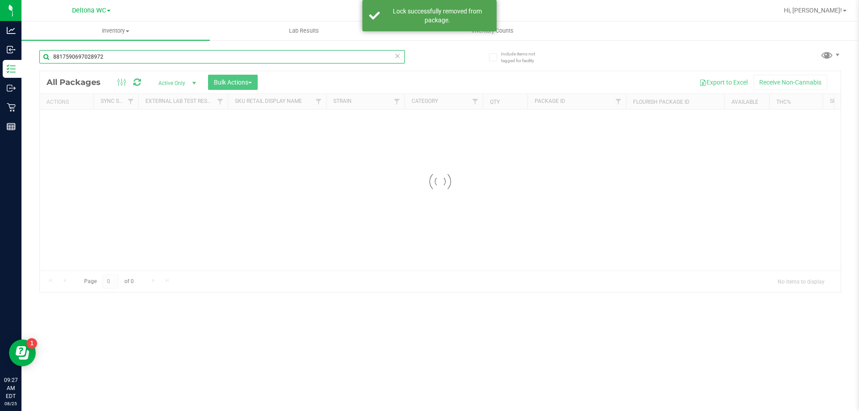
click at [111, 59] on input "8817590697028972" at bounding box center [221, 56] width 365 height 13
click at [112, 58] on div "Inventory All packages All inventory Waste log Create inventory Lab Results Inv…" at bounding box center [439, 216] width 837 height 390
click at [112, 59] on input "8817590697028972" at bounding box center [221, 56] width 365 height 13
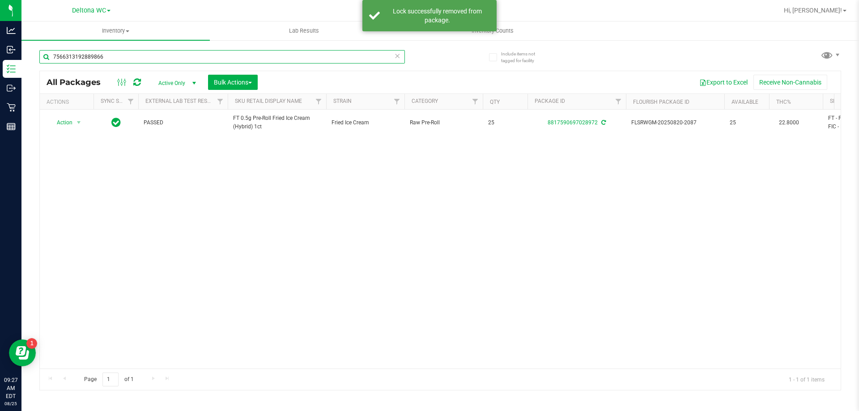
type input "7566313192889866"
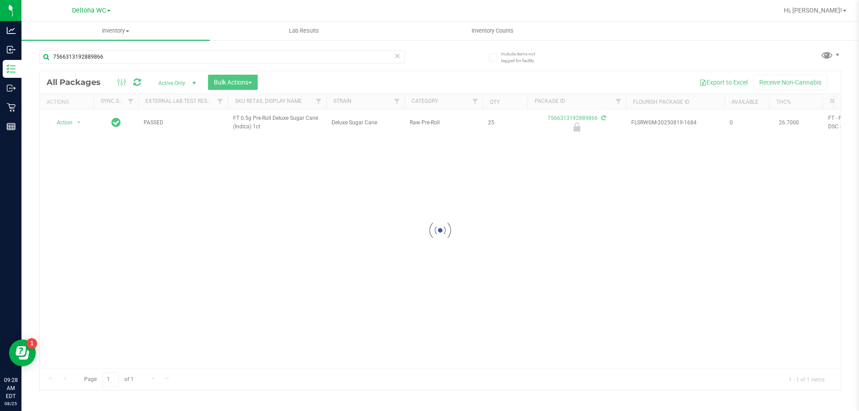
click at [76, 121] on div at bounding box center [440, 230] width 801 height 319
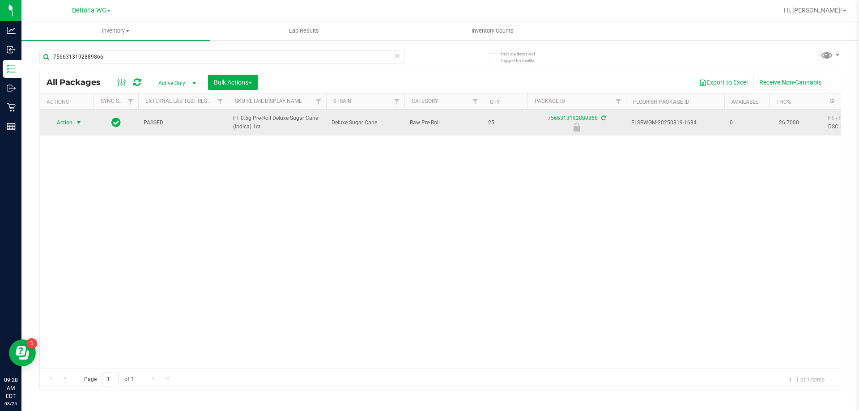
click at [77, 123] on span "select" at bounding box center [78, 122] width 7 height 7
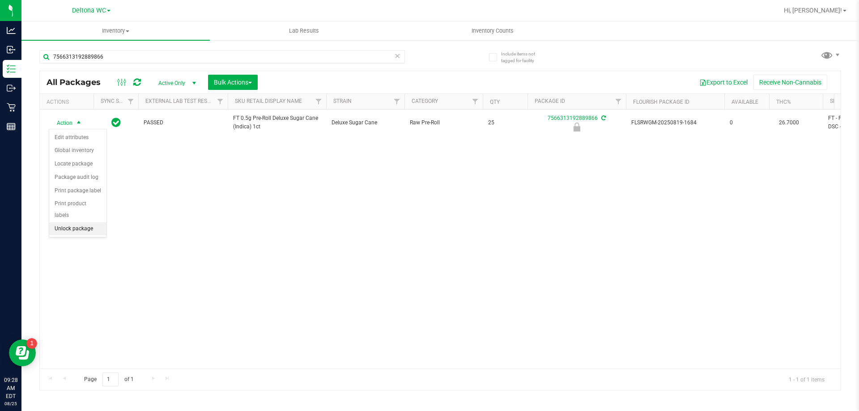
click at [80, 222] on li "Unlock package" at bounding box center [77, 228] width 57 height 13
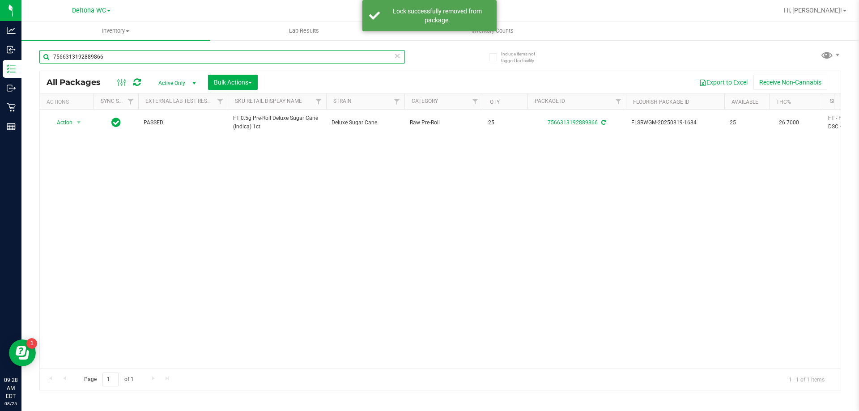
click at [101, 56] on input "7566313192889866" at bounding box center [221, 56] width 365 height 13
click at [103, 59] on input "7566313192889866" at bounding box center [221, 56] width 365 height 13
click at [106, 59] on input "7566313192889866" at bounding box center [221, 56] width 365 height 13
click at [109, 54] on input "7566313192889866" at bounding box center [221, 56] width 365 height 13
click at [79, 56] on input "7566313192889866" at bounding box center [221, 56] width 365 height 13
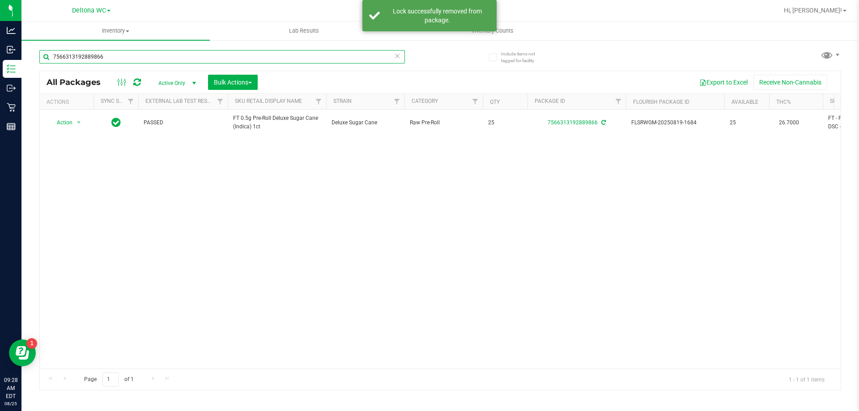
click at [79, 58] on input "7566313192889866" at bounding box center [221, 56] width 365 height 13
type input "2685922153353643"
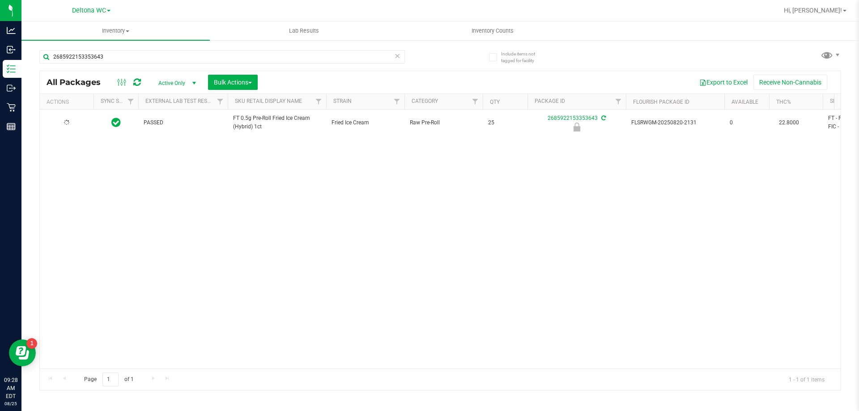
click at [72, 122] on div at bounding box center [66, 123] width 43 height 8
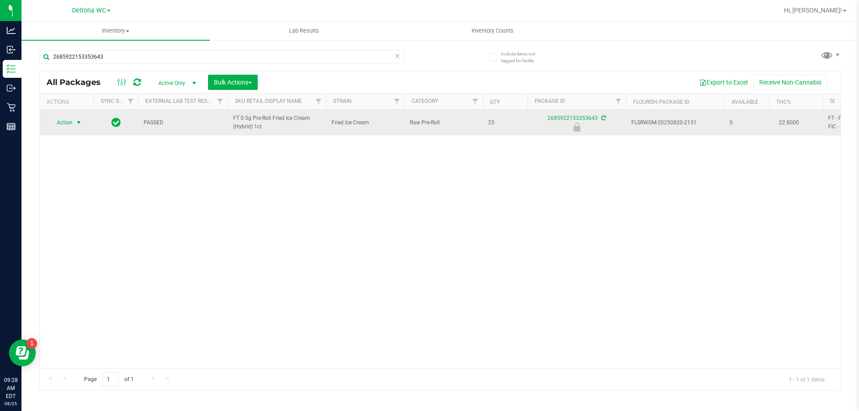
click at [72, 121] on span "Action" at bounding box center [61, 122] width 24 height 13
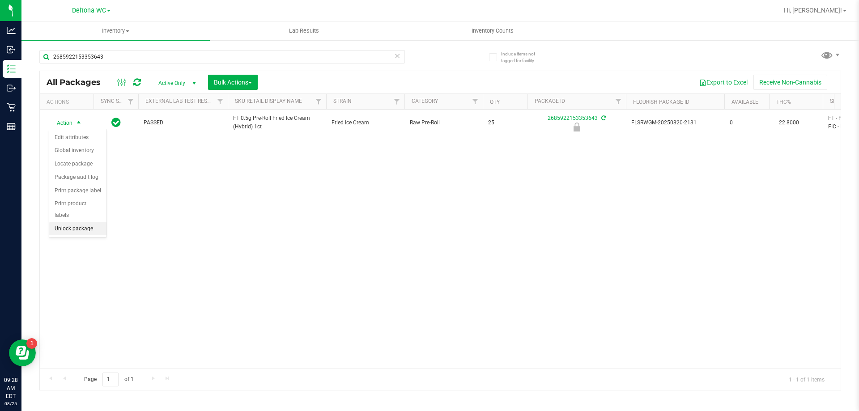
click at [76, 222] on li "Unlock package" at bounding box center [77, 228] width 57 height 13
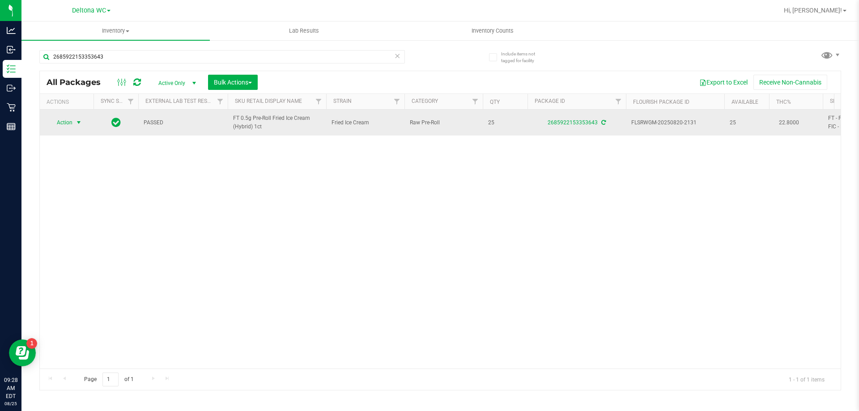
click at [76, 121] on span "select" at bounding box center [78, 122] width 7 height 7
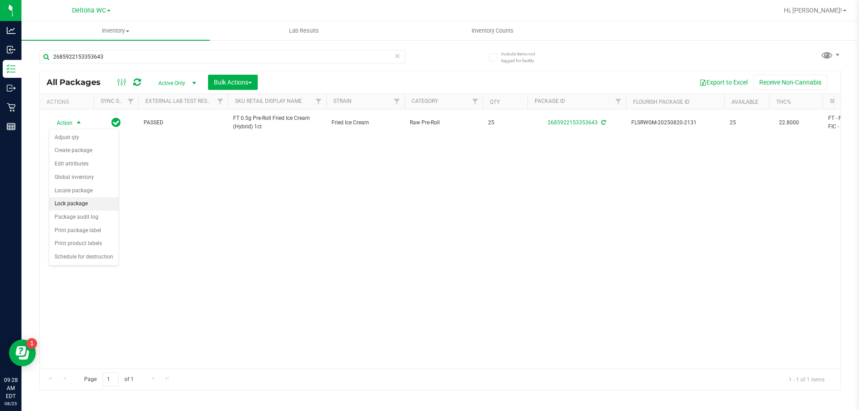
click at [87, 204] on li "Lock package" at bounding box center [83, 203] width 69 height 13
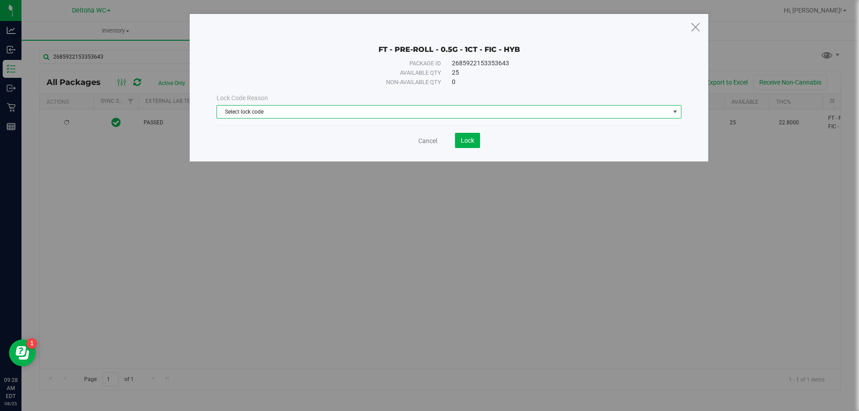
click at [408, 115] on span "Select lock code" at bounding box center [443, 112] width 453 height 13
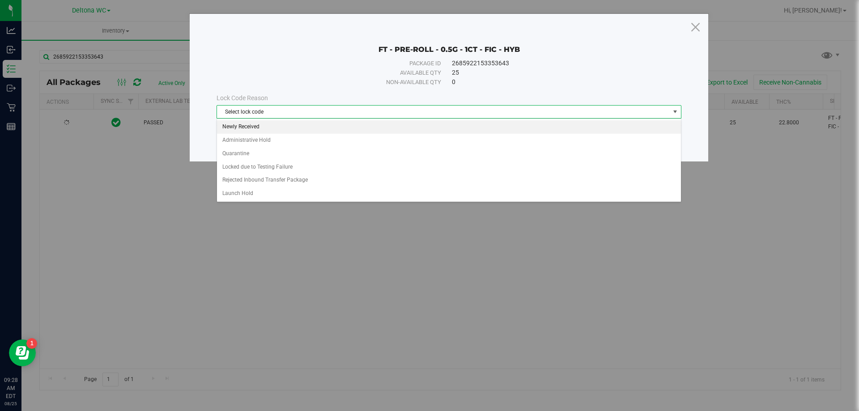
click at [262, 130] on li "Newly Received" at bounding box center [449, 126] width 464 height 13
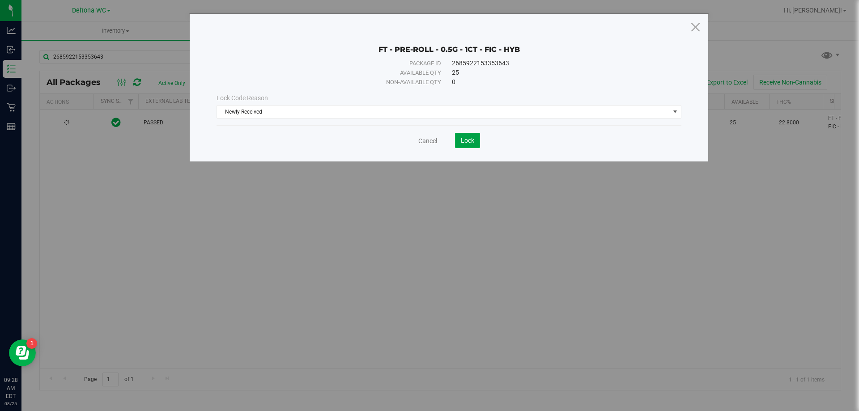
click at [464, 138] on span "Lock" at bounding box center [467, 140] width 13 height 7
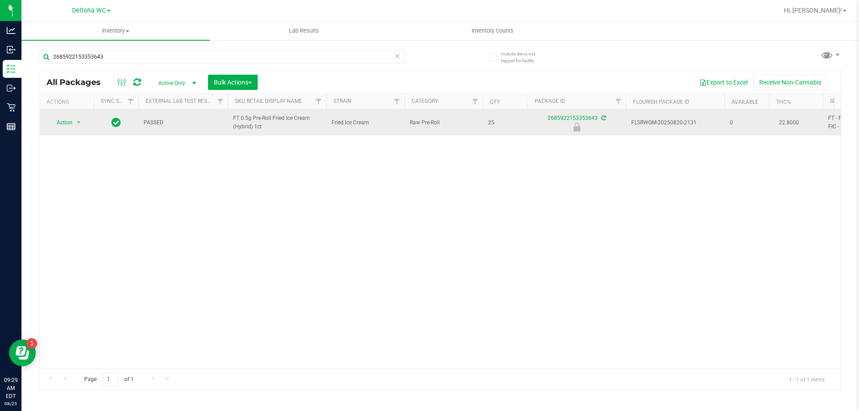
click at [241, 123] on span "FT 0.5g Pre-Roll Fried Ice Cream (Hybrid) 1ct" at bounding box center [277, 122] width 88 height 17
click at [241, 122] on span "FT 0.5g Pre-Roll Fried Ice Cream (Hybrid) 1ct" at bounding box center [277, 122] width 88 height 17
click at [241, 123] on span "FT 0.5g Pre-Roll Fried Ice Cream (Hybrid) 1ct" at bounding box center [277, 122] width 88 height 17
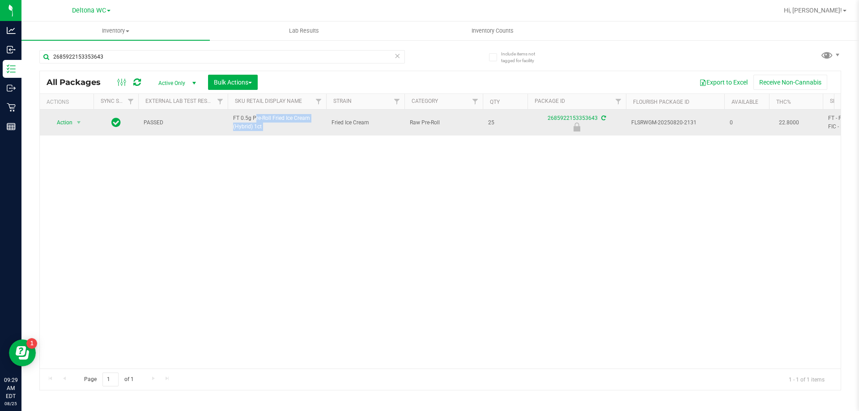
copy tr "FT 0.5g Pre-Roll Fried Ice Cream (Hybrid) 1ct"
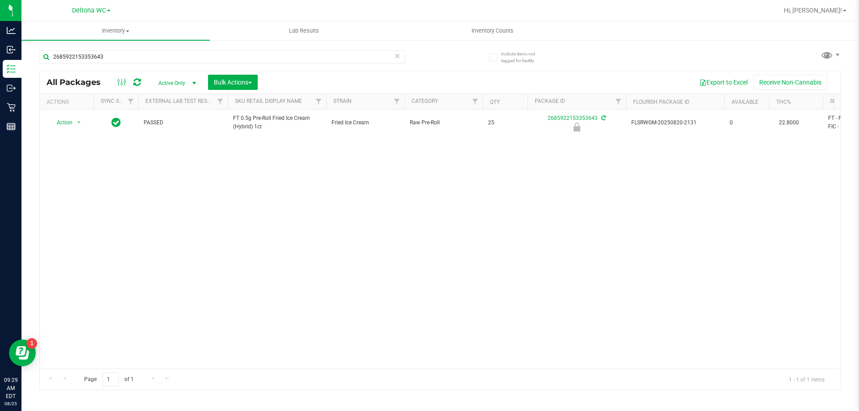
click at [200, 48] on div "2685922153353643" at bounding box center [239, 56] width 401 height 29
click at [201, 49] on div "2685922153353643" at bounding box center [239, 56] width 401 height 29
click at [200, 53] on input "2685922153353643" at bounding box center [221, 56] width 365 height 13
click at [201, 53] on input "2685922153353643" at bounding box center [221, 56] width 365 height 13
paste input "FT 0.5g Pre-Roll Fried Ice Cream (Hybrid) 1ct"
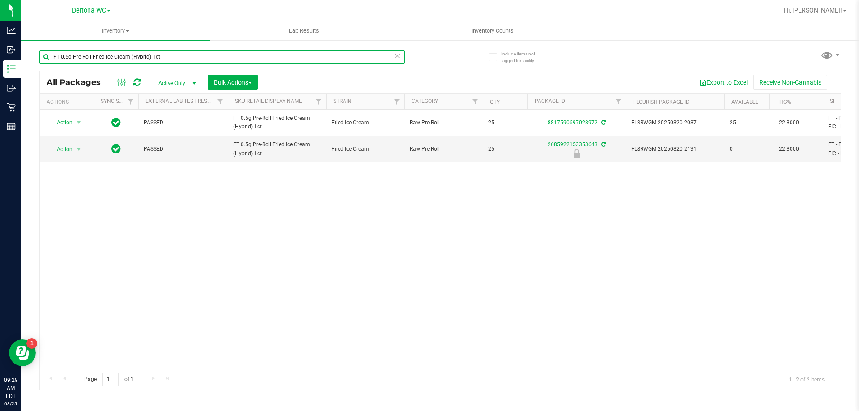
click at [178, 59] on input "FT 0.5g Pre-Roll Fried Ice Cream (Hybrid) 1ct" at bounding box center [221, 56] width 365 height 13
click at [179, 58] on input "FT 0.5g Pre-Roll Fried Ice Cream (Hybrid) 1ct" at bounding box center [221, 56] width 365 height 13
click at [177, 60] on input "FT 0.5g Pre-Roll Fried Ice Cream (Hybrid) 1ct" at bounding box center [221, 56] width 365 height 13
type input "6928741156378173"
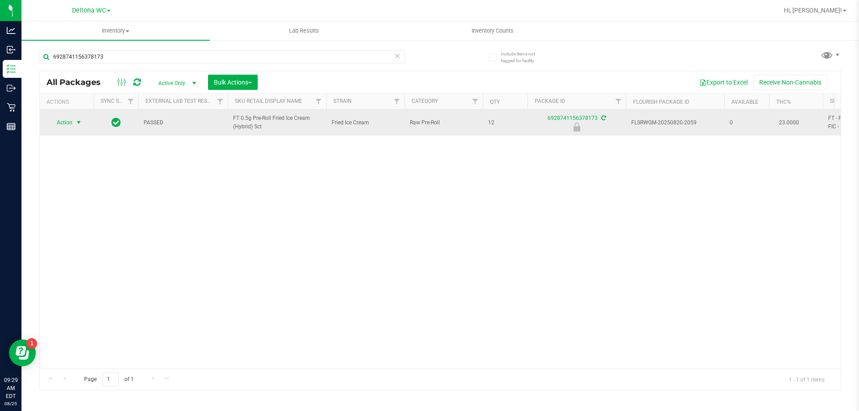
click at [80, 123] on span "select" at bounding box center [78, 122] width 7 height 7
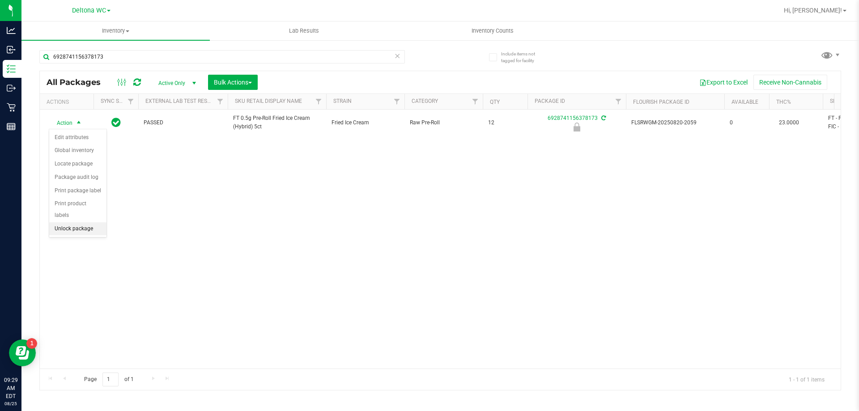
click at [85, 222] on li "Unlock package" at bounding box center [77, 228] width 57 height 13
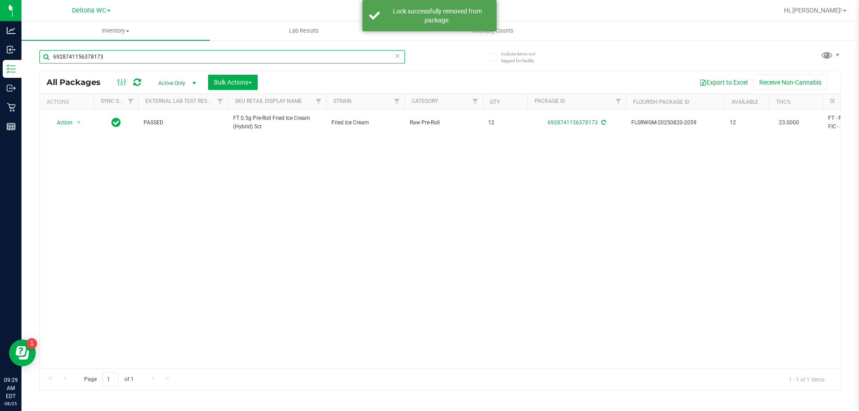
click at [146, 61] on input "6928741156378173" at bounding box center [221, 56] width 365 height 13
click at [146, 60] on input "6928741156378173" at bounding box center [221, 56] width 365 height 13
click at [147, 61] on input "6928741156378173" at bounding box center [221, 56] width 365 height 13
type input "7814661810029614"
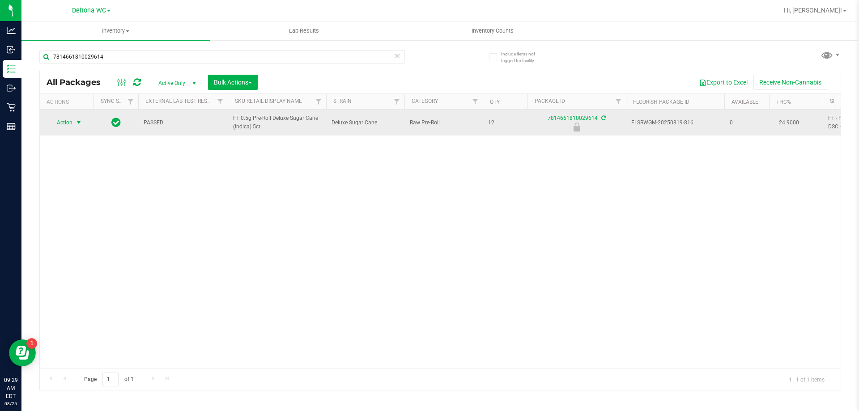
click at [75, 125] on span "select" at bounding box center [78, 122] width 11 height 13
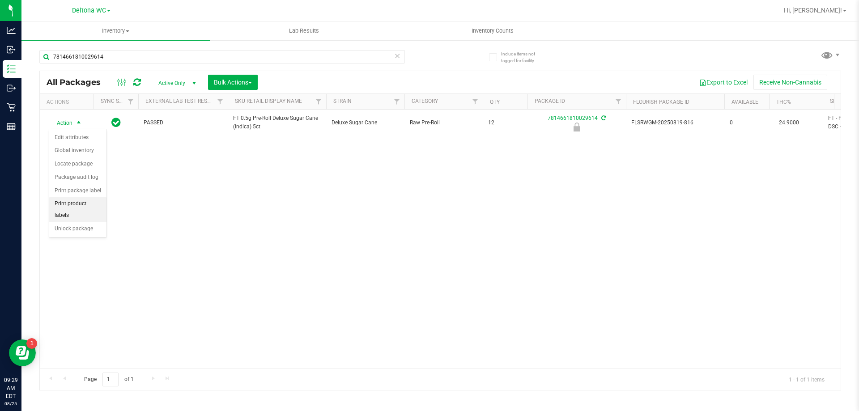
click at [79, 209] on li "Print product labels" at bounding box center [77, 209] width 57 height 25
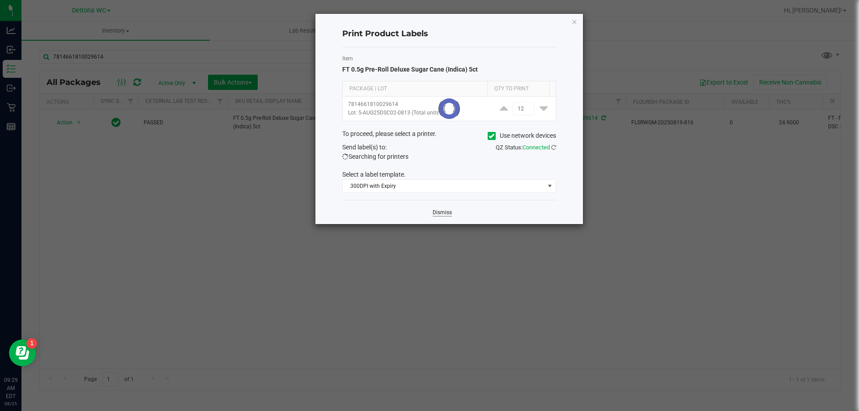
click at [442, 216] on link "Dismiss" at bounding box center [441, 213] width 19 height 8
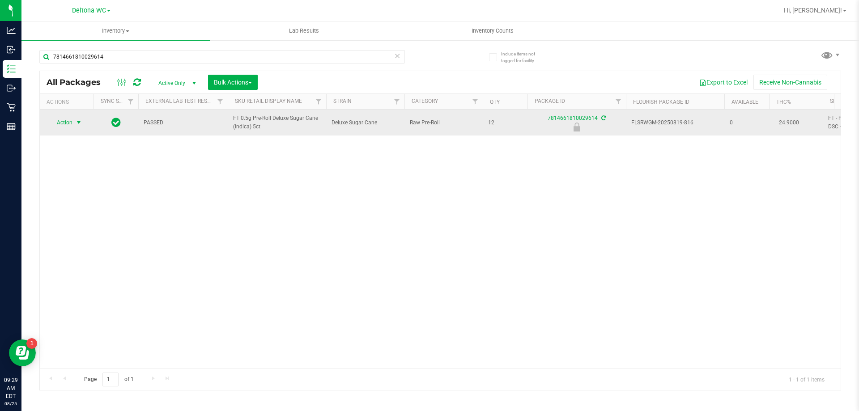
click at [70, 130] on td "Action Action Edit attributes Global inventory Locate package Package audit log…" at bounding box center [67, 123] width 54 height 26
click at [70, 128] on span "Action" at bounding box center [61, 122] width 24 height 13
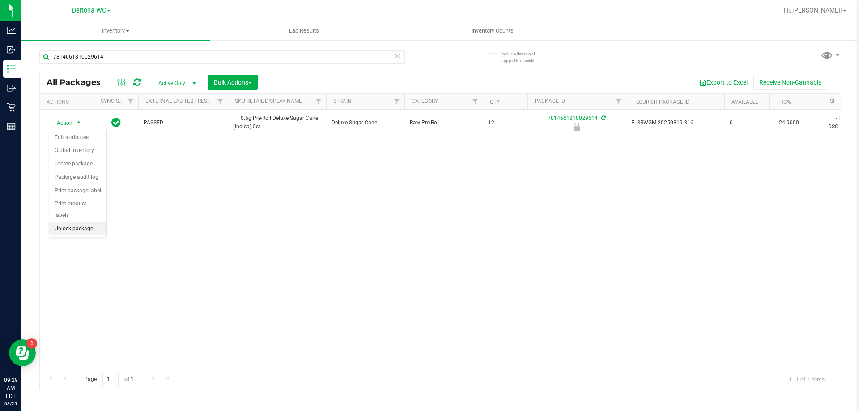
click at [77, 222] on li "Unlock package" at bounding box center [77, 228] width 57 height 13
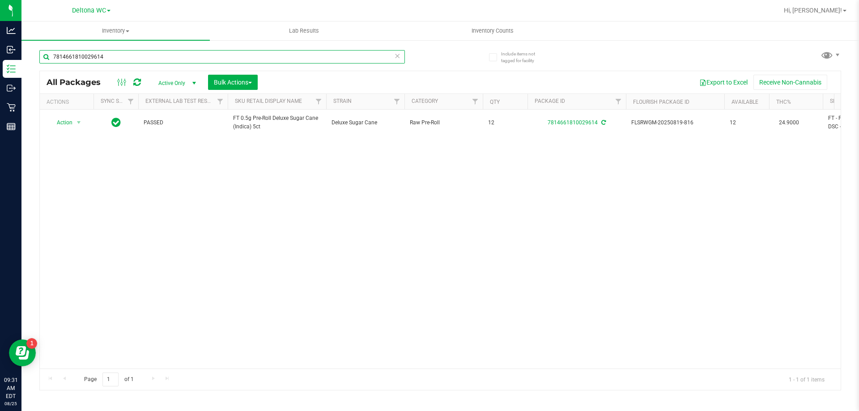
click at [119, 63] on input "7814661810029614" at bounding box center [221, 56] width 365 height 13
click at [119, 62] on input "7814661810029614" at bounding box center [221, 56] width 365 height 13
click at [119, 63] on input "7814661810029614" at bounding box center [221, 56] width 365 height 13
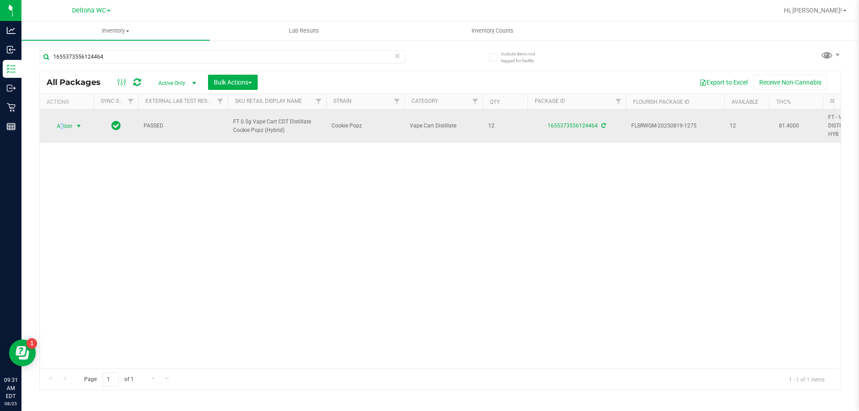
click at [63, 126] on span "Action" at bounding box center [61, 126] width 24 height 13
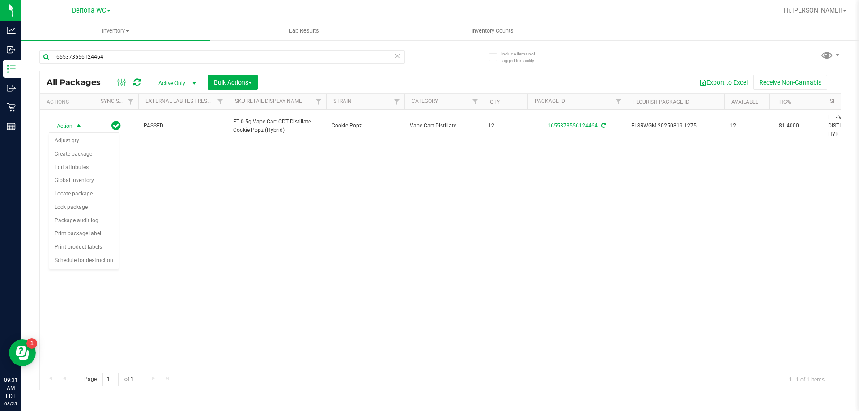
click at [172, 185] on div "Action Action Adjust qty Create package Edit attributes Global inventory Locate…" at bounding box center [440, 239] width 801 height 259
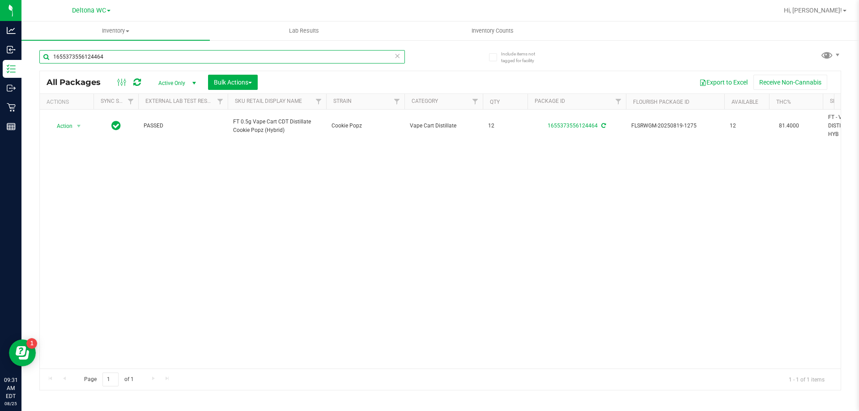
click at [105, 58] on input "1655373556124464" at bounding box center [221, 56] width 365 height 13
click at [105, 57] on input "1655373556124464" at bounding box center [221, 56] width 365 height 13
click at [105, 58] on input "1655373556124464" at bounding box center [221, 56] width 365 height 13
click at [114, 61] on input "6589677234655206" at bounding box center [221, 56] width 365 height 13
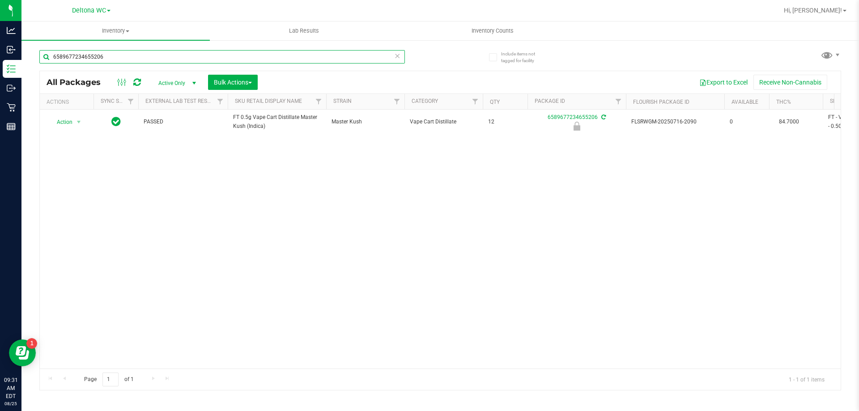
click at [114, 62] on input "6589677234655206" at bounding box center [221, 56] width 365 height 13
type input "8500099917128657"
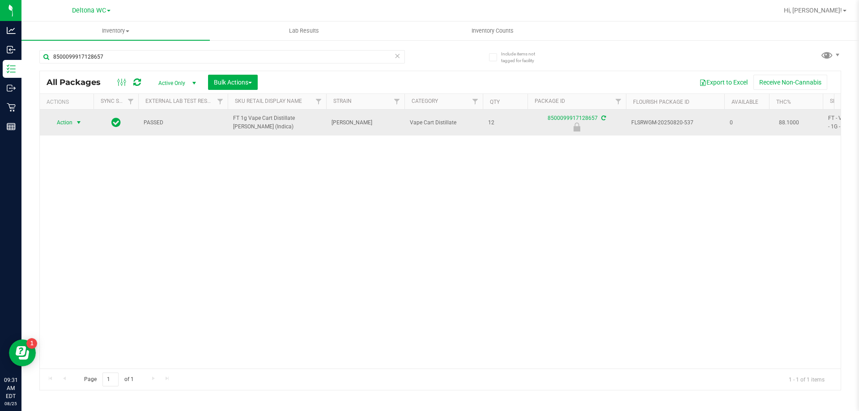
click at [78, 119] on span "select" at bounding box center [78, 122] width 7 height 7
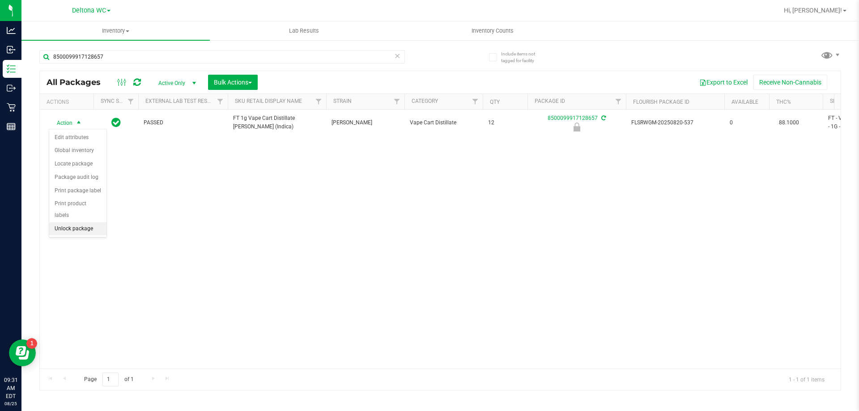
click at [77, 222] on li "Unlock package" at bounding box center [77, 228] width 57 height 13
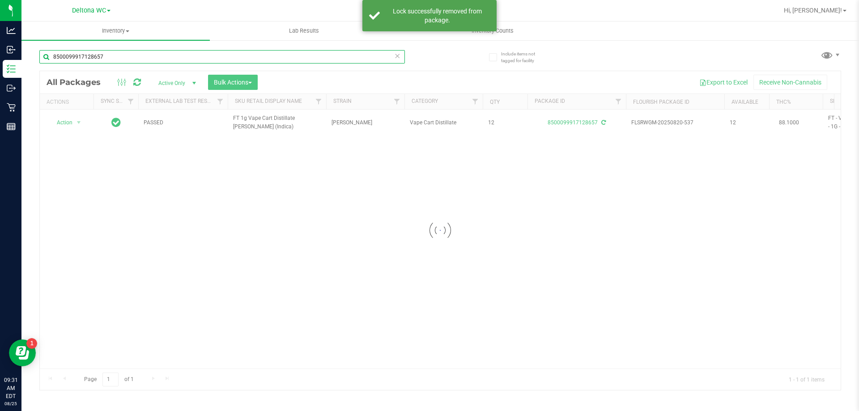
click at [92, 51] on input "8500099917128657" at bounding box center [221, 56] width 365 height 13
click at [93, 52] on input "8500099917128657" at bounding box center [221, 56] width 365 height 13
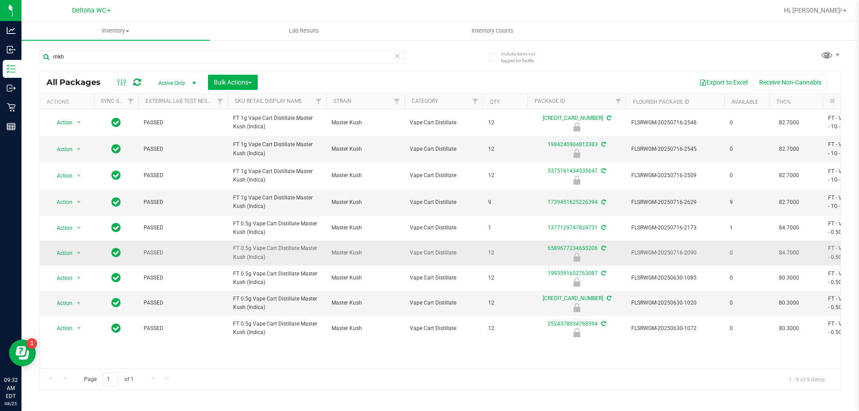
click at [301, 253] on span "FT 0.5g Vape Cart Distillate Master Kush (Indica)" at bounding box center [277, 252] width 88 height 17
copy tr "FT 0.5g Vape Cart Distillate Master Kush (Indica)"
click at [85, 57] on input "mkh" at bounding box center [221, 56] width 365 height 13
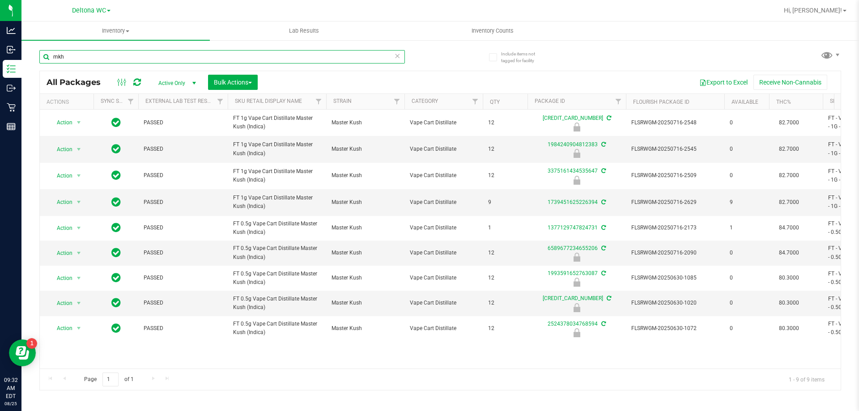
click at [85, 57] on input "mkh" at bounding box center [221, 56] width 365 height 13
paste input "FT 0.5g Vape Cart Distillate Master Kush (Indica)"
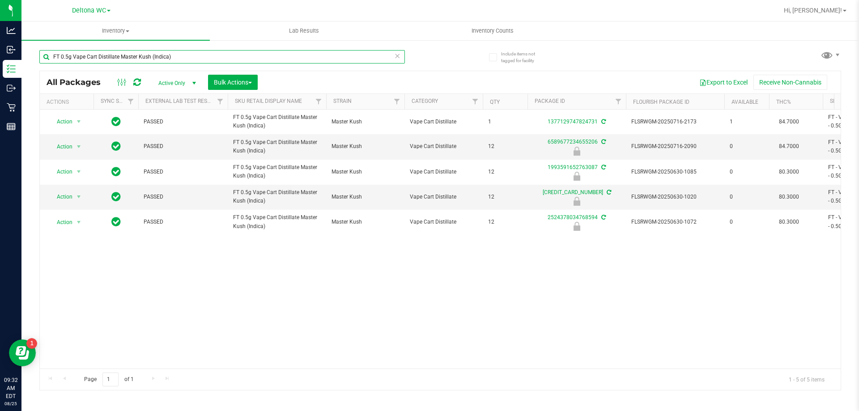
click at [292, 56] on input "FT 0.5g Vape Cart Distillate Master Kush (Indica)" at bounding box center [221, 56] width 365 height 13
click at [292, 57] on input "FT 0.5g Vape Cart Distillate Master Kush (Indica)" at bounding box center [221, 56] width 365 height 13
click at [295, 59] on input "FT 0.5g Vape Cart Distillate Master Kush (Indica)" at bounding box center [221, 56] width 365 height 13
click at [297, 60] on input "FT 0.5g Vape Cart Distillate Master Kush (Indica)" at bounding box center [221, 56] width 365 height 13
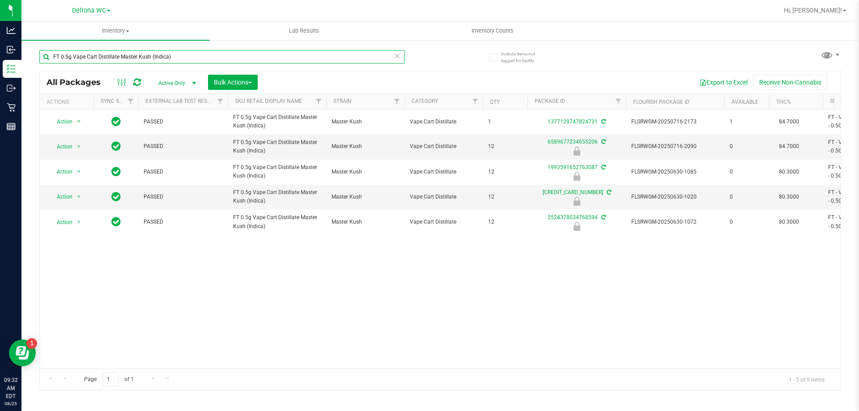
click at [297, 60] on input "FT 0.5g Vape Cart Distillate Master Kush (Indica)" at bounding box center [221, 56] width 365 height 13
click at [297, 61] on input "FT 0.5g Vape Cart Distillate Master Kush (Indica)" at bounding box center [221, 56] width 365 height 13
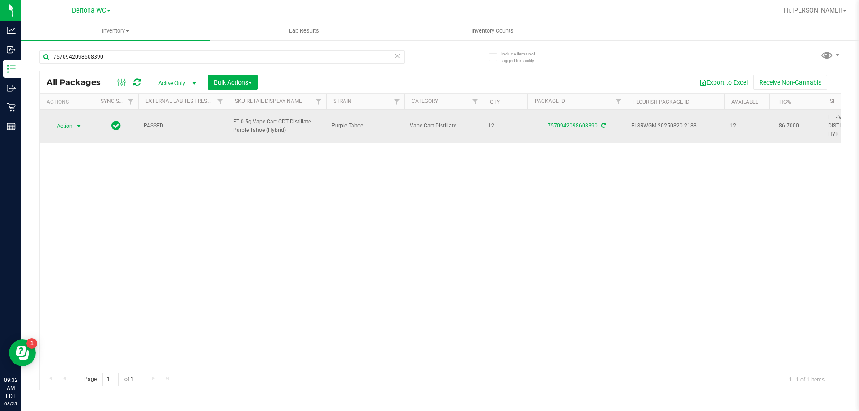
click at [82, 124] on span "select" at bounding box center [78, 126] width 7 height 7
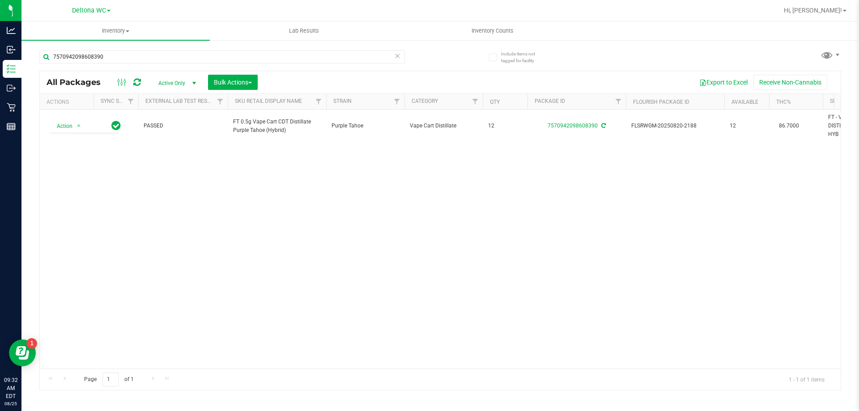
click at [152, 152] on div "Action Action Adjust qty Create package Edit attributes Global inventory Locate…" at bounding box center [440, 239] width 801 height 259
click at [121, 52] on input "7570942098608390" at bounding box center [221, 56] width 365 height 13
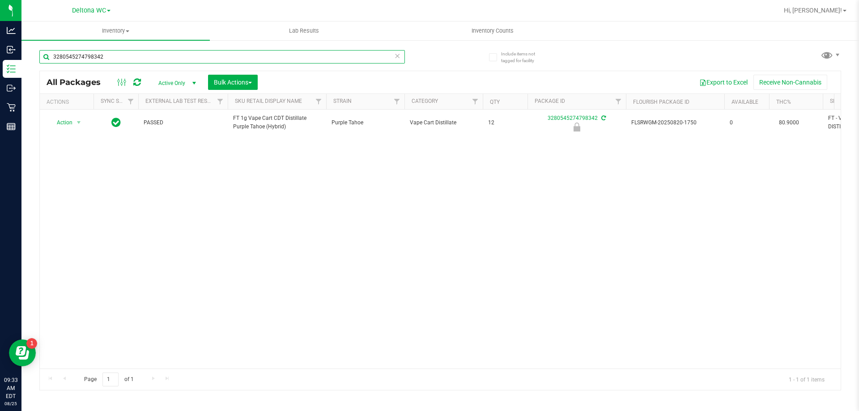
click at [178, 62] on input "3280545274798342" at bounding box center [221, 56] width 365 height 13
click at [174, 59] on input "3280545274798342" at bounding box center [221, 56] width 365 height 13
click at [178, 64] on div "3280545274798342" at bounding box center [221, 60] width 365 height 21
click at [177, 59] on input "3280545274798342" at bounding box center [221, 56] width 365 height 13
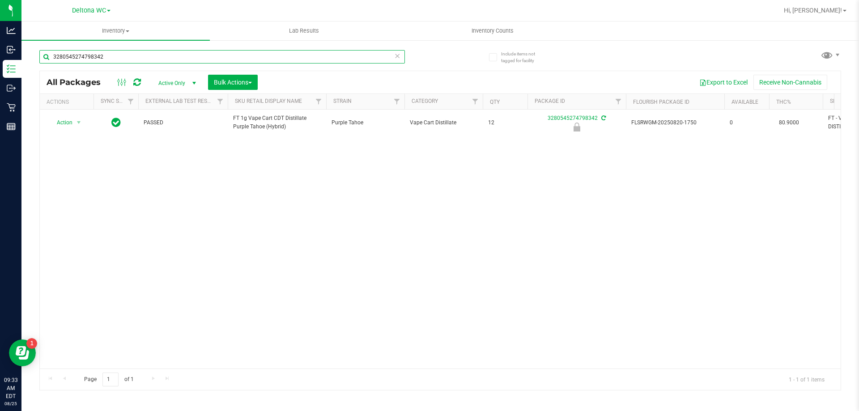
click at [177, 59] on input "3280545274798342" at bounding box center [221, 56] width 365 height 13
click at [107, 60] on input "6589677234655206" at bounding box center [221, 56] width 365 height 13
click at [108, 60] on input "6589677234655206" at bounding box center [221, 56] width 365 height 13
click at [108, 61] on input "6589677234655206" at bounding box center [221, 56] width 365 height 13
type input "3280545274798342"
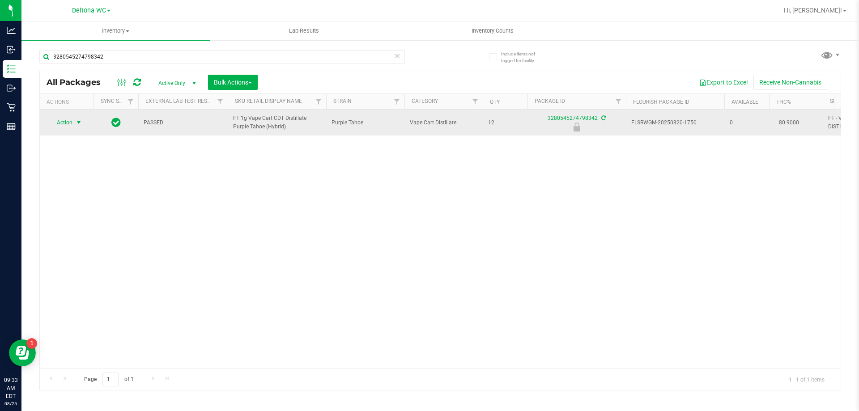
click at [72, 126] on span "Action" at bounding box center [61, 122] width 24 height 13
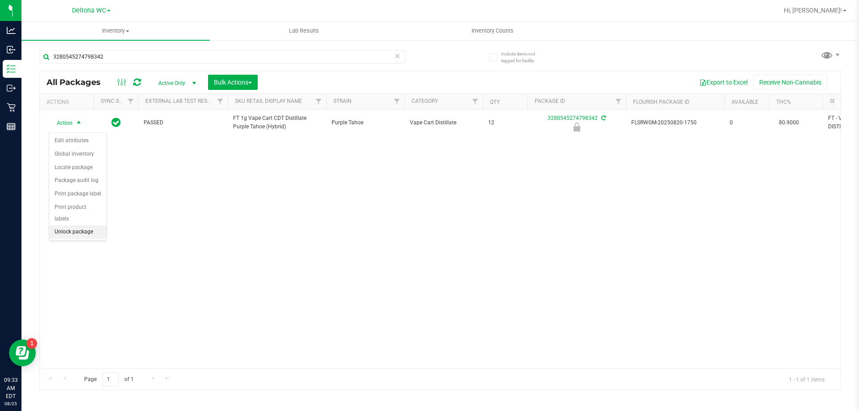
click at [85, 225] on li "Unlock package" at bounding box center [77, 231] width 57 height 13
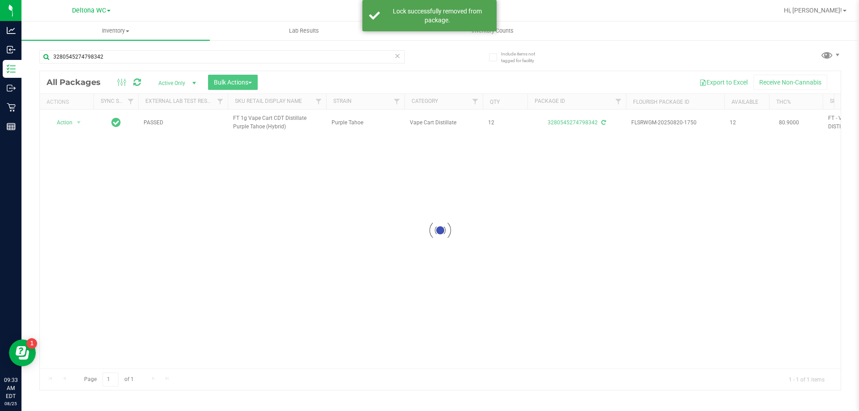
click at [265, 125] on div at bounding box center [440, 230] width 801 height 319
click at [265, 124] on span "FT 1g Vape Cart CDT Distillate Purple Tahoe (Hybrid)" at bounding box center [277, 122] width 88 height 17
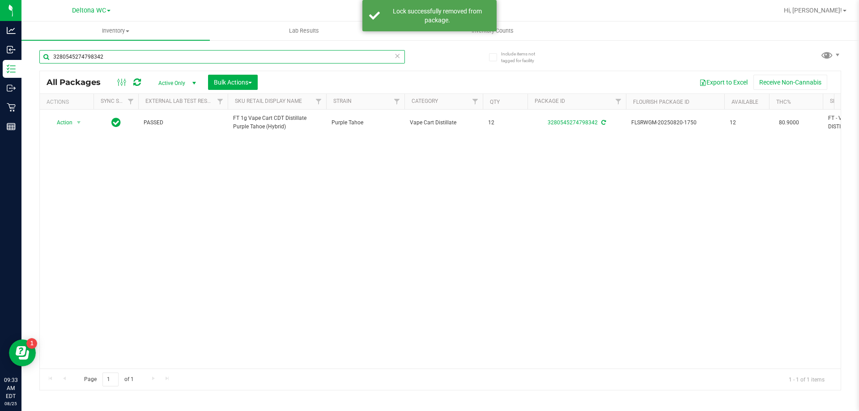
click at [194, 59] on input "3280545274798342" at bounding box center [221, 56] width 365 height 13
click at [194, 61] on input "3280545274798342" at bounding box center [221, 56] width 365 height 13
paste input "FT 1g Vape Cart CDT Distillate Purple Tahoe (Hybrid)"
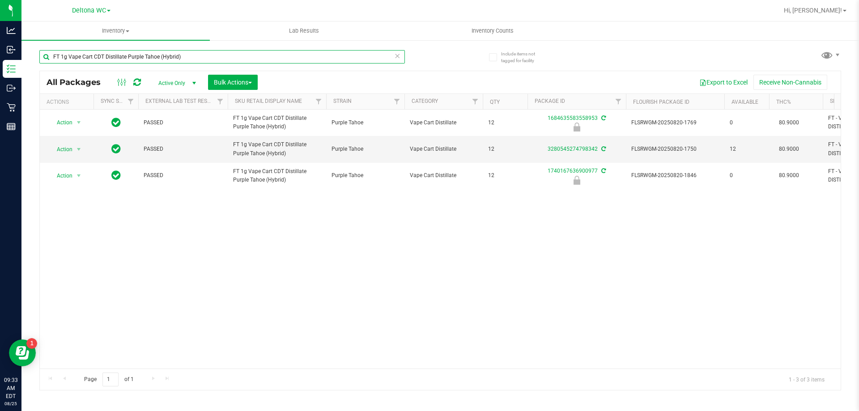
click at [220, 60] on input "FT 1g Vape Cart CDT Distillate Purple Tahoe (Hybrid)" at bounding box center [221, 56] width 365 height 13
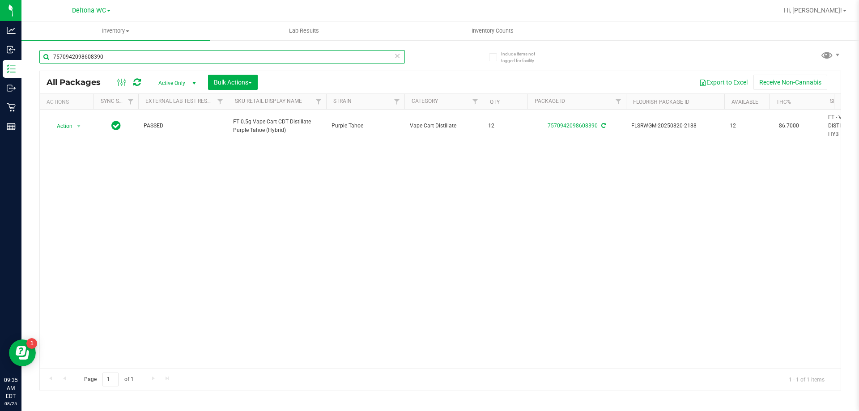
click at [94, 53] on input "7570942098608390" at bounding box center [221, 56] width 365 height 13
type input "5211245083923758"
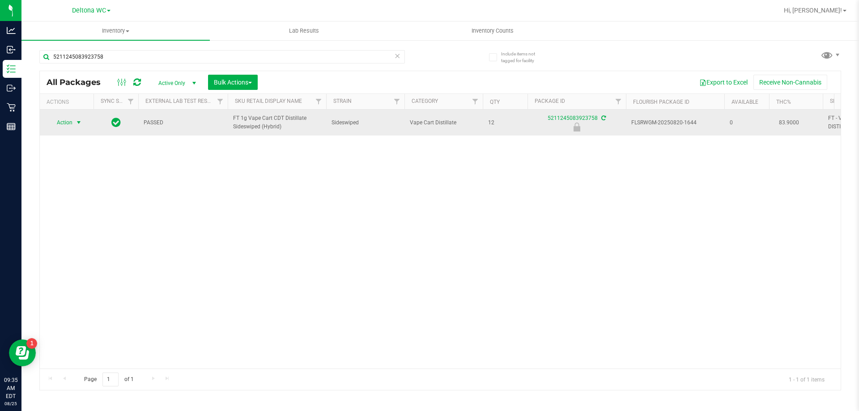
click at [73, 124] on span "Action" at bounding box center [67, 122] width 36 height 13
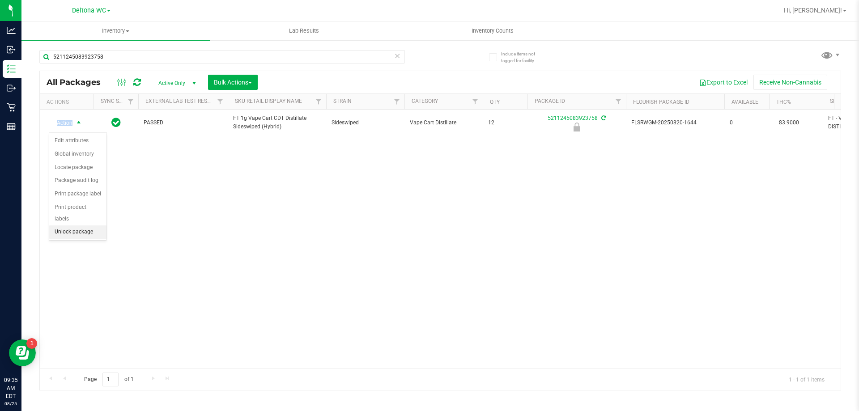
click at [83, 225] on li "Unlock package" at bounding box center [77, 231] width 57 height 13
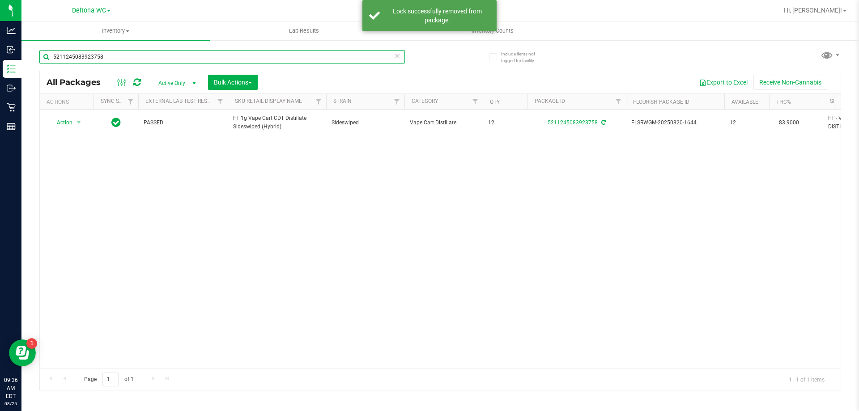
click at [122, 61] on input "5211245083923758" at bounding box center [221, 56] width 365 height 13
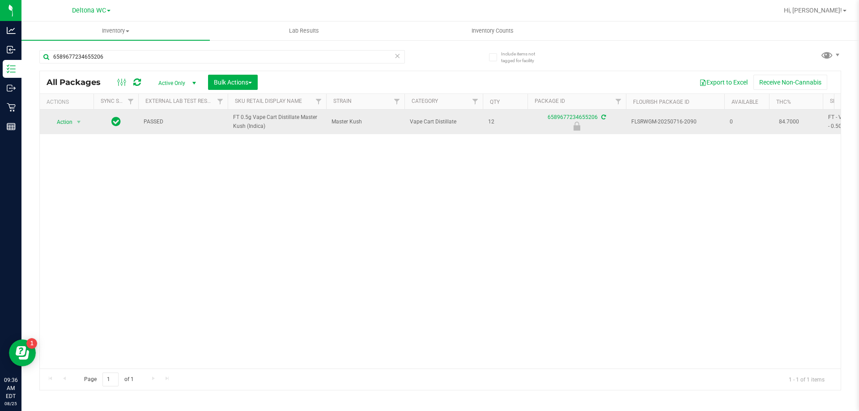
click at [259, 126] on span "FT 0.5g Vape Cart Distillate Master Kush (Indica)" at bounding box center [277, 121] width 88 height 17
click at [259, 128] on span "FT 0.5g Vape Cart Distillate Master Kush (Indica)" at bounding box center [277, 121] width 88 height 17
click at [259, 129] on span "FT 0.5g Vape Cart Distillate Master Kush (Indica)" at bounding box center [277, 121] width 88 height 17
click at [259, 130] on span "FT 0.5g Vape Cart Distillate Master Kush (Indica)" at bounding box center [277, 121] width 88 height 17
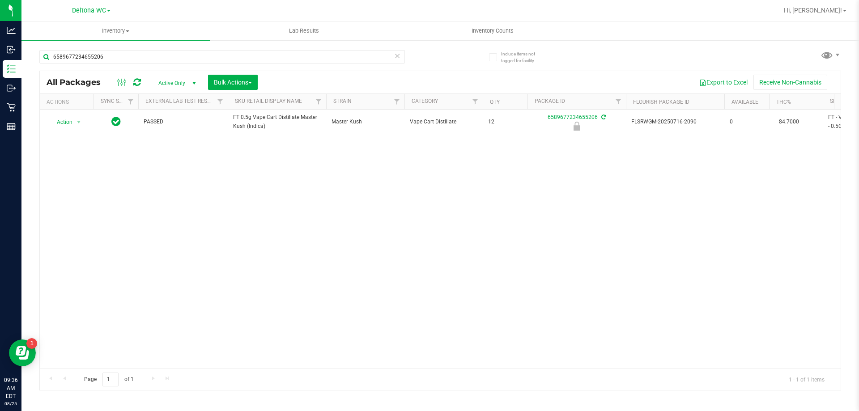
click at [279, 170] on div "Action Action Edit attributes Global inventory Locate package Package audit log…" at bounding box center [440, 239] width 801 height 259
click at [75, 54] on input "6589677234655206" at bounding box center [221, 56] width 365 height 13
click at [90, 59] on input "6589677234655206" at bounding box center [221, 56] width 365 height 13
click at [91, 57] on input "6589677234655206" at bounding box center [221, 56] width 365 height 13
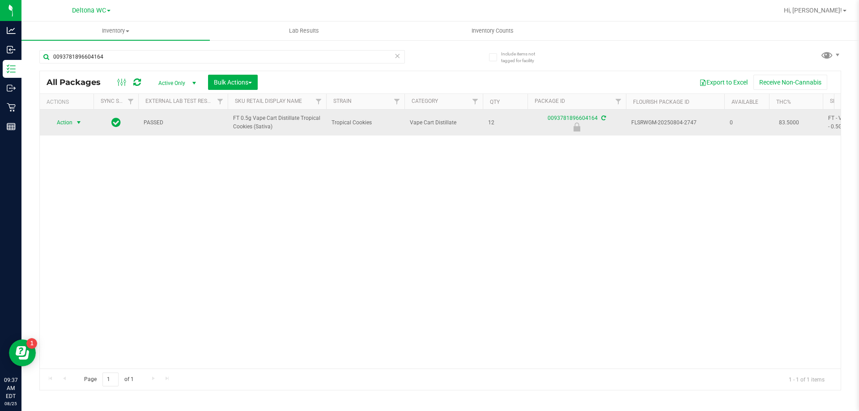
click at [57, 124] on span "Action" at bounding box center [61, 122] width 24 height 13
click at [273, 120] on span "FT 0.5g Vape Cart Distillate Tropical Cookies (Sativa)" at bounding box center [277, 122] width 88 height 17
click at [273, 121] on span "FT 0.5g Vape Cart Distillate Tropical Cookies (Sativa)" at bounding box center [277, 122] width 88 height 17
copy tr "FT 0.5g Vape Cart Distillate Tropical Cookies (Sativa)"
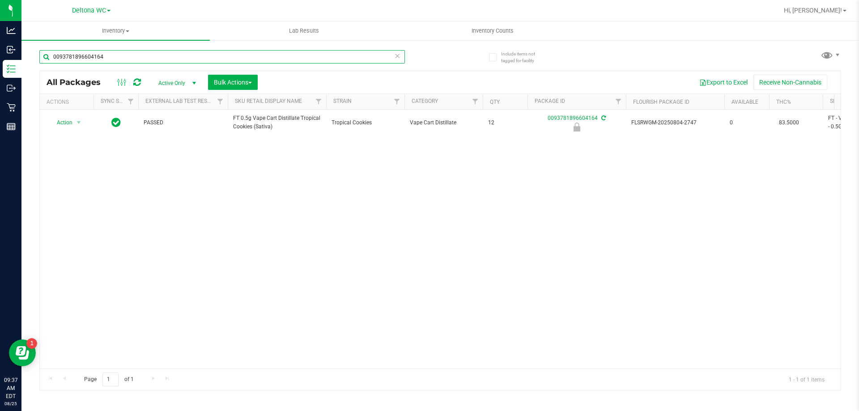
click at [161, 55] on input "0093781896604164" at bounding box center [221, 56] width 365 height 13
paste input "FT 0.5g Vape Cart Distillate Tropical Cookies (Sativa)"
type input "FT 0.5g Vape Cart Distillate Tropical Cookies (Sativa)"
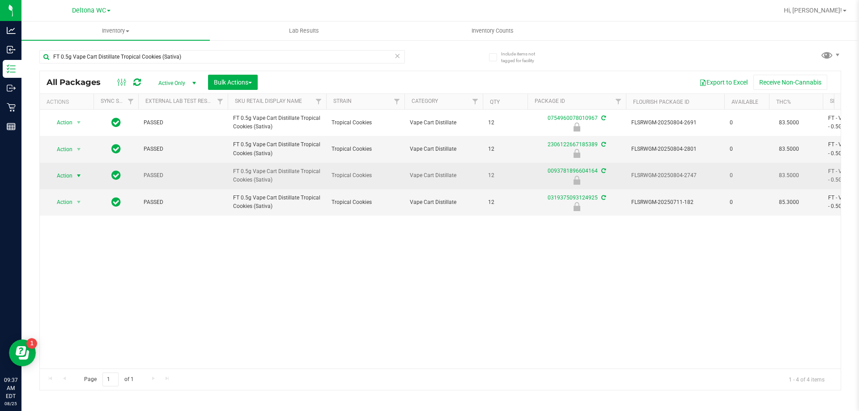
click at [58, 177] on span "Action" at bounding box center [61, 175] width 24 height 13
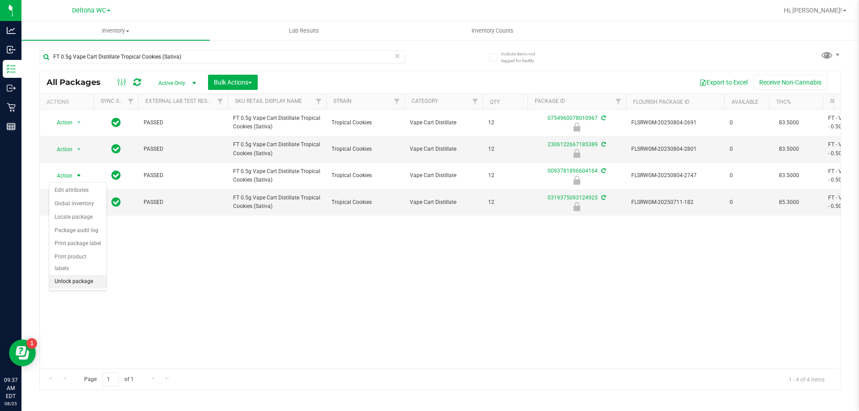
click at [95, 275] on li "Unlock package" at bounding box center [77, 281] width 57 height 13
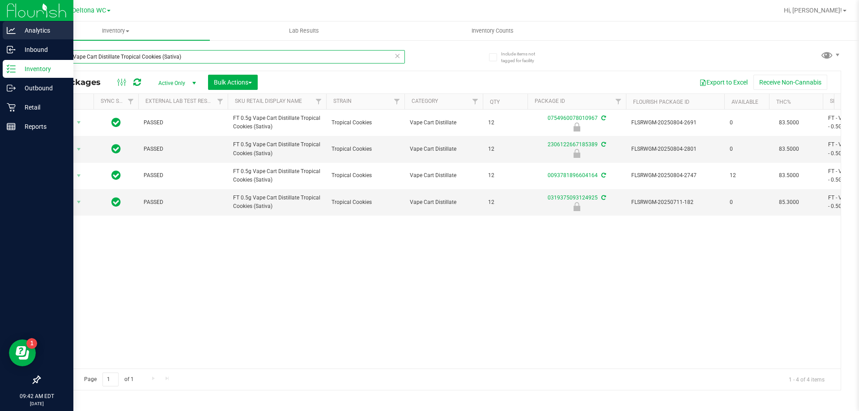
drag, startPoint x: 194, startPoint y: 52, endPoint x: 0, endPoint y: 27, distance: 195.7
click at [0, 27] on div "Analytics Inbound Inventory Outbound Retail Reports 09:42 AM EDT [DATE] 08/25 D…" at bounding box center [429, 205] width 859 height 411
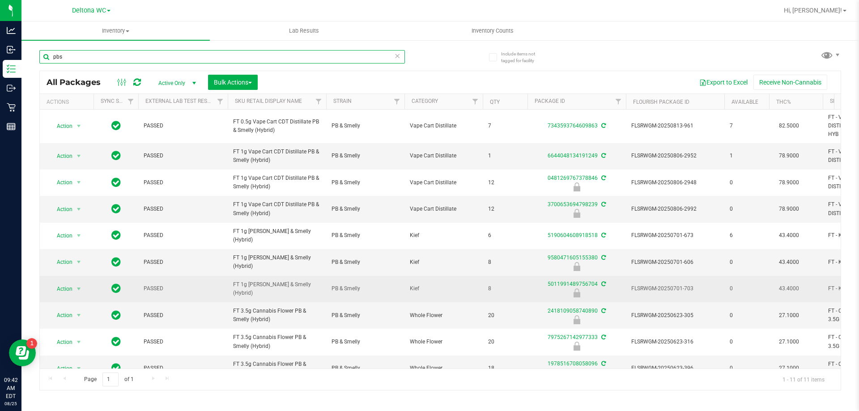
scroll to position [45, 0]
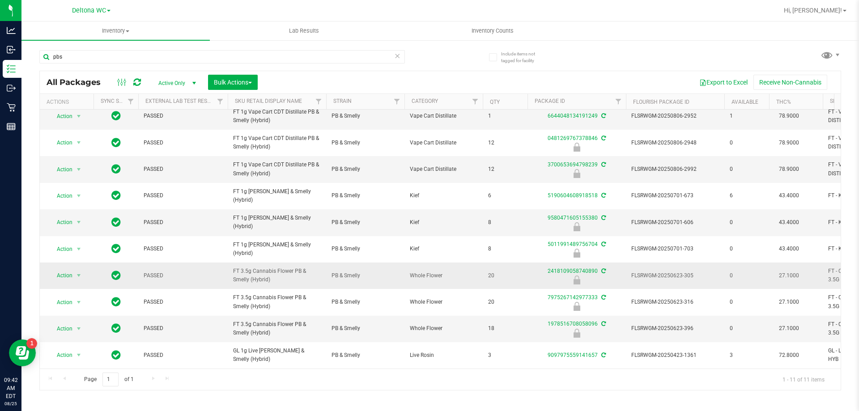
click at [254, 268] on span "FT 3.5g Cannabis Flower PB & Smelly (Hybrid)" at bounding box center [277, 275] width 88 height 17
click at [254, 267] on span "FT 3.5g Cannabis Flower PB & Smelly (Hybrid)" at bounding box center [277, 275] width 88 height 17
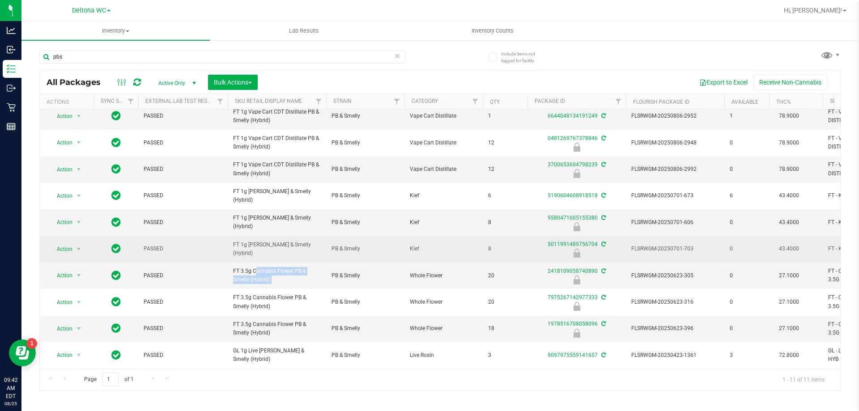
copy tr "FT 3.5g Cannabis Flower PB & Smelly (Hybrid)"
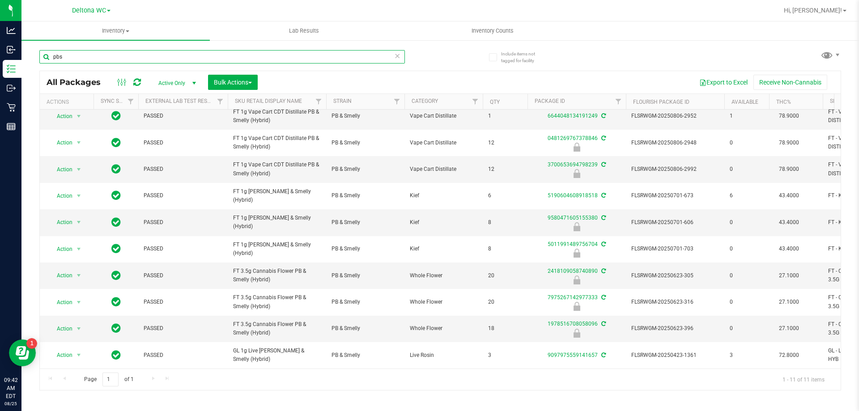
click at [164, 63] on input "pbs" at bounding box center [221, 56] width 365 height 13
click at [164, 62] on input "pbs" at bounding box center [221, 56] width 365 height 13
paste input "FT 3.5g Cannabis Flower PB & Smelly (Hybrid)"
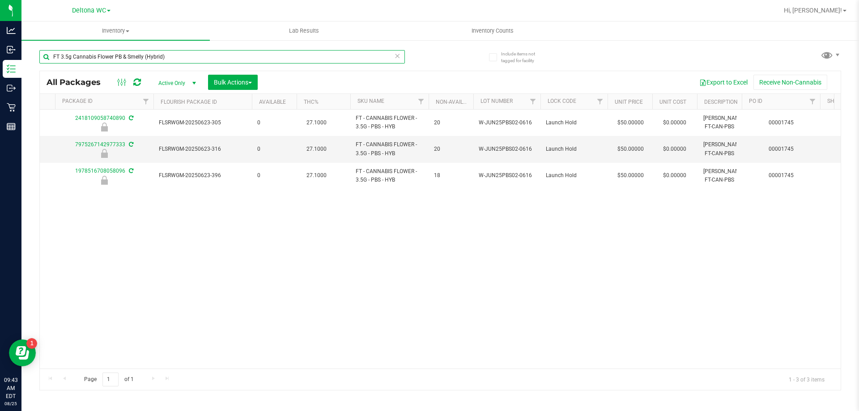
scroll to position [0, 478]
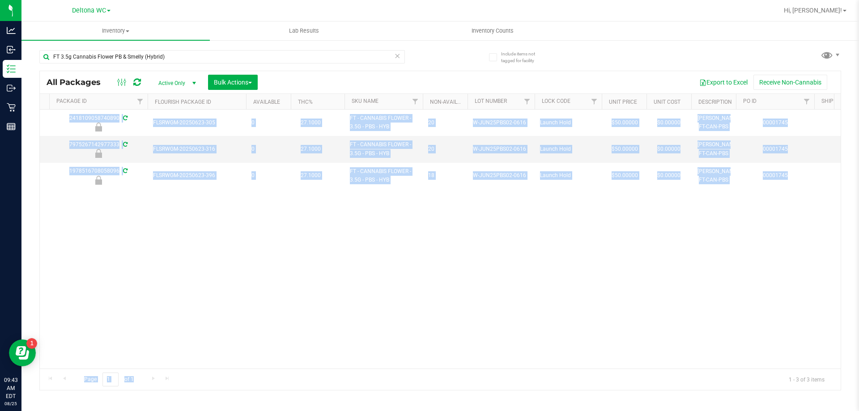
drag, startPoint x: 445, startPoint y: 361, endPoint x: 359, endPoint y: 370, distance: 86.3
click at [359, 370] on div "All Packages Active Only Active Only Lab Samples Locked All External Internal B…" at bounding box center [439, 231] width 801 height 320
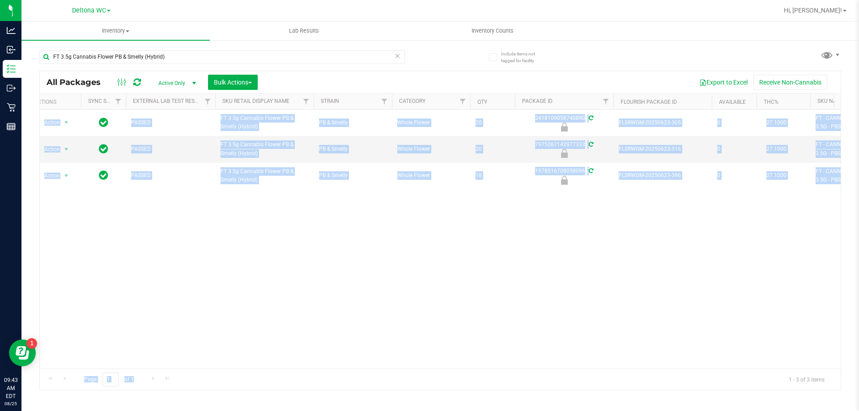
scroll to position [0, 0]
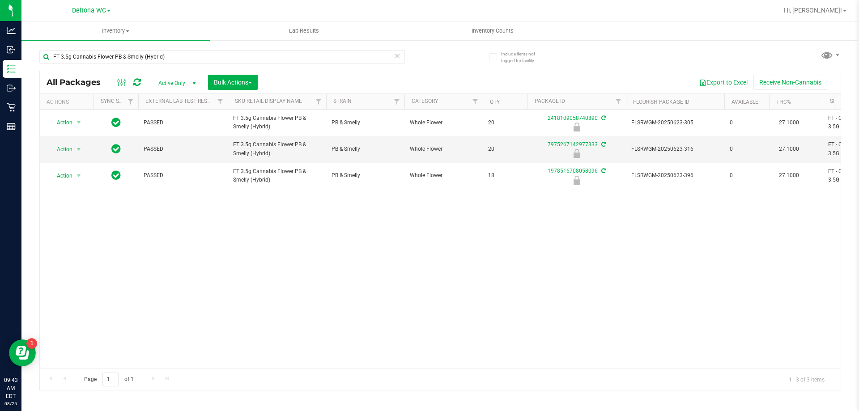
click at [216, 278] on div "Action Action Edit attributes Global inventory Locate package Package audit log…" at bounding box center [440, 239] width 801 height 259
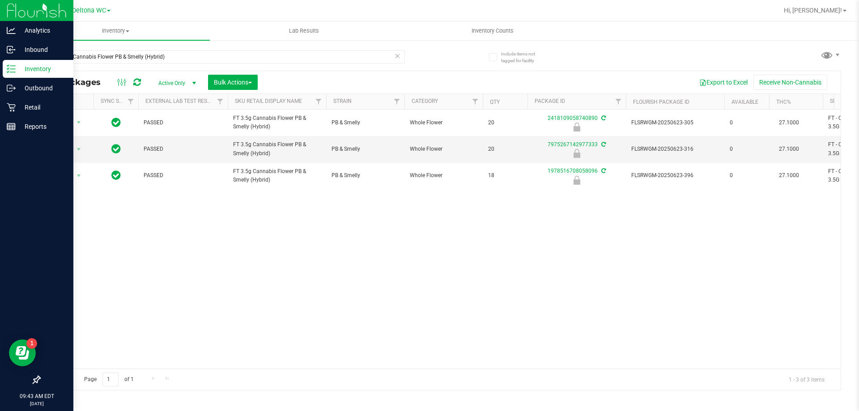
click at [5, 72] on div "Inventory" at bounding box center [38, 69] width 71 height 18
drag, startPoint x: 176, startPoint y: 60, endPoint x: 0, endPoint y: 51, distance: 176.0
click at [0, 51] on div "Analytics Inbound Inventory Outbound Retail Reports 09:43 AM EDT [DATE] 08/25 D…" at bounding box center [429, 205] width 859 height 411
paste input "W-JUL25ARZ03-0723"
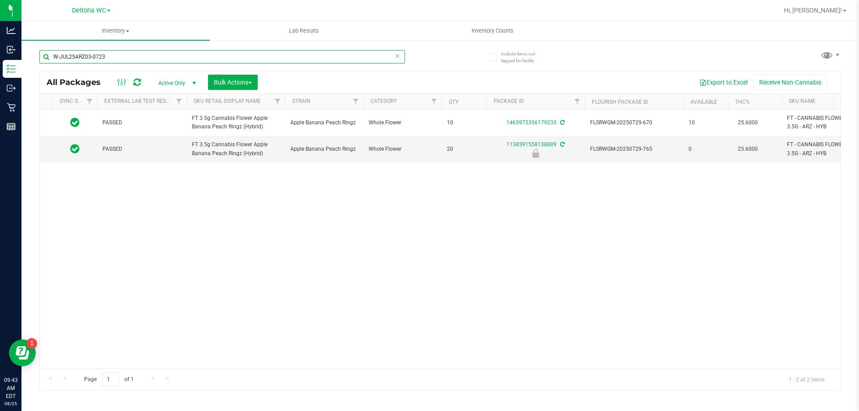
scroll to position [0, 64]
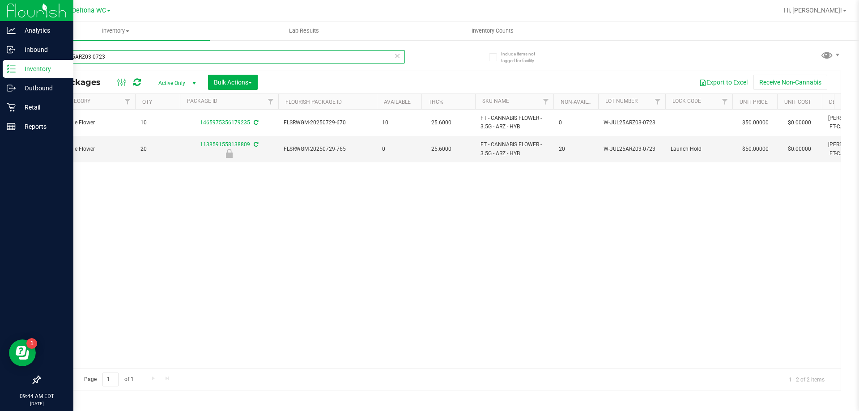
drag, startPoint x: 107, startPoint y: 58, endPoint x: 0, endPoint y: 65, distance: 107.5
click at [0, 64] on div "Analytics Inbound Inventory Outbound Retail Reports 09:44 AM EDT [DATE] 08/25 D…" at bounding box center [429, 205] width 859 height 411
paste input "APR25FIC02-0514"
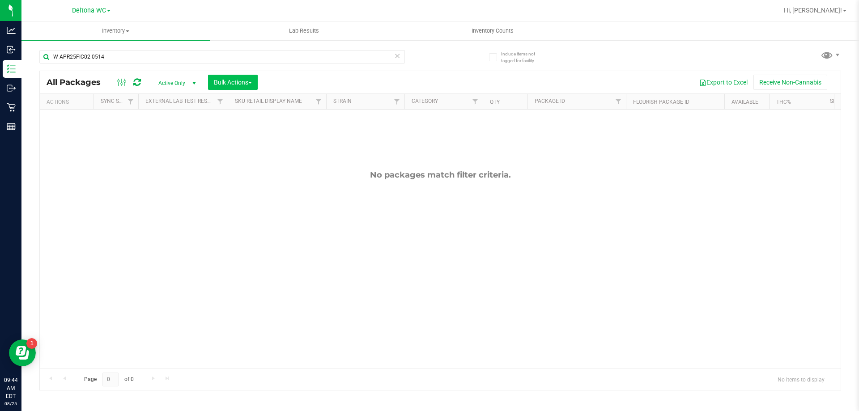
drag, startPoint x: 305, startPoint y: 235, endPoint x: 229, endPoint y: 79, distance: 174.0
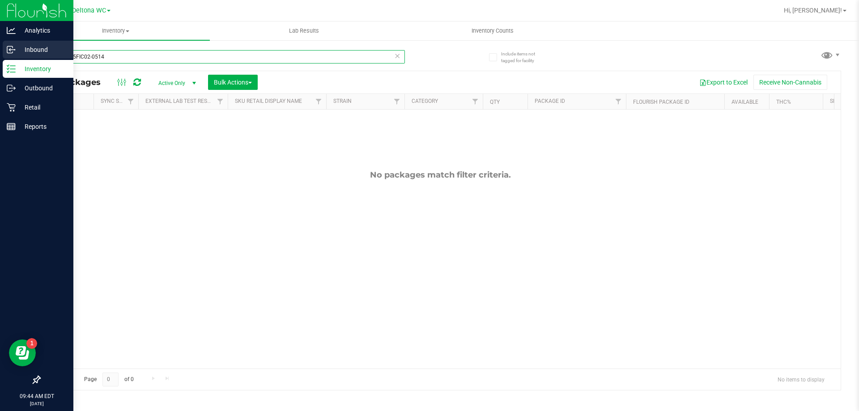
drag, startPoint x: 132, startPoint y: 59, endPoint x: 0, endPoint y: 58, distance: 132.4
click at [0, 59] on div "Analytics Inbound Inventory Outbound Retail Reports 09:44 AM EDT [DATE] 08/25 D…" at bounding box center [429, 205] width 859 height 411
paste input "JUN25DDF02-0702"
drag, startPoint x: 107, startPoint y: 57, endPoint x: 0, endPoint y: 57, distance: 107.3
click at [0, 57] on div "Analytics Inbound Inventory Outbound Retail Reports 09:44 AM EDT [DATE] 08/25 D…" at bounding box center [429, 205] width 859 height 411
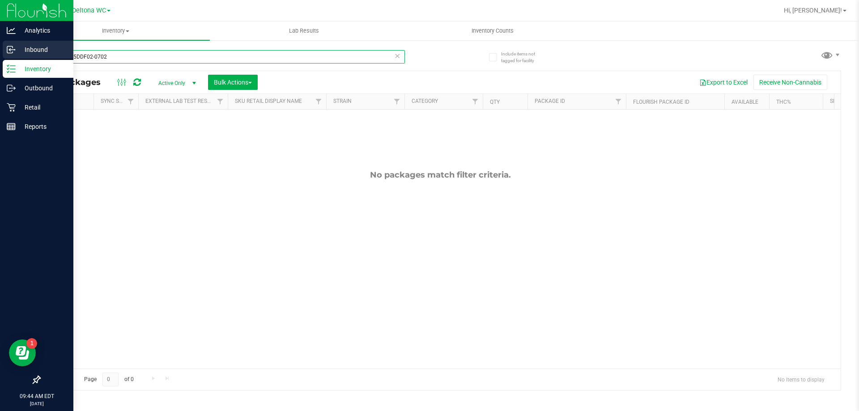
paste input "PBS02-0616"
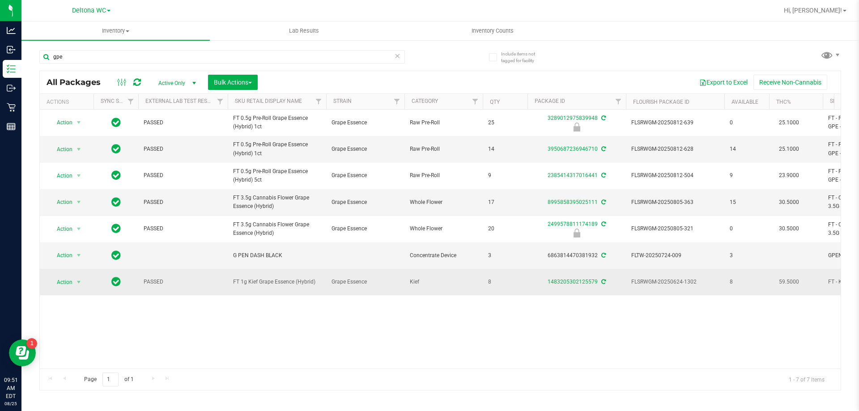
click at [296, 278] on span "FT 1g Kief Grape Essence (Hybrid)" at bounding box center [277, 282] width 88 height 8
click at [295, 282] on span "FT 1g Kief Grape Essence (Hybrid)" at bounding box center [277, 282] width 88 height 8
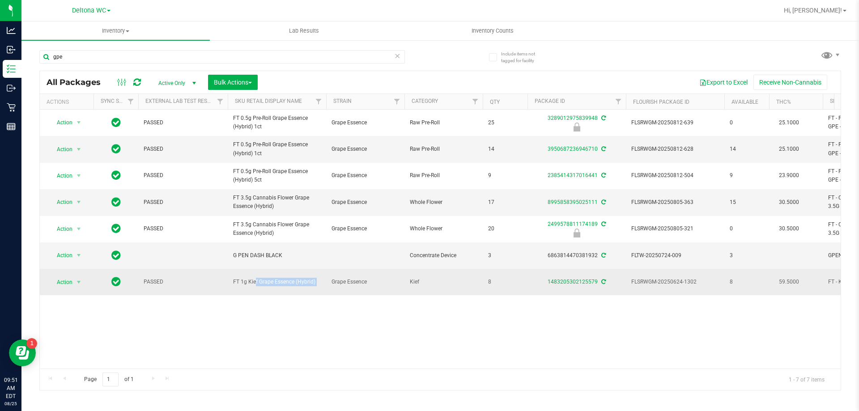
copy tr "FT 1g Kief Grape Essence (Hybrid)"
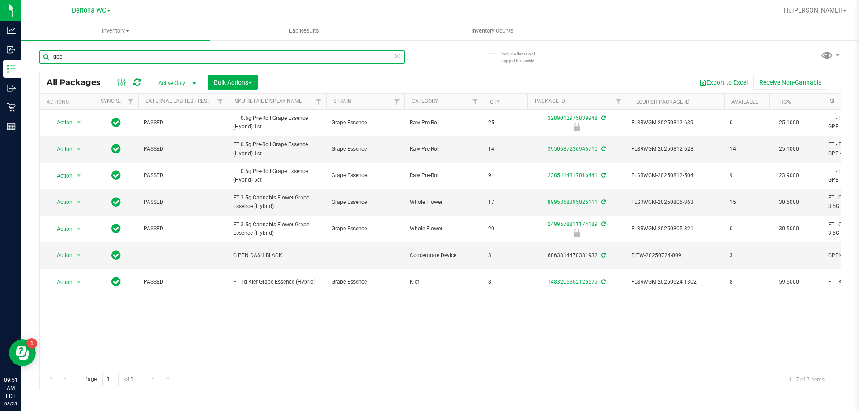
click at [137, 53] on input "gpe" at bounding box center [221, 56] width 365 height 13
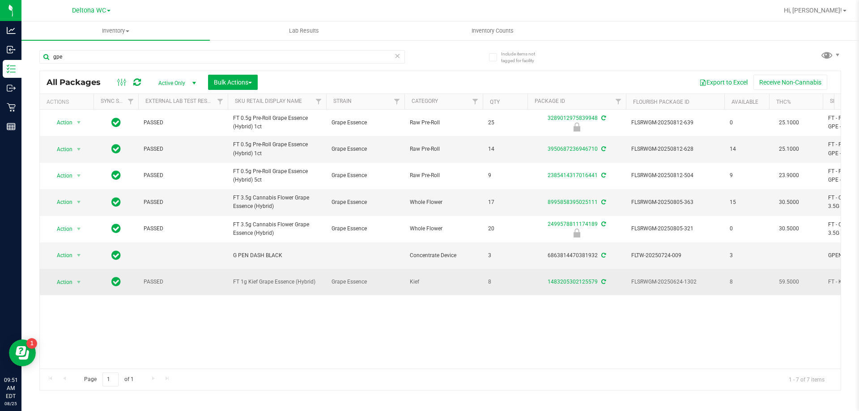
click at [280, 280] on span "FT 1g Kief Grape Essence (Hybrid)" at bounding box center [277, 282] width 88 height 8
copy tr "FT 1g Kief Grape Essence (Hybrid)"
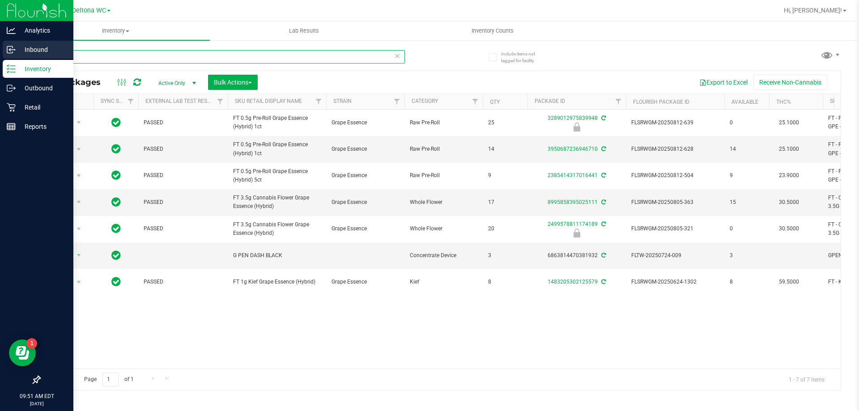
drag, startPoint x: 74, startPoint y: 55, endPoint x: 0, endPoint y: 50, distance: 74.4
click at [0, 50] on div "Analytics Inbound Inventory Outbound Retail Reports 09:51 AM EDT [DATE] 08/25 D…" at bounding box center [429, 205] width 859 height 411
paste input "FT 1g Kief Grape Essence (Hybrid)"
type input "FT 1g Kief Grape Essence (Hybrid)"
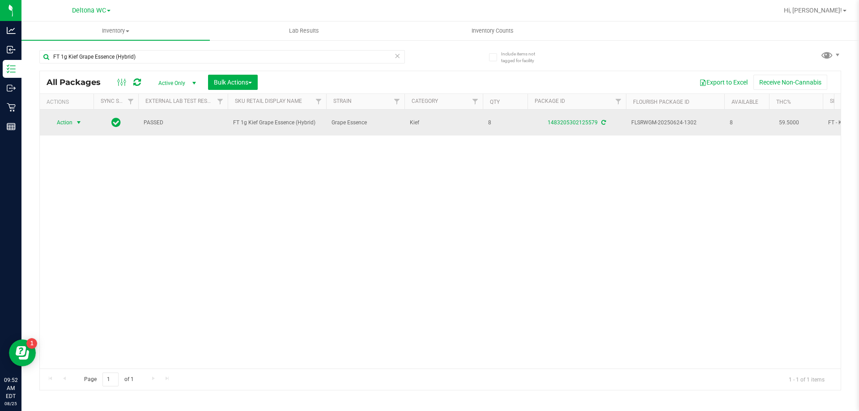
click at [78, 125] on span "select" at bounding box center [78, 122] width 7 height 7
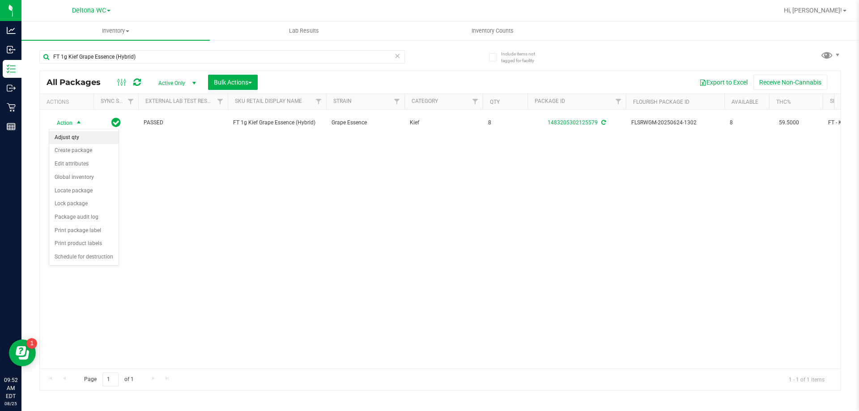
click at [83, 139] on li "Adjust qty" at bounding box center [83, 137] width 69 height 13
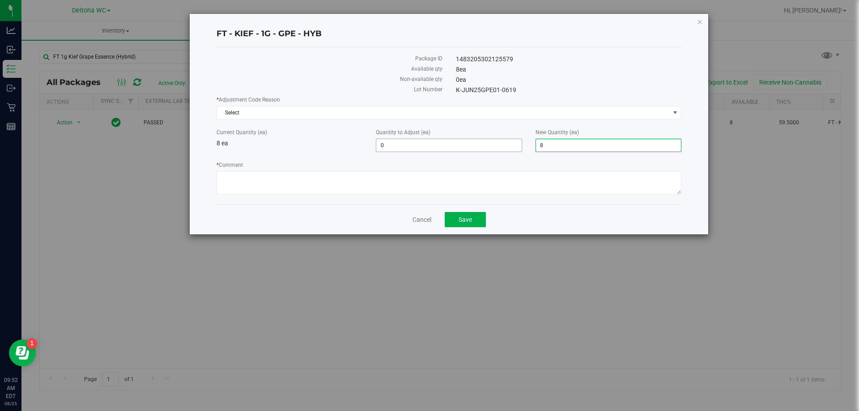
drag, startPoint x: 563, startPoint y: 146, endPoint x: 495, endPoint y: 144, distance: 67.6
click at [495, 144] on div "Current Quantity (ea) 8 ea Quantity to Adjust (ea) 0 0 New Quantity (ea) 8 8" at bounding box center [449, 140] width 478 height 24
type input "9"
type input "1"
type input "9"
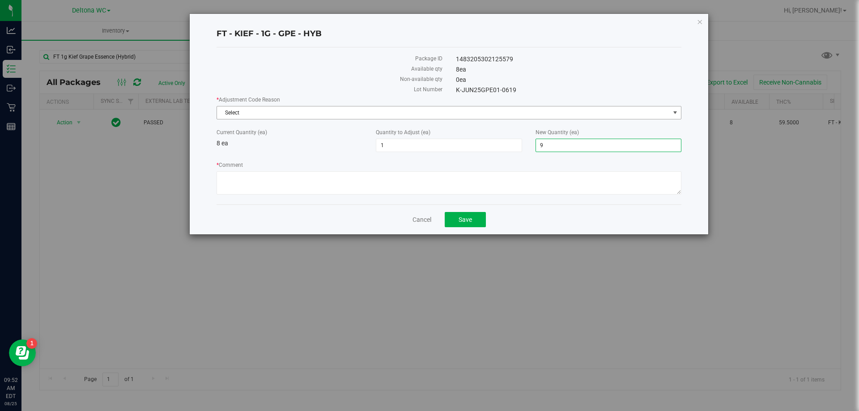
click at [431, 110] on span "Select" at bounding box center [443, 112] width 453 height 13
click at [699, 20] on icon "button" at bounding box center [699, 21] width 6 height 11
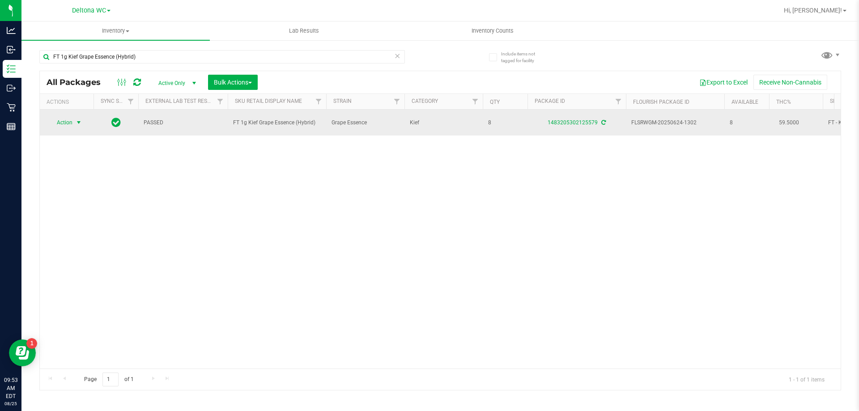
click at [63, 122] on span "Action" at bounding box center [61, 122] width 24 height 13
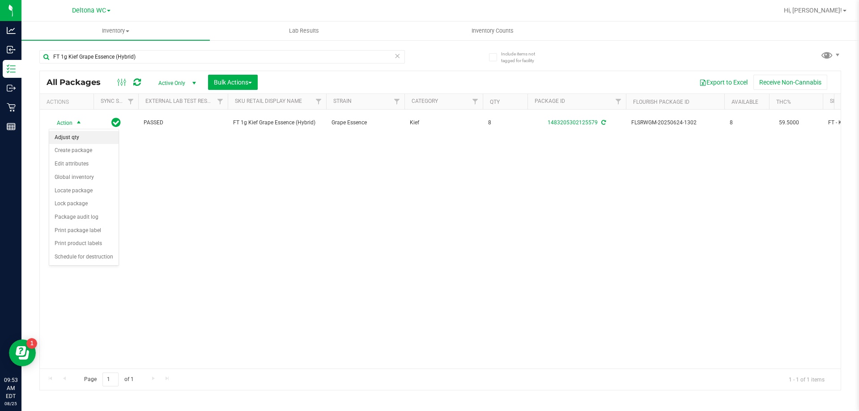
click at [73, 141] on li "Adjust qty" at bounding box center [83, 137] width 69 height 13
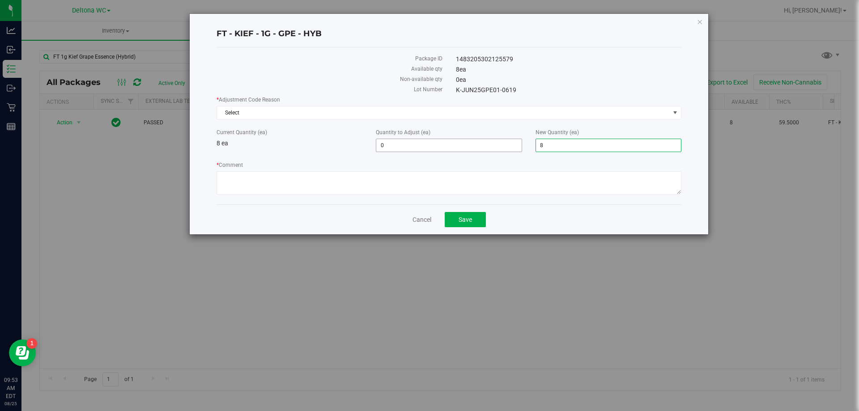
drag, startPoint x: 585, startPoint y: 143, endPoint x: 379, endPoint y: 138, distance: 205.3
click at [380, 138] on div "Current Quantity (ea) 8 ea Quantity to Adjust (ea) 0 0 New Quantity (ea) 8 8" at bounding box center [449, 140] width 478 height 24
type input "9"
type input "1"
type input "9"
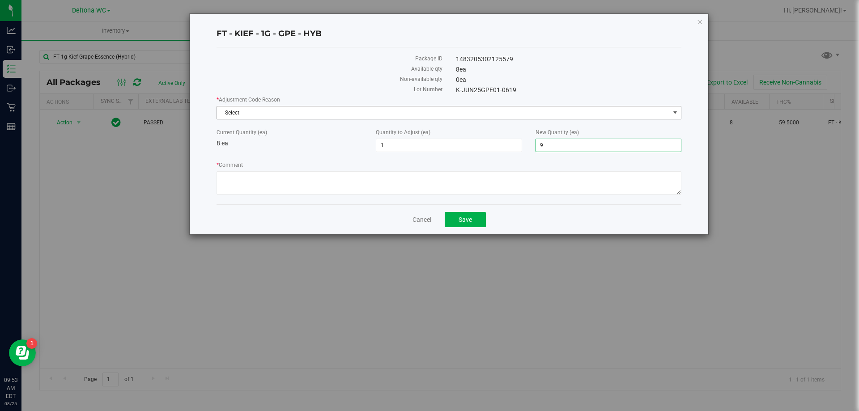
click at [289, 106] on span "Select" at bounding box center [443, 112] width 453 height 13
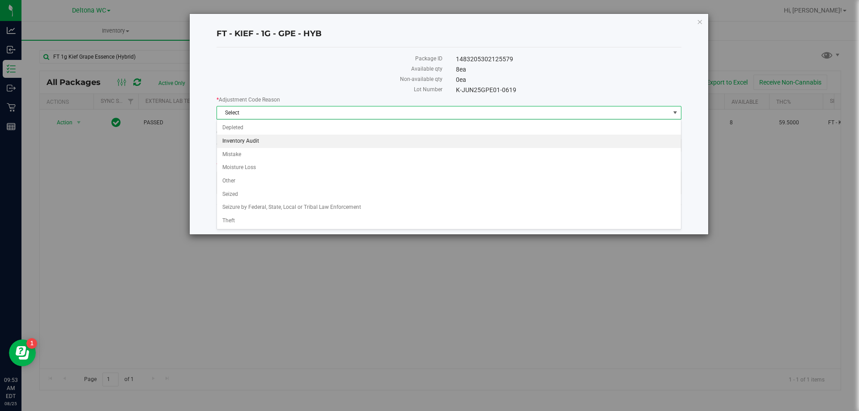
click at [250, 143] on li "Inventory Audit" at bounding box center [449, 141] width 464 height 13
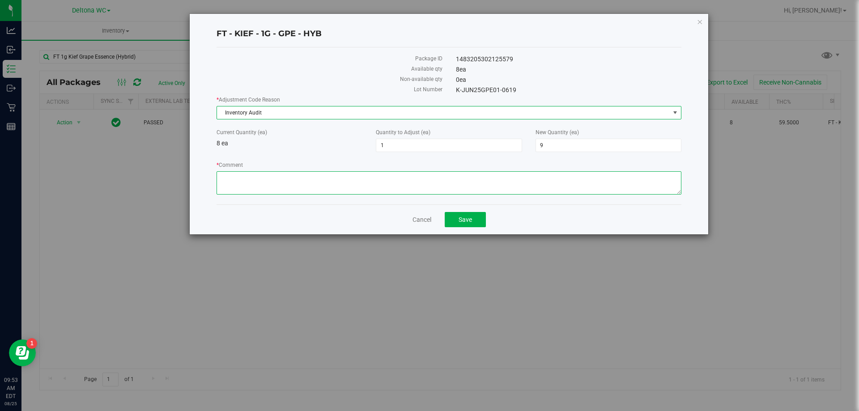
click at [244, 179] on textarea "* Comment" at bounding box center [448, 182] width 465 height 23
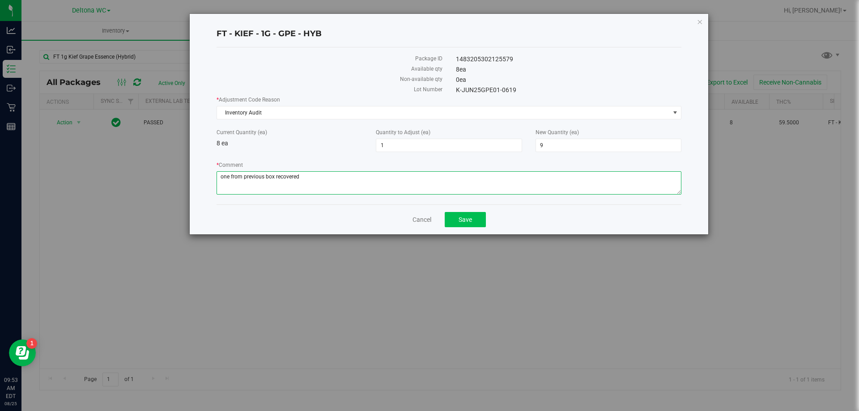
type textarea "one from previous box recovered"
click at [470, 220] on span "Save" at bounding box center [464, 219] width 13 height 7
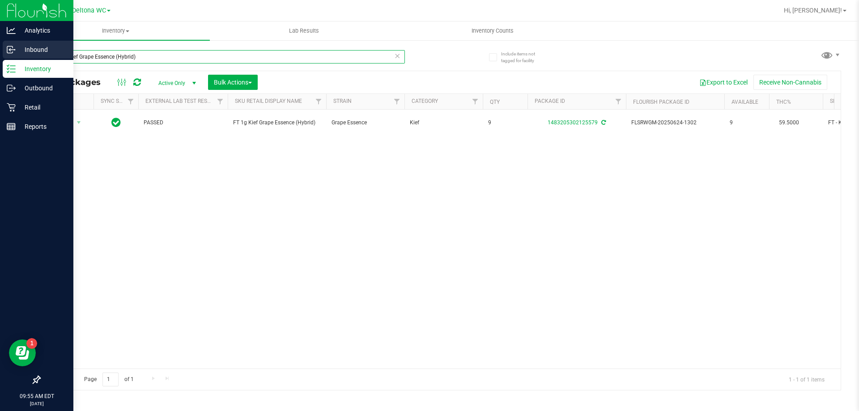
drag, startPoint x: 158, startPoint y: 51, endPoint x: 0, endPoint y: 47, distance: 157.9
click at [0, 47] on div "Analytics Inbound Inventory Outbound Retail Reports 09:55 AM EDT [DATE] 08/25 D…" at bounding box center [429, 205] width 859 height 411
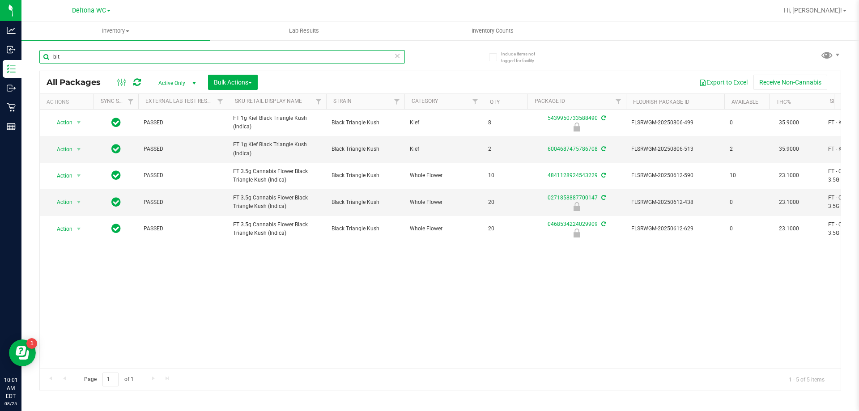
click at [110, 51] on input "blt" at bounding box center [221, 56] width 365 height 13
type input "kf"
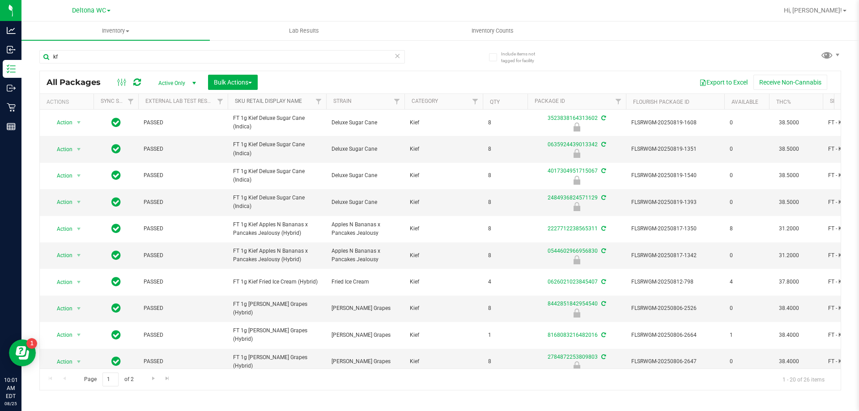
click at [292, 103] on link "Sku Retail Display Name" at bounding box center [268, 101] width 67 height 6
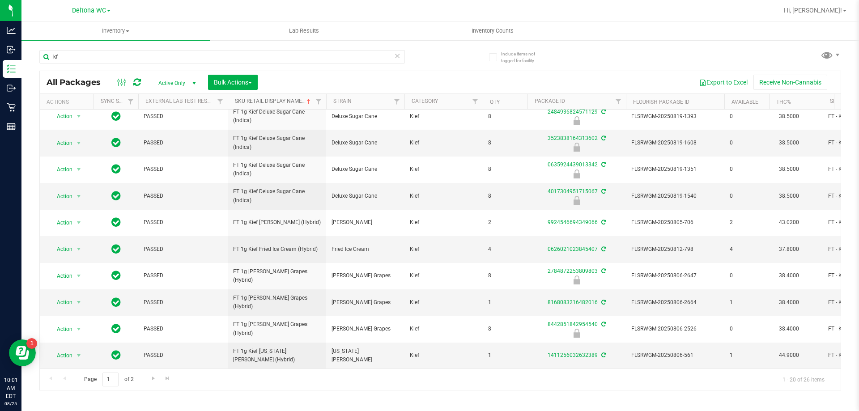
scroll to position [279, 0]
